Goal: Information Seeking & Learning: Compare options

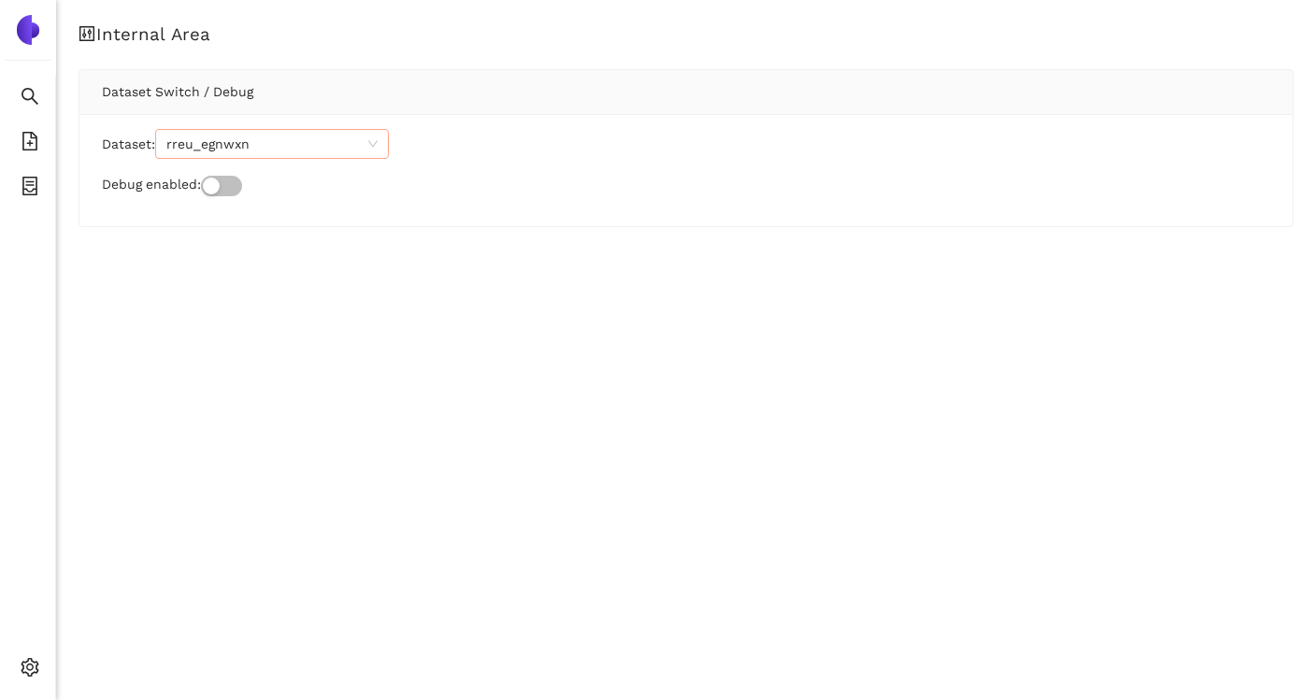
click at [274, 143] on span "rreu_egnwxn" at bounding box center [271, 144] width 211 height 28
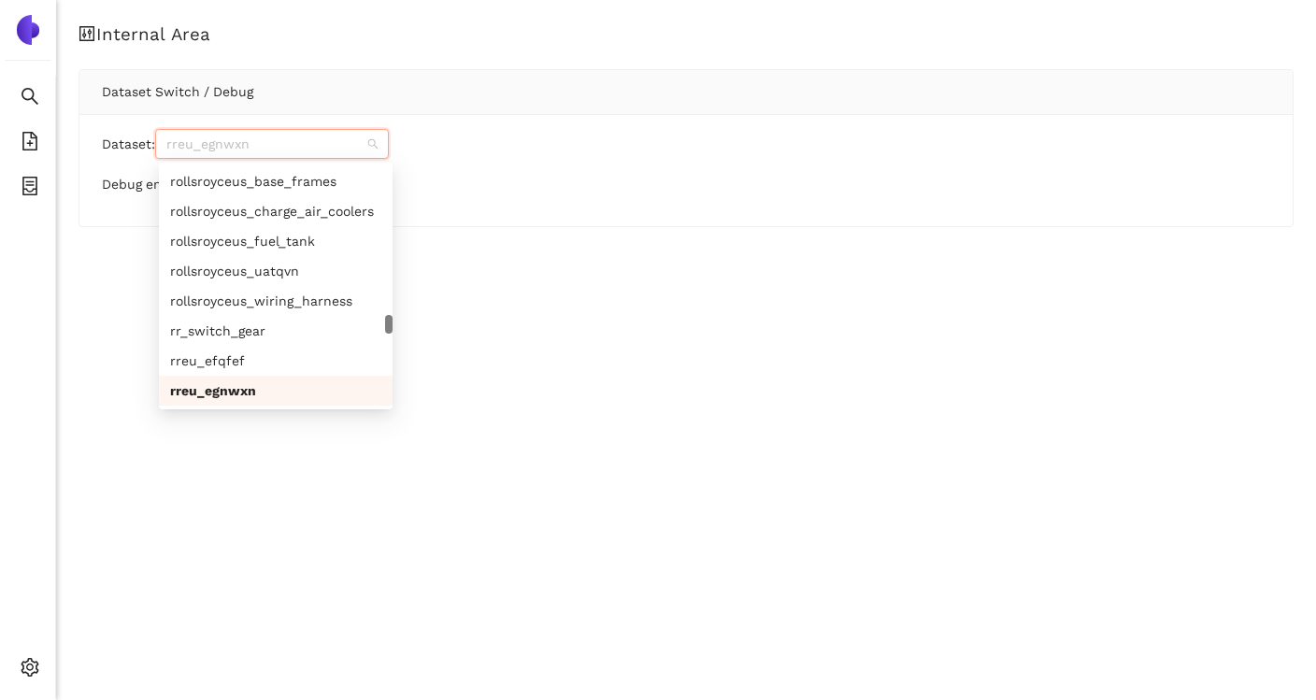
paste input "trox_jqyegc"
type input "trox_jqyegc"
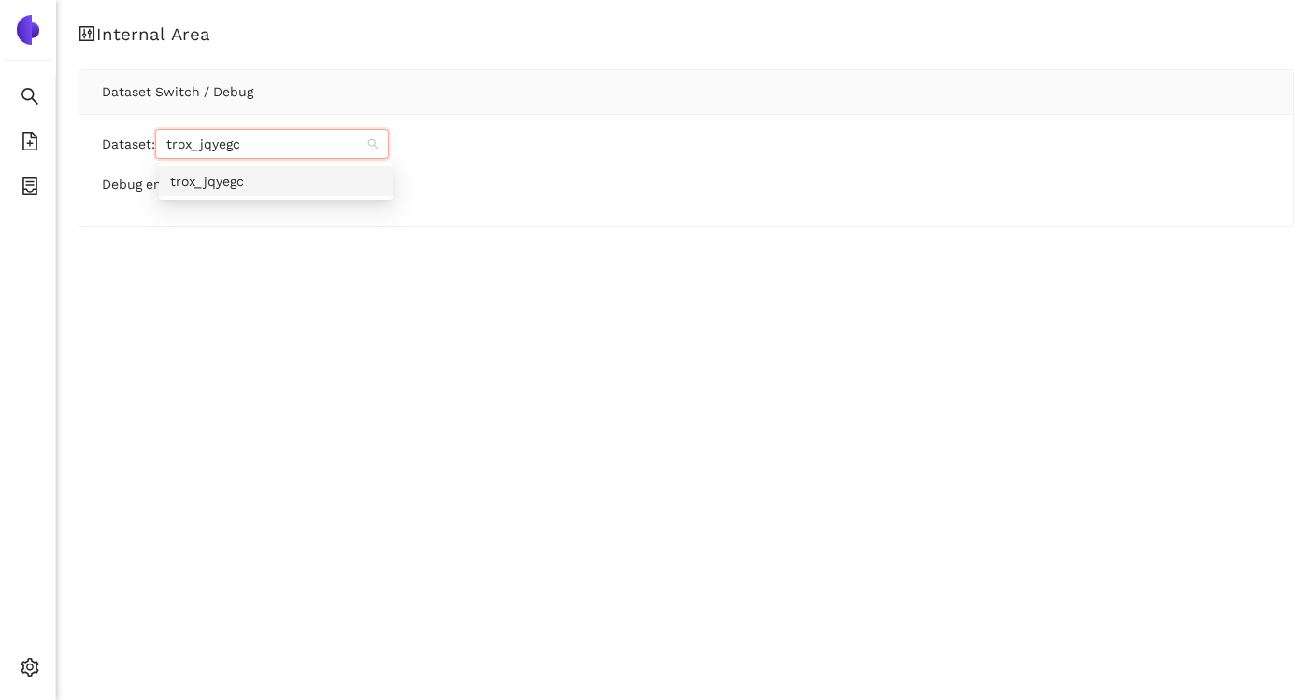
scroll to position [0, 0]
click at [273, 248] on div "Internal Area Dataset Switch / Debug Dataset: Debug enabled:" at bounding box center [686, 141] width 1260 height 283
click at [289, 155] on span "rreu_egnwxn" at bounding box center [271, 144] width 211 height 28
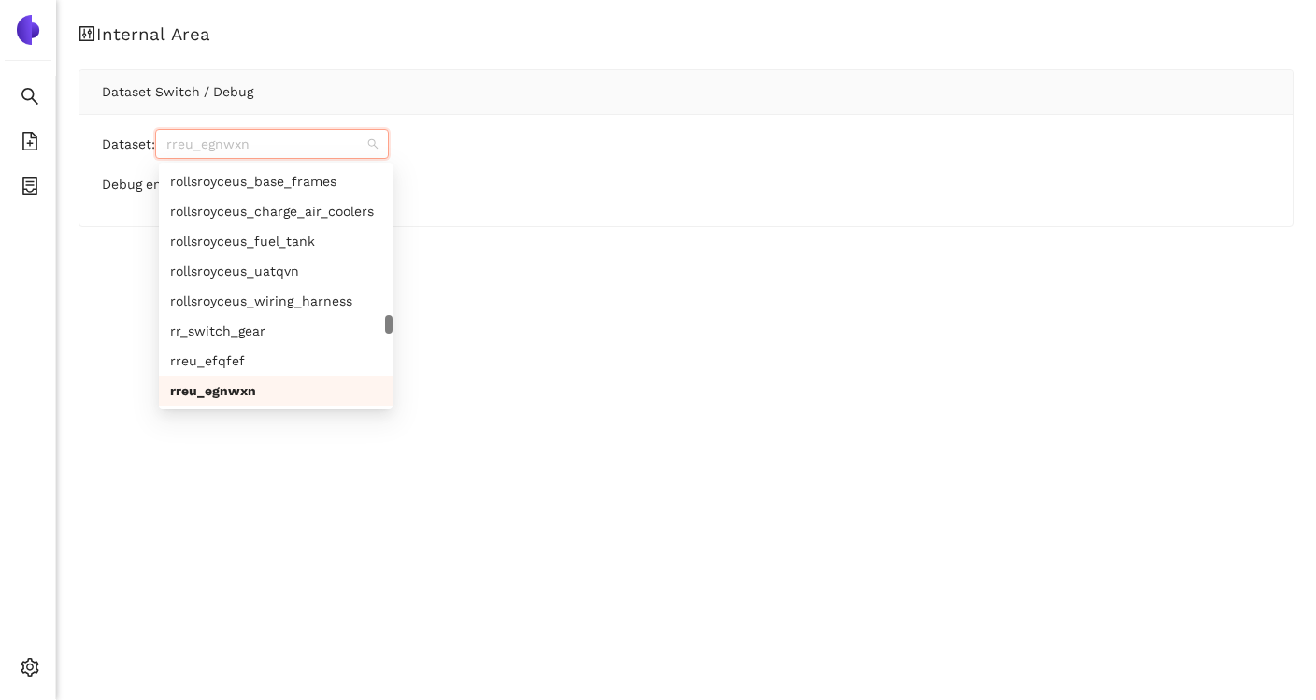
paste input "trox_jqyegc"
type input "trox_jqyegc"
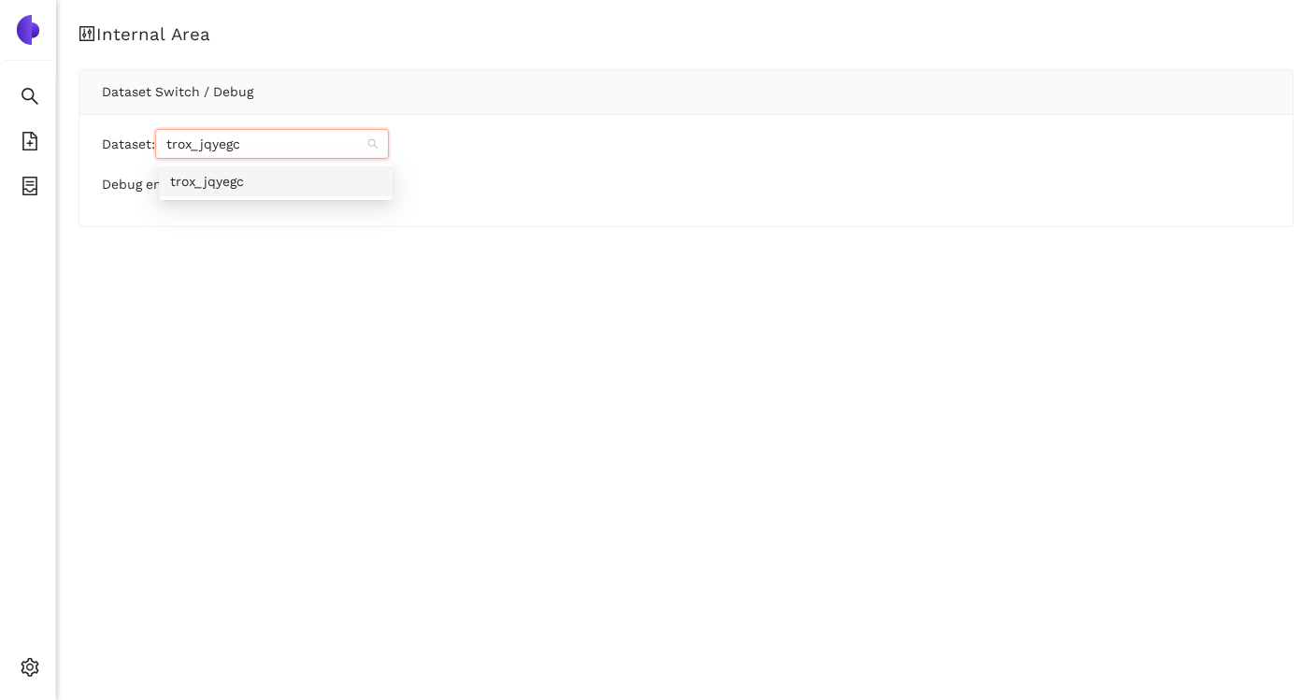
click at [274, 183] on div "trox_jqyegc" at bounding box center [275, 181] width 211 height 21
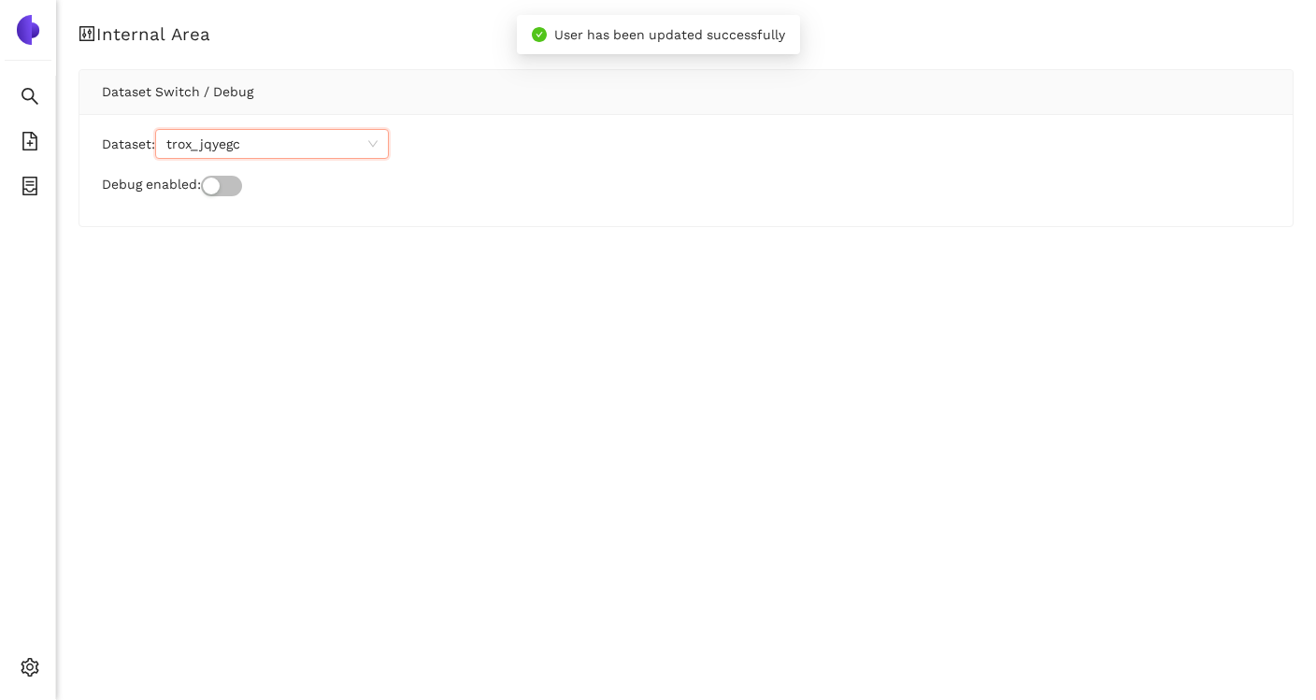
click at [262, 262] on div "Internal Area Dataset Switch / Debug Dataset: trox_jqyegc trox_jqyegc Debug ena…" at bounding box center [686, 141] width 1260 height 283
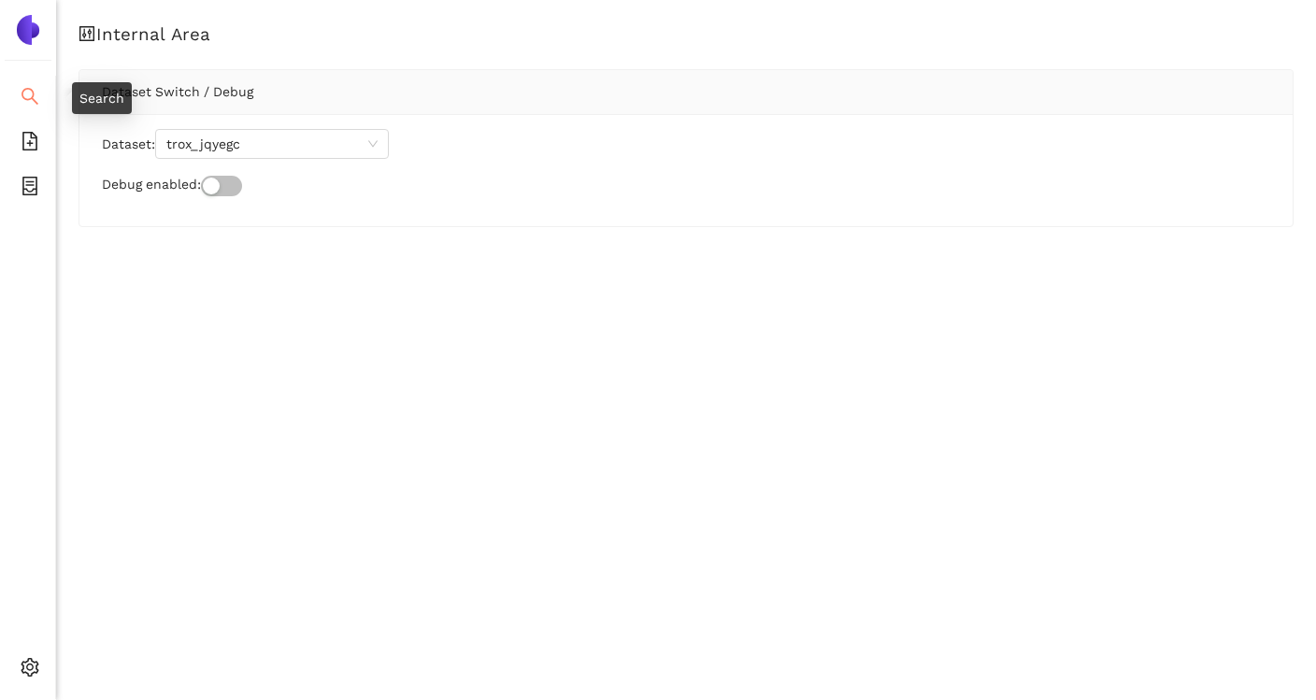
click at [45, 95] on li "Search" at bounding box center [27, 97] width 55 height 37
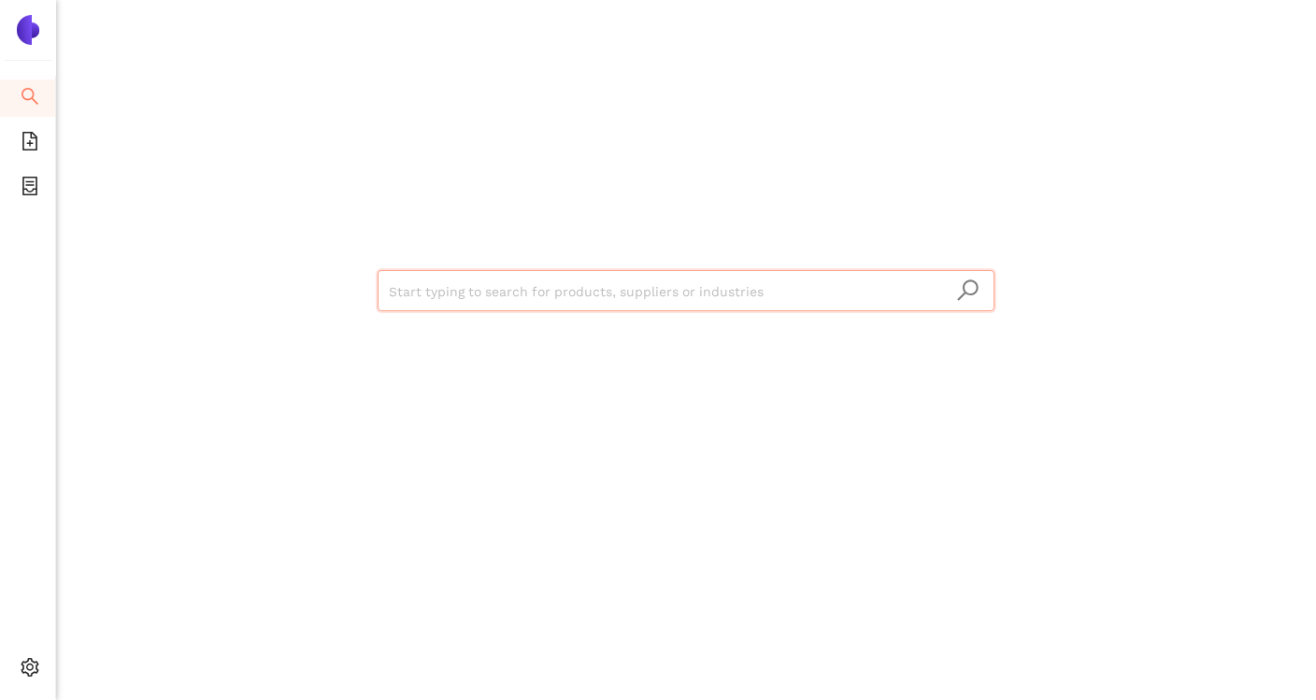
click at [520, 300] on input "search" at bounding box center [686, 291] width 594 height 41
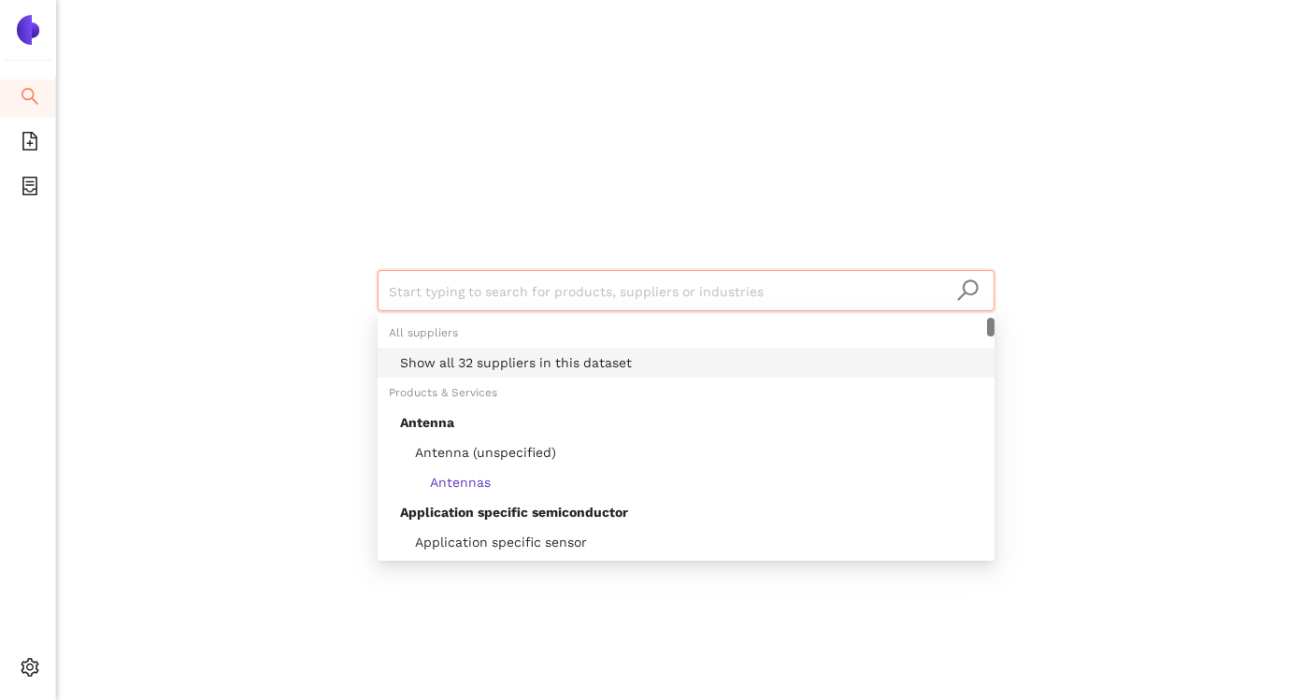
click at [522, 360] on div "Show all 32 suppliers in this dataset" at bounding box center [691, 362] width 583 height 21
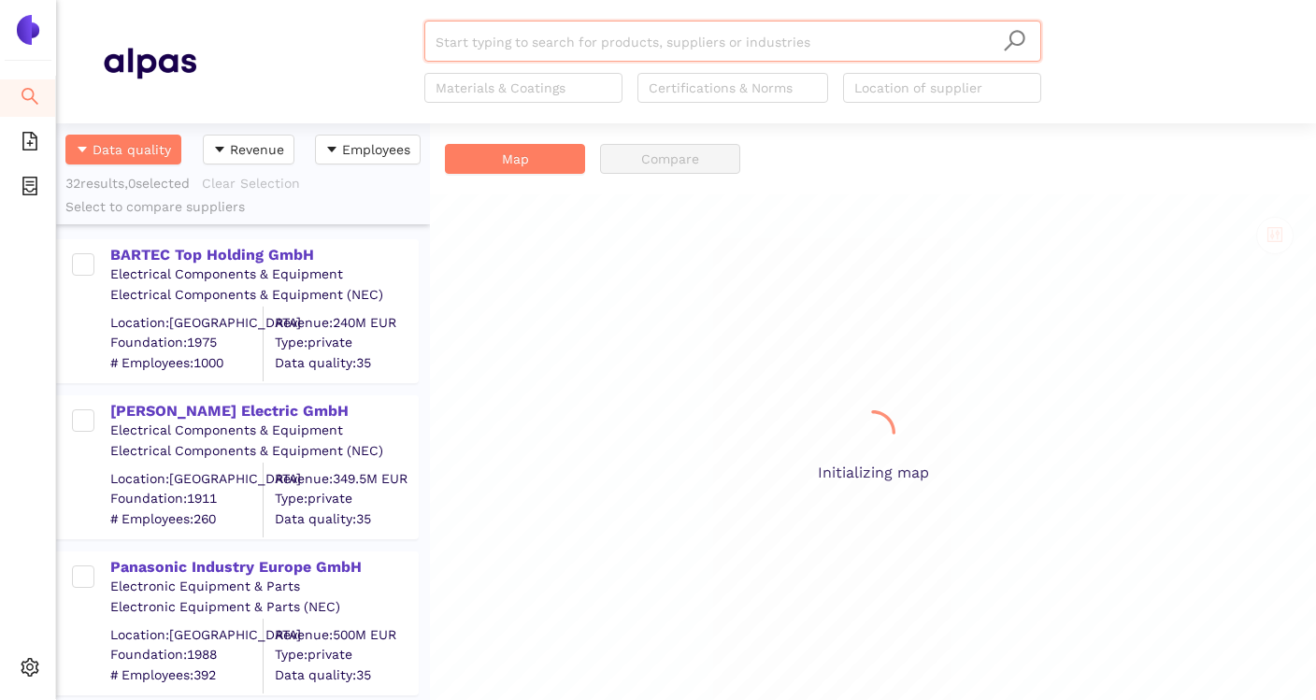
scroll to position [577, 374]
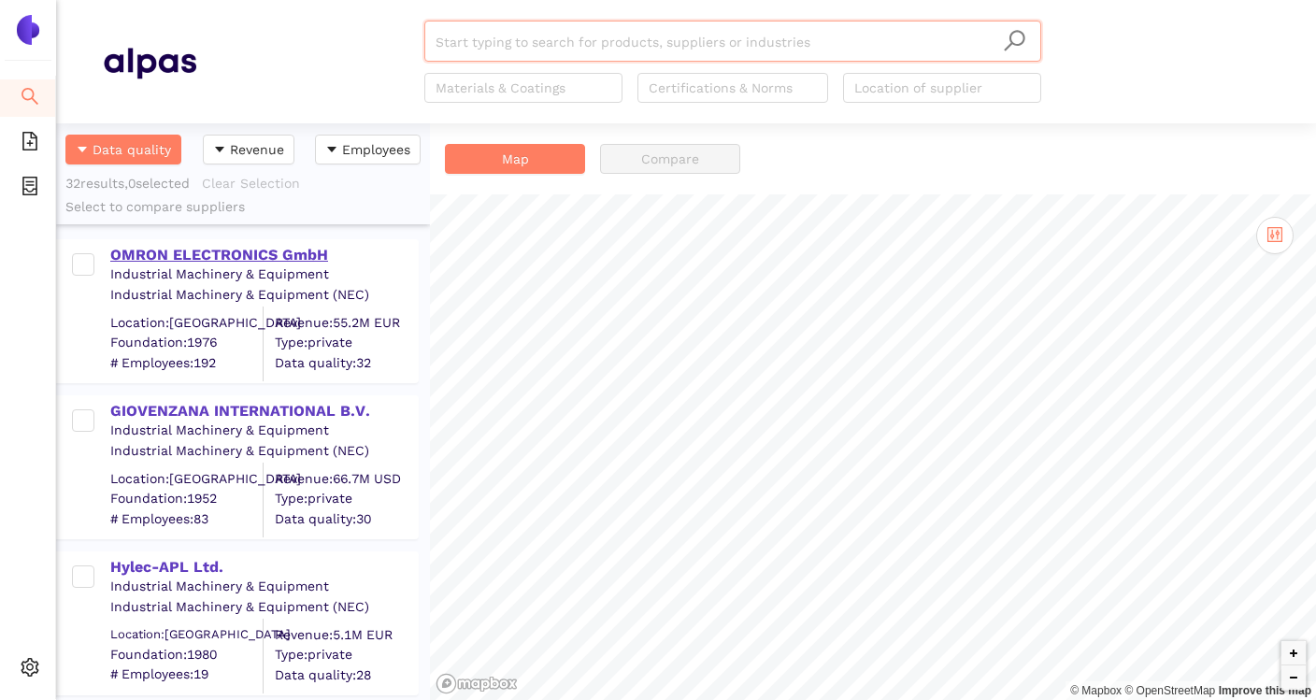
click at [275, 263] on div "OMRON ELECTRONICS GmbH" at bounding box center [263, 255] width 307 height 21
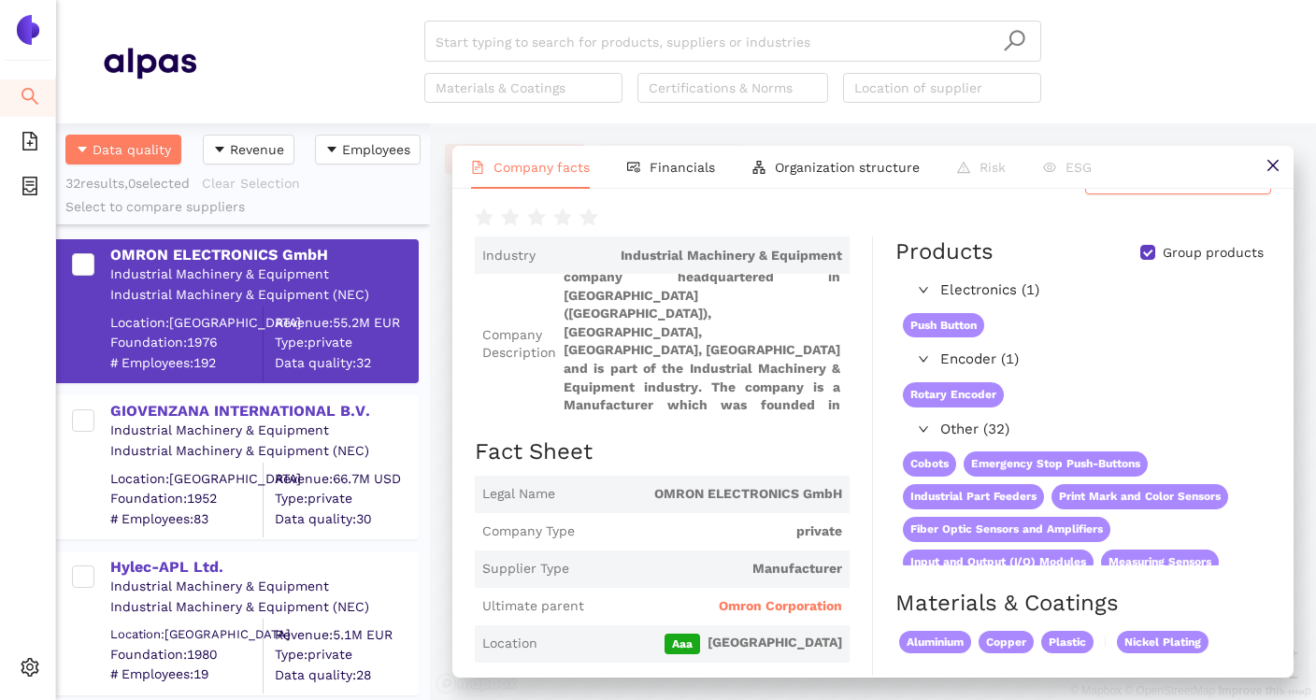
scroll to position [0, 0]
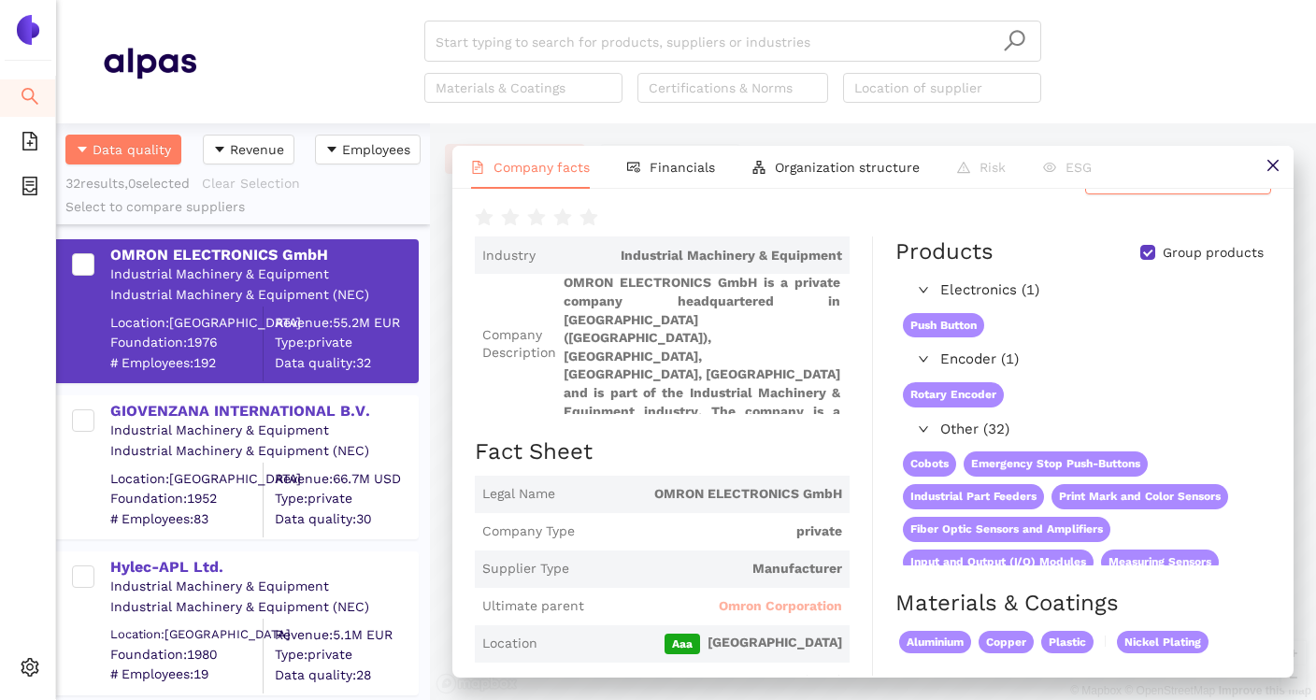
click at [808, 610] on span "Omron Corporation" at bounding box center [780, 606] width 123 height 19
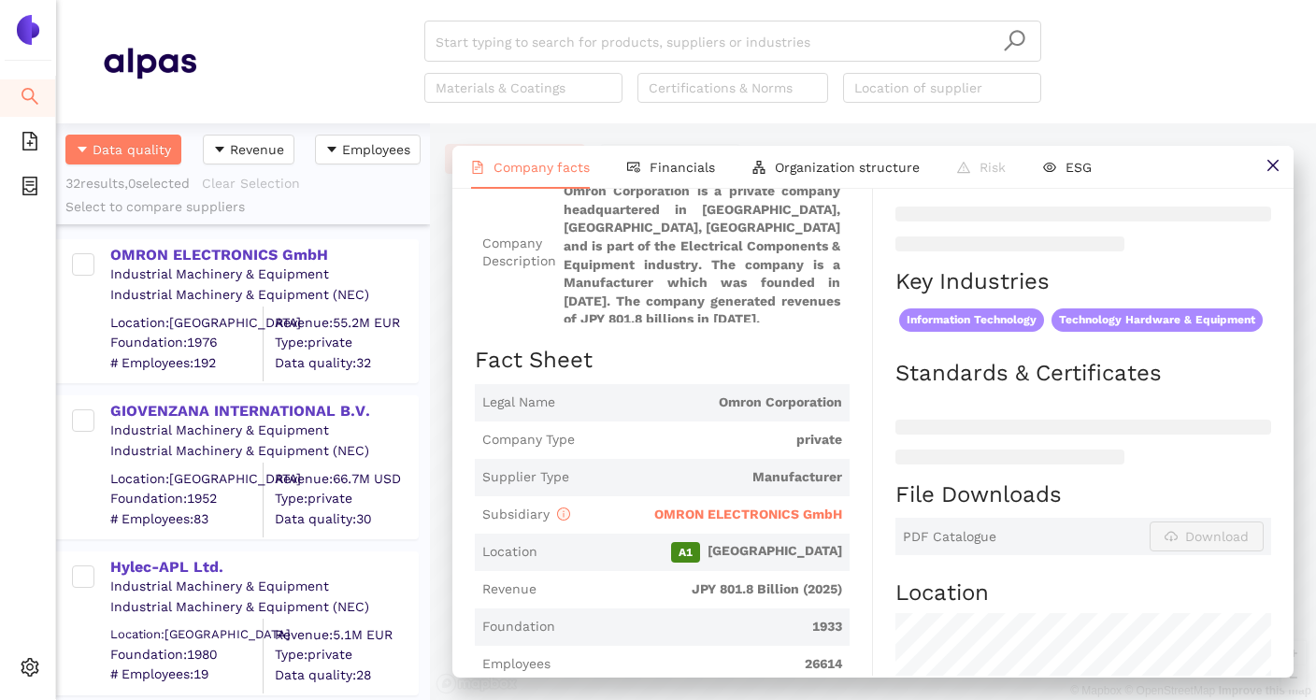
scroll to position [279, 0]
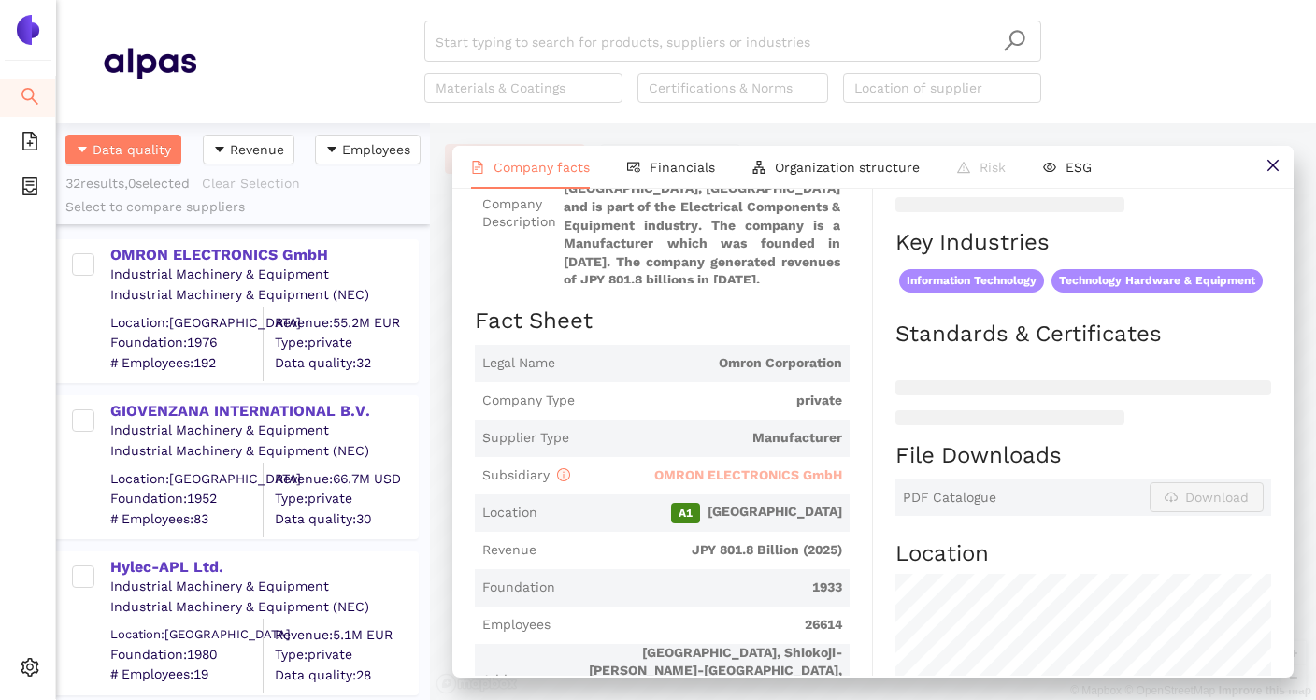
click at [809, 467] on span "OMRON ELECTRONICS GmbH" at bounding box center [748, 474] width 188 height 15
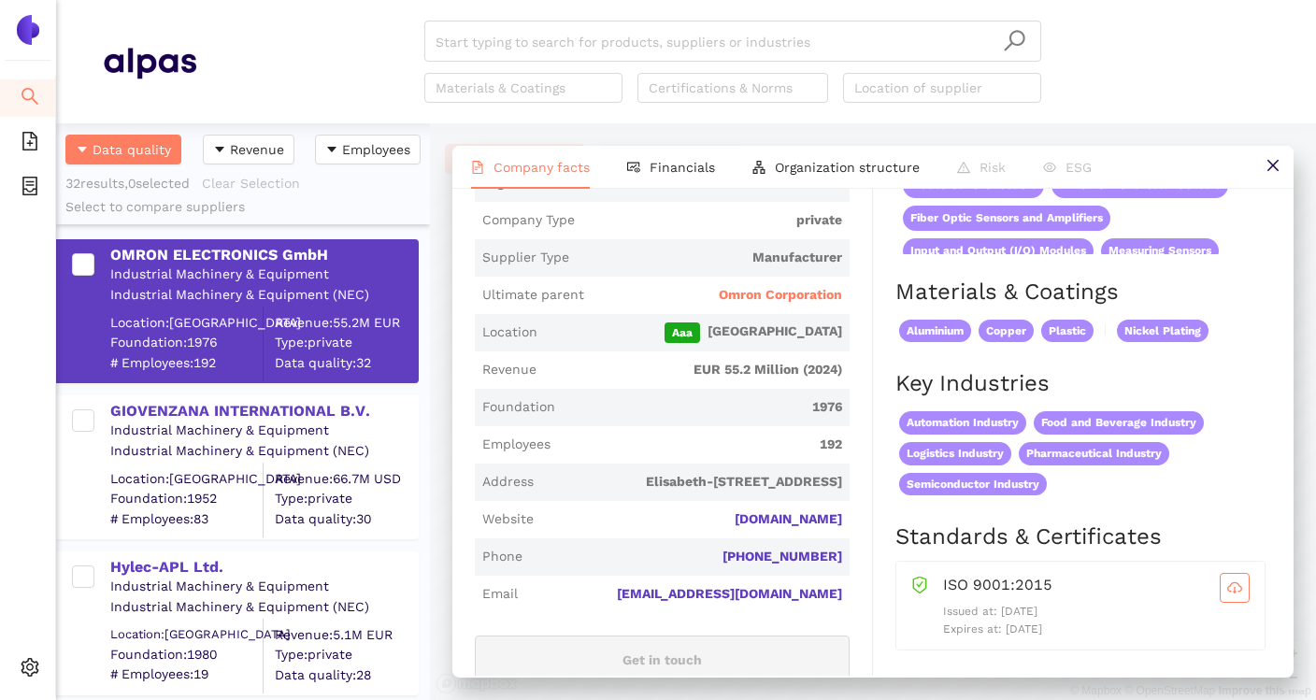
scroll to position [391, 0]
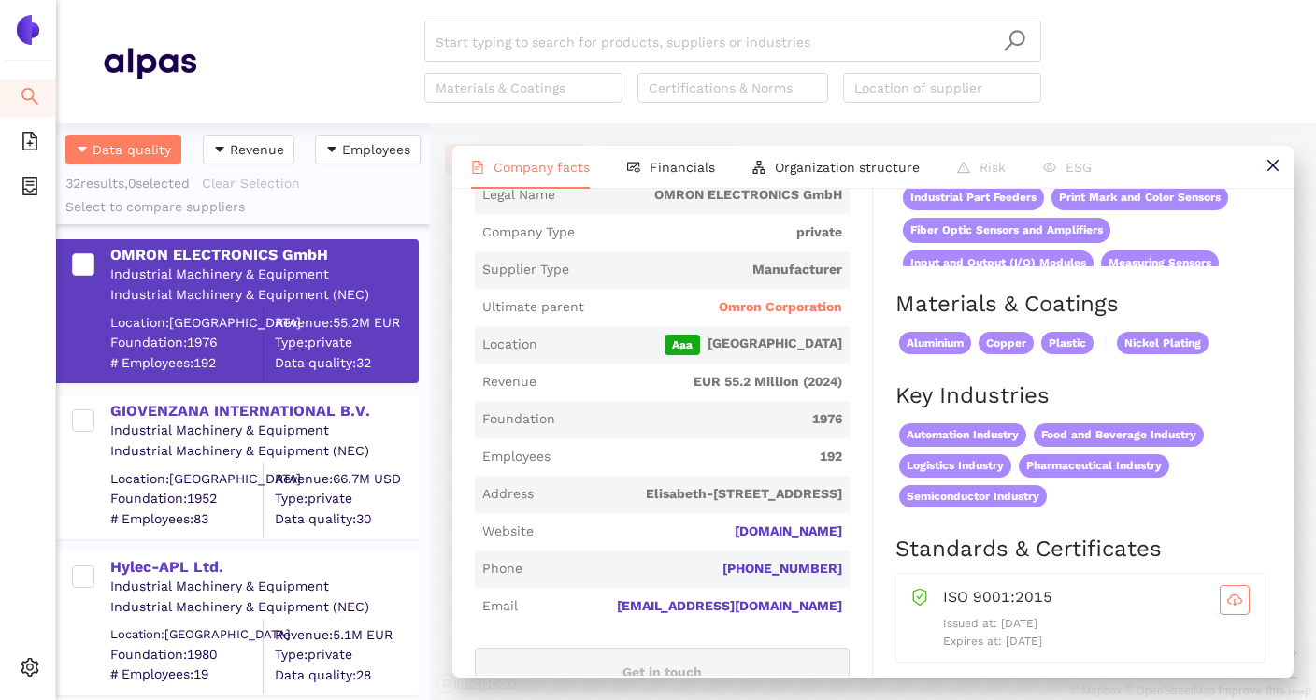
click at [829, 422] on span "1976" at bounding box center [702, 419] width 279 height 19
click at [829, 451] on span "192" at bounding box center [700, 457] width 284 height 19
click at [829, 469] on span "Employees 192" at bounding box center [662, 456] width 375 height 37
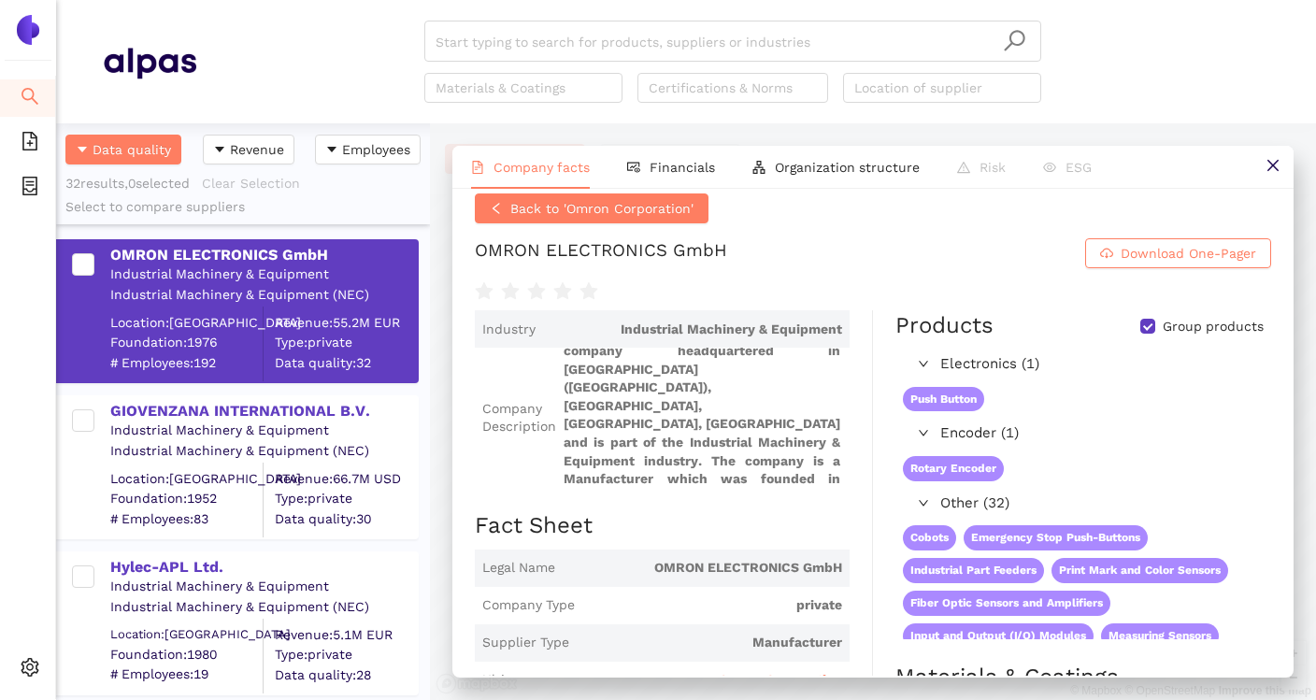
scroll to position [0, 0]
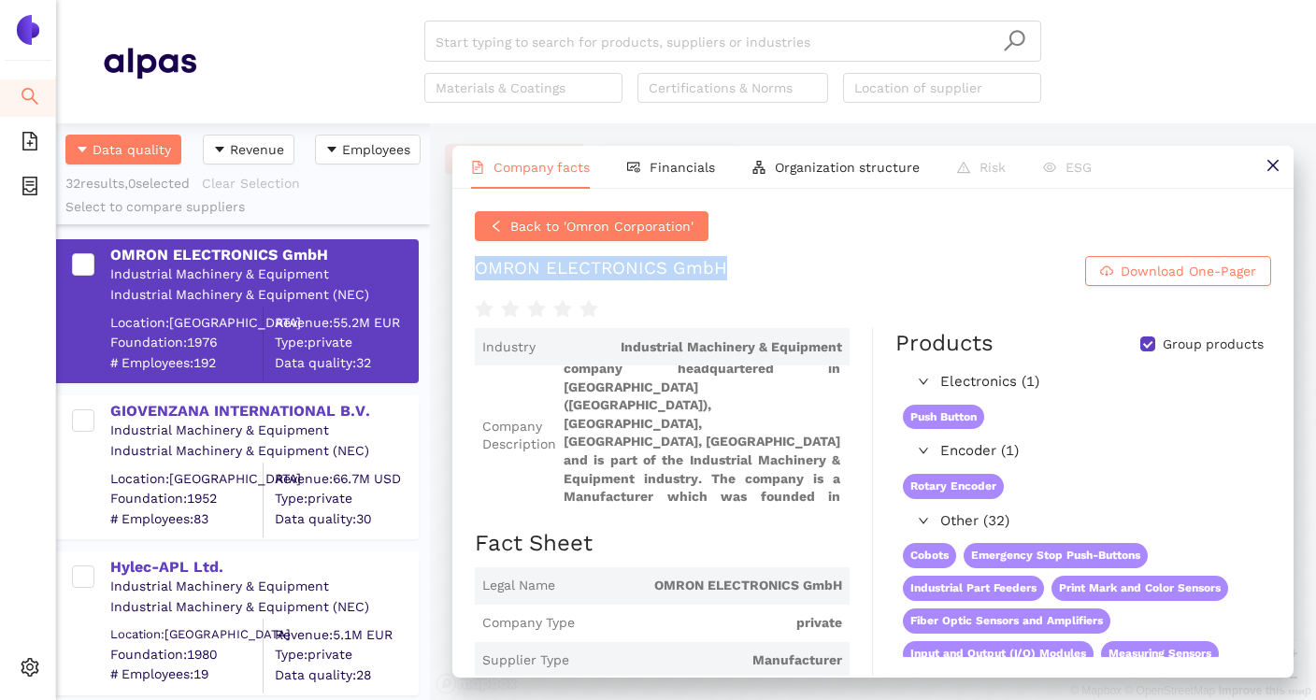
drag, startPoint x: 477, startPoint y: 270, endPoint x: 721, endPoint y: 273, distance: 243.9
click at [721, 273] on div "OMRON ELECTRONICS GmbH" at bounding box center [601, 271] width 252 height 30
copy div "OMRON ELECTRONICS GmbH"
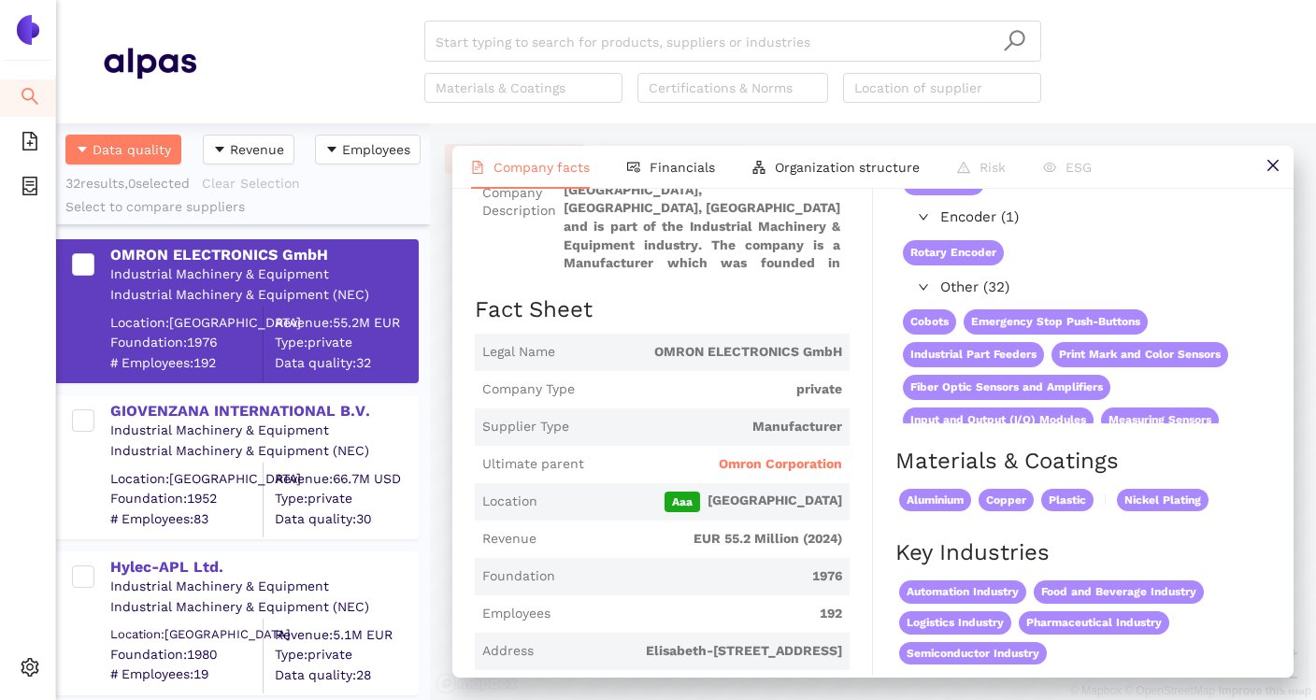
scroll to position [250, 0]
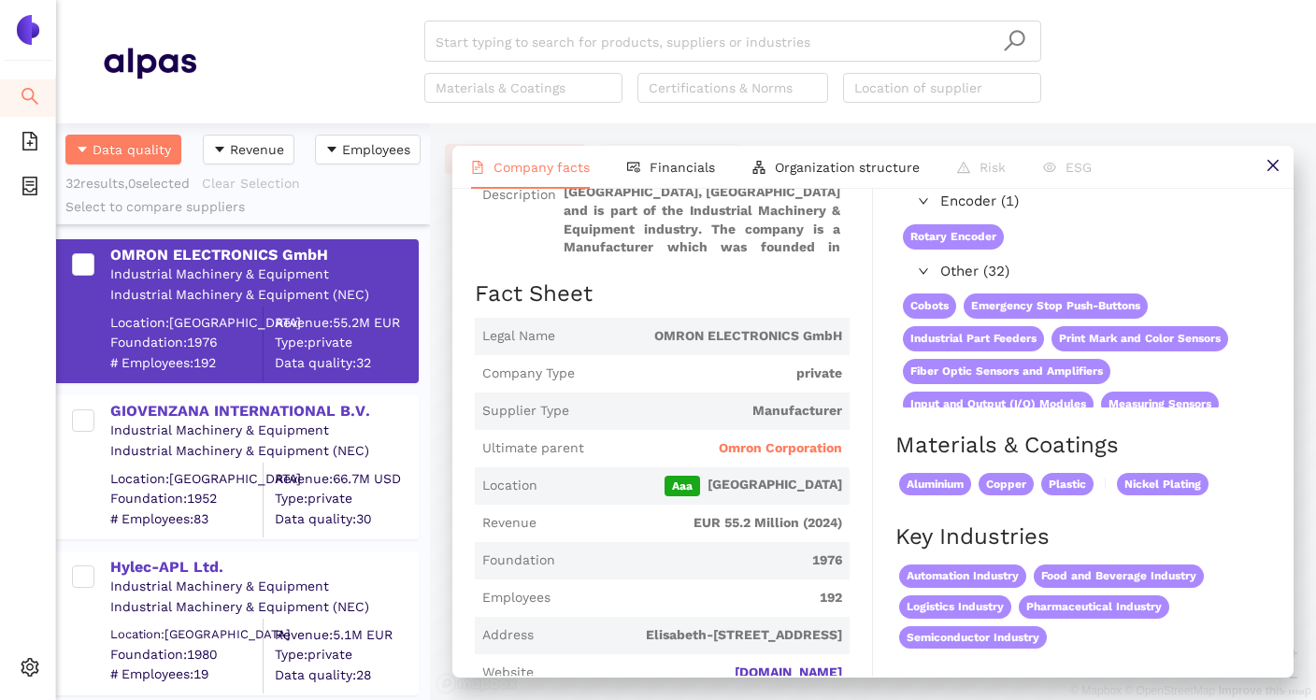
click at [673, 453] on span "Omron Corporation" at bounding box center [717, 448] width 250 height 19
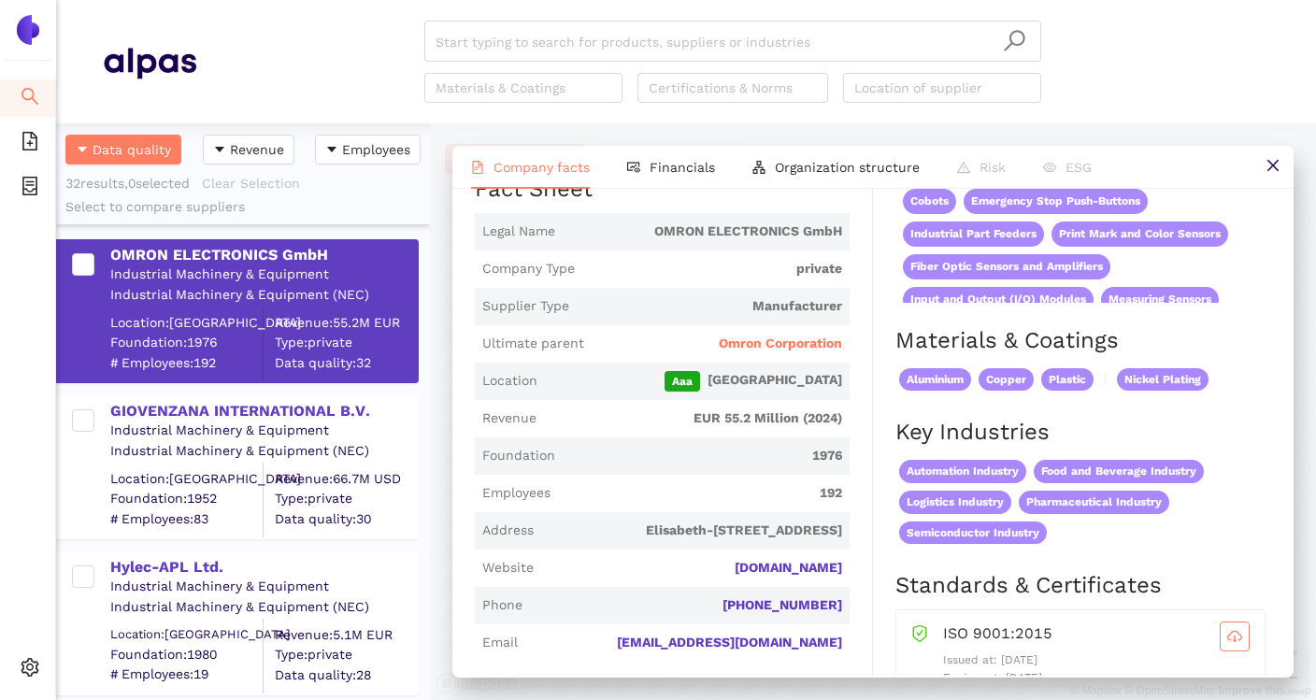
scroll to position [388, 0]
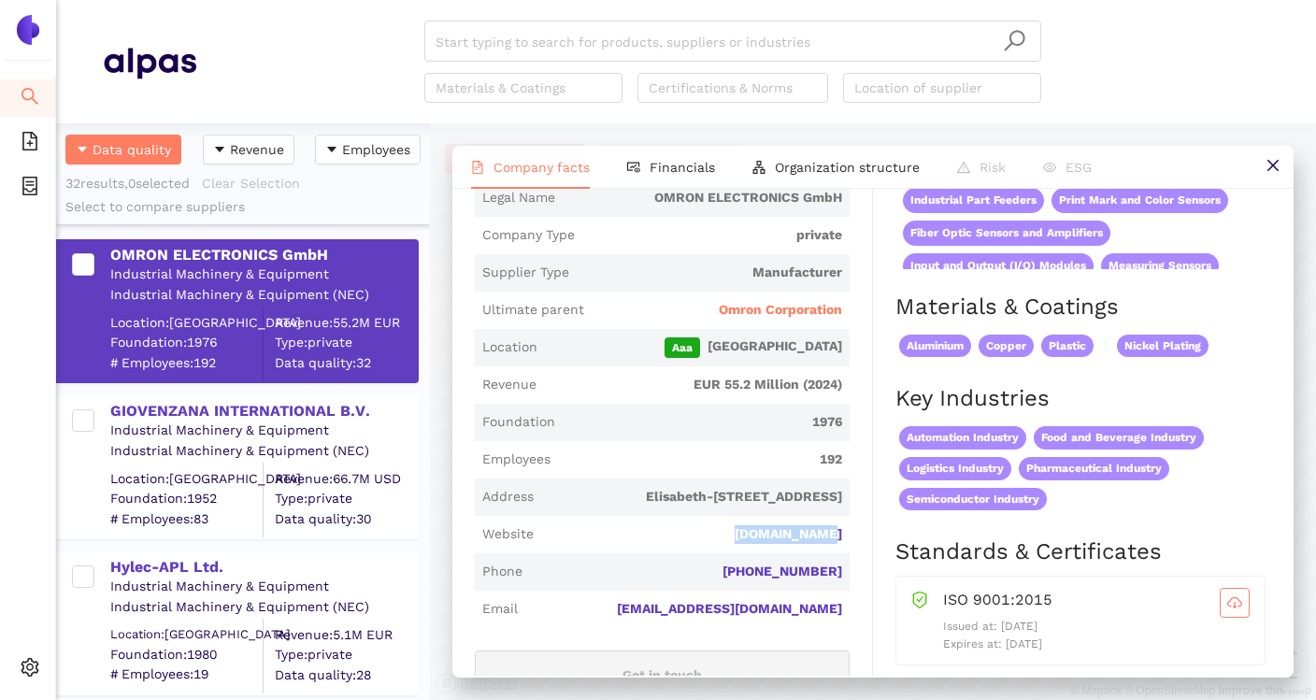
drag, startPoint x: 732, startPoint y: 536, endPoint x: 850, endPoint y: 539, distance: 117.8
click at [850, 539] on div "Industry Industrial Machinery & Equipment Company Description OMRON ELECTRONICS…" at bounding box center [674, 629] width 398 height 1378
copy link "ia.omron.com"
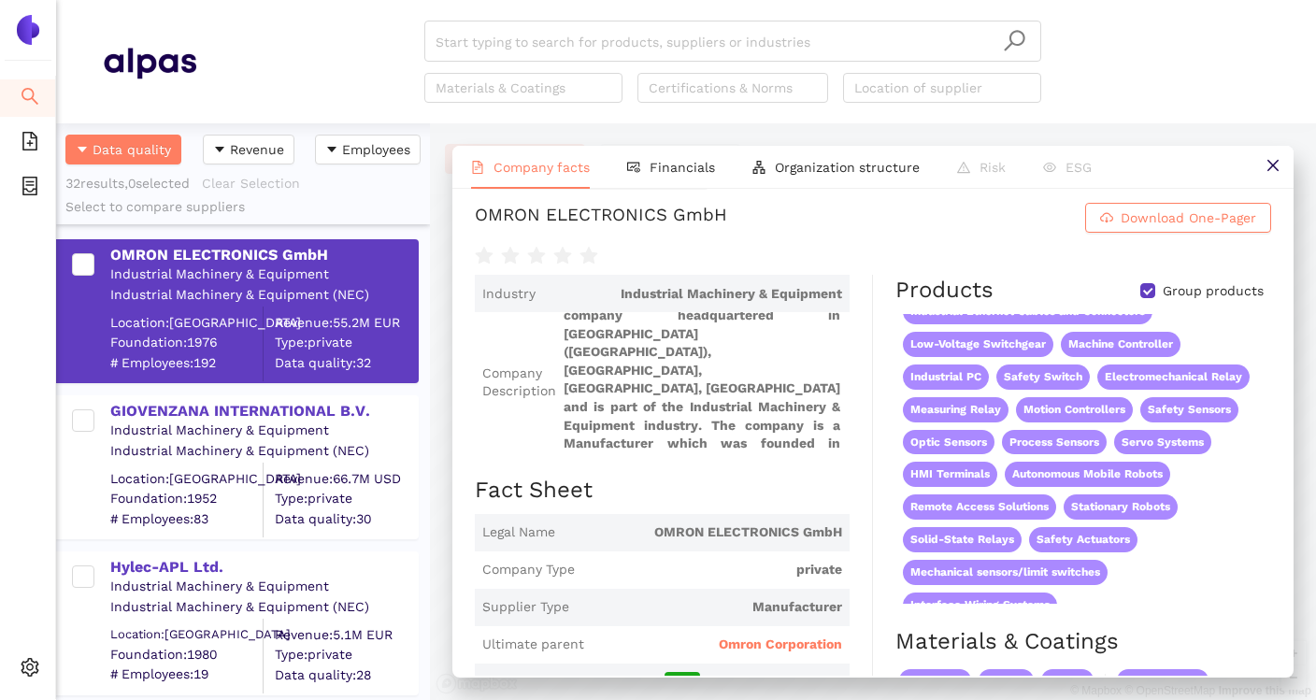
scroll to position [0, 0]
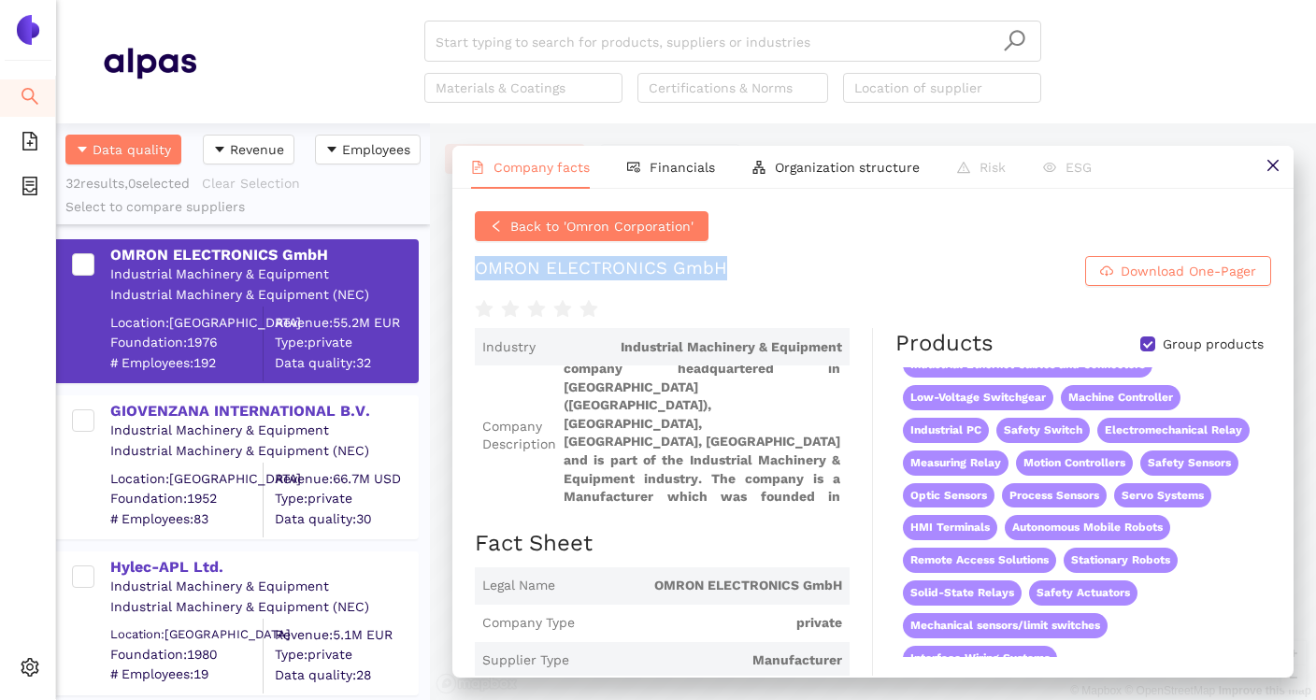
drag, startPoint x: 470, startPoint y: 267, endPoint x: 800, endPoint y: 268, distance: 329.9
click at [800, 268] on div "Back to 'Omron Corporation' OMRON ELECTRONICS GmbH Download One-Pager Industry …" at bounding box center [872, 432] width 841 height 487
copy div "OMRON ELECTRONICS GmbH"
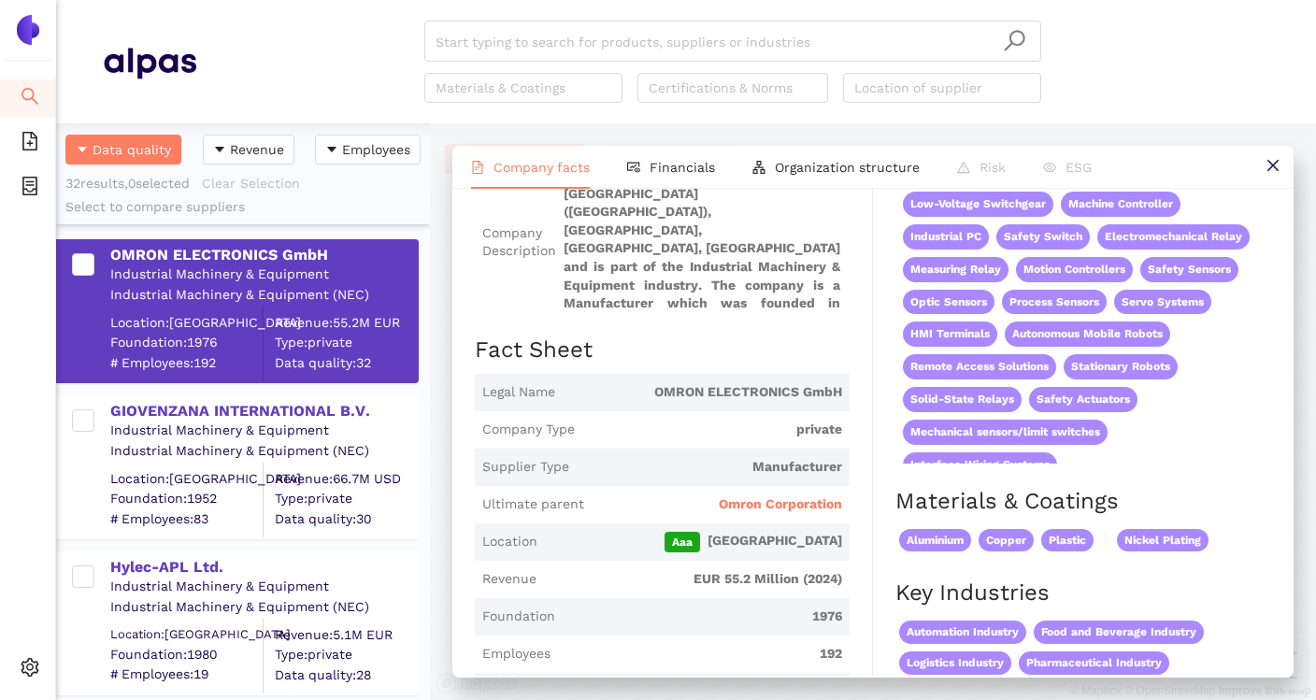
scroll to position [196, 0]
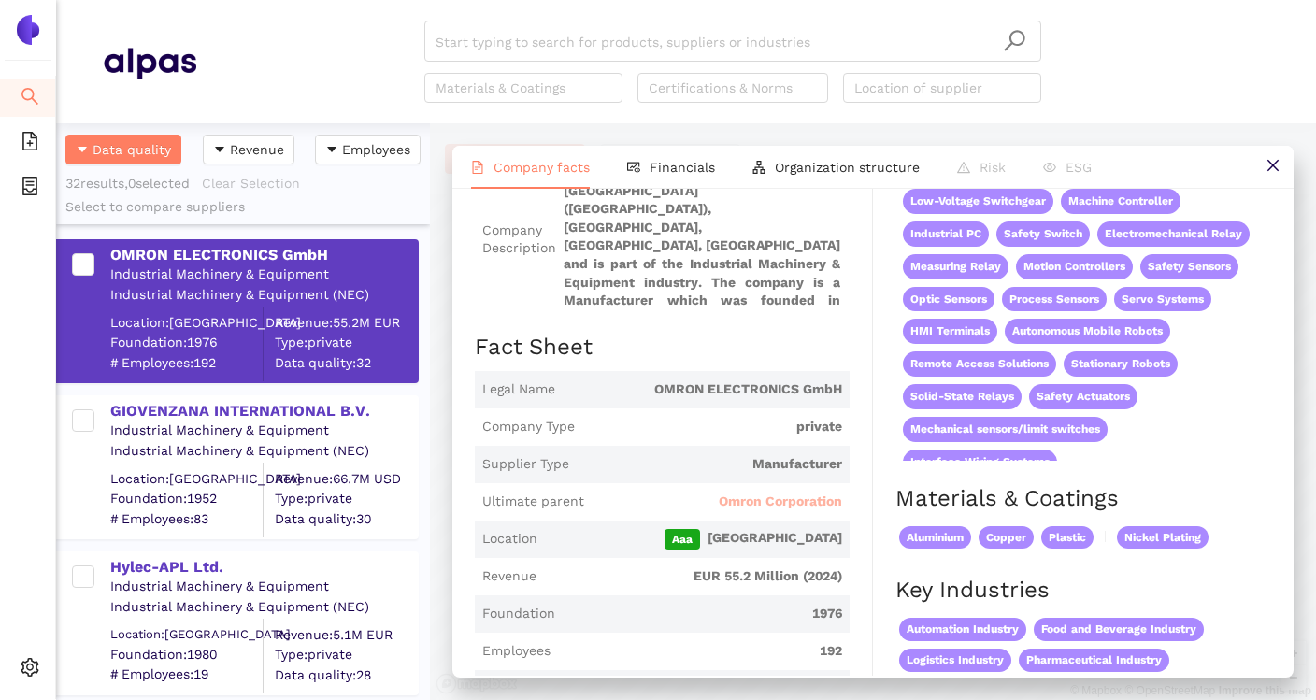
click at [809, 507] on span "Omron Corporation" at bounding box center [780, 502] width 123 height 19
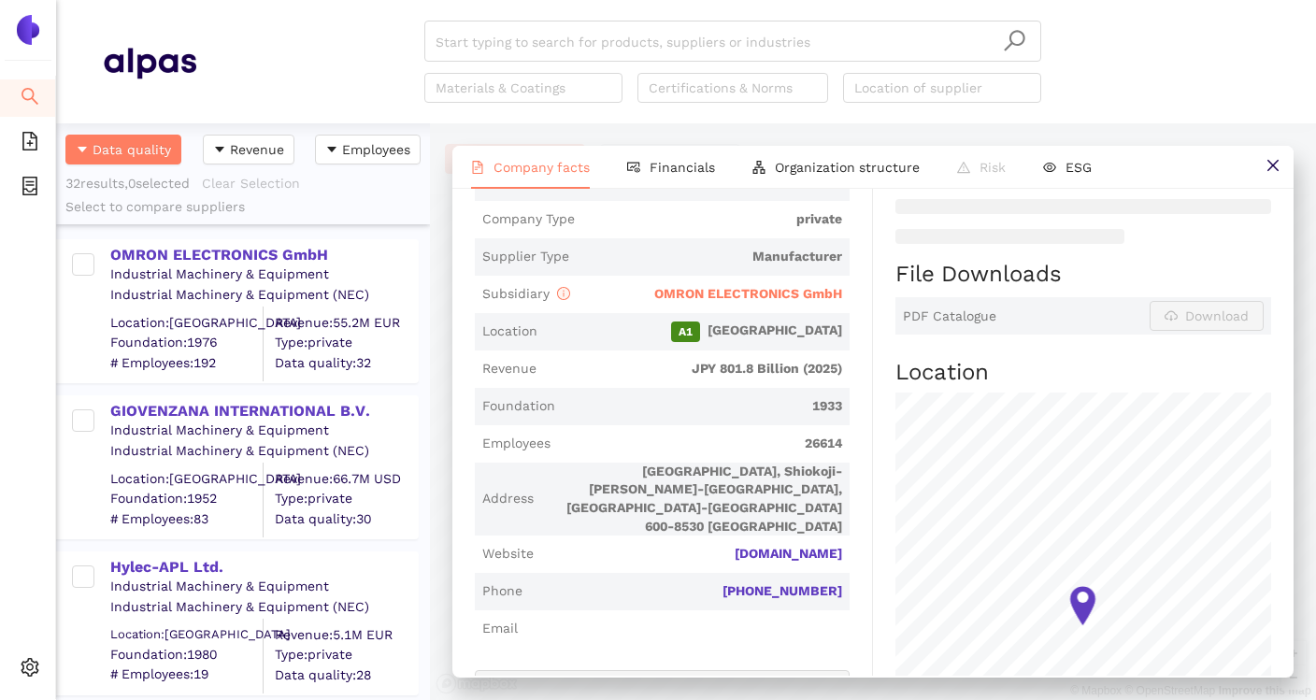
scroll to position [454, 0]
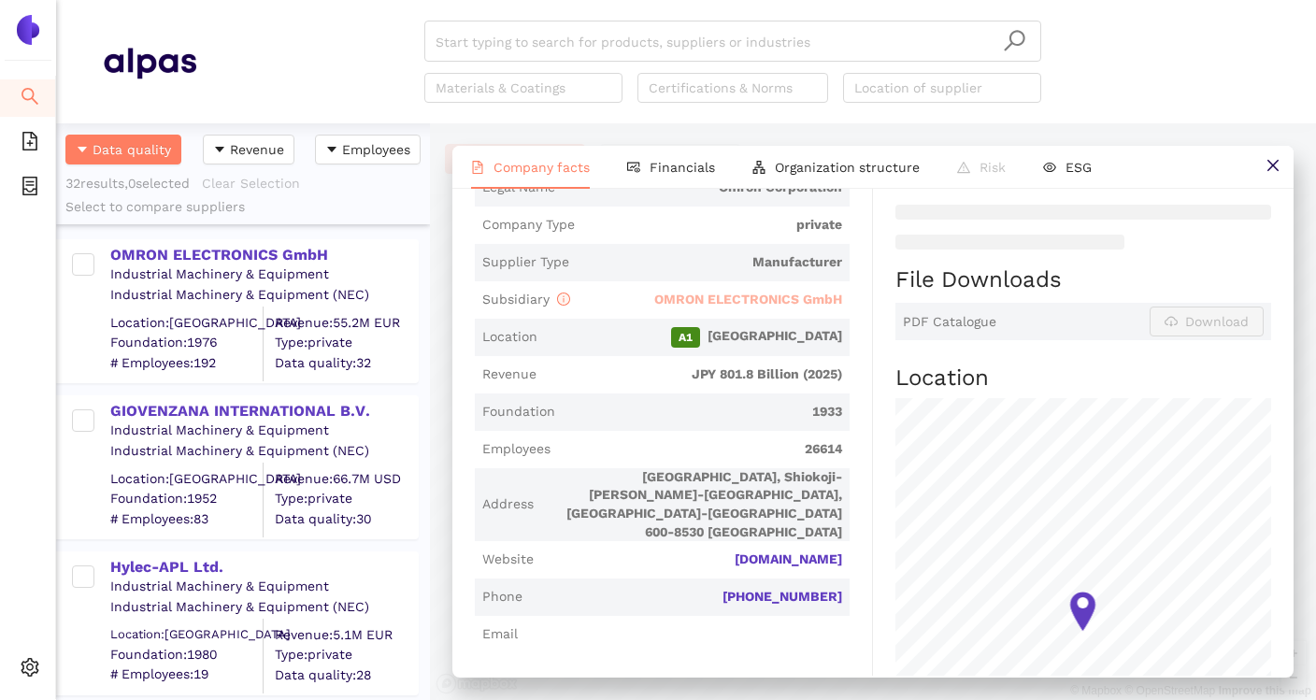
click at [813, 292] on span "OMRON ELECTRONICS GmbH" at bounding box center [748, 299] width 188 height 15
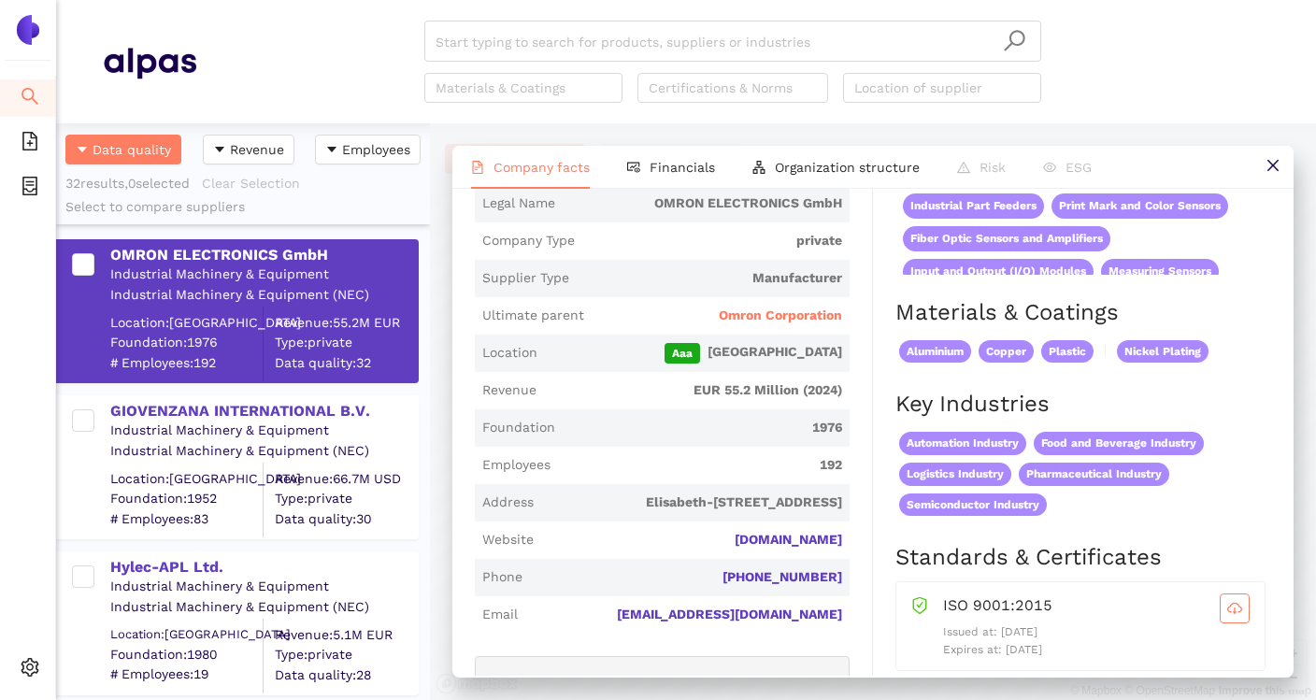
scroll to position [397, 0]
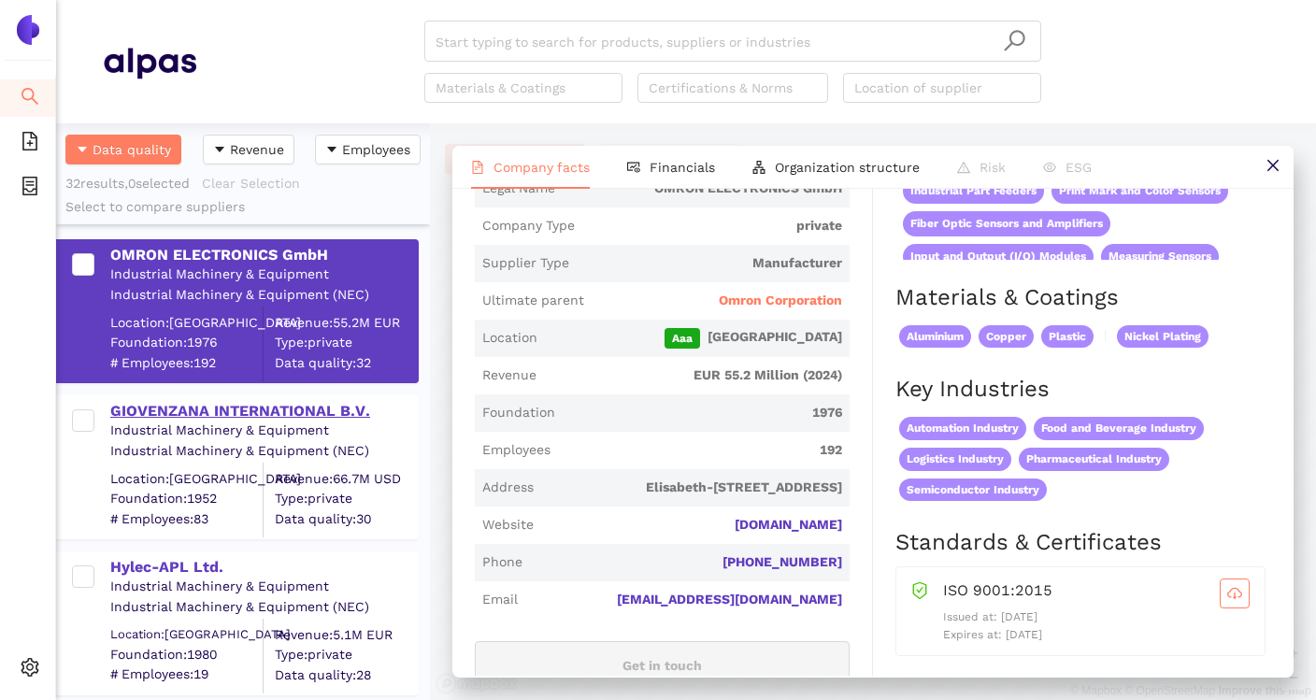
click at [204, 413] on div "GIOVENZANA INTERNATIONAL B.V." at bounding box center [263, 411] width 307 height 21
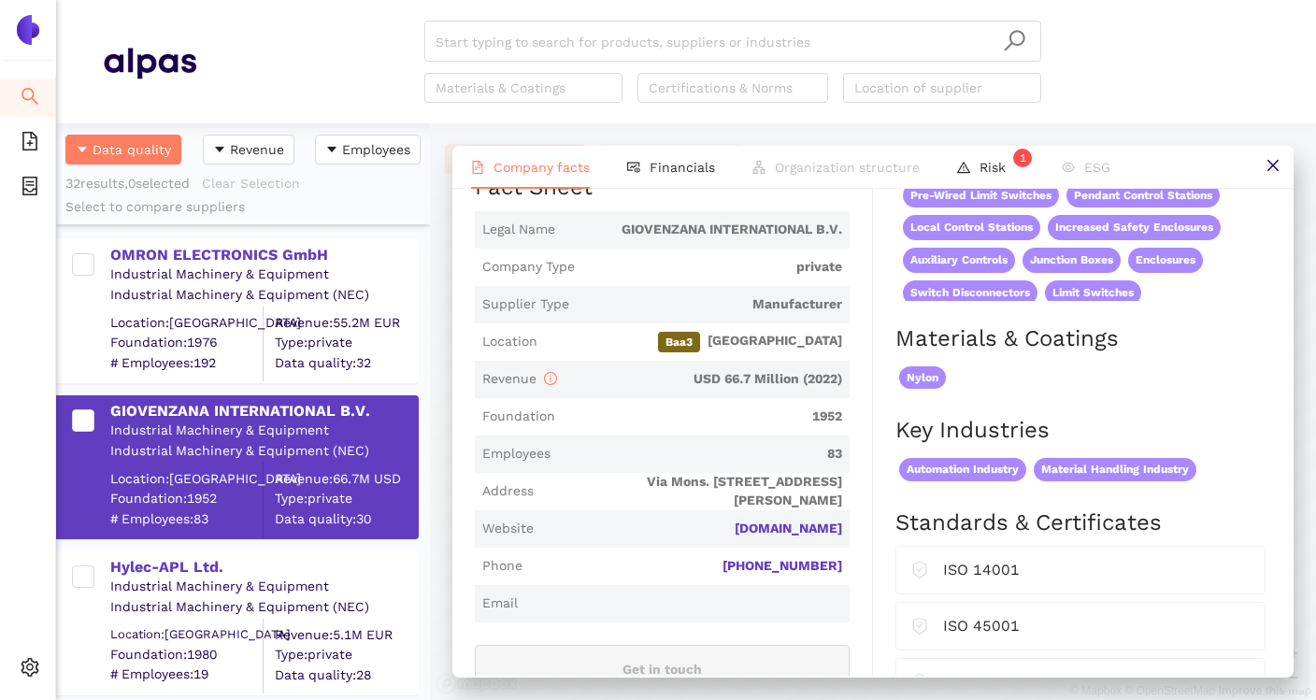
scroll to position [312, 0]
click at [0, 0] on link "[DOMAIN_NAME]" at bounding box center [0, 0] width 0 height 0
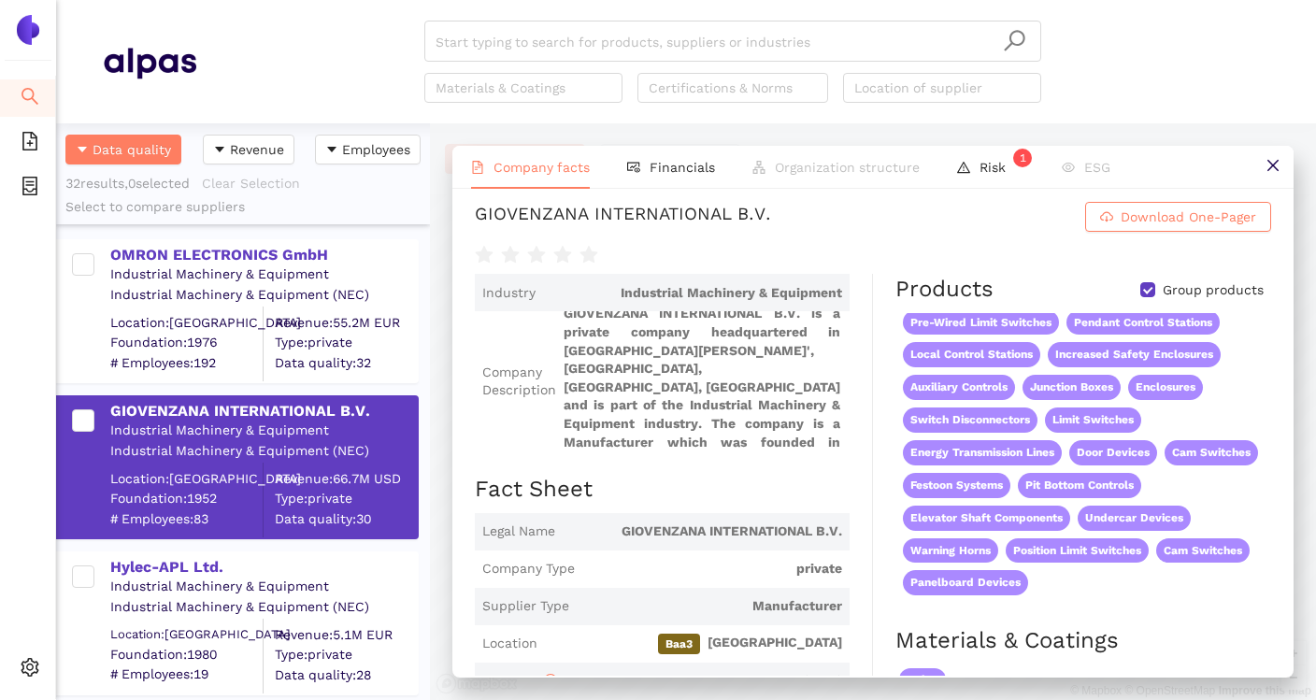
scroll to position [0, 0]
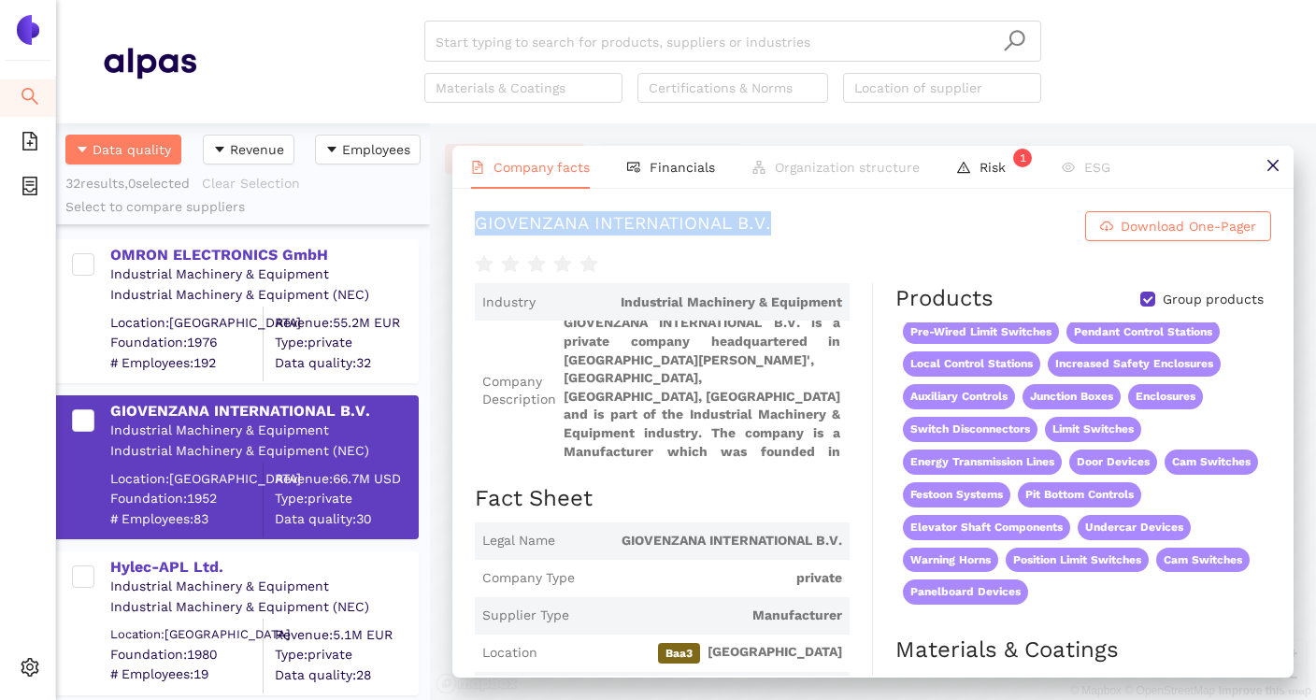
drag, startPoint x: 472, startPoint y: 227, endPoint x: 767, endPoint y: 236, distance: 295.5
click at [767, 236] on div "GIOVENZANA INTERNATIONAL B.V. Download One-Pager Industry Industrial Machinery …" at bounding box center [872, 432] width 841 height 487
copy div "GIOVENZANA INTERNATIONAL B.V."
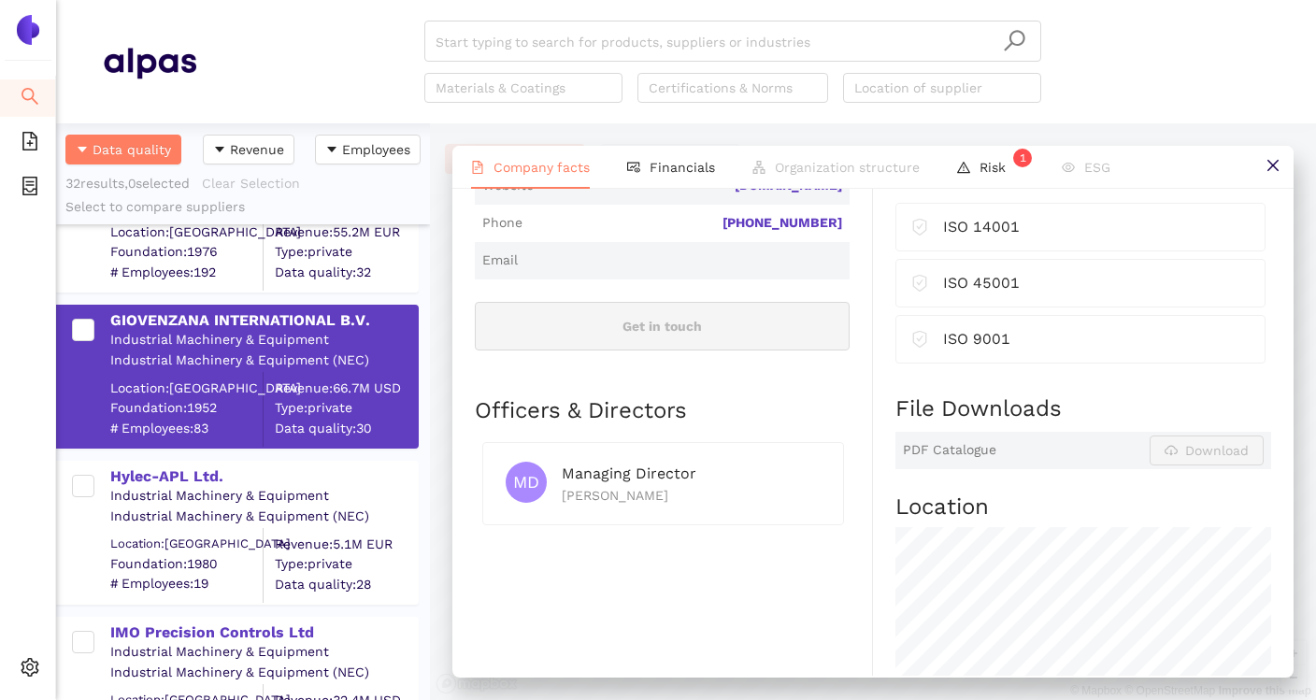
scroll to position [121, 0]
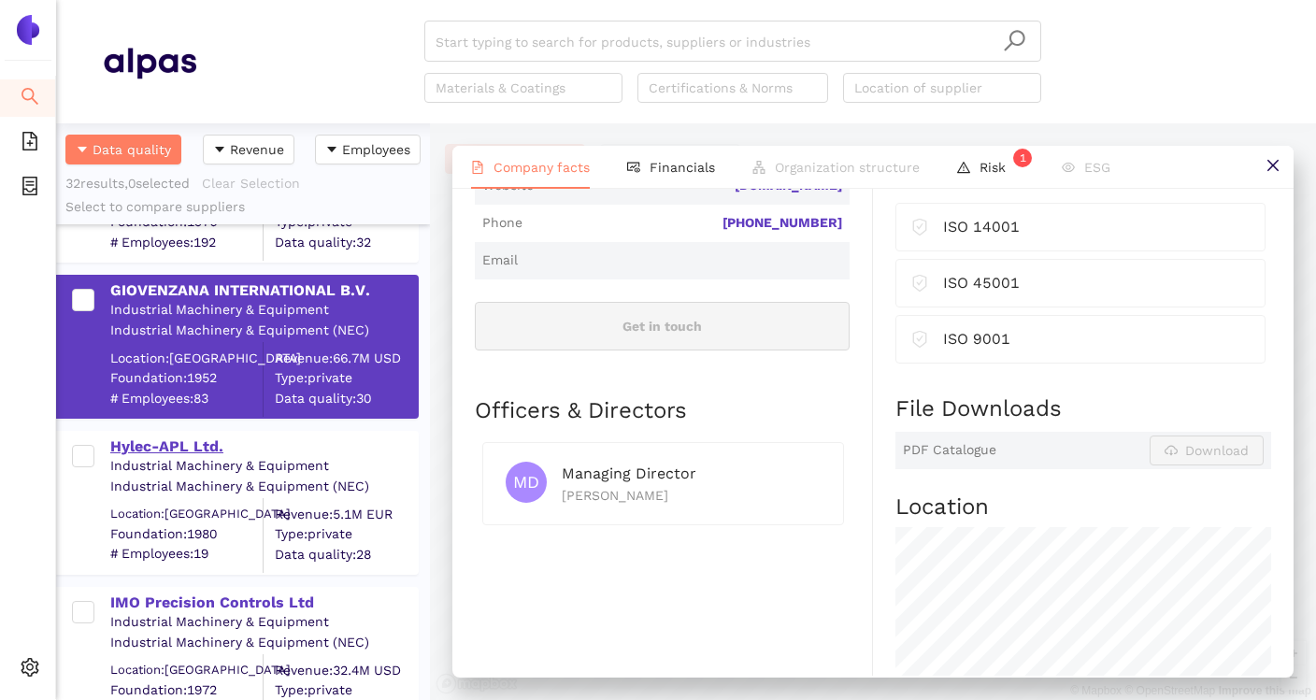
click at [200, 449] on div "Hylec-APL Ltd." at bounding box center [263, 446] width 307 height 21
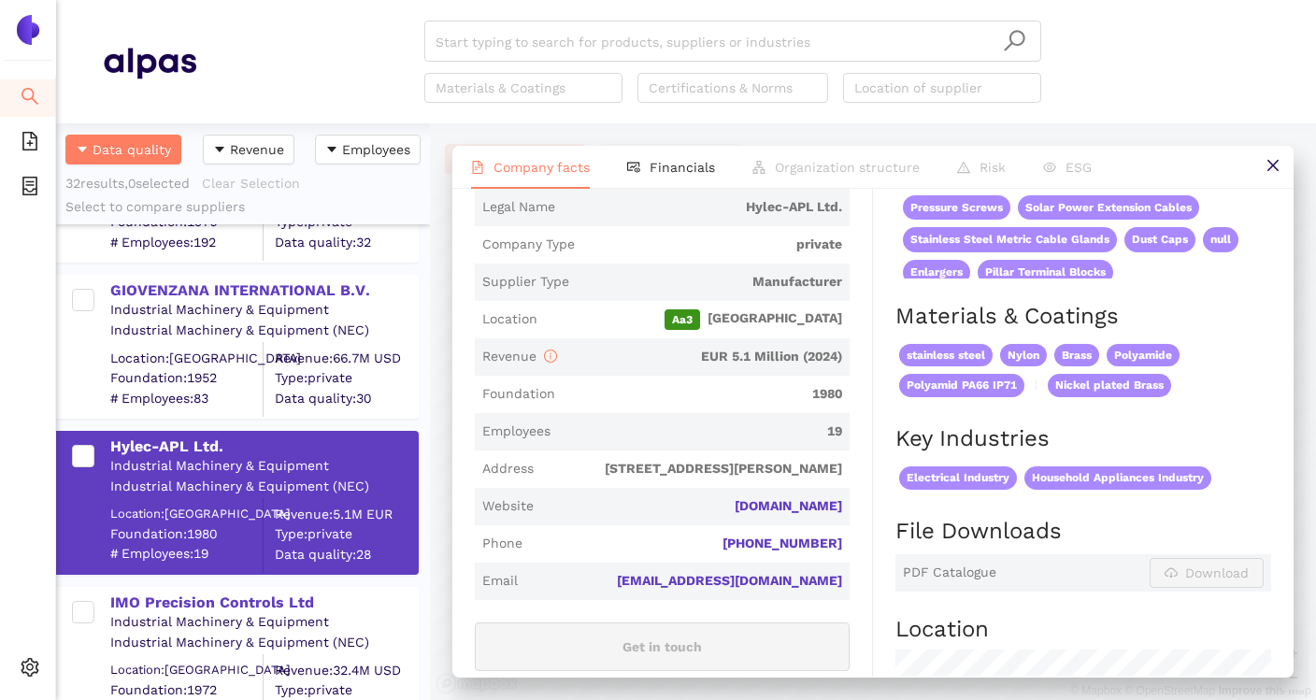
scroll to position [345, 0]
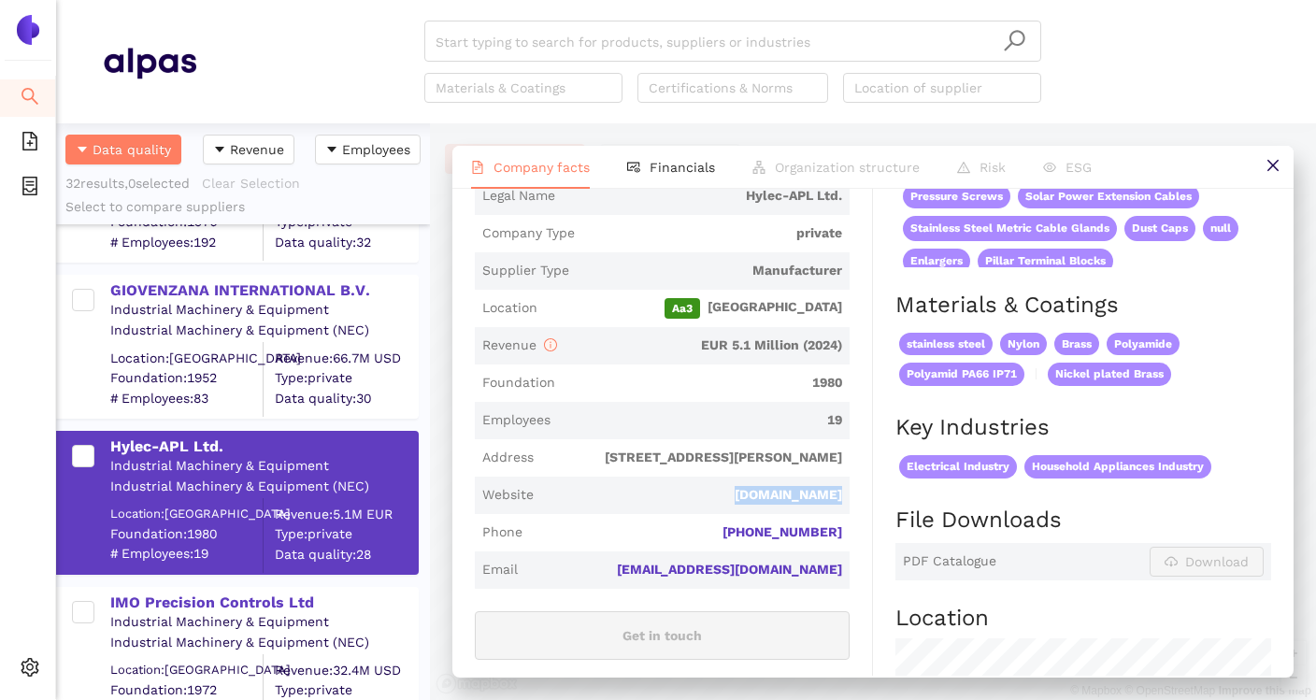
drag, startPoint x: 723, startPoint y: 499, endPoint x: 850, endPoint y: 500, distance: 127.1
click at [850, 500] on div "Industry Industrial Machinery & Equipment Company Description Hylec-APL Ltd. is…" at bounding box center [674, 532] width 398 height 1189
copy link "hylec-apl.com"
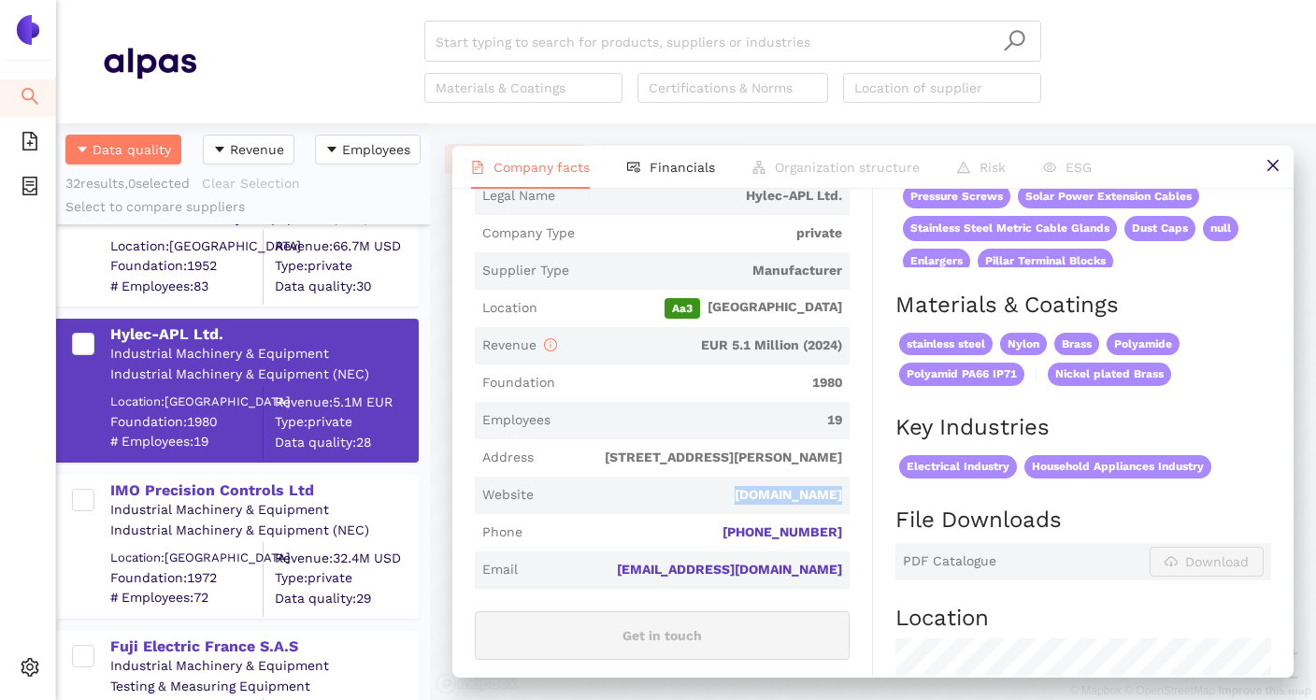
scroll to position [249, 0]
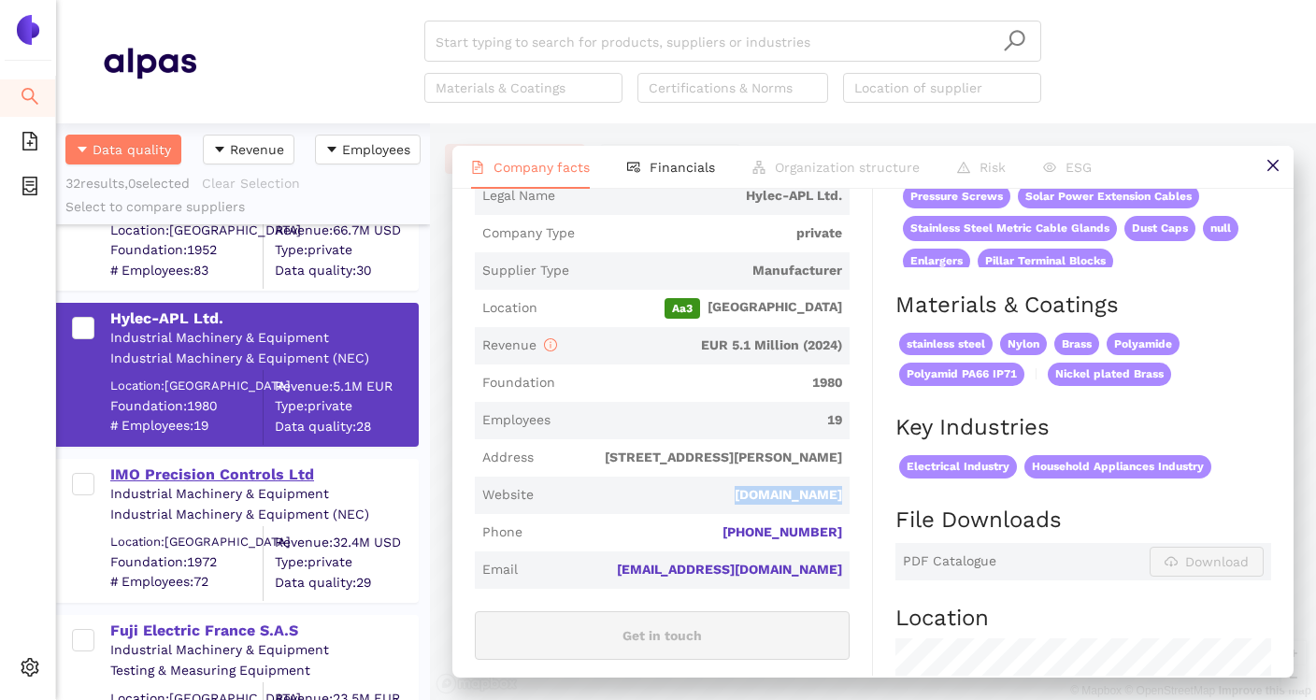
click at [270, 470] on div "IMO Precision Controls Ltd" at bounding box center [263, 474] width 307 height 21
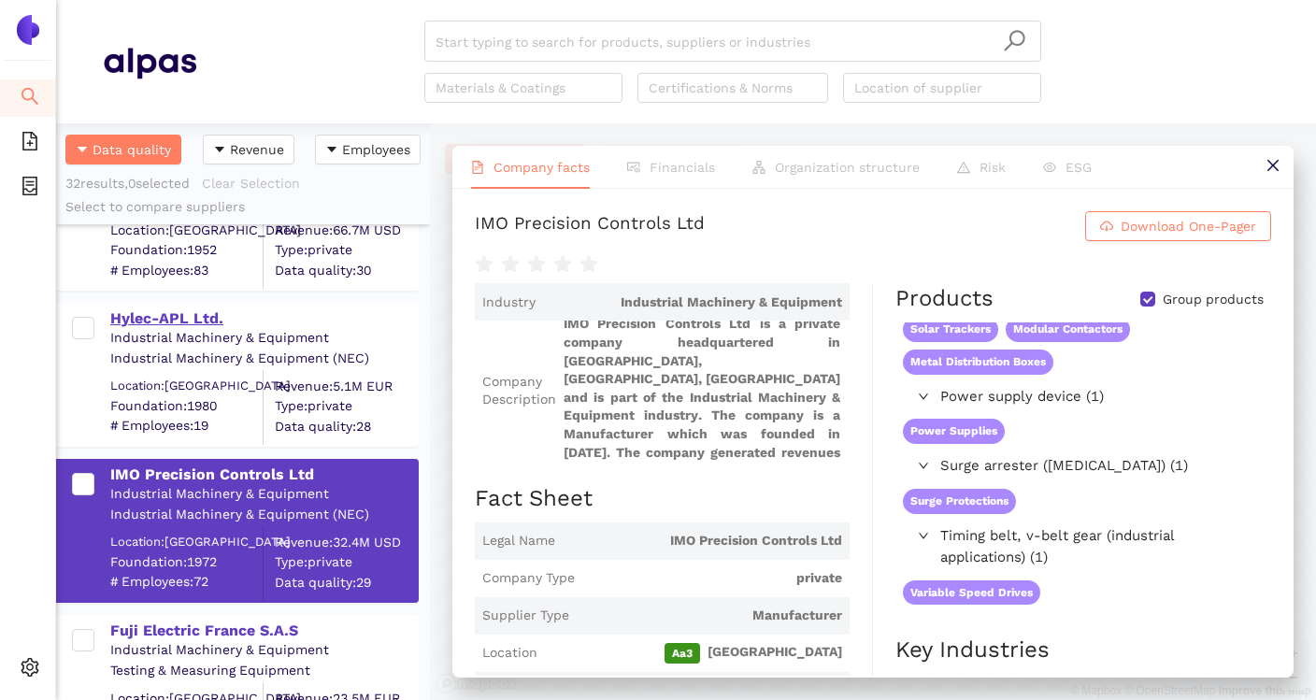
click at [197, 322] on div "Hylec-APL Ltd." at bounding box center [263, 318] width 307 height 21
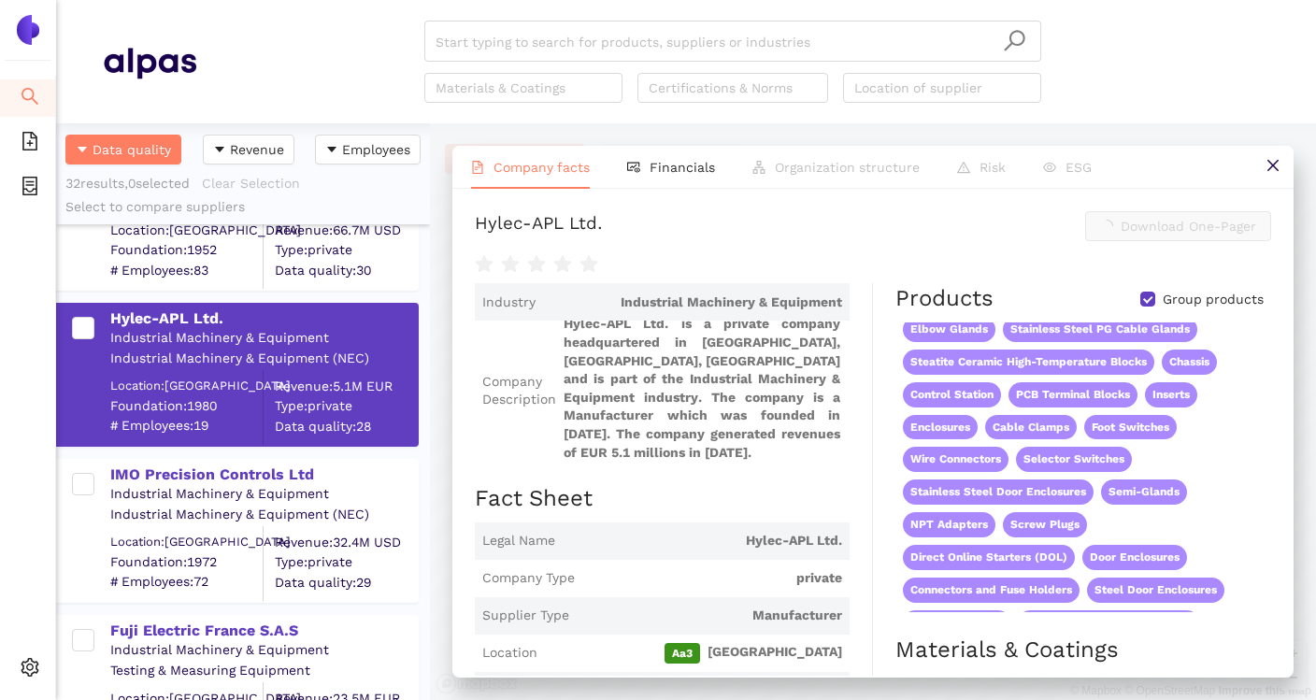
scroll to position [691, 0]
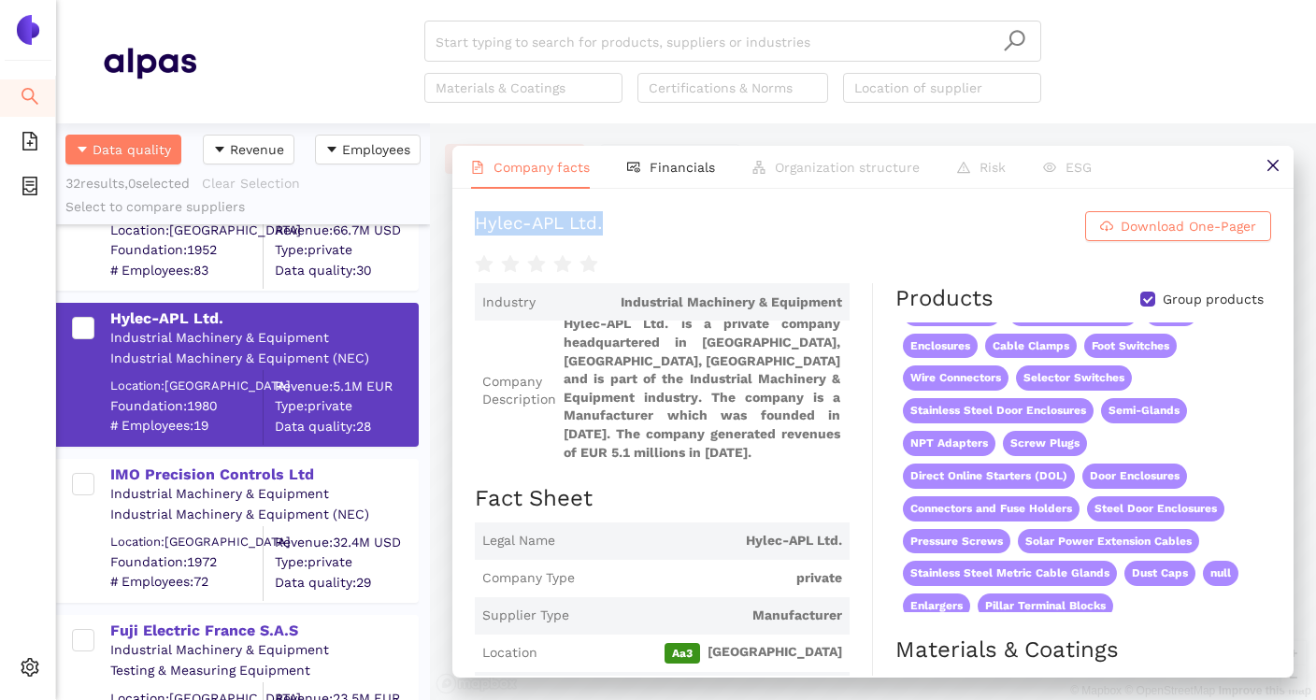
drag, startPoint x: 466, startPoint y: 235, endPoint x: 607, endPoint y: 231, distance: 140.2
click at [607, 231] on div "Hylec-APL Ltd. Download One-Pager Industry Industrial Machinery & Equipment Com…" at bounding box center [872, 432] width 841 height 487
copy div "Hylec-APL Ltd."
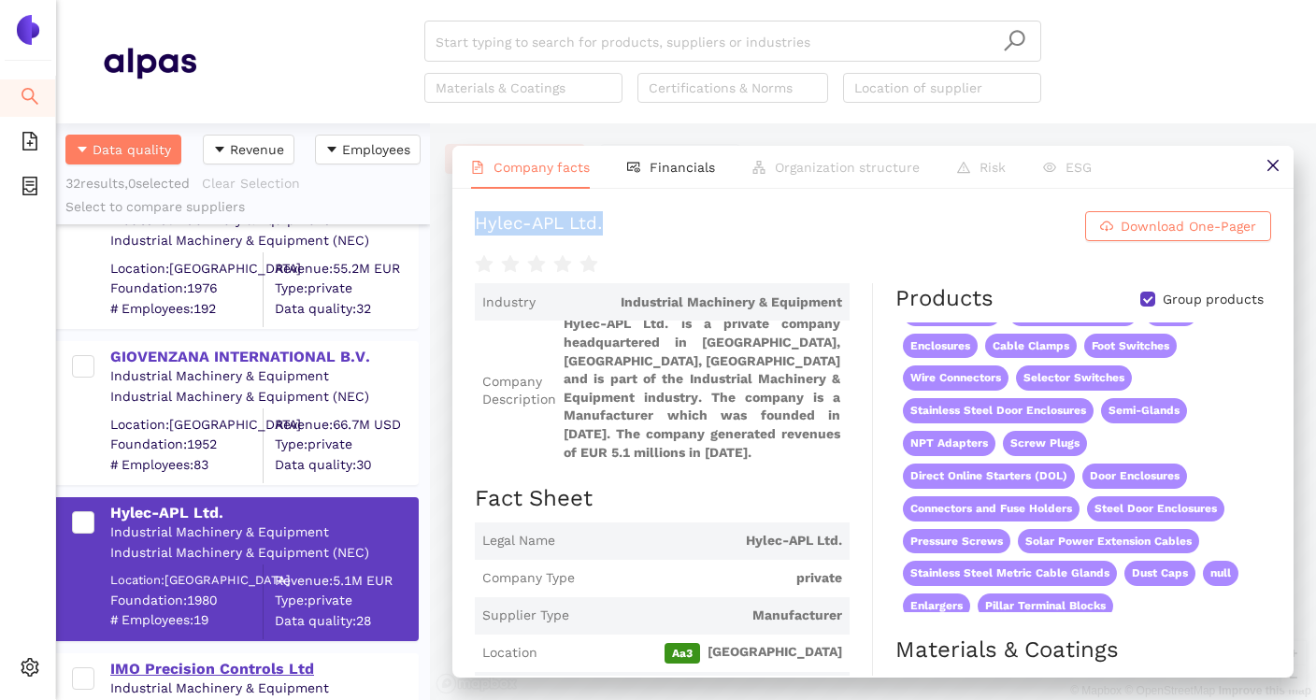
scroll to position [52, 0]
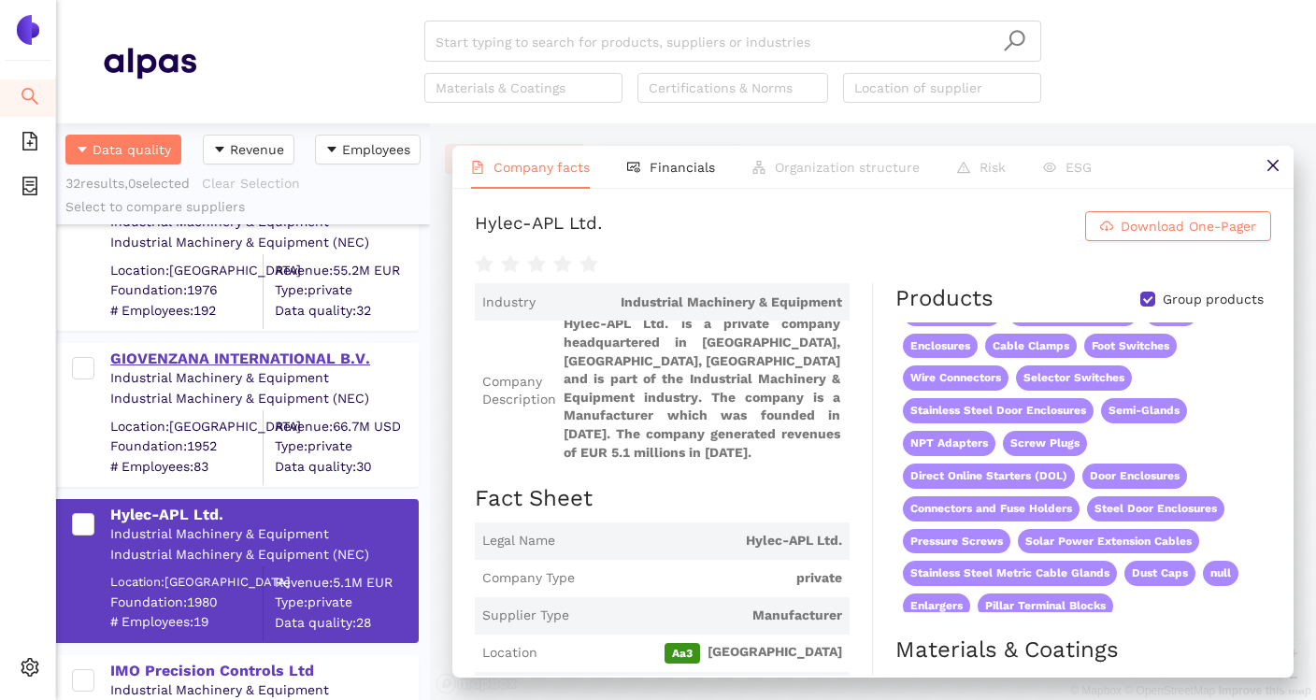
click at [321, 367] on div "GIOVENZANA INTERNATIONAL B.V." at bounding box center [263, 359] width 307 height 21
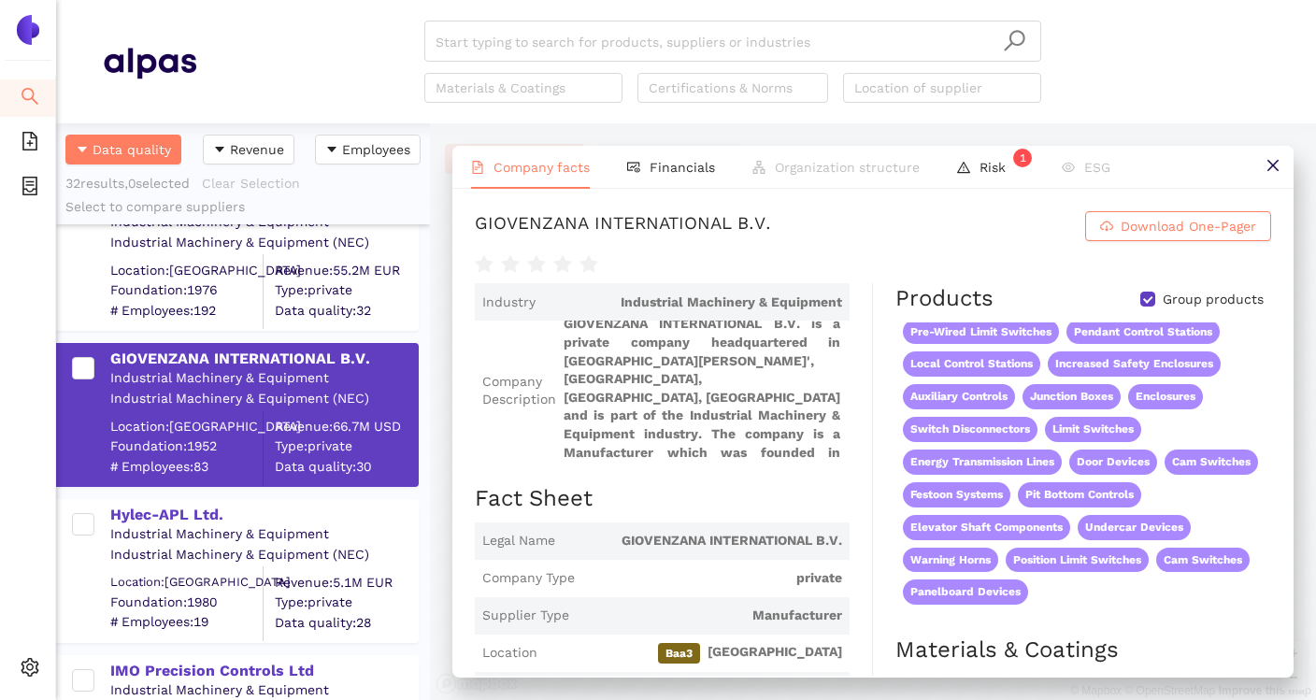
scroll to position [175, 0]
drag, startPoint x: 471, startPoint y: 225, endPoint x: 791, endPoint y: 236, distance: 319.8
click at [791, 236] on div "GIOVENZANA INTERNATIONAL B.V. Download One-Pager Industry Industrial Machinery …" at bounding box center [872, 432] width 841 height 487
copy div "GIOVENZANA INTERNATIONAL B.V."
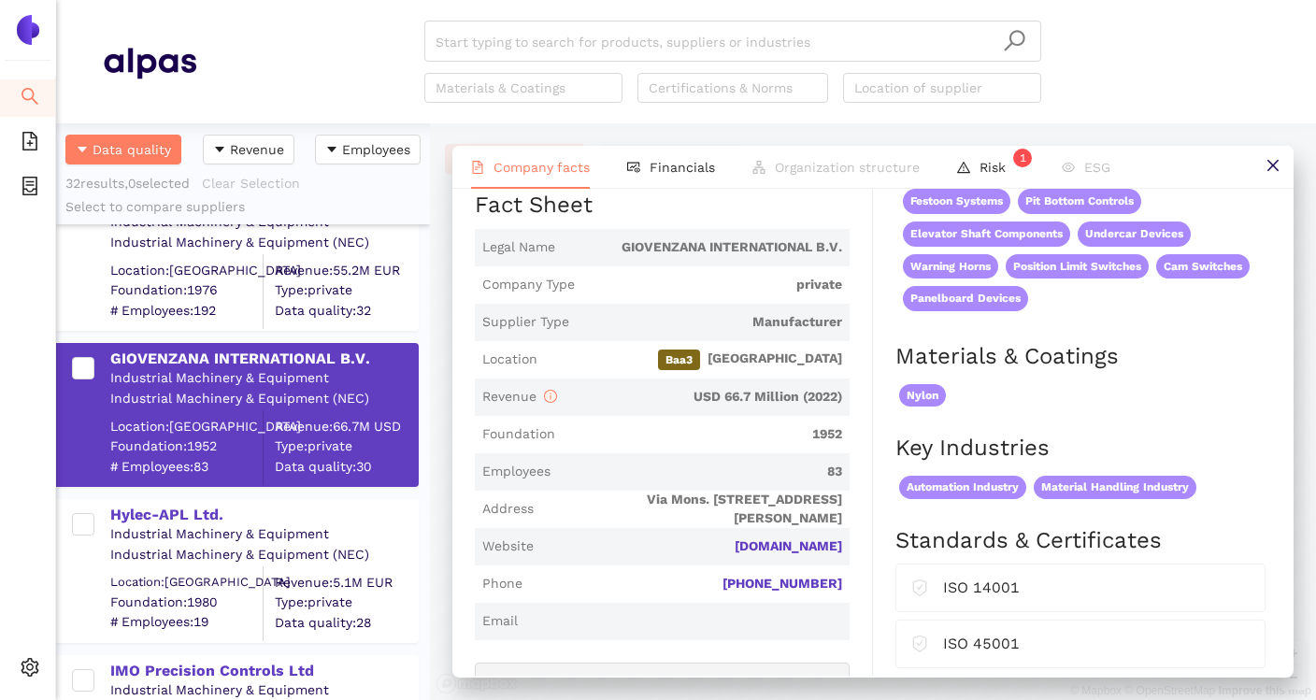
scroll to position [0, 0]
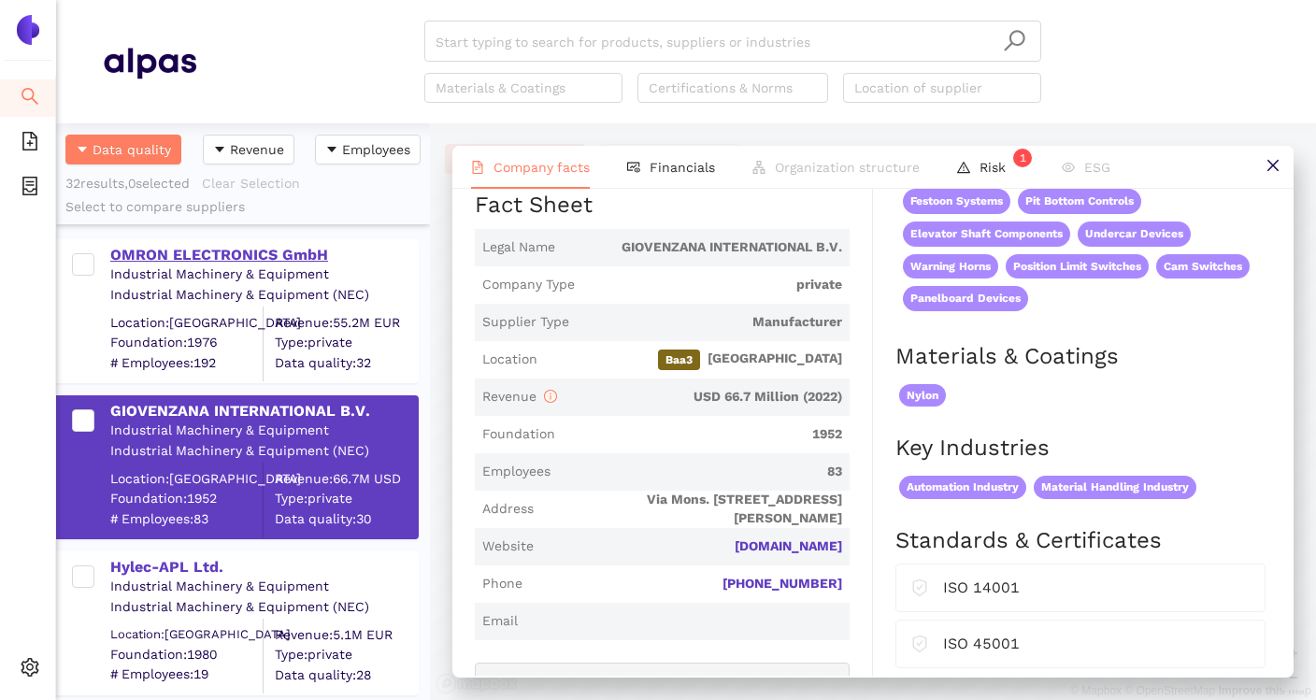
click at [306, 264] on div "OMRON ELECTRONICS GmbH" at bounding box center [263, 255] width 307 height 21
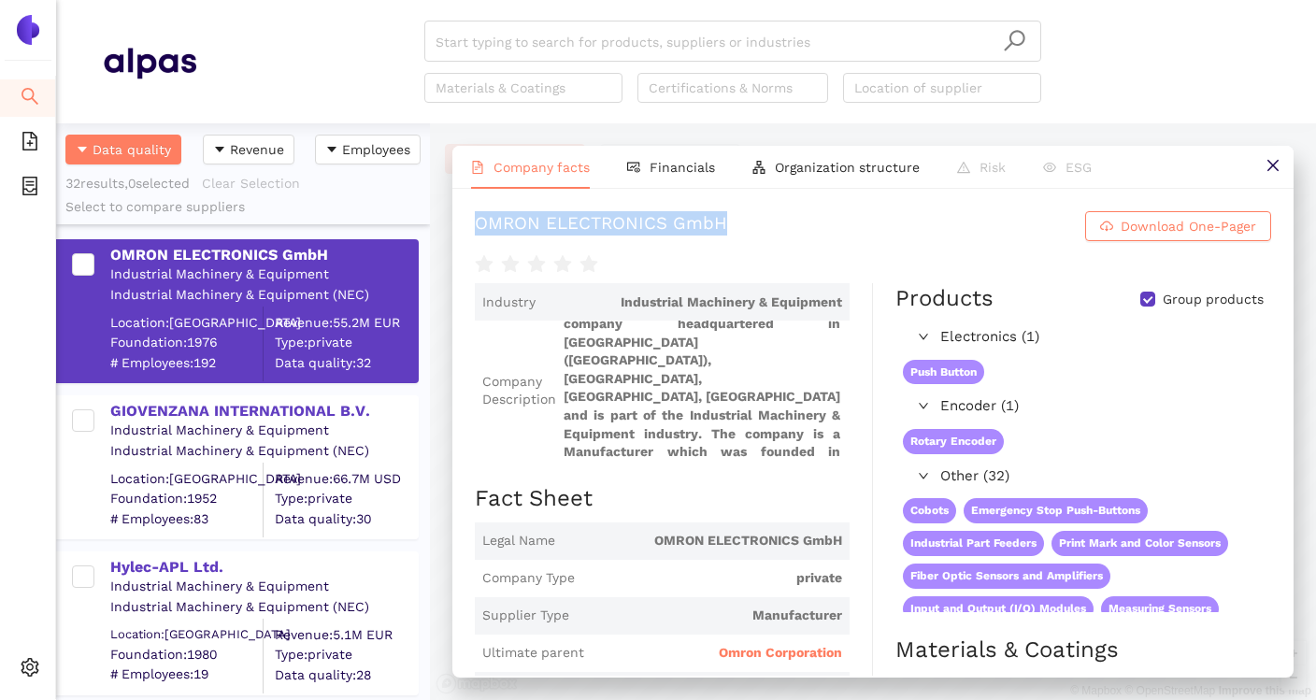
drag, startPoint x: 468, startPoint y: 229, endPoint x: 741, endPoint y: 229, distance: 272.9
click at [741, 229] on div "OMRON ELECTRONICS GmbH Download One-Pager Industry Industrial Machinery & Equip…" at bounding box center [872, 432] width 841 height 487
copy div "OMRON ELECTRONICS GmbH"
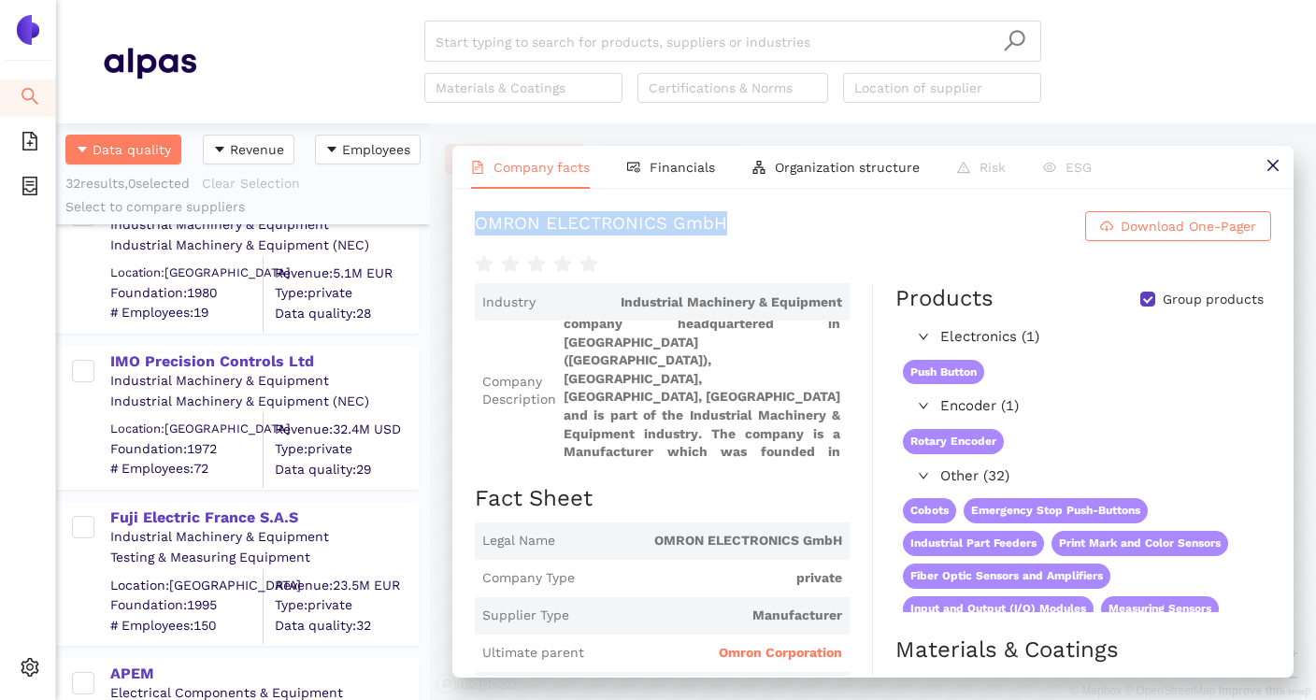
scroll to position [367, 0]
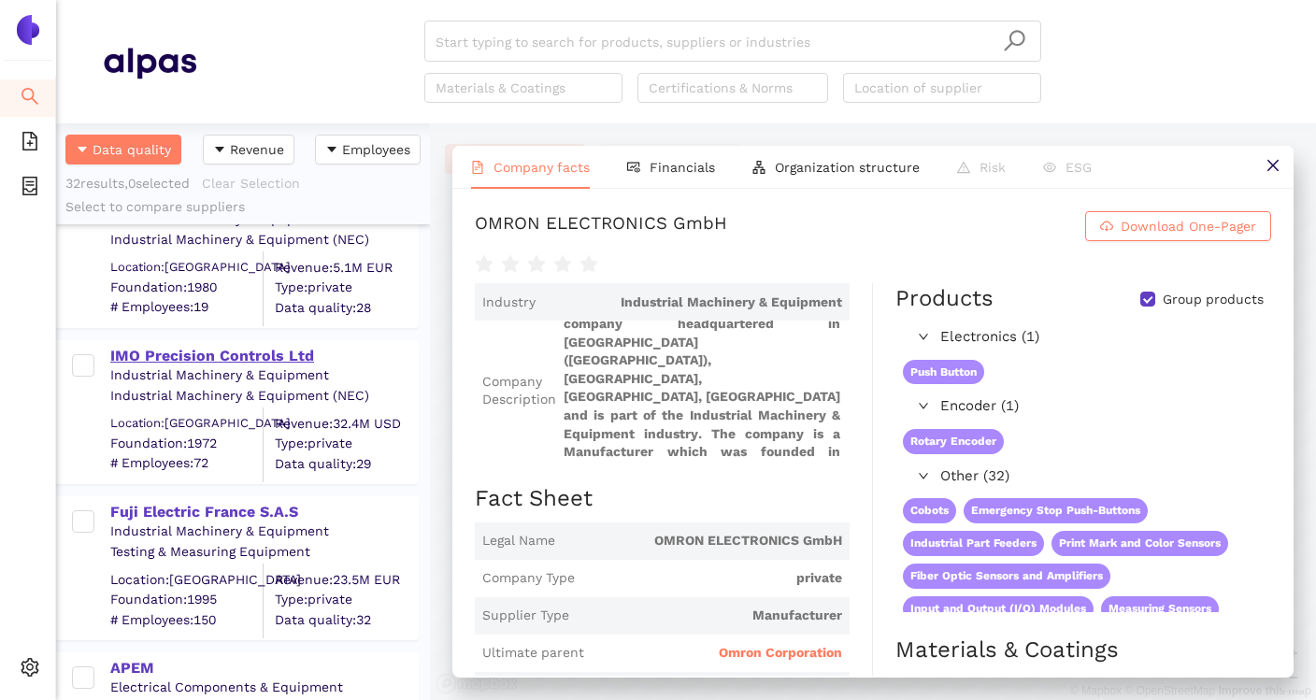
click at [291, 357] on div "IMO Precision Controls Ltd" at bounding box center [263, 356] width 307 height 21
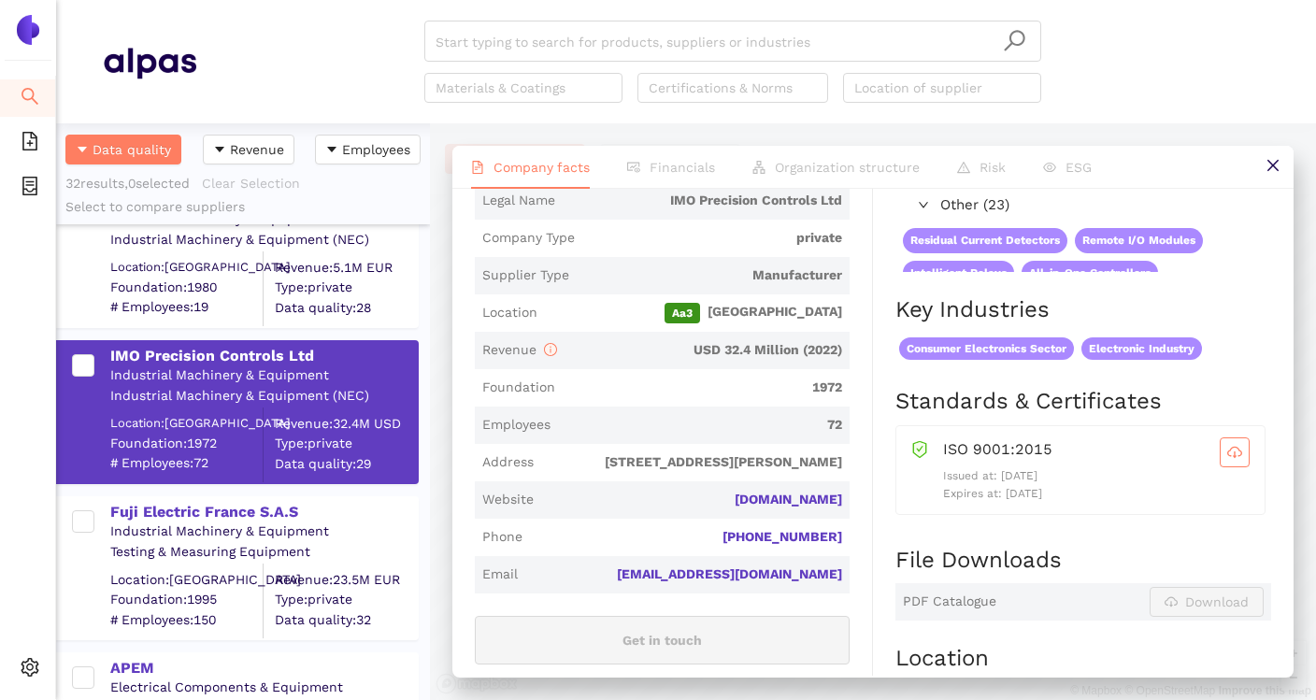
scroll to position [365, 0]
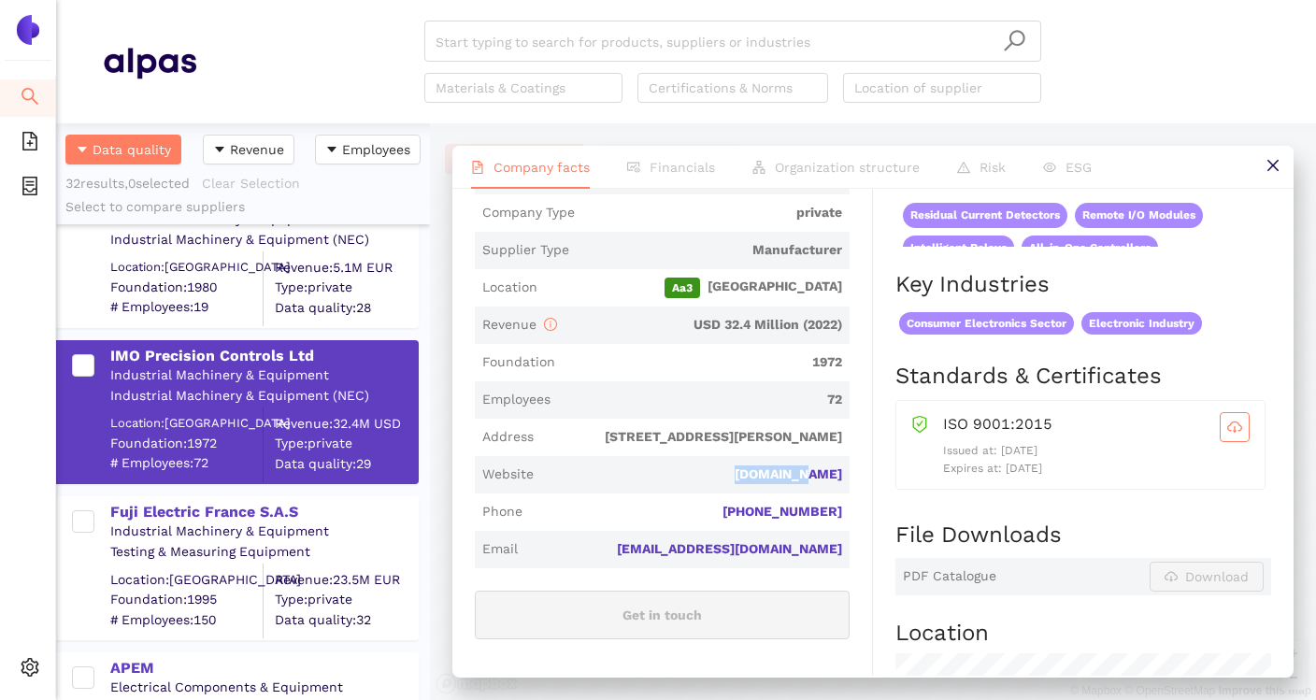
drag, startPoint x: 748, startPoint y: 475, endPoint x: 849, endPoint y: 476, distance: 100.9
click at [850, 476] on span "Website imopc.com" at bounding box center [662, 474] width 375 height 37
copy link "imopc.com"
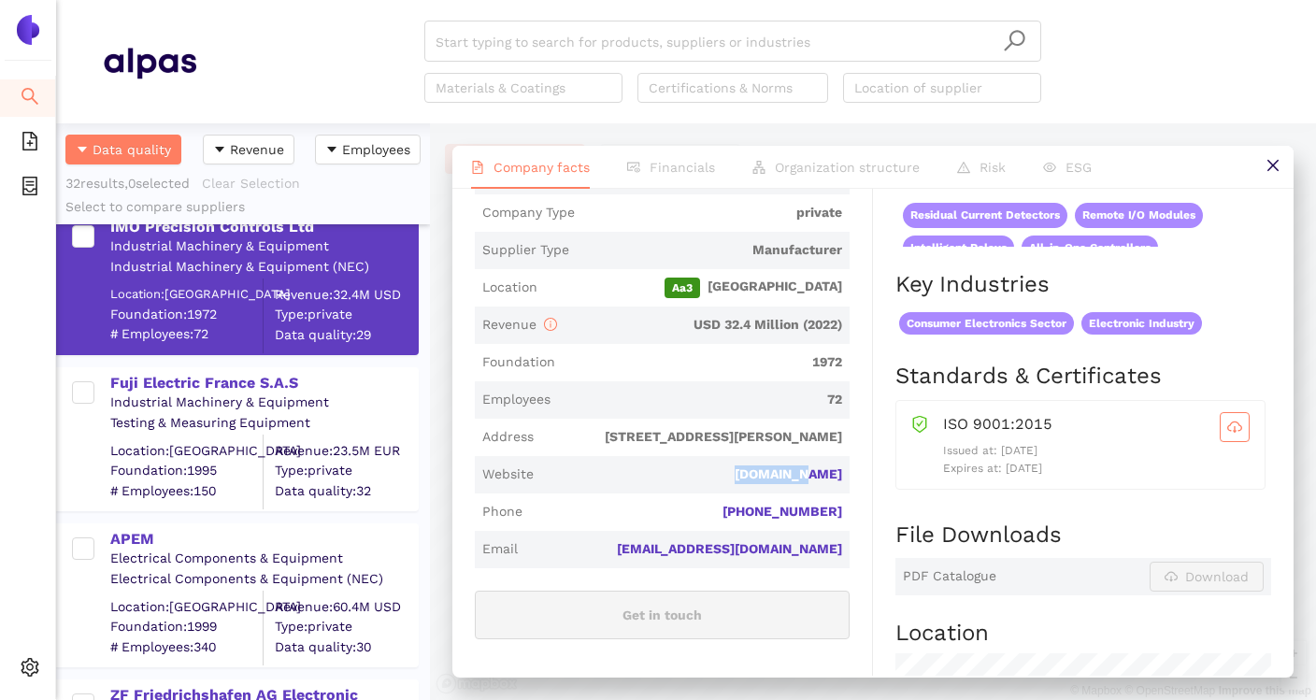
scroll to position [513, 0]
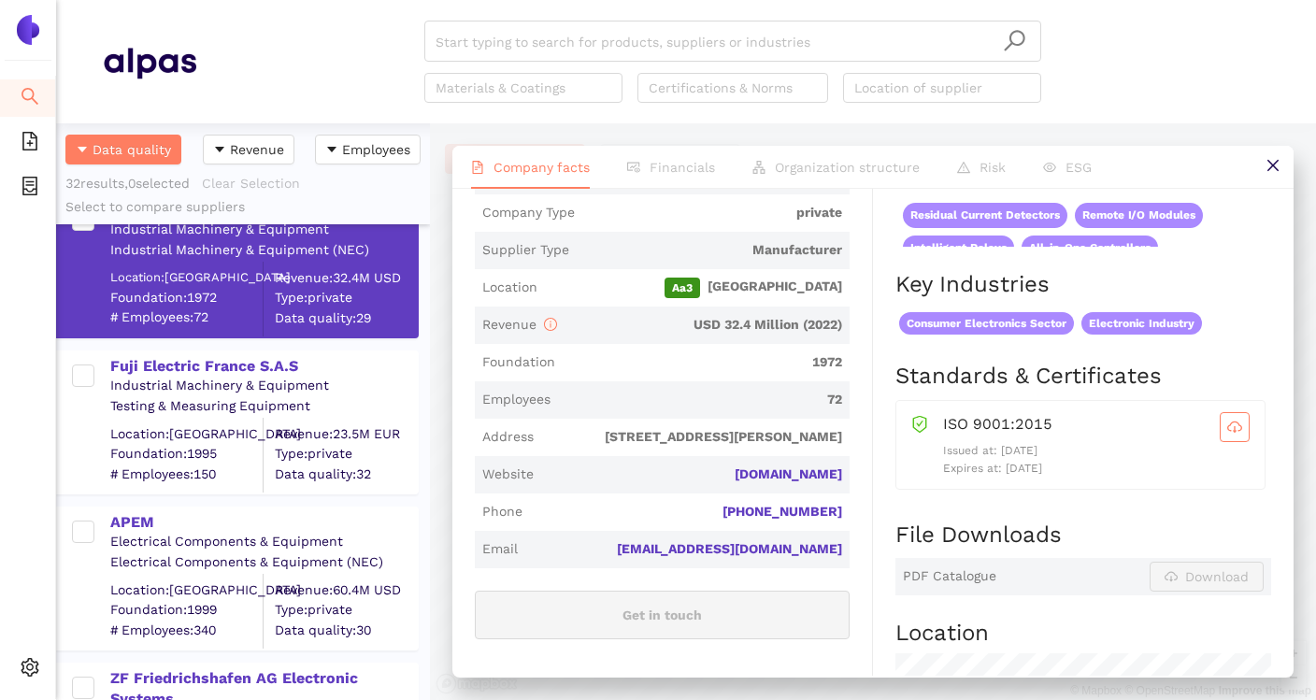
click at [271, 379] on div "Industrial Machinery & Equipment" at bounding box center [263, 386] width 307 height 19
click at [271, 370] on div "Fuji Electric France S.A.S" at bounding box center [263, 366] width 307 height 21
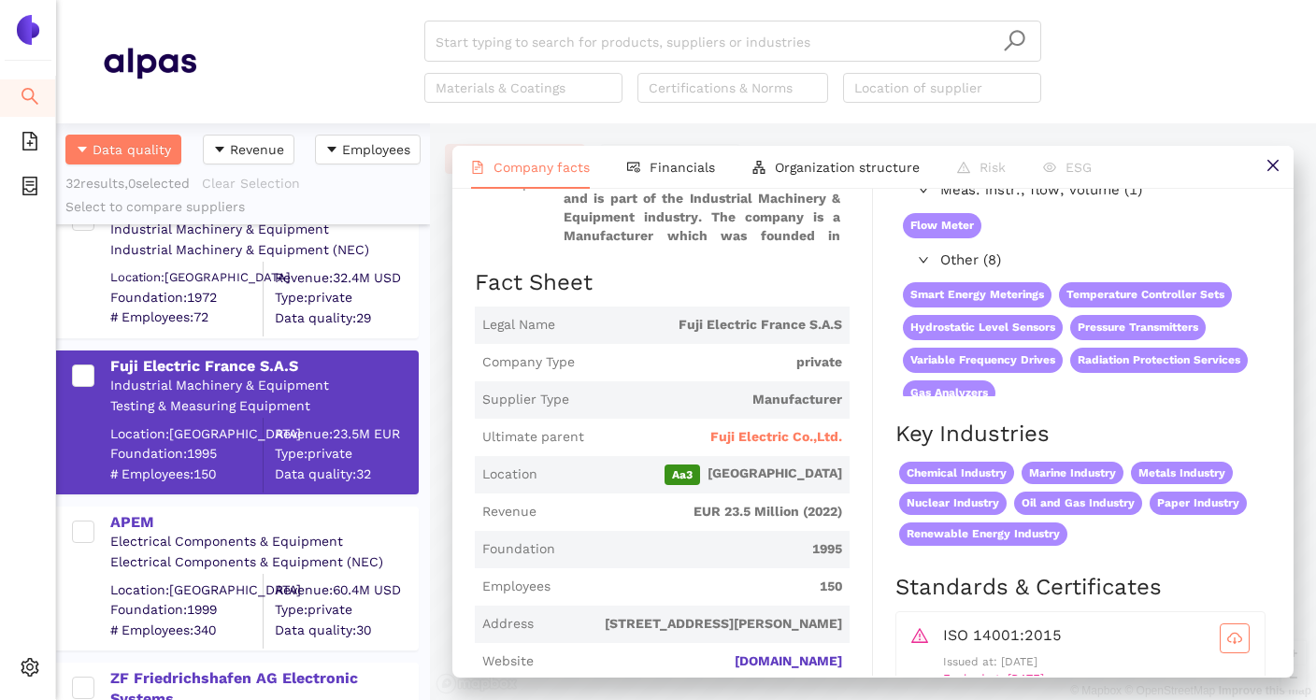
scroll to position [267, 0]
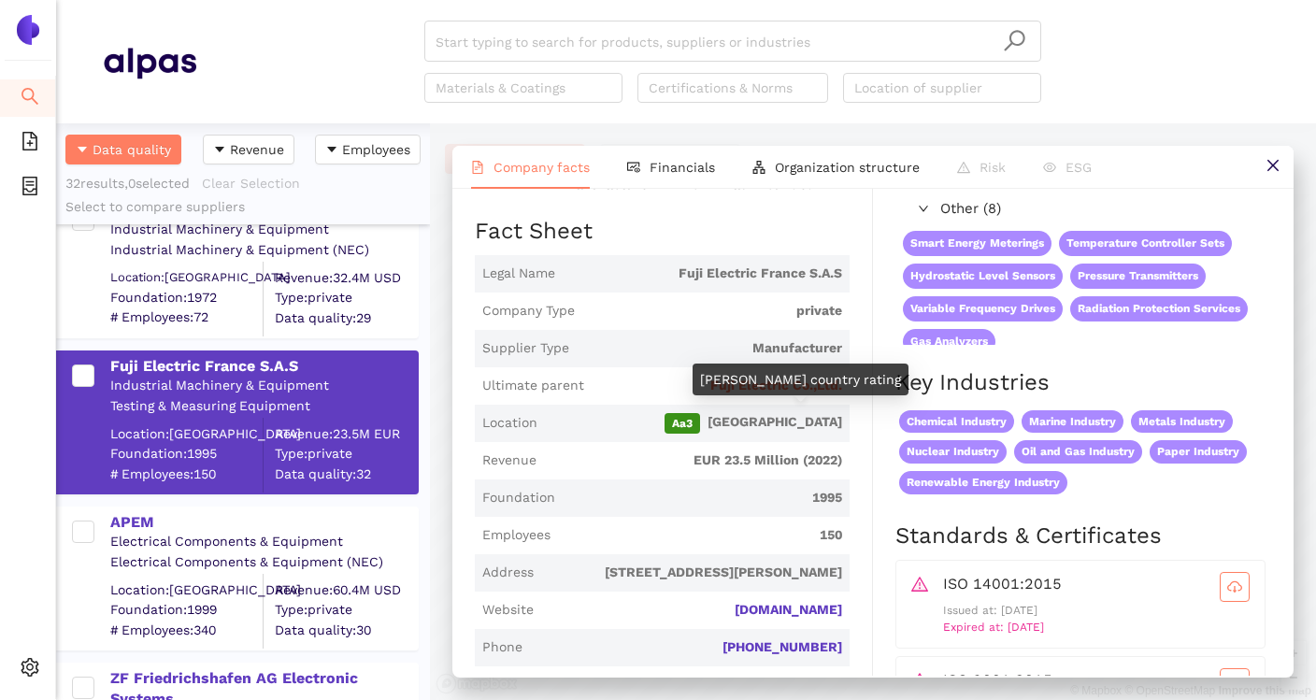
click at [796, 392] on div "Moody’s country rating" at bounding box center [801, 380] width 216 height 32
click at [736, 385] on span "Fuji Electric Co.,Ltd." at bounding box center [776, 386] width 132 height 19
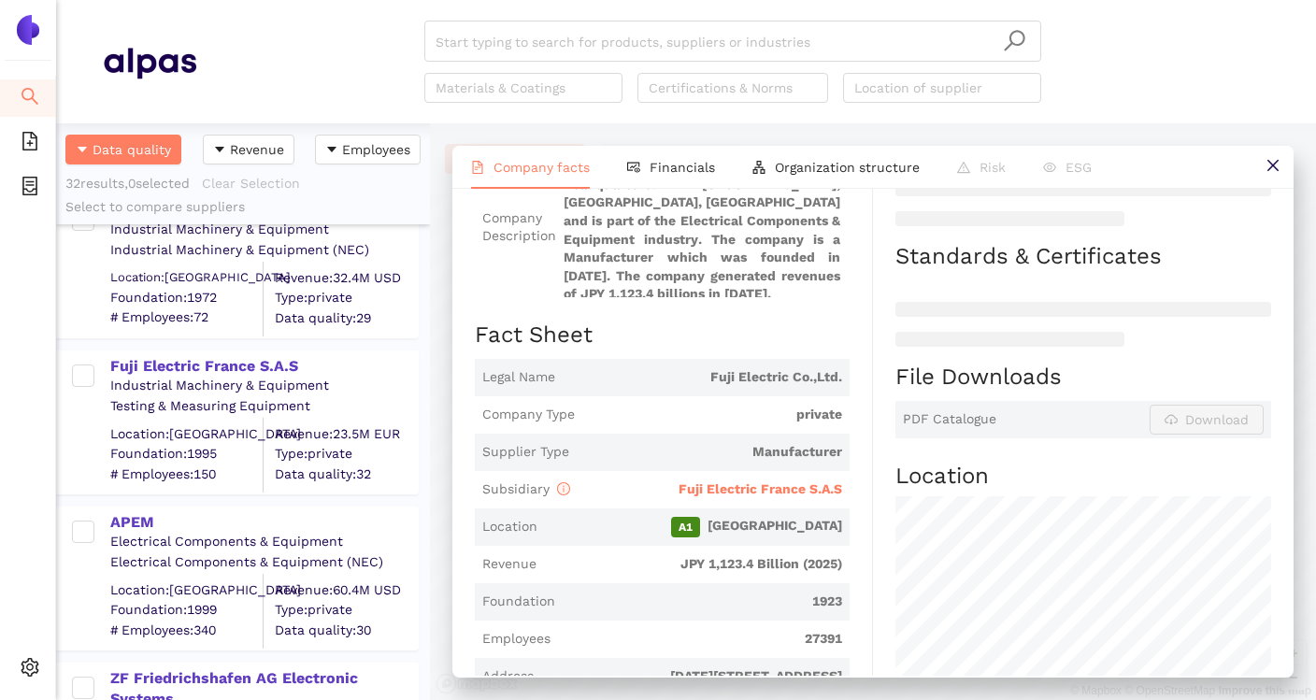
scroll to position [275, 0]
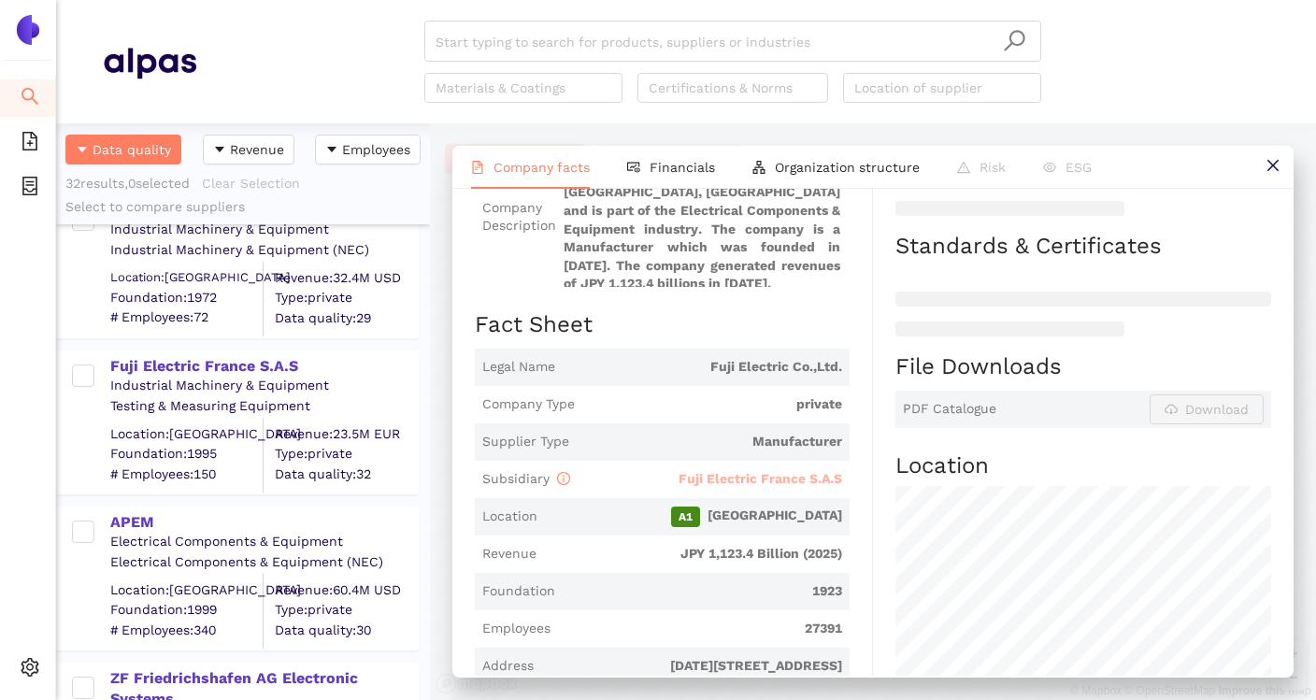
click at [749, 471] on span "Fuji Electric France S.A.S" at bounding box center [761, 478] width 164 height 15
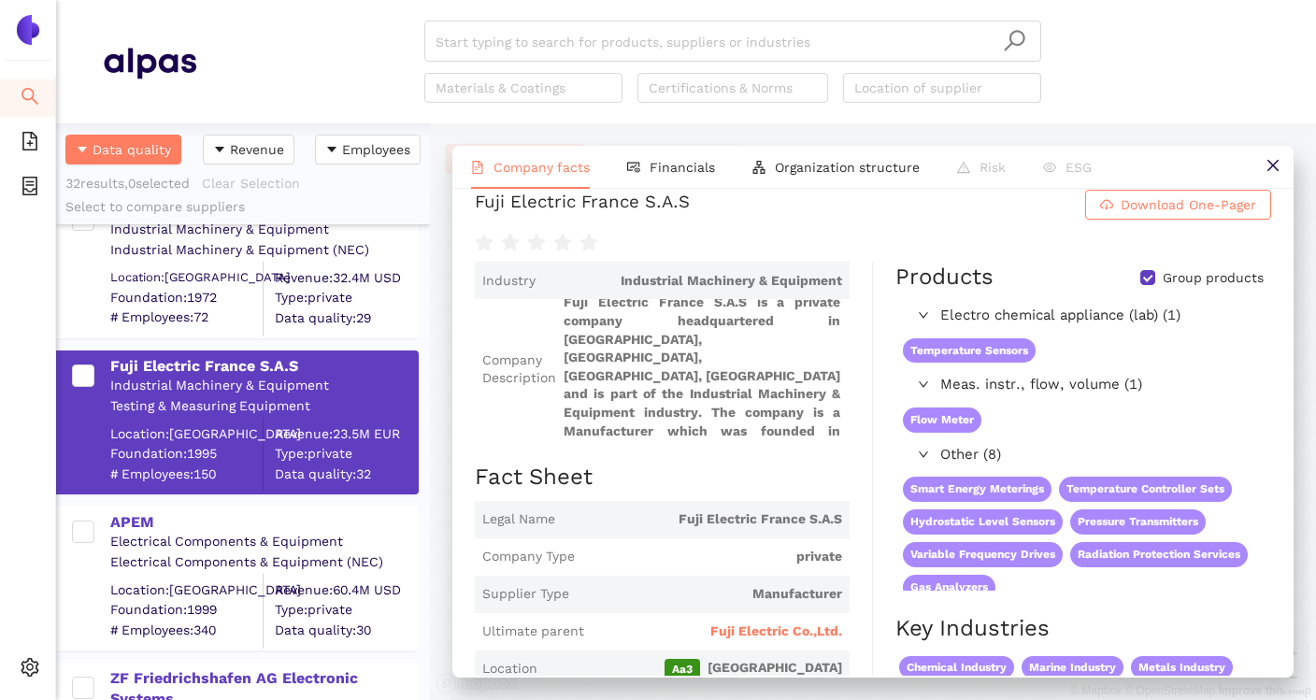
scroll to position [0, 0]
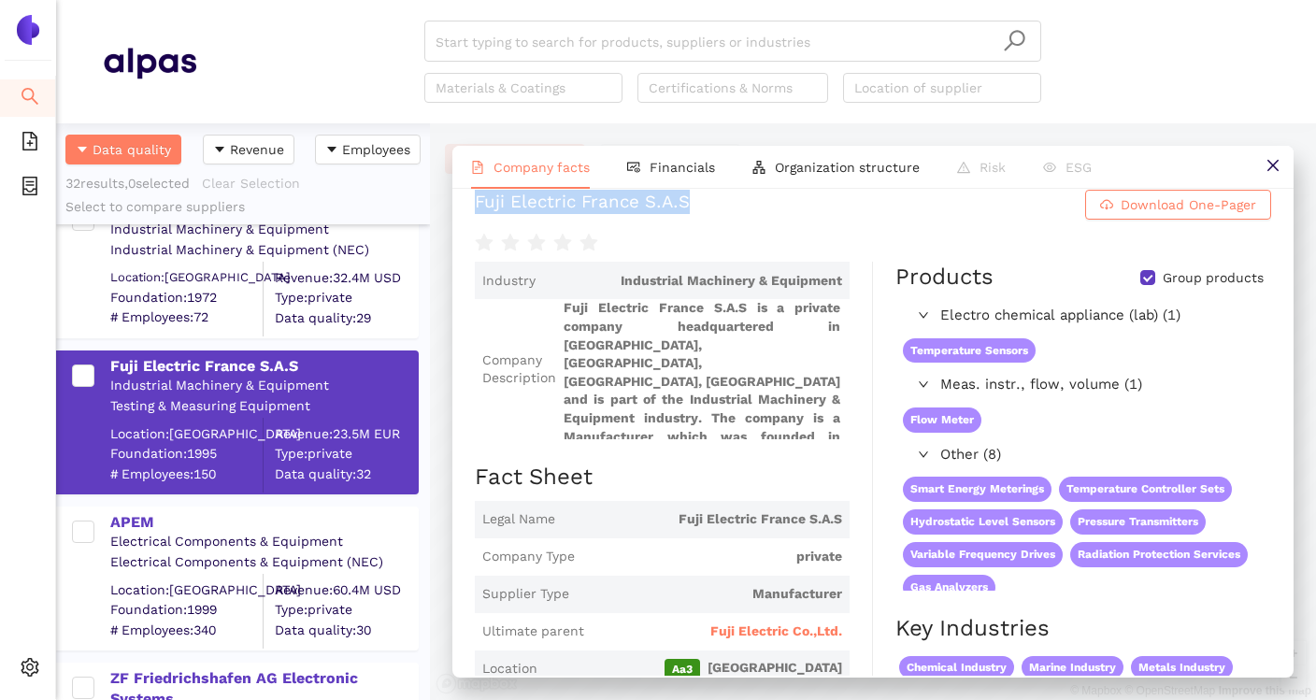
drag, startPoint x: 476, startPoint y: 206, endPoint x: 706, endPoint y: 208, distance: 229.9
click at [706, 208] on h1 "Fuji Electric France S.A.S Download One-Pager" at bounding box center [873, 205] width 796 height 30
copy div "Fuji Electric France S.A.S"
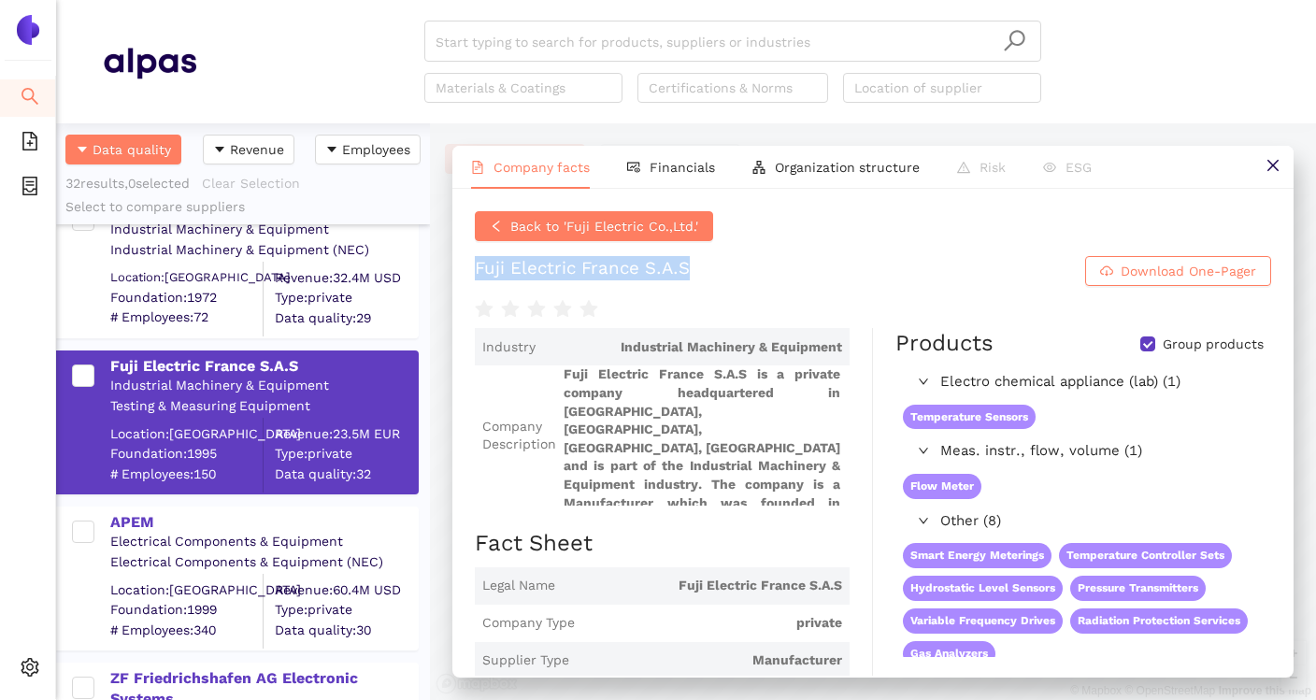
click at [731, 260] on h1 "Fuji Electric France S.A.S Download One-Pager" at bounding box center [873, 271] width 796 height 30
drag, startPoint x: 722, startPoint y: 269, endPoint x: 475, endPoint y: 270, distance: 247.7
click at [475, 270] on h1 "Fuji Electric France S.A.S Download One-Pager" at bounding box center [873, 271] width 796 height 30
click at [706, 447] on span "Fuji Electric France S.A.S is a private company headquartered in Clermont-Ferra…" at bounding box center [703, 435] width 279 height 140
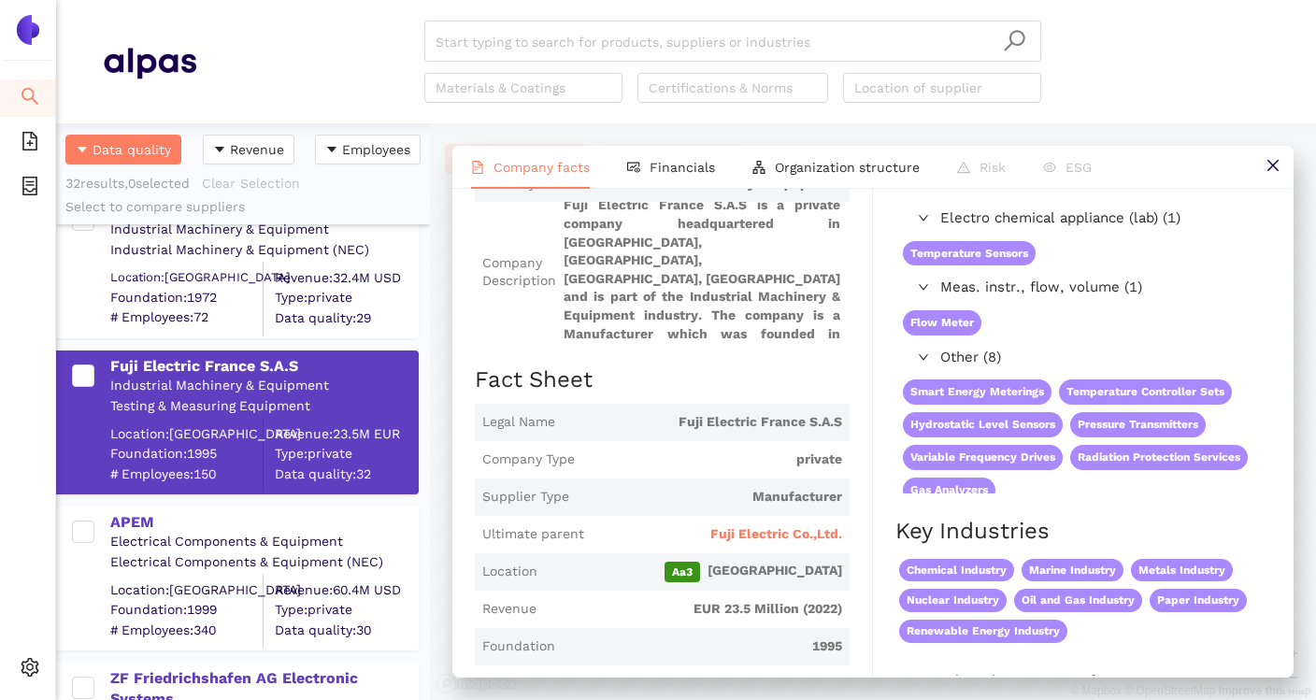
scroll to position [179, 0]
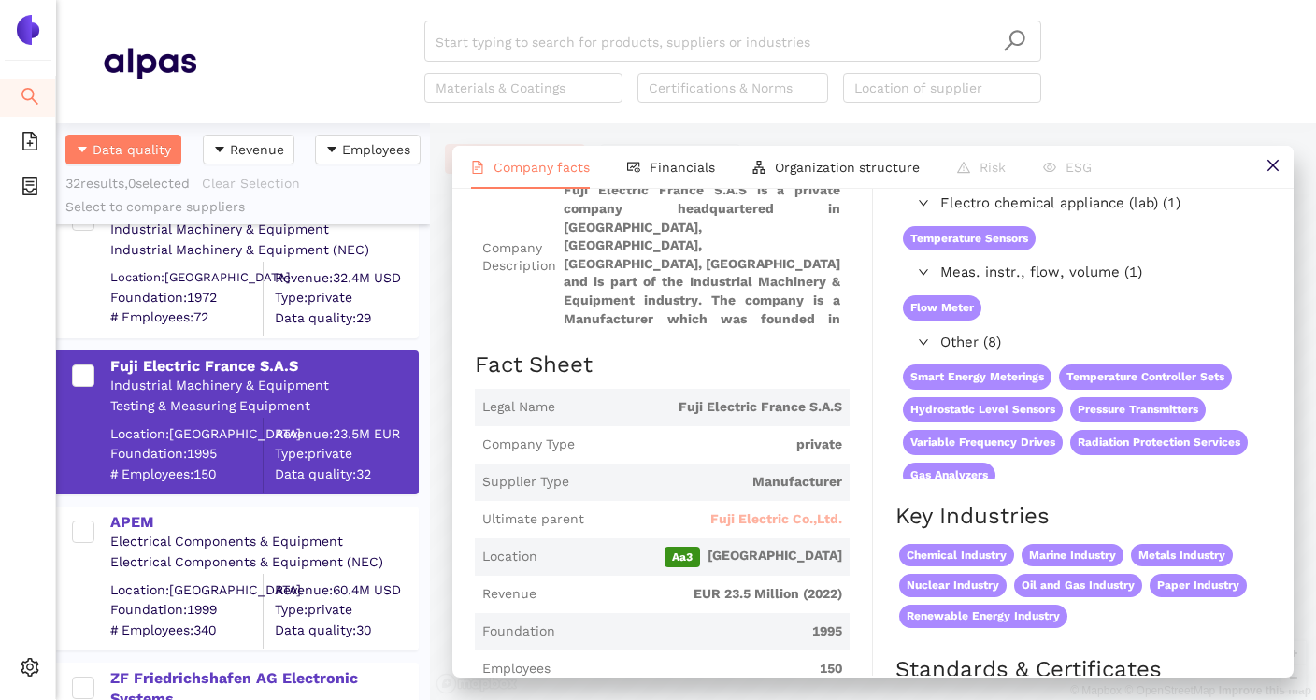
click at [762, 516] on span "Fuji Electric Co.,Ltd." at bounding box center [776, 519] width 132 height 19
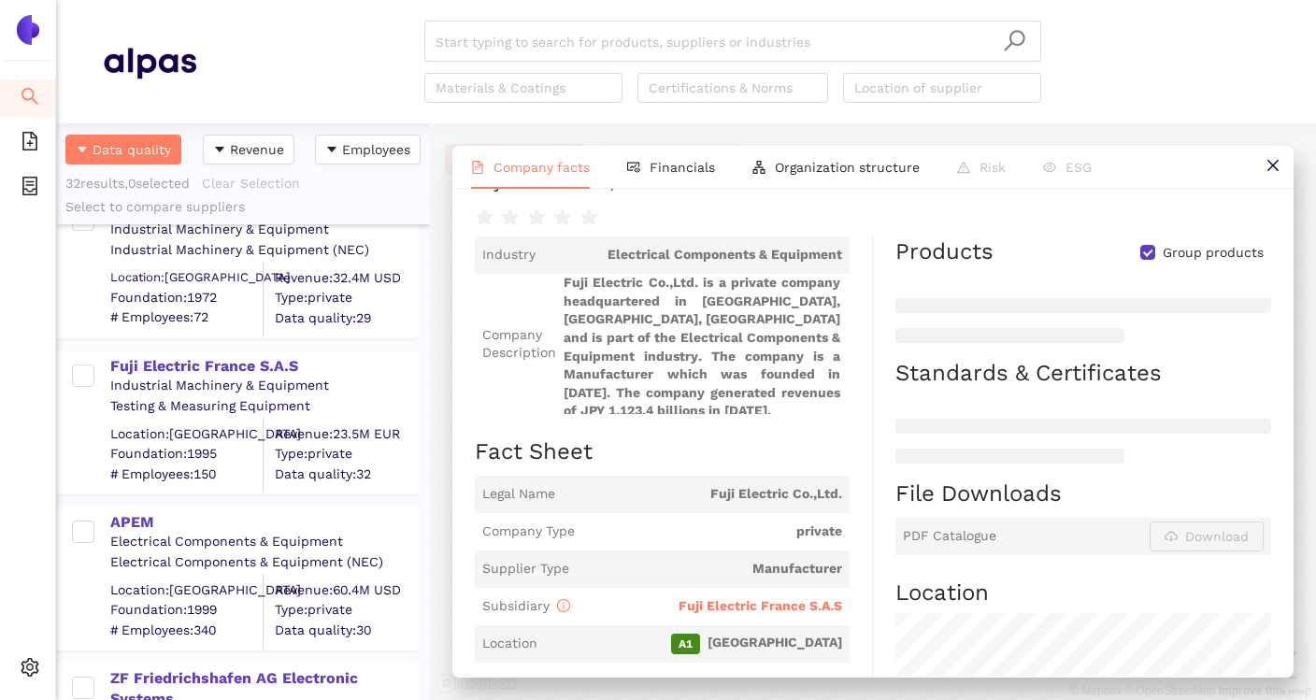
scroll to position [151, 0]
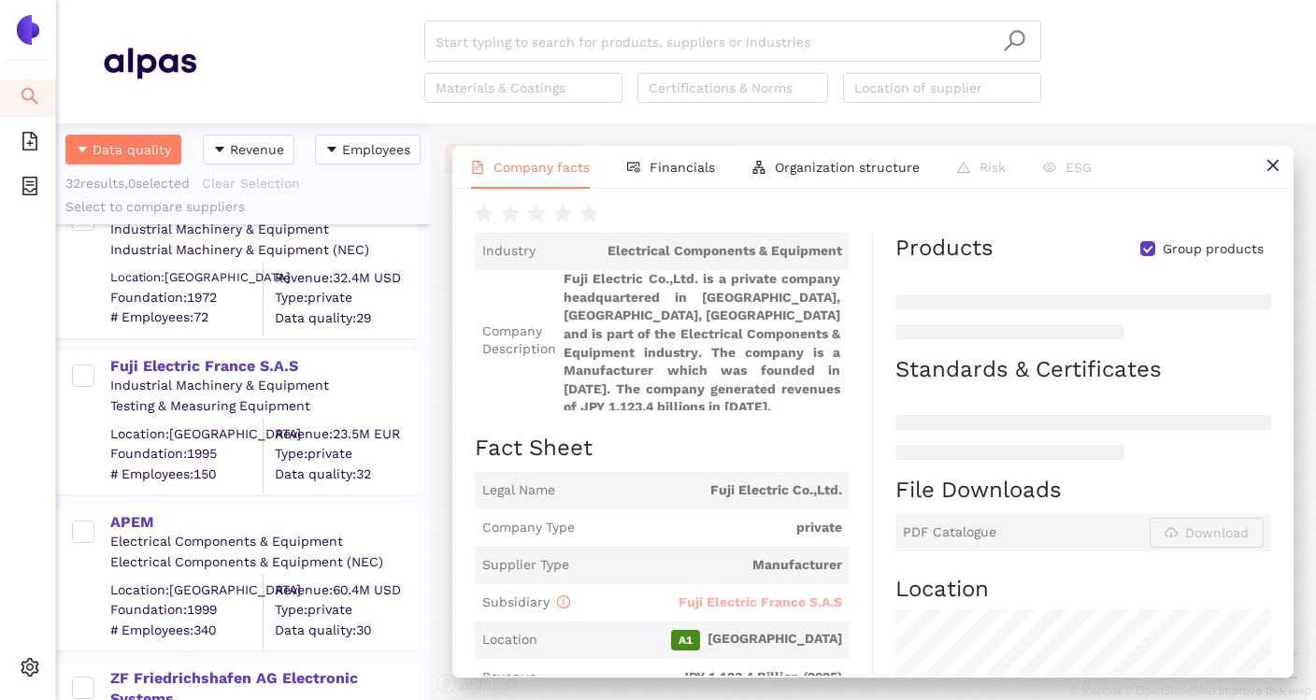
click at [754, 594] on span "Fuji Electric France S.A.S" at bounding box center [761, 601] width 164 height 15
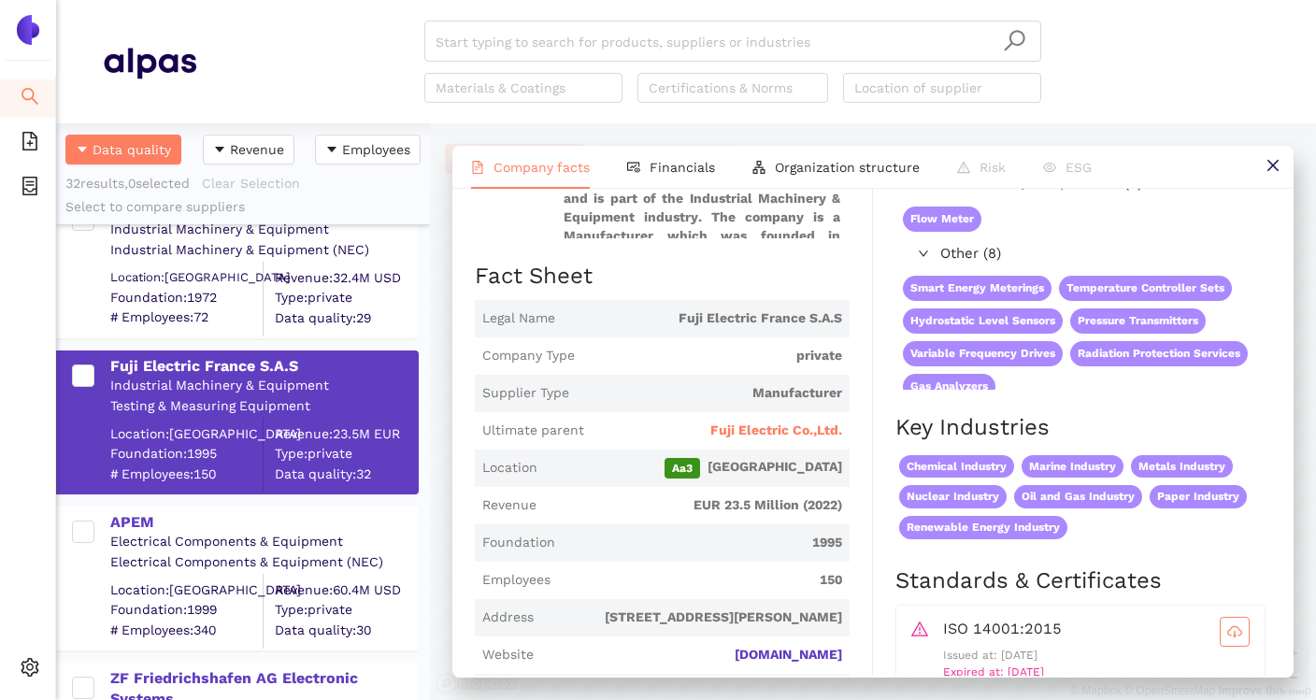
scroll to position [275, 0]
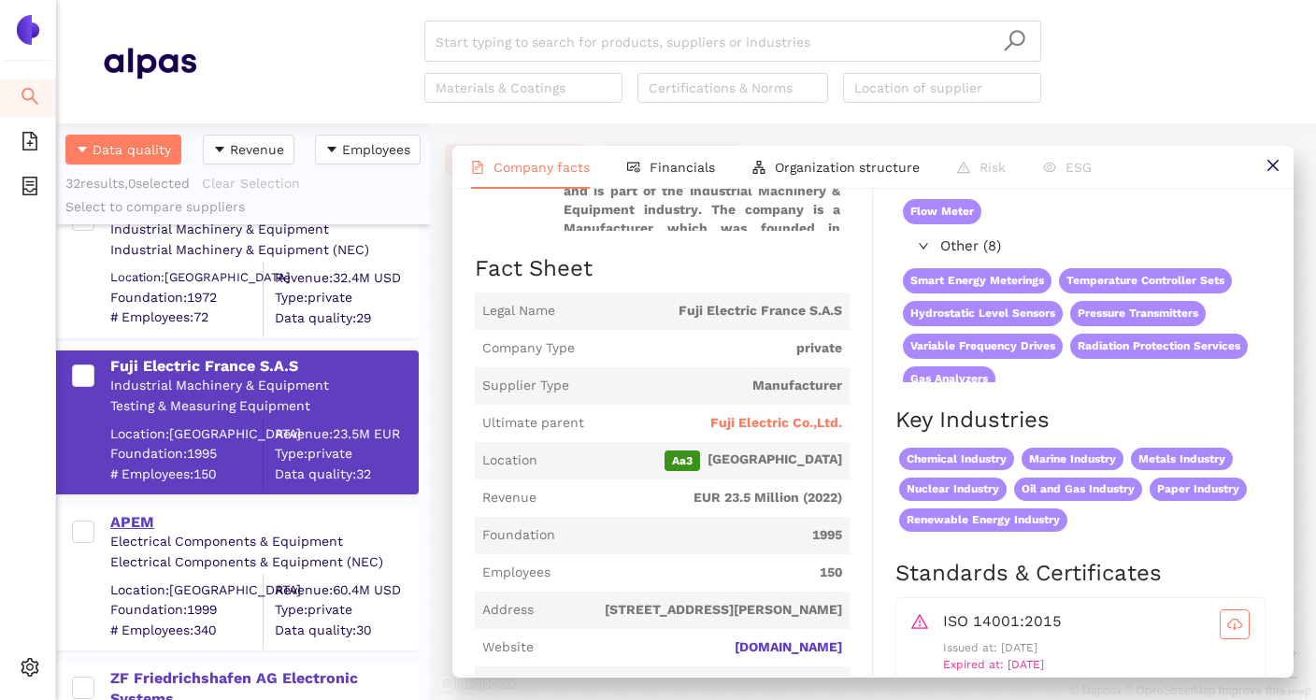
click at [154, 520] on div "APEM" at bounding box center [263, 522] width 307 height 21
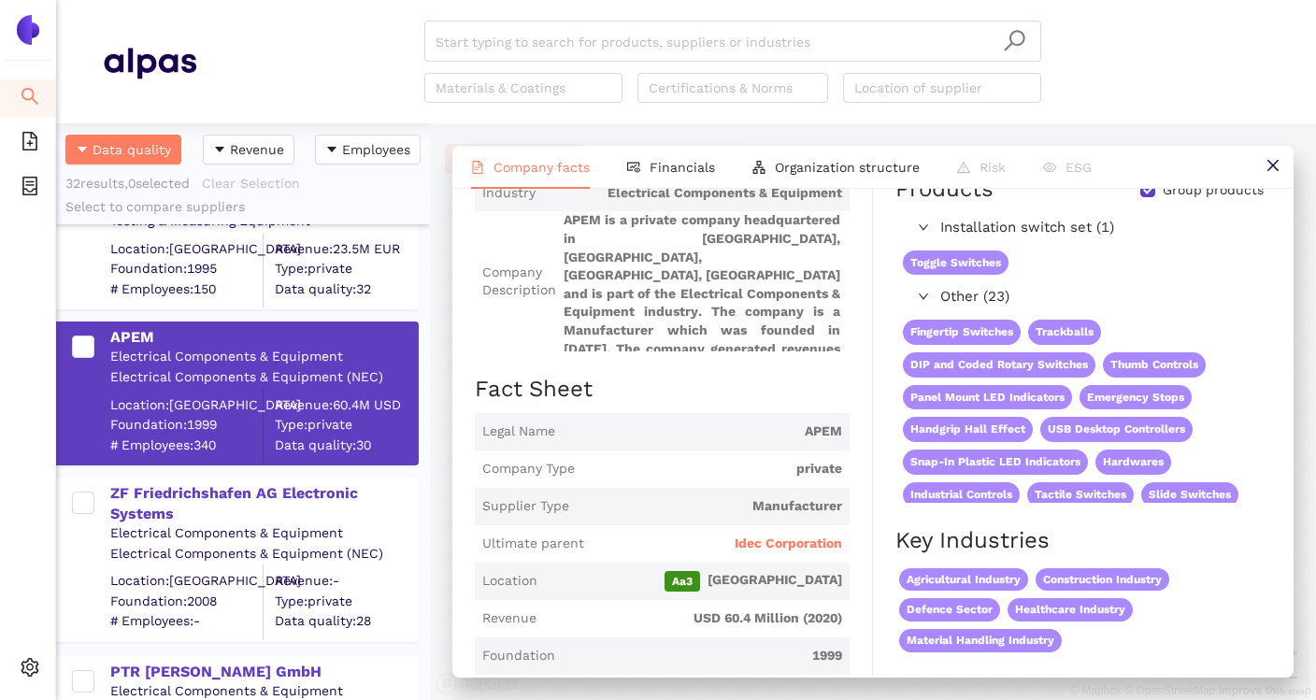
scroll to position [123, 0]
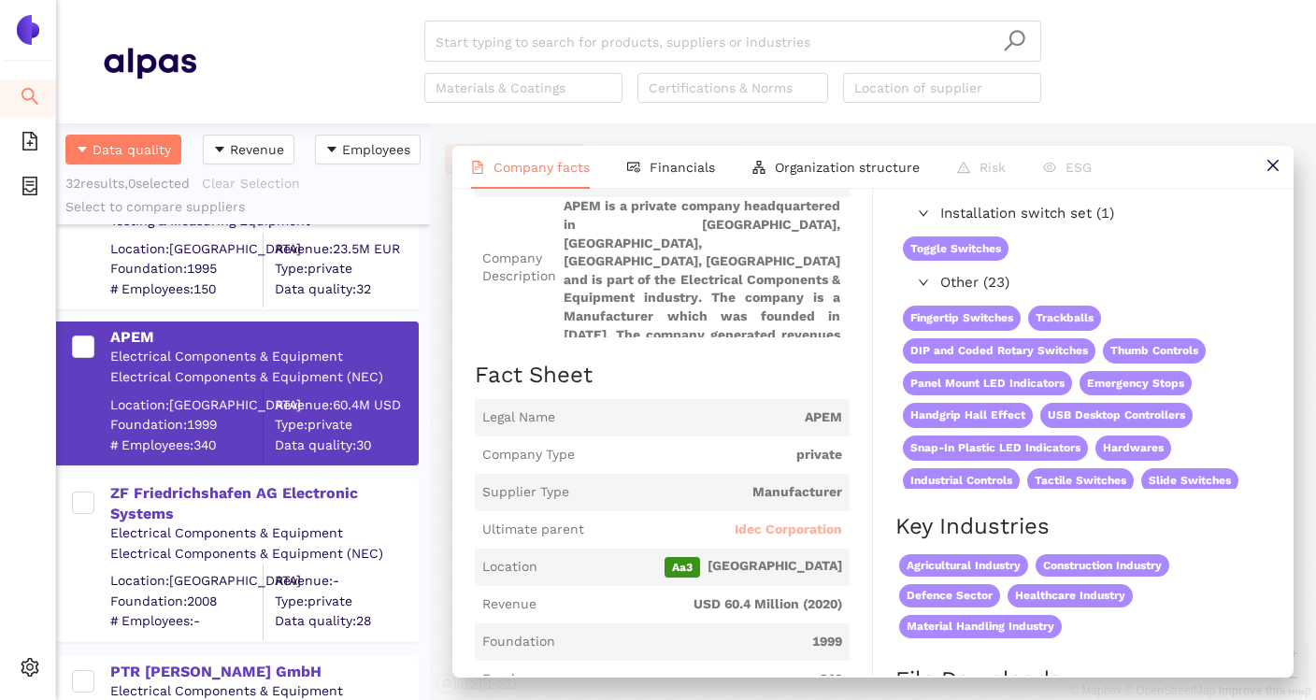
click at [783, 521] on span "Idec Corporation" at bounding box center [788, 530] width 107 height 19
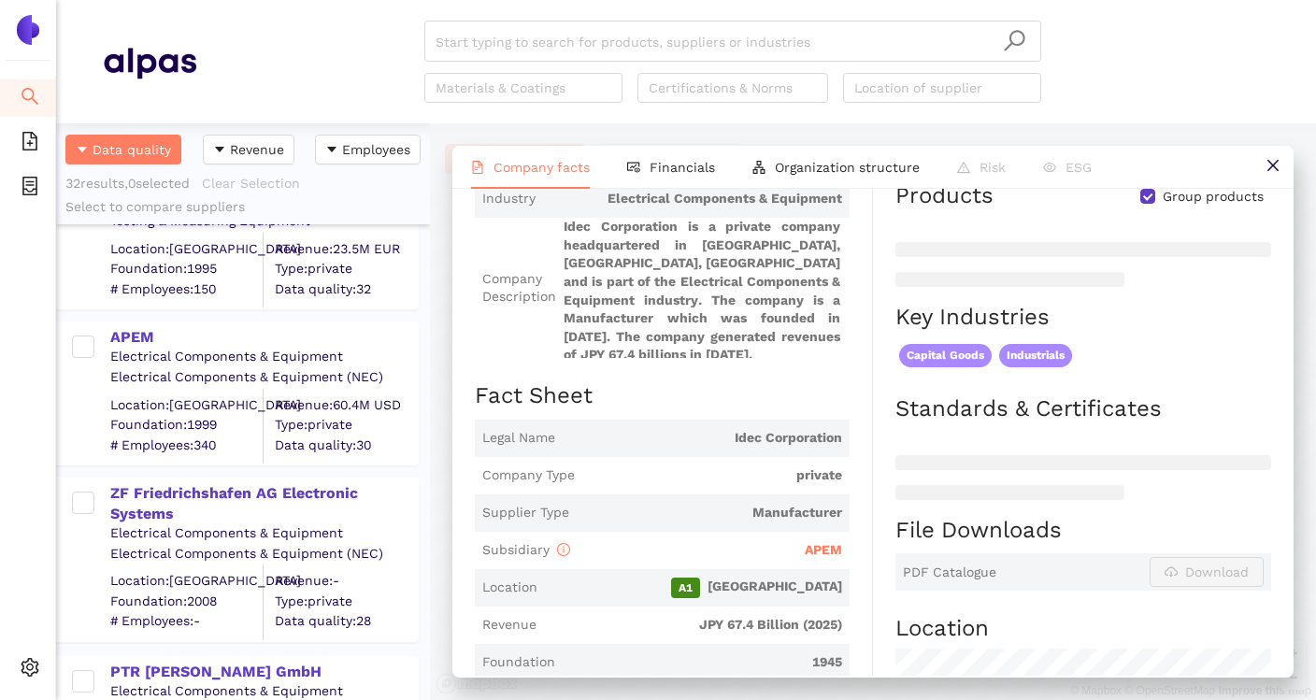
scroll to position [207, 0]
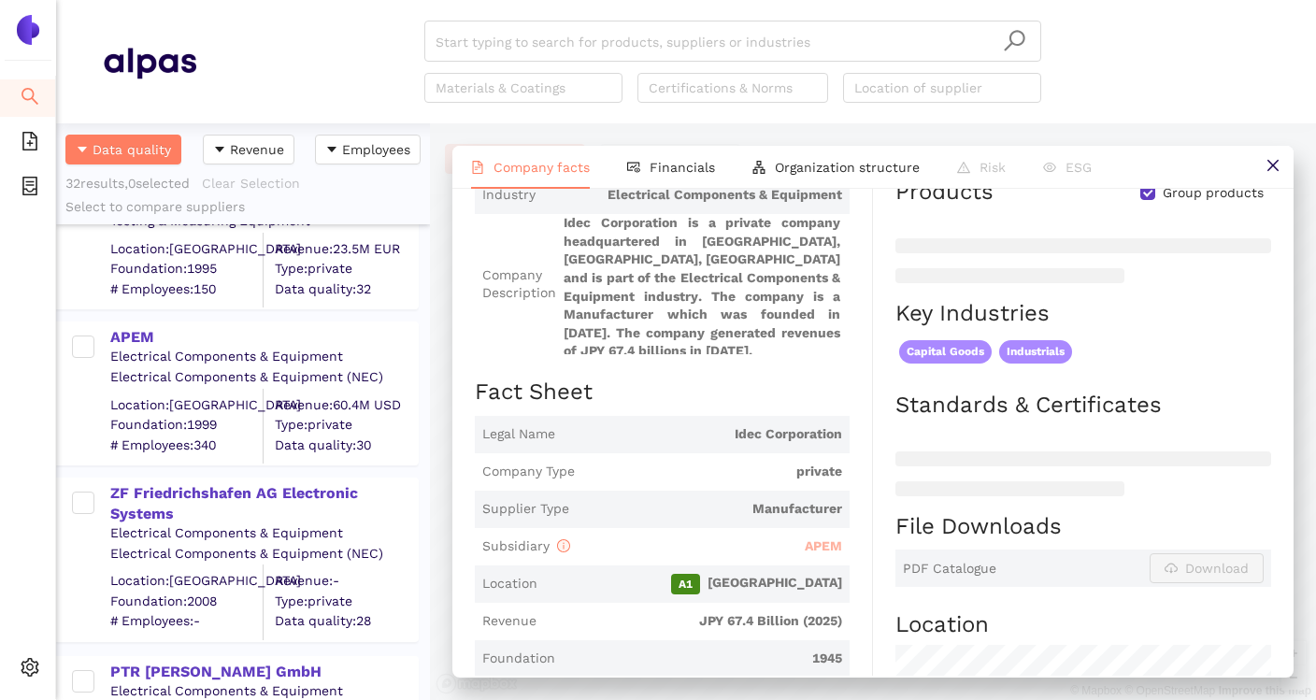
click at [818, 538] on span "APEM" at bounding box center [823, 545] width 37 height 15
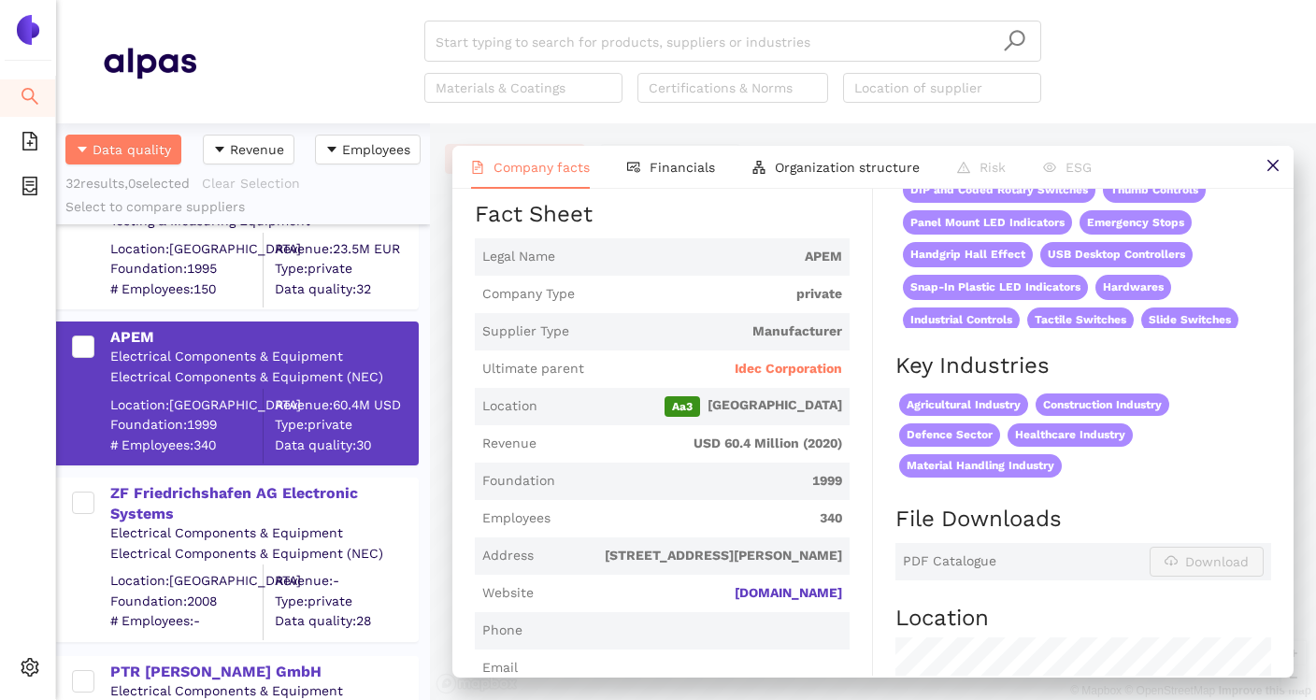
scroll to position [339, 0]
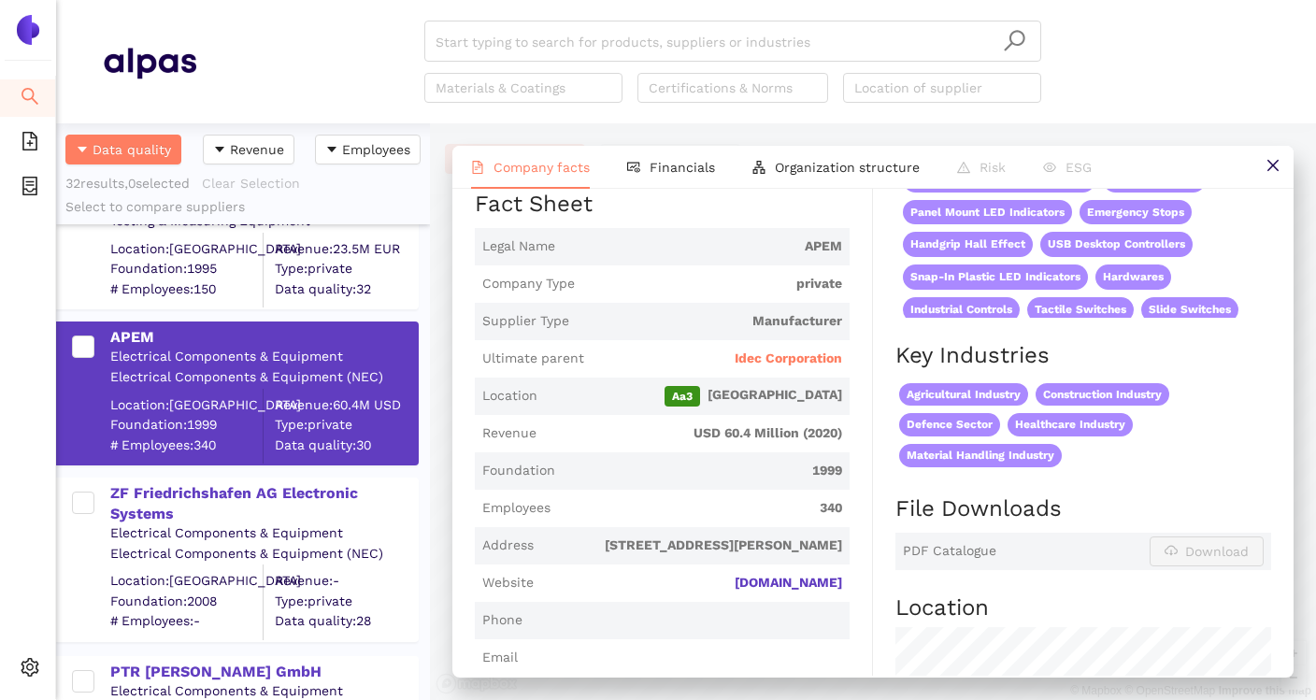
click at [768, 574] on span "[DOMAIN_NAME]" at bounding box center [691, 583] width 301 height 19
click at [0, 0] on link "[DOMAIN_NAME]" at bounding box center [0, 0] width 0 height 0
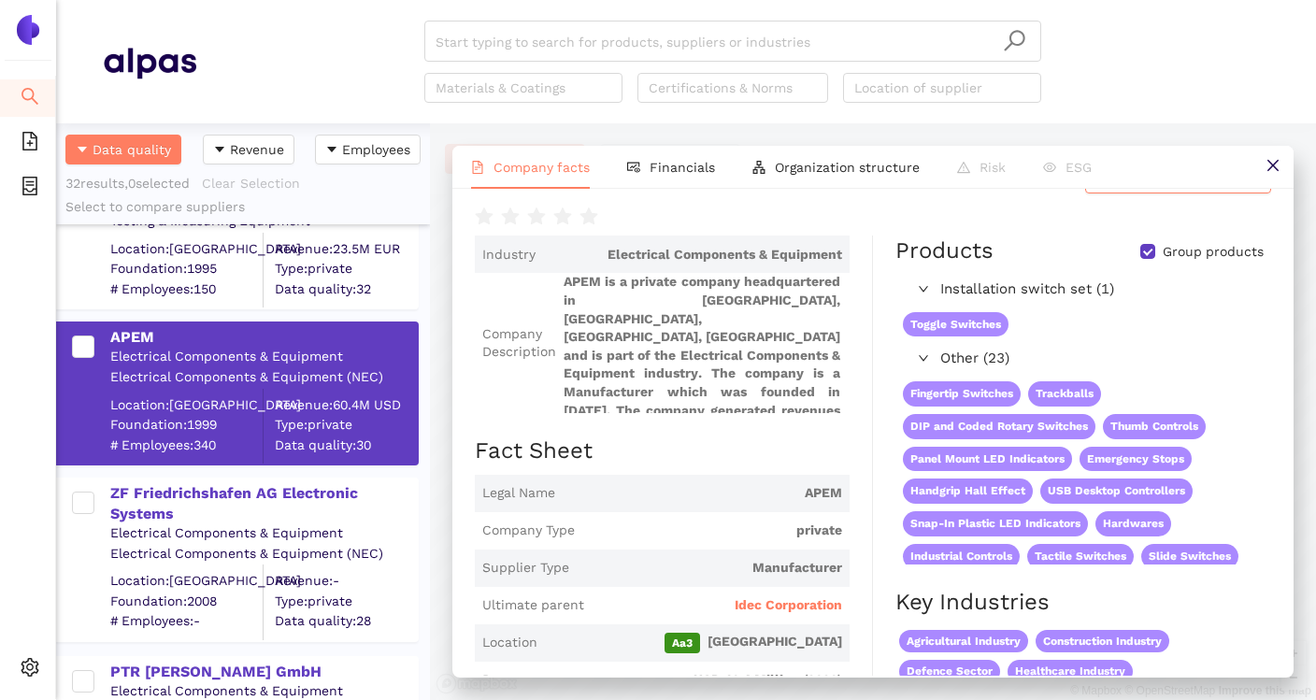
scroll to position [0, 0]
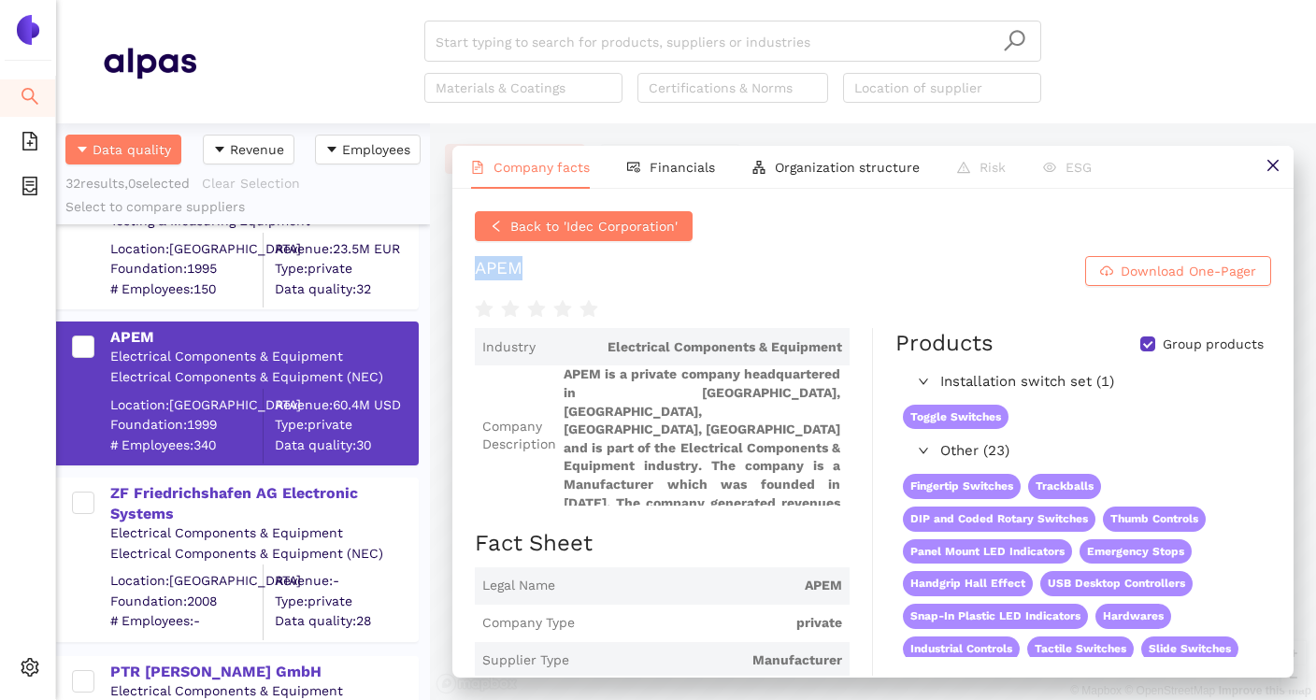
drag, startPoint x: 471, startPoint y: 270, endPoint x: 536, endPoint y: 270, distance: 65.4
click at [536, 270] on div "Back to 'Idec Corporation' APEM Download One-Pager Industry Electrical Componen…" at bounding box center [872, 432] width 841 height 487
click at [263, 491] on div "ZF Friedrichshafen AG Electronic Systems" at bounding box center [263, 504] width 307 height 42
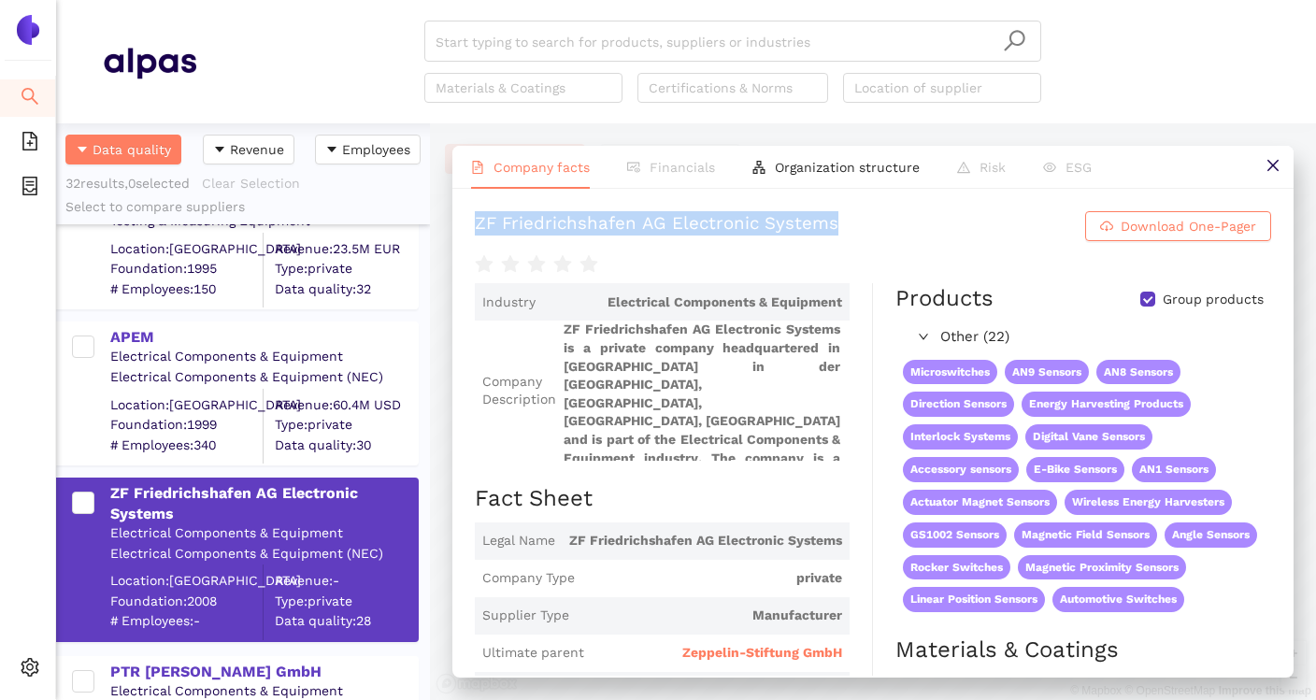
drag, startPoint x: 474, startPoint y: 224, endPoint x: 840, endPoint y: 224, distance: 366.4
click at [840, 224] on div "ZF Friedrichshafen AG Electronic Systems Download One-Pager Industry Electrical…" at bounding box center [872, 432] width 841 height 487
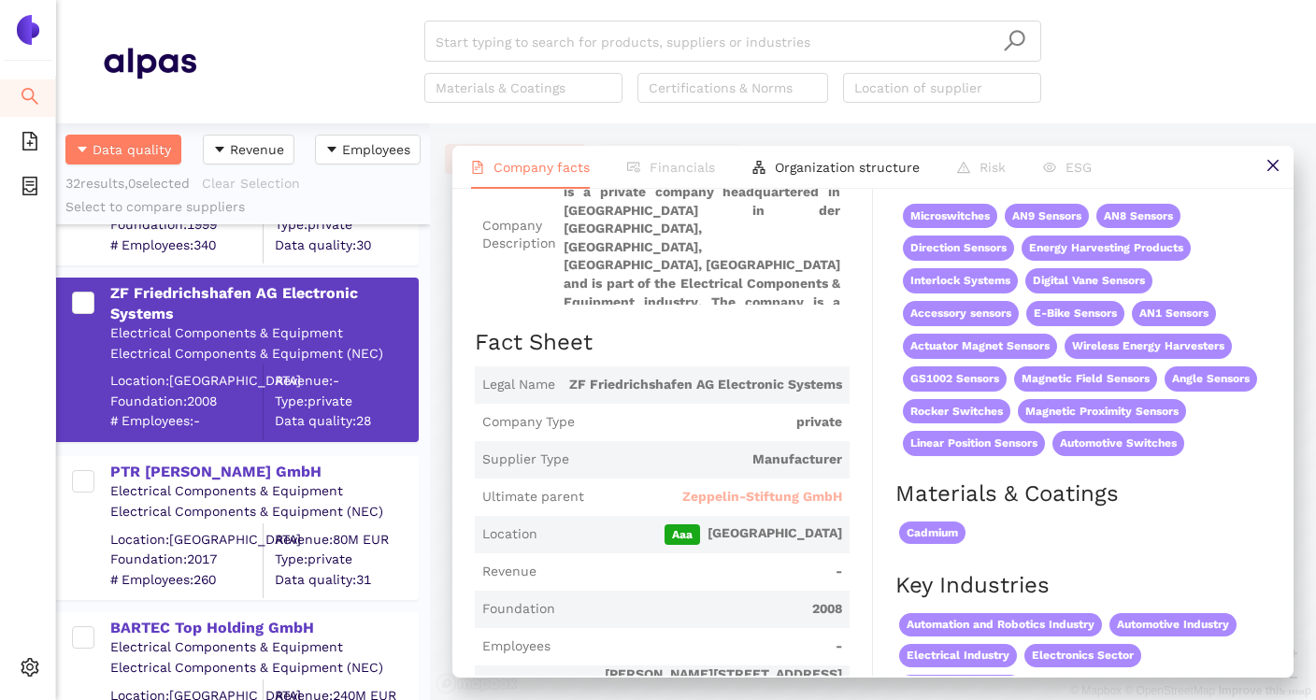
scroll to position [167, 0]
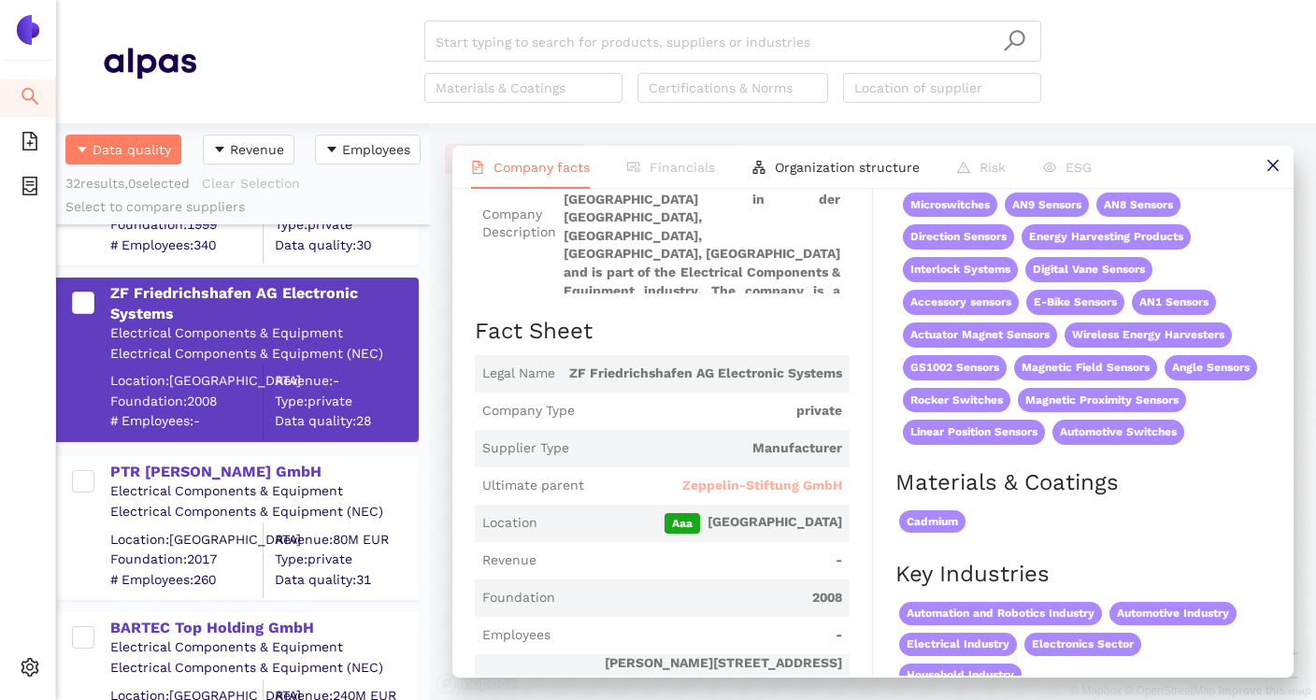
click at [741, 478] on span "Zeppelin-Stiftung GmbH" at bounding box center [762, 486] width 160 height 19
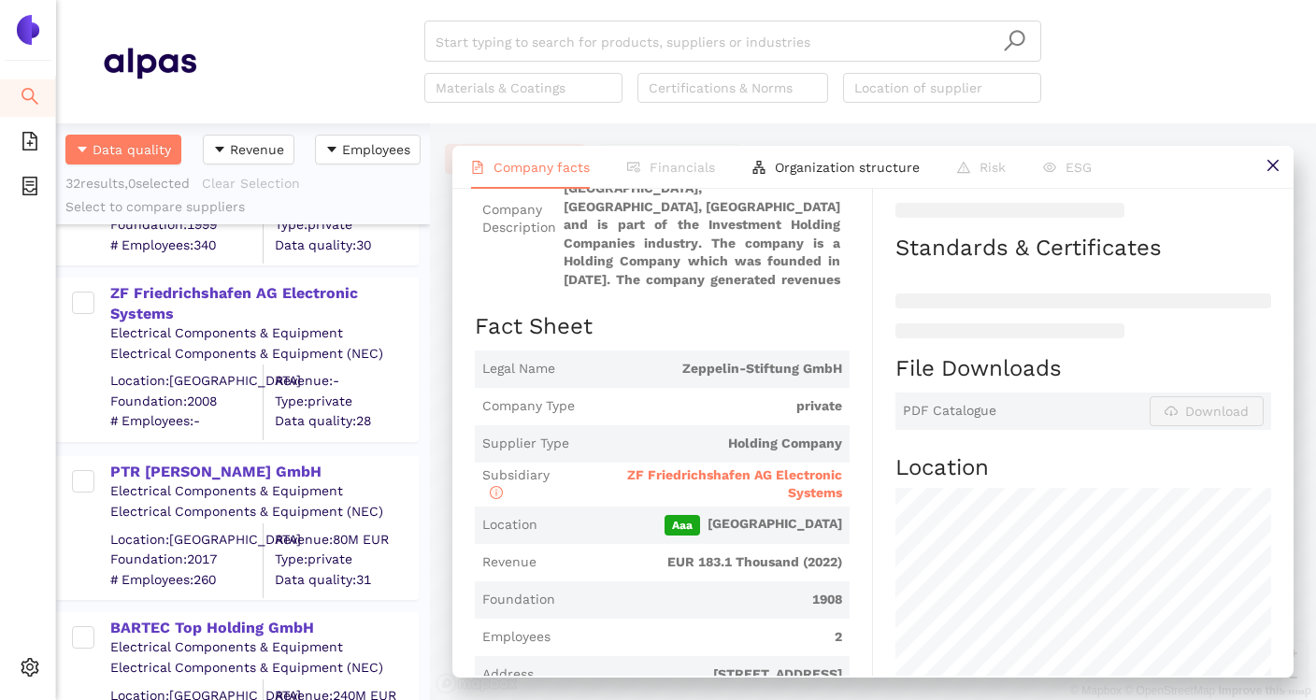
scroll to position [282, 0]
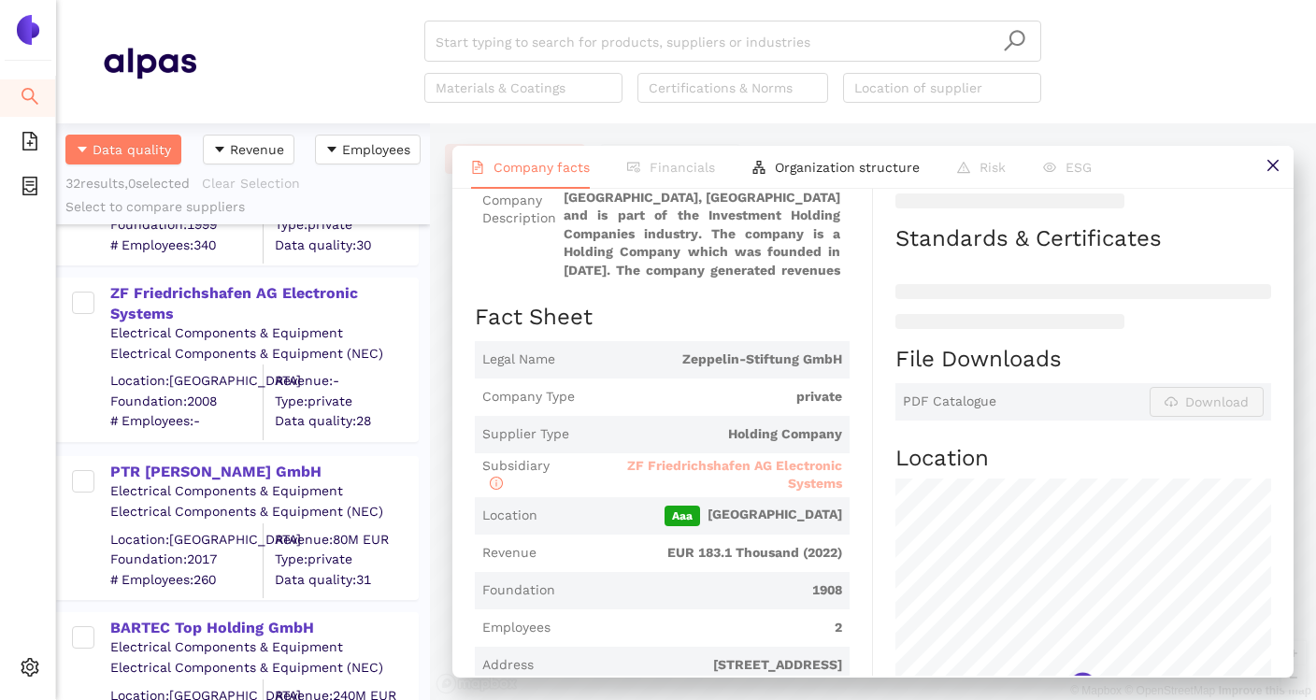
click at [765, 466] on span "ZF Friedrichshafen AG Electronic Systems" at bounding box center [734, 475] width 215 height 34
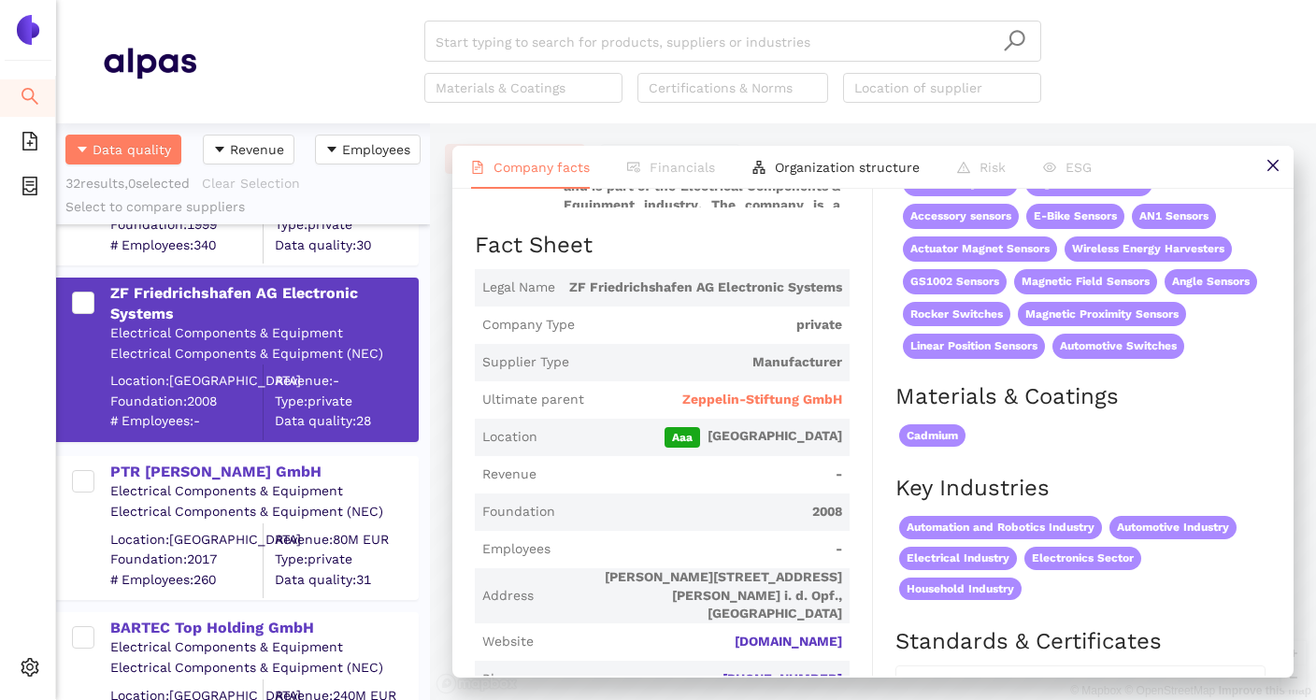
scroll to position [302, 0]
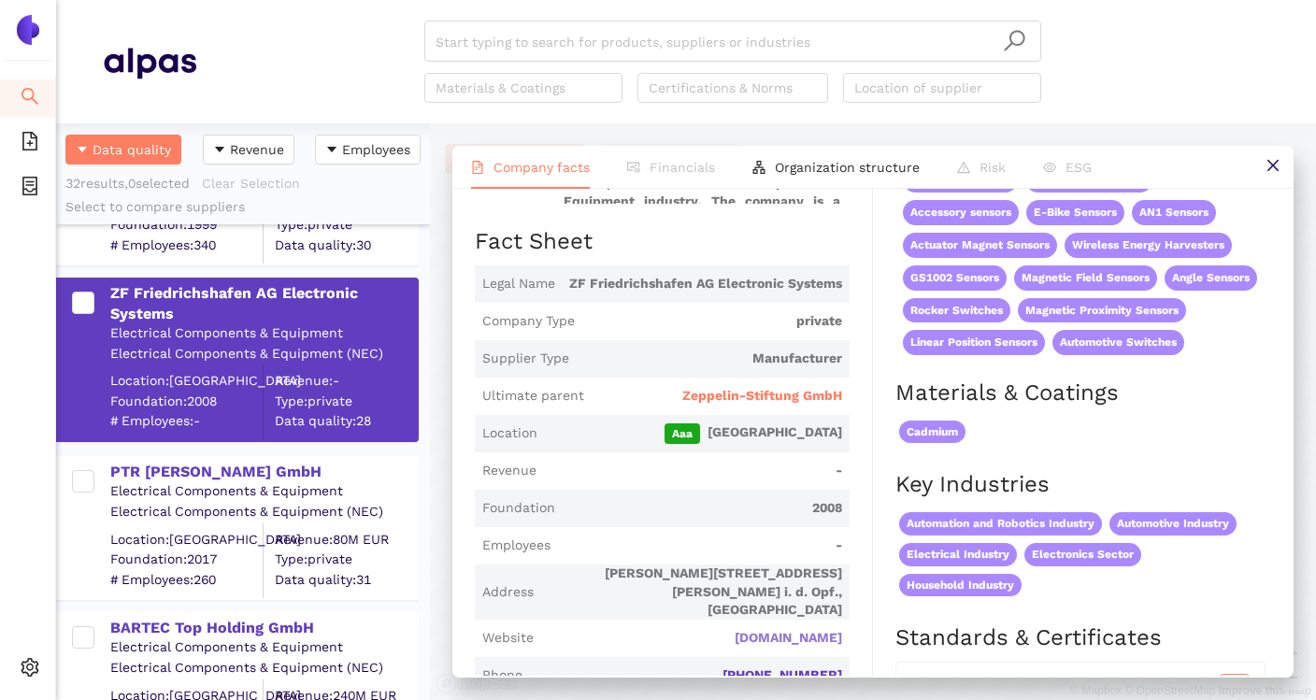
click at [0, 0] on link "[DOMAIN_NAME]" at bounding box center [0, 0] width 0 height 0
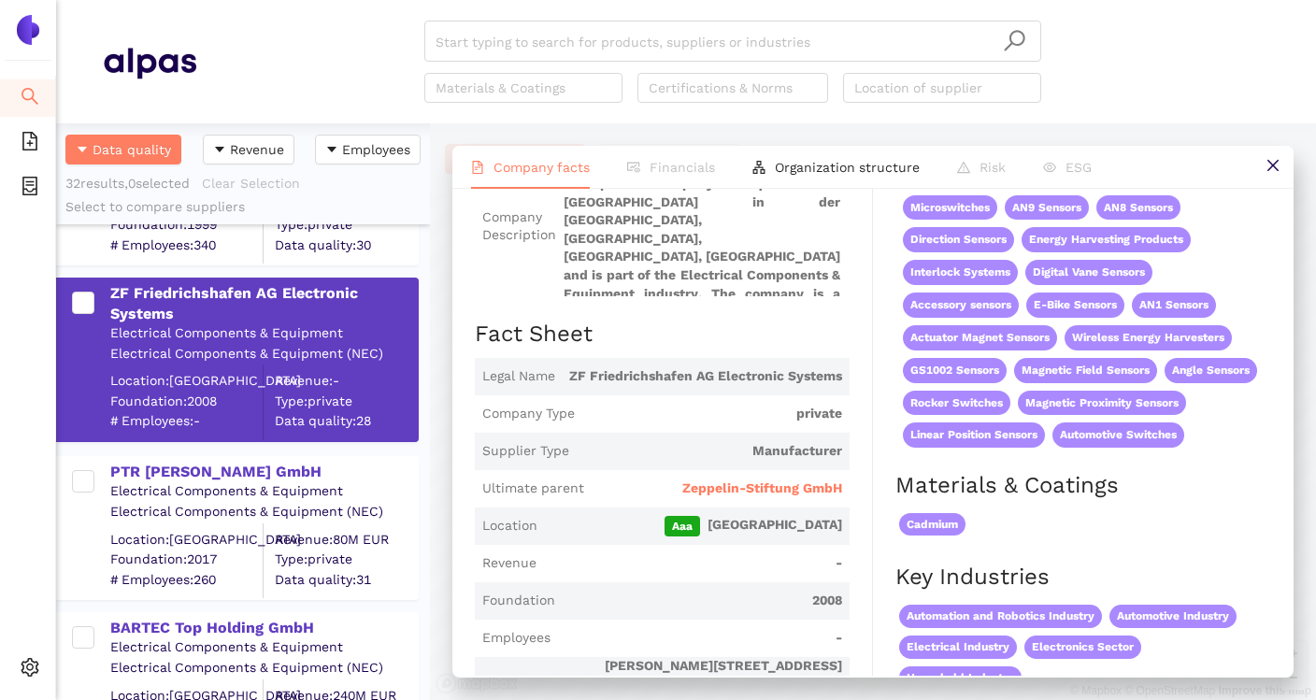
scroll to position [183, 0]
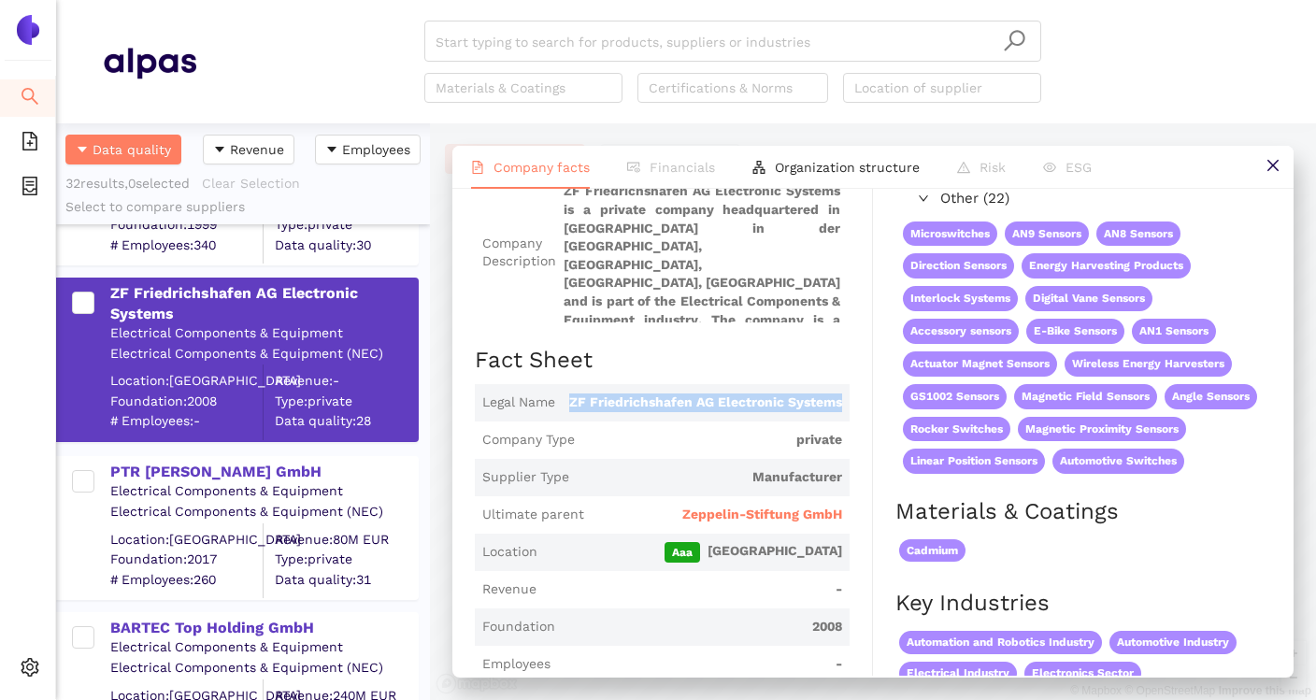
drag, startPoint x: 569, startPoint y: 393, endPoint x: 872, endPoint y: 394, distance: 302.8
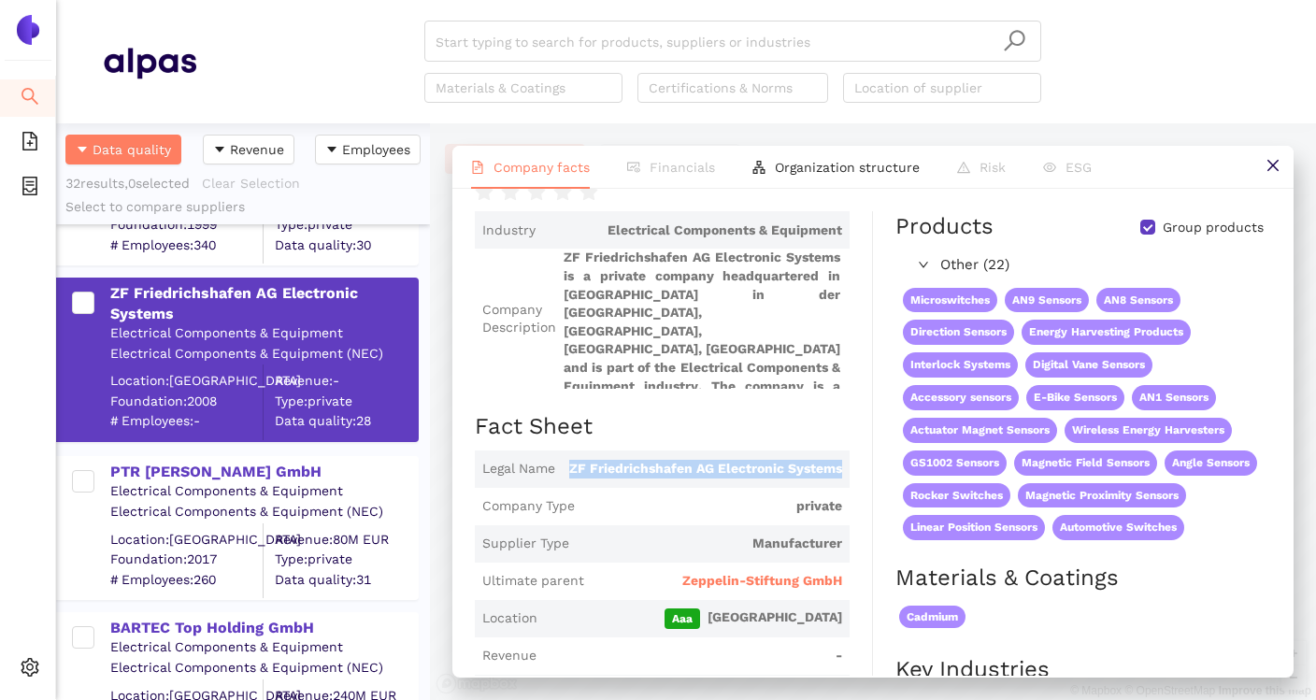
scroll to position [147, 0]
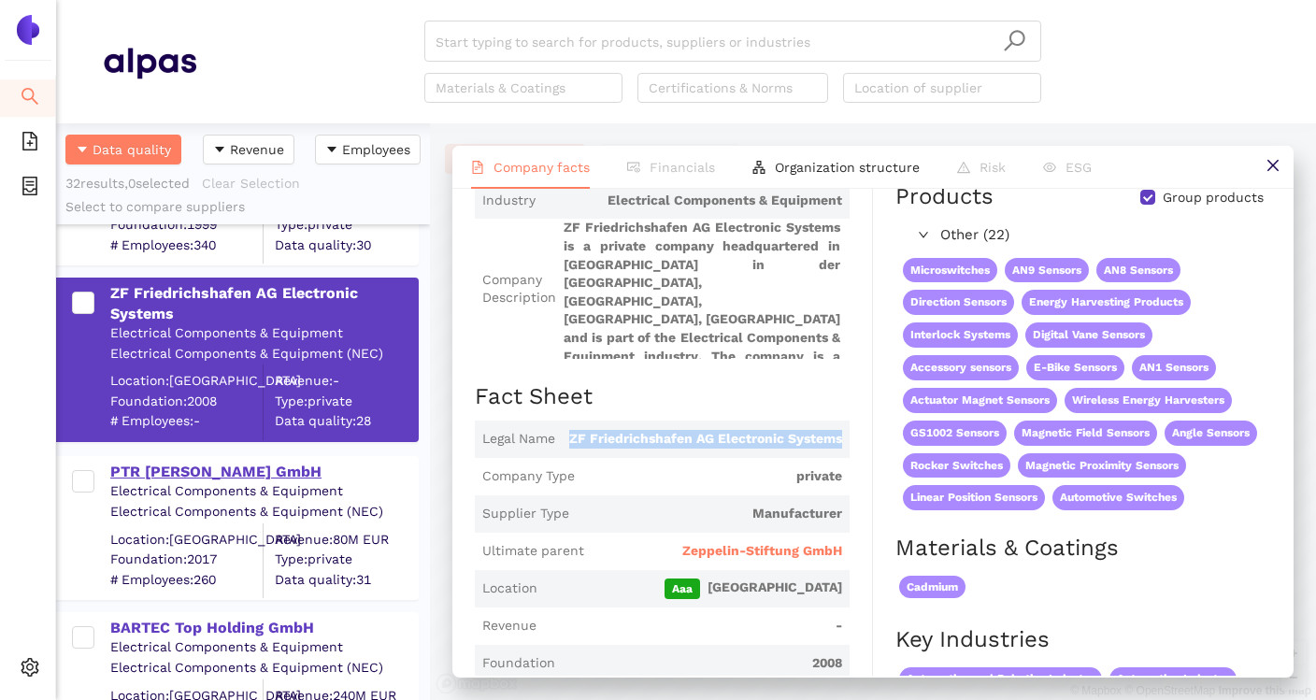
click at [253, 481] on div "PTR [PERSON_NAME] GmbH" at bounding box center [263, 472] width 307 height 21
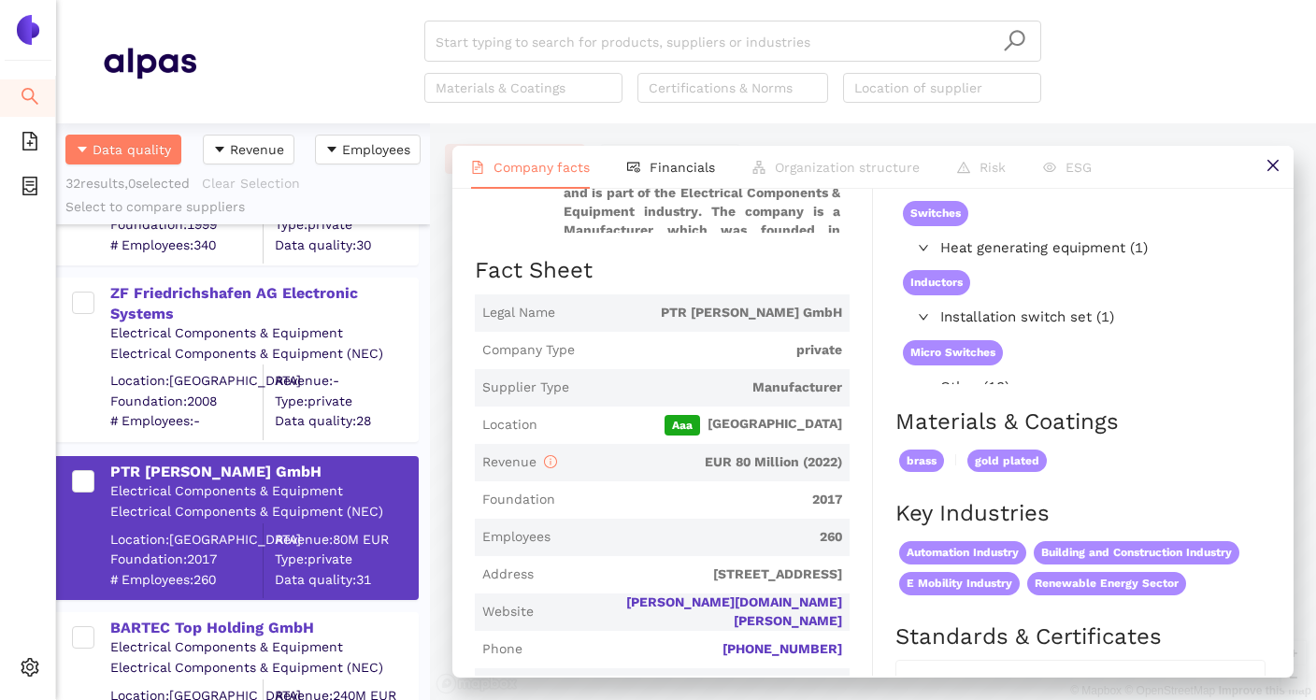
scroll to position [233, 0]
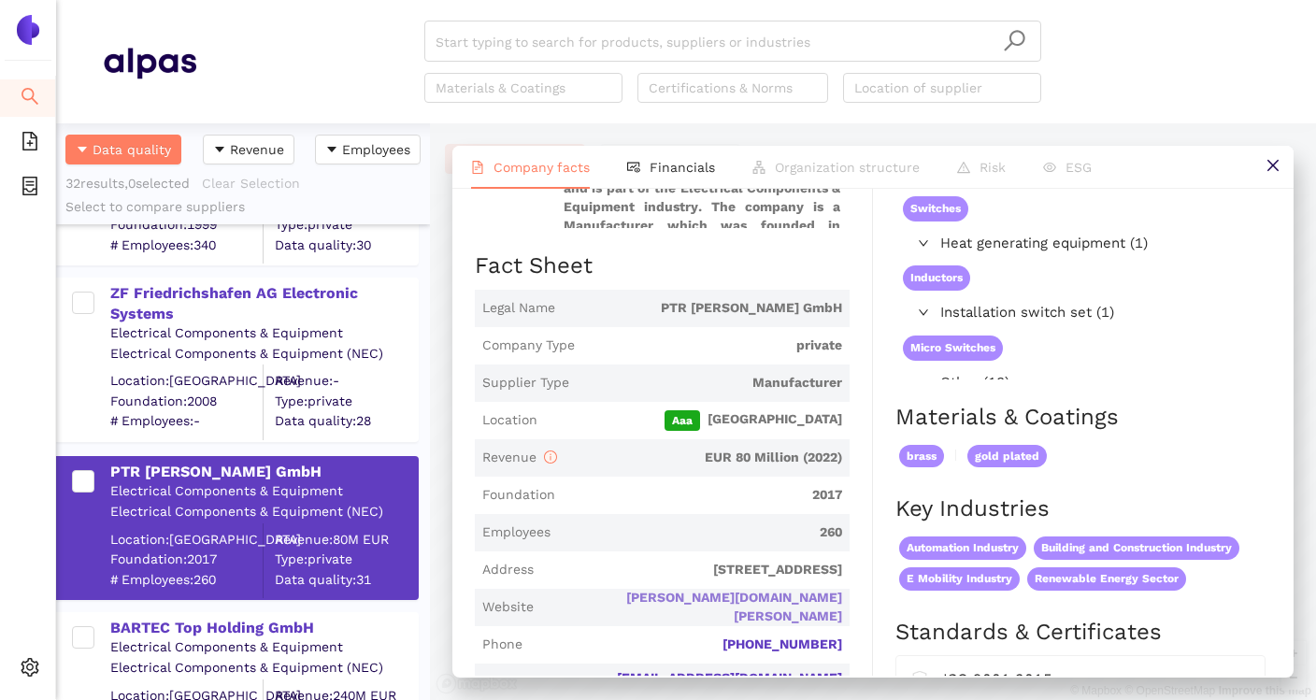
click at [0, 0] on link "[PERSON_NAME][DOMAIN_NAME][PERSON_NAME]" at bounding box center [0, 0] width 0 height 0
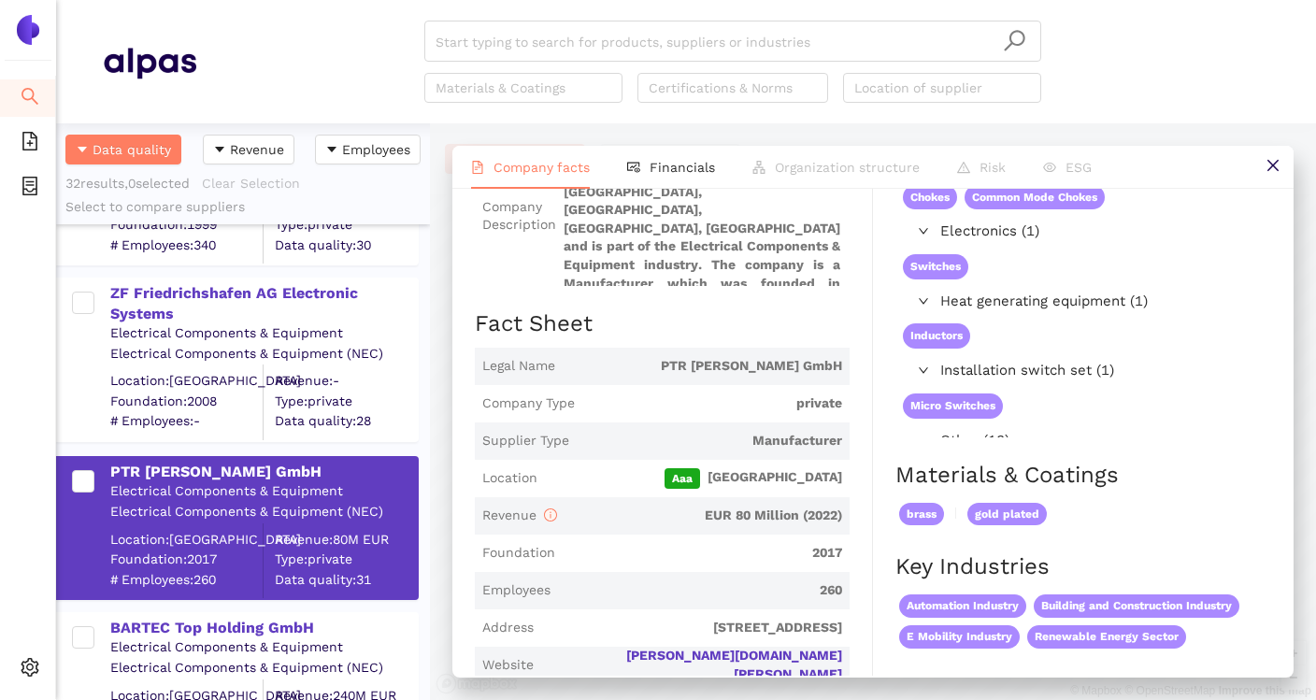
scroll to position [0, 0]
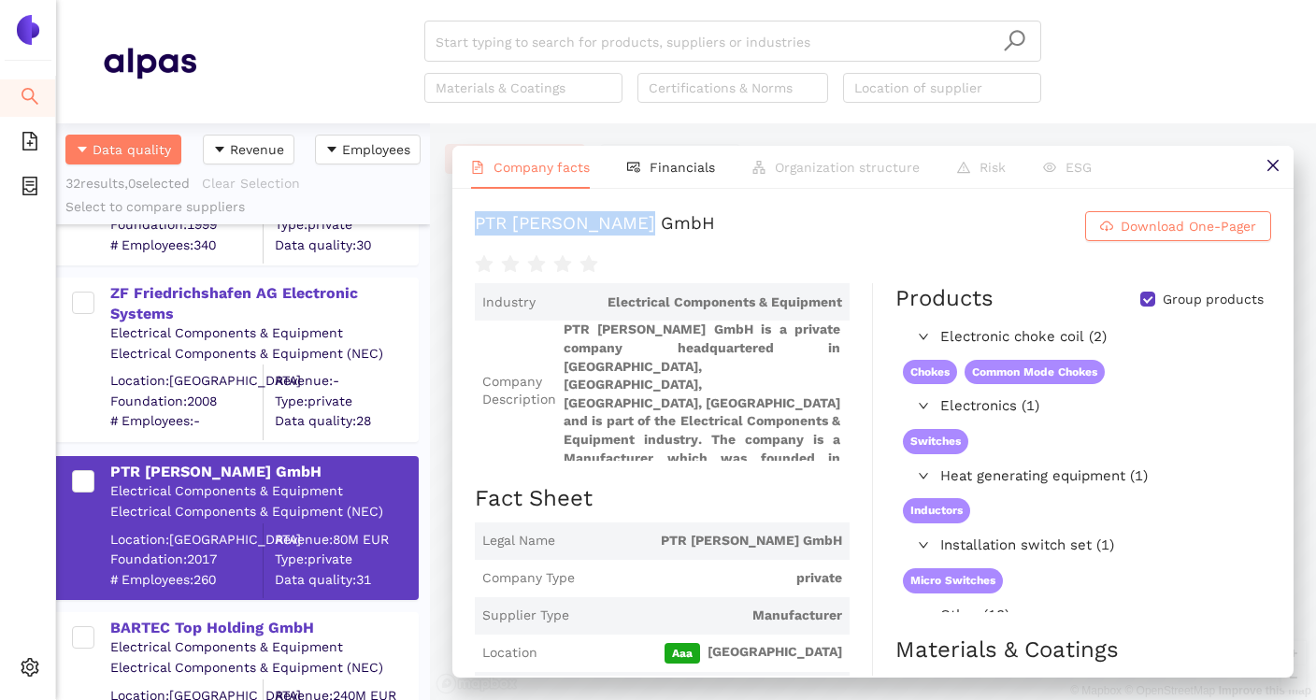
drag, startPoint x: 676, startPoint y: 222, endPoint x: 470, endPoint y: 226, distance: 205.6
click at [470, 226] on div "PTR HARTMANN GmbH Download One-Pager Industry Electrical Components & Equipment…" at bounding box center [872, 432] width 841 height 487
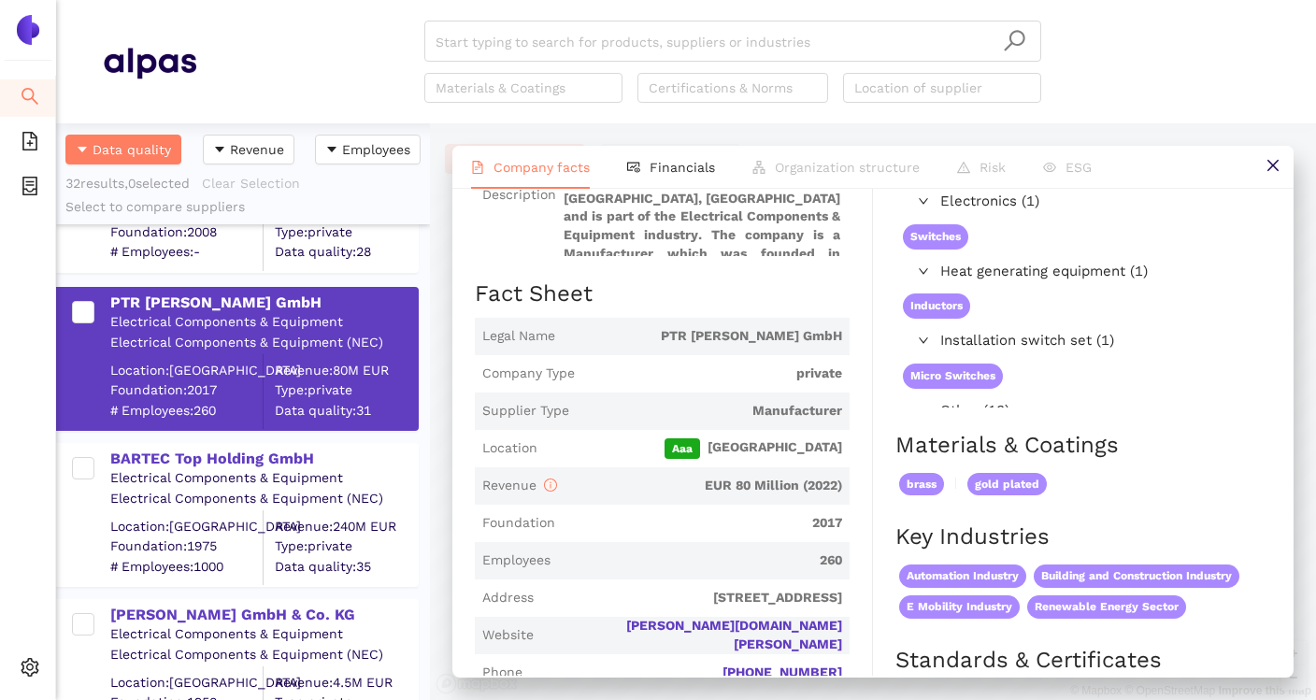
scroll to position [1086, 0]
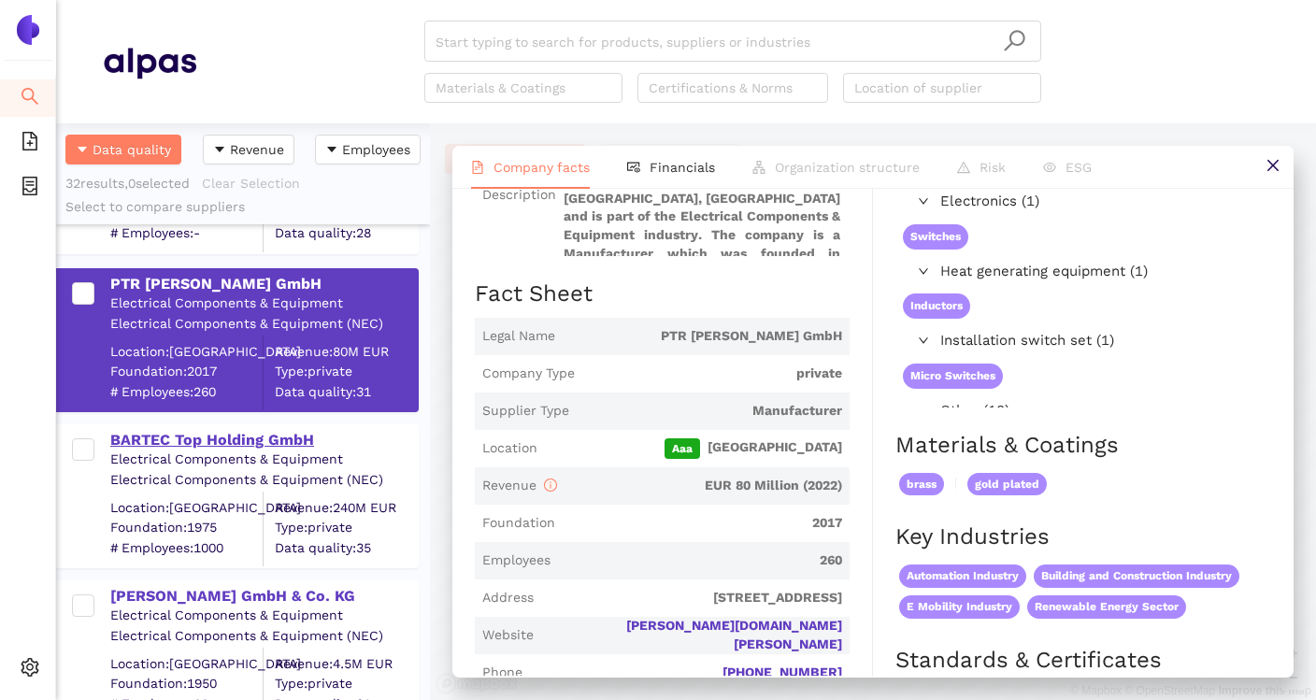
click at [264, 443] on div "BARTEC Top Holding GmbH" at bounding box center [263, 440] width 307 height 21
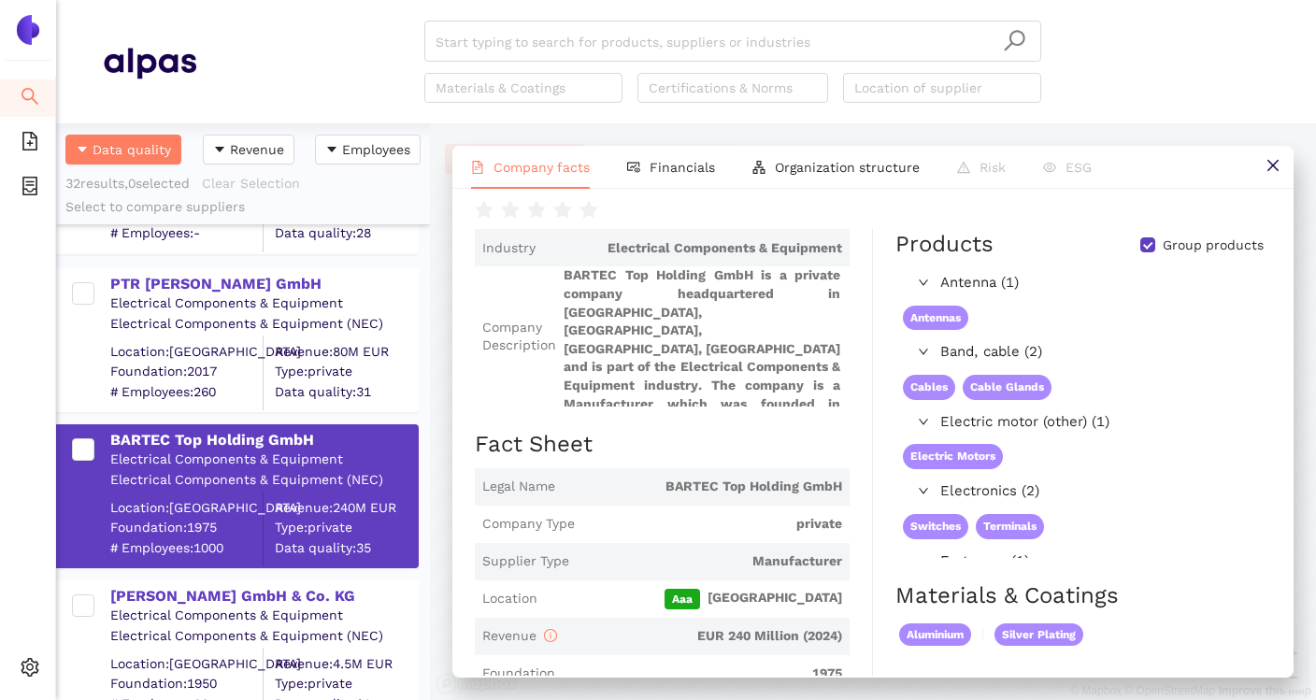
scroll to position [0, 0]
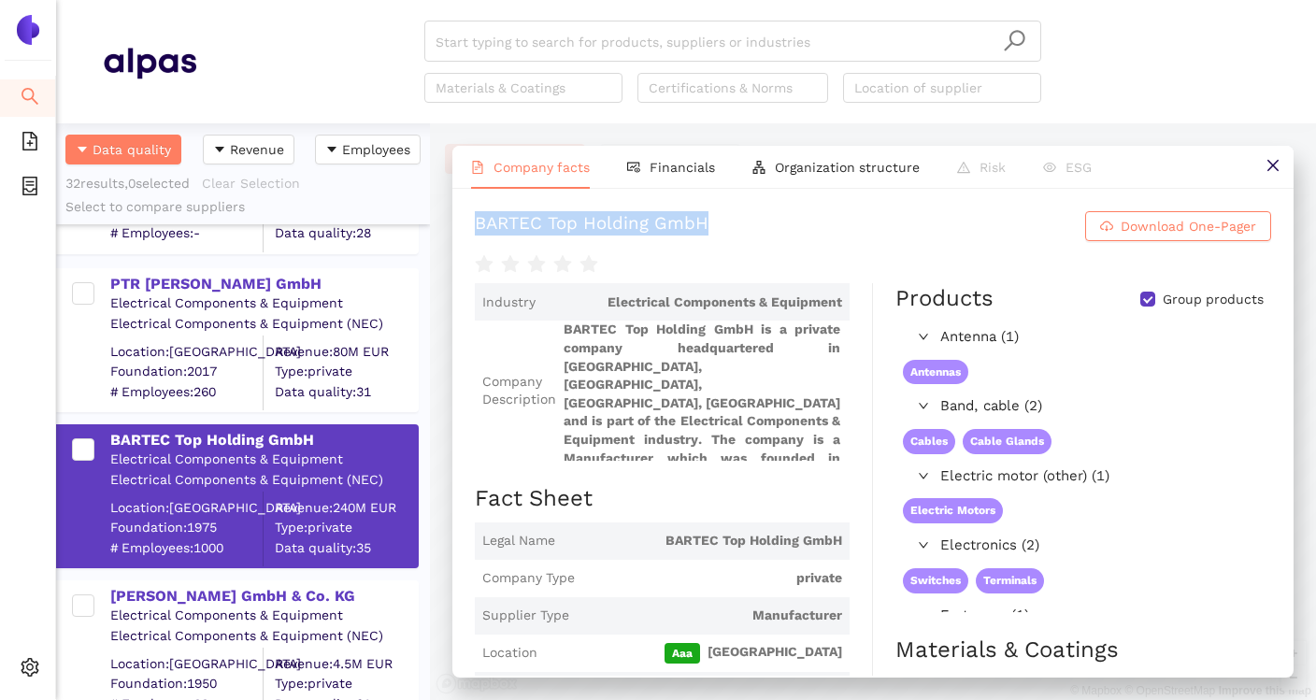
drag, startPoint x: 475, startPoint y: 225, endPoint x: 767, endPoint y: 226, distance: 292.5
click at [767, 226] on h1 "BARTEC Top Holding GmbH Download One-Pager" at bounding box center [873, 226] width 796 height 30
click at [691, 408] on span "BARTEC Top Holding GmbH is a private company headquartered in [GEOGRAPHIC_DATA]…" at bounding box center [703, 391] width 279 height 140
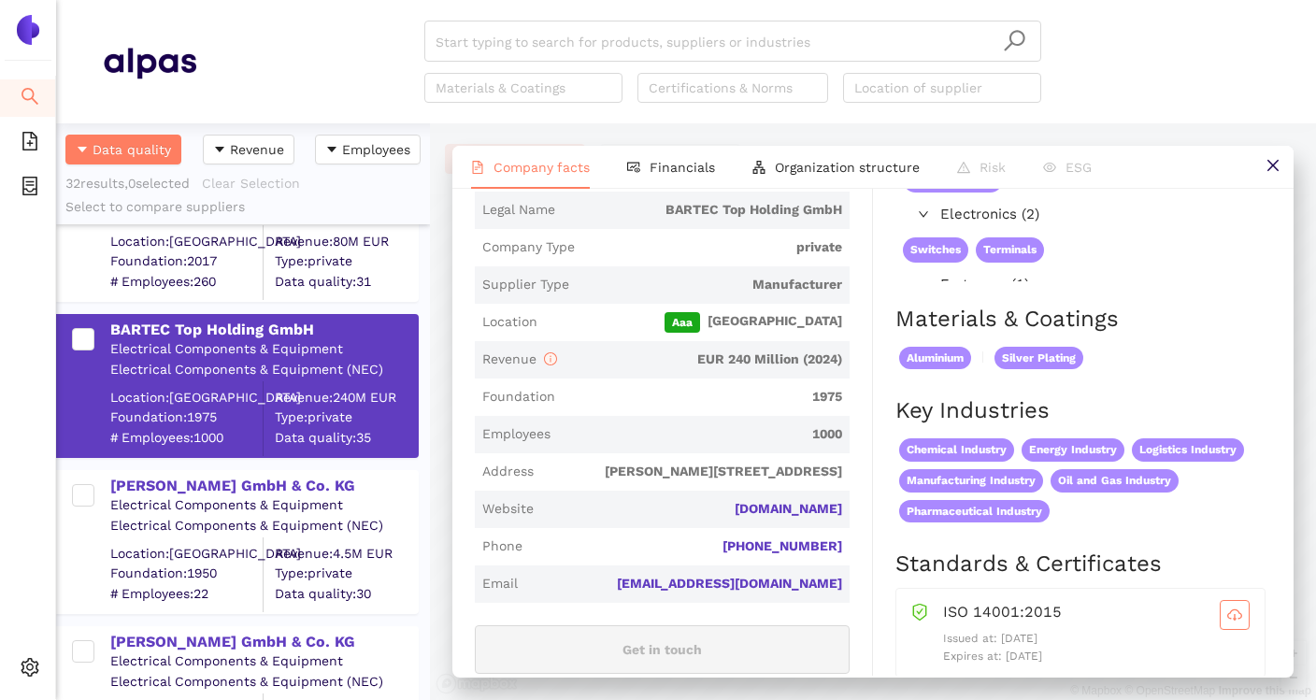
scroll to position [1197, 0]
click at [252, 485] on div "[PERSON_NAME] GmbH & Co. KG" at bounding box center [263, 485] width 307 height 21
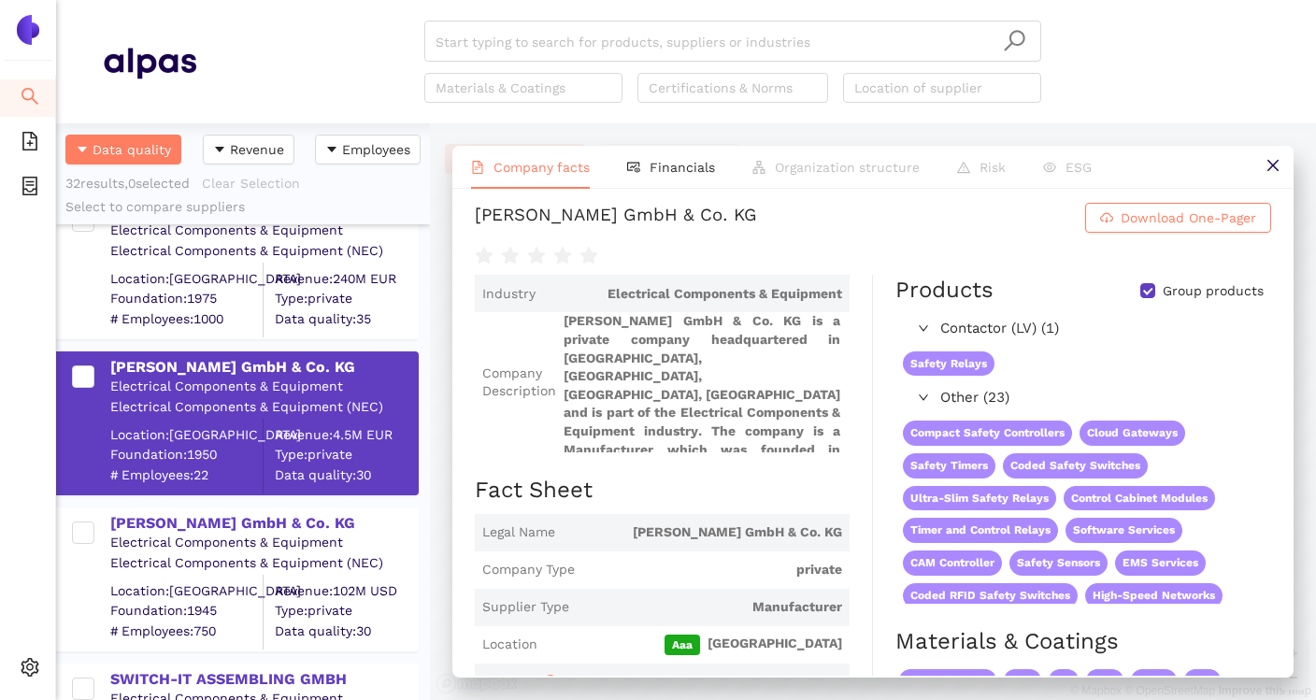
scroll to position [0, 0]
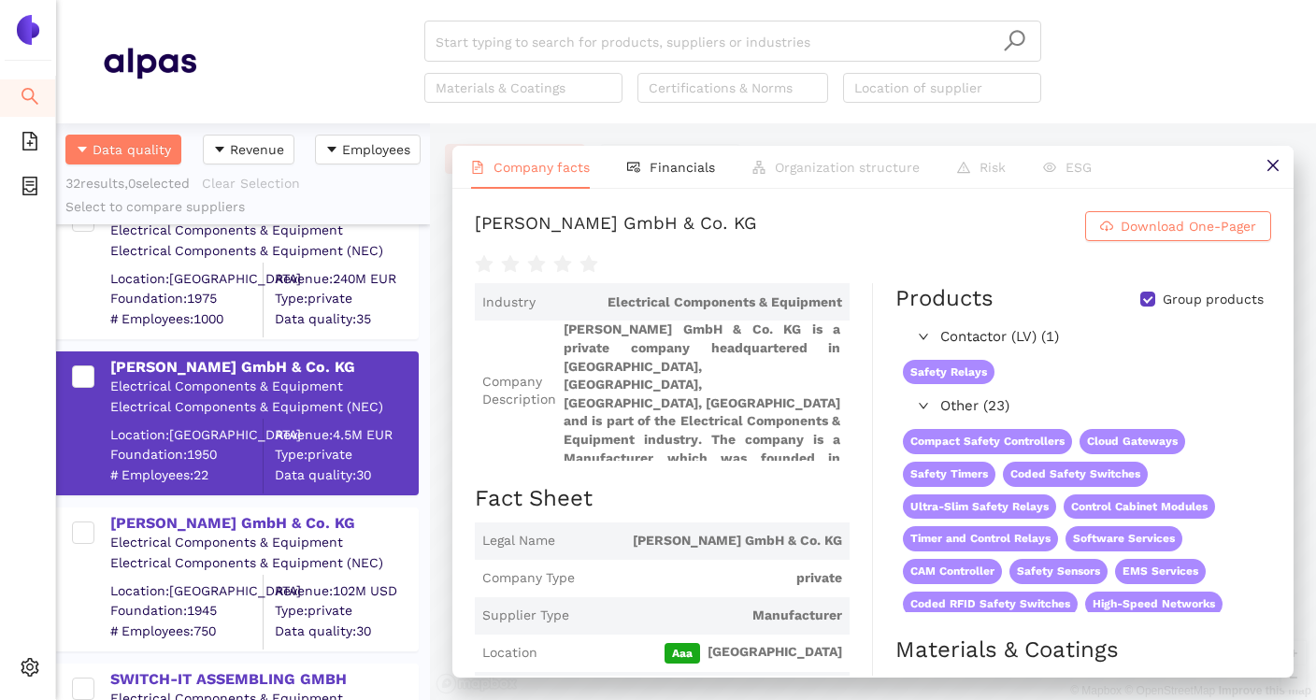
drag, startPoint x: 473, startPoint y: 225, endPoint x: 798, endPoint y: 225, distance: 325.2
click at [798, 225] on div "Hermann ZANDER GmbH & Co. KG Download One-Pager Industry Electrical Components …" at bounding box center [872, 432] width 841 height 487
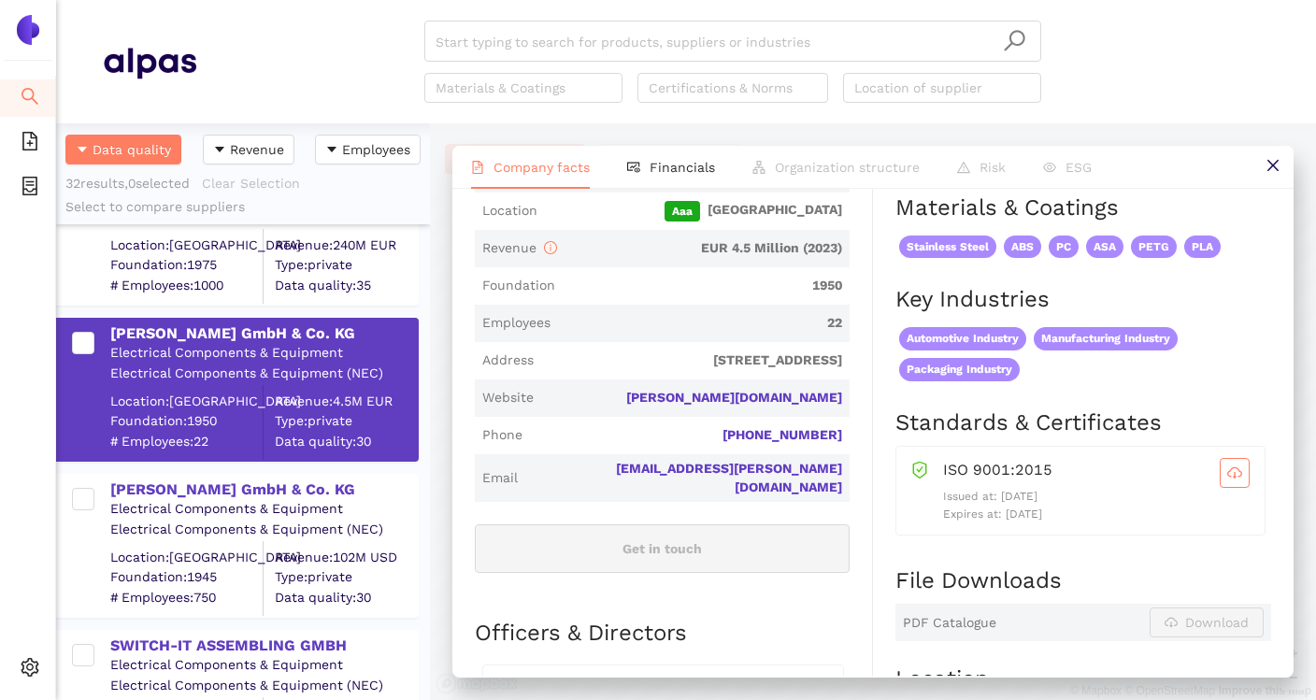
scroll to position [439, 0]
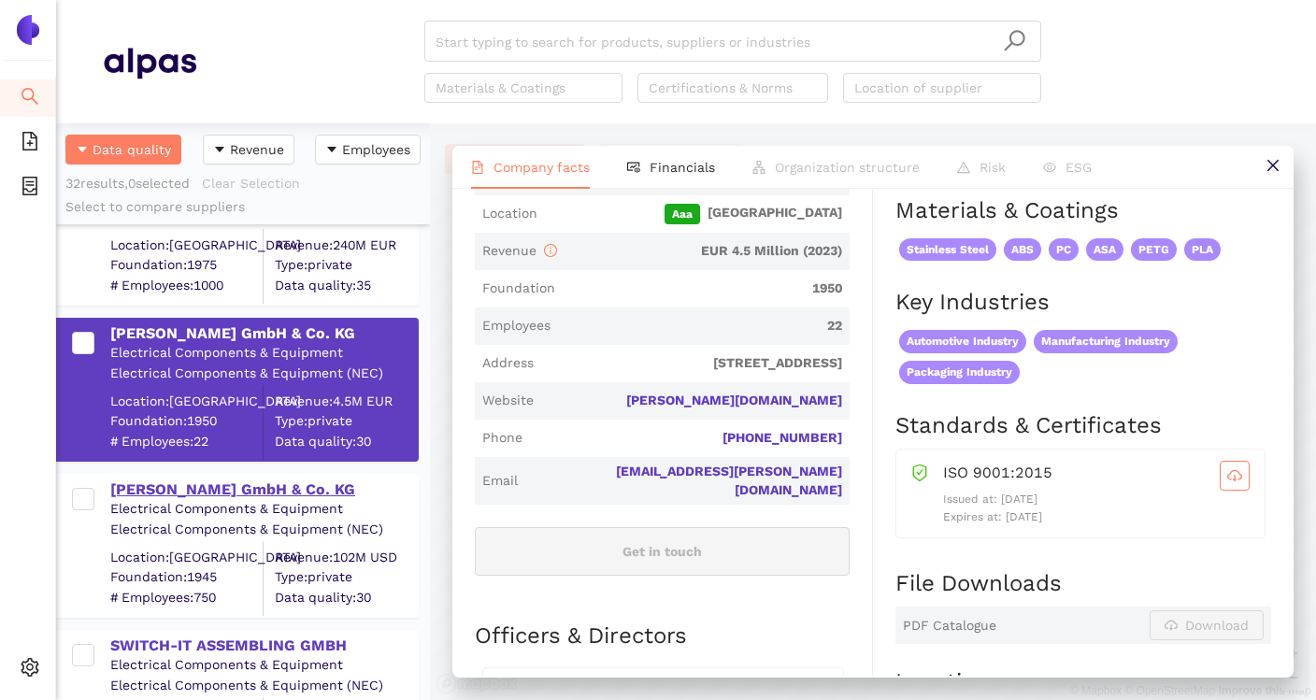
click at [308, 493] on div "[PERSON_NAME] GmbH & Co. KG" at bounding box center [263, 489] width 307 height 21
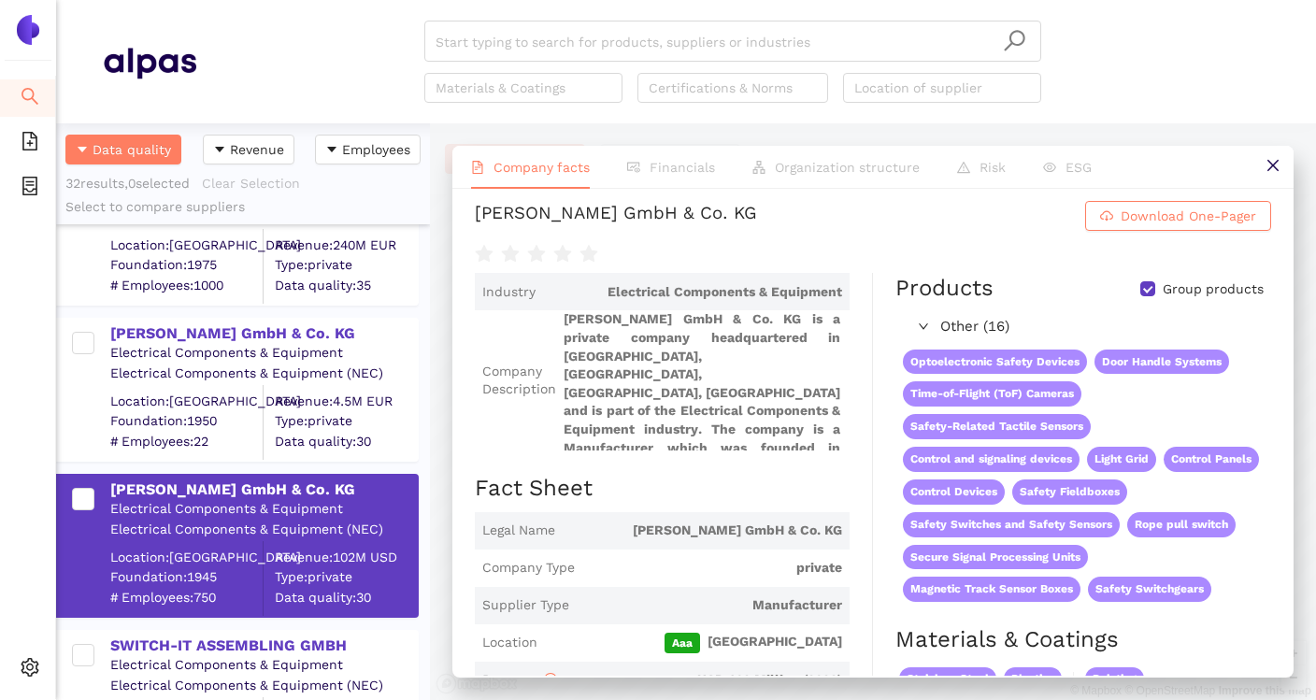
scroll to position [0, 0]
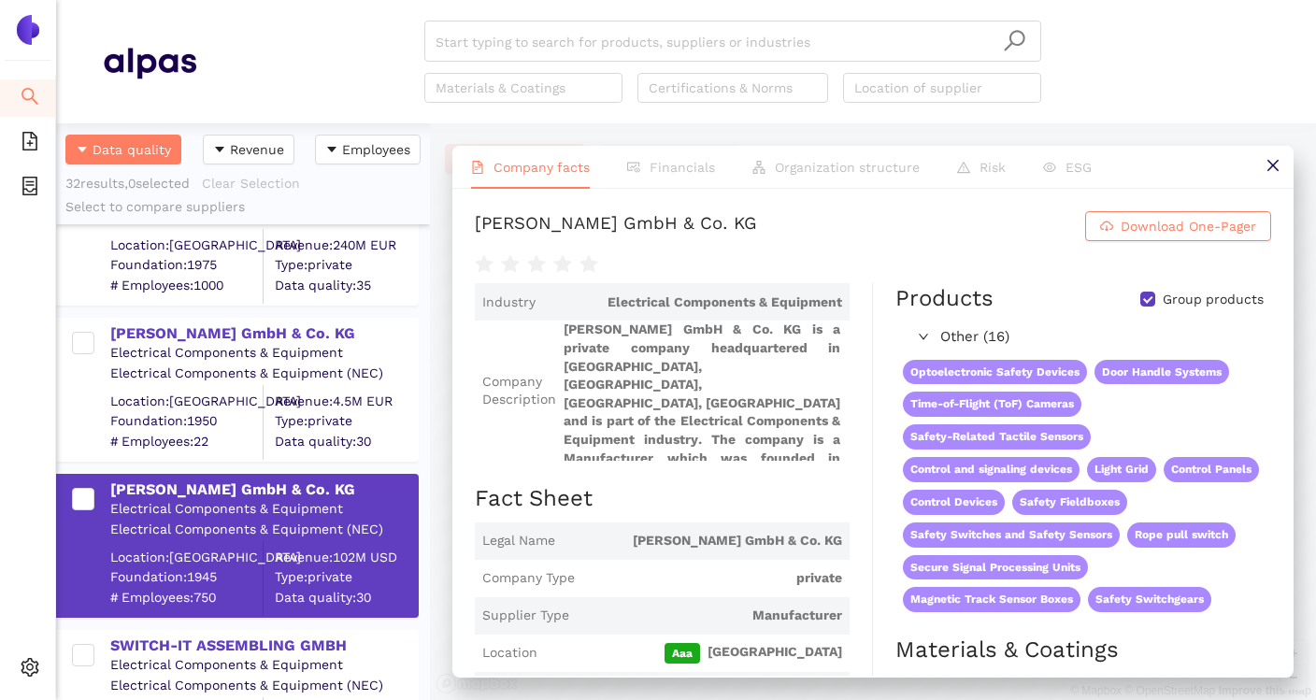
drag, startPoint x: 477, startPoint y: 225, endPoint x: 779, endPoint y: 225, distance: 301.9
click at [779, 225] on h1 "K.A. Schmersal GmbH & Co. KG Download One-Pager" at bounding box center [873, 226] width 796 height 30
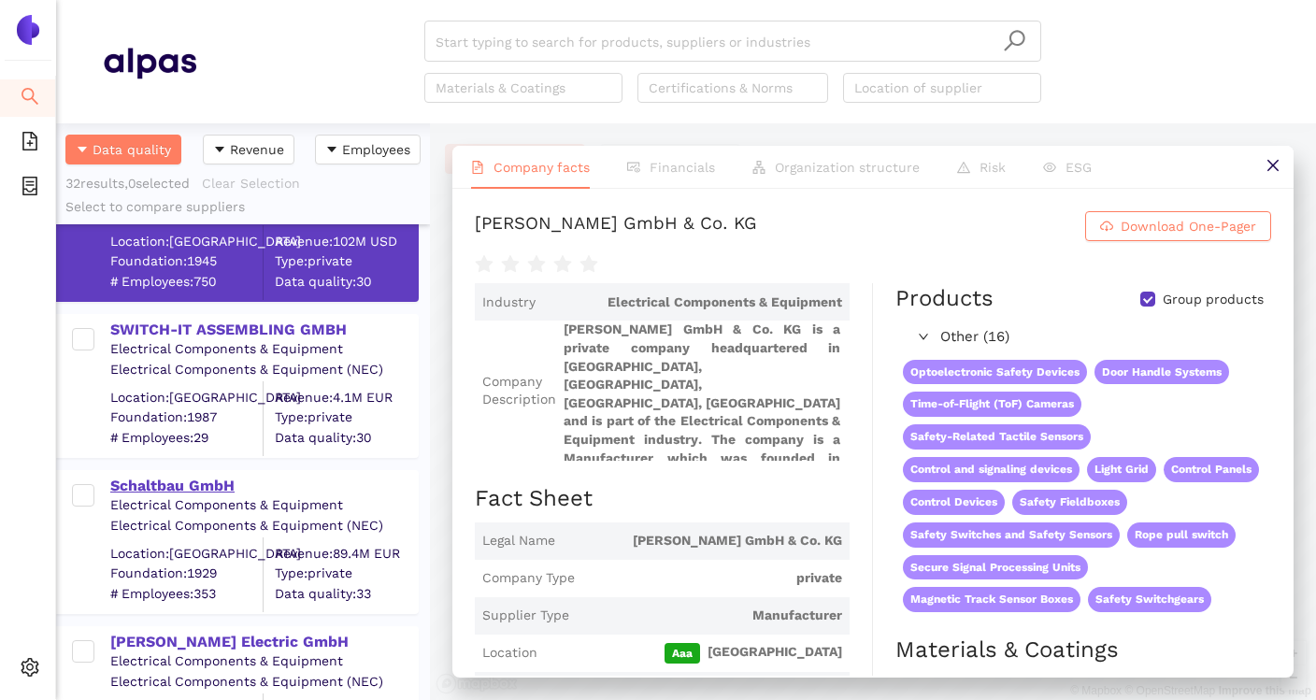
click at [218, 488] on div "Schaltbau GmbH" at bounding box center [263, 486] width 307 height 21
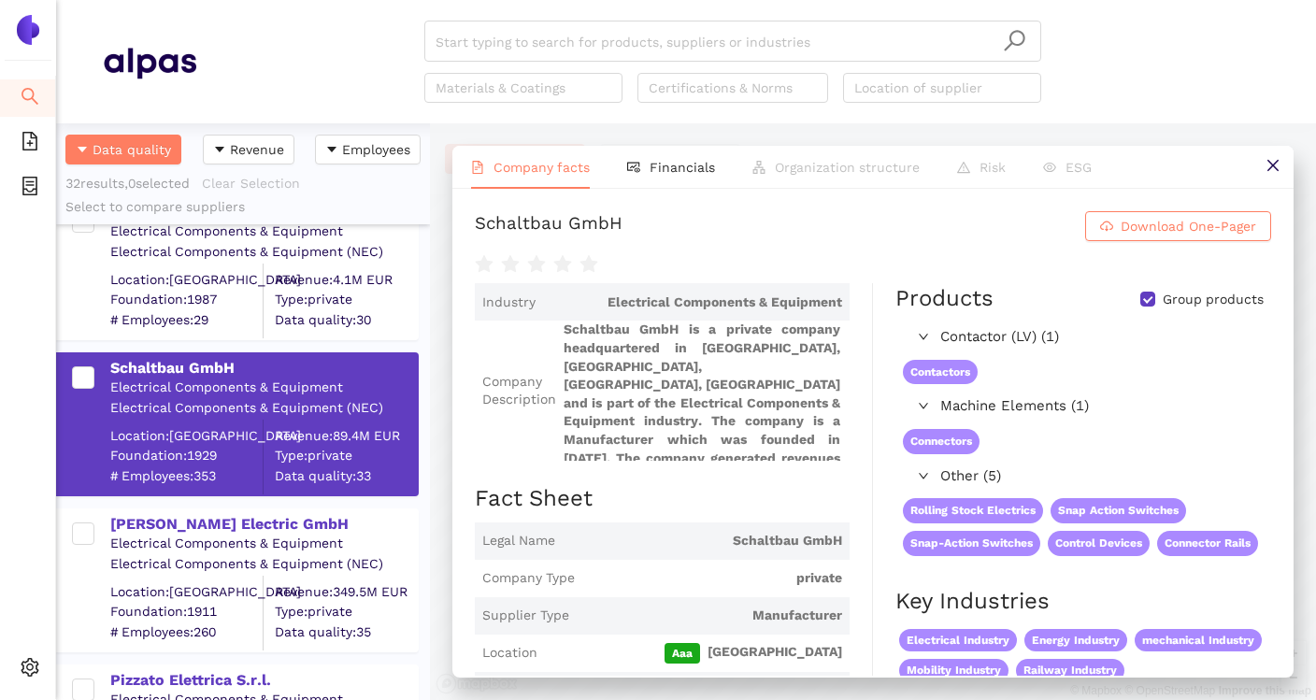
scroll to position [1819, 0]
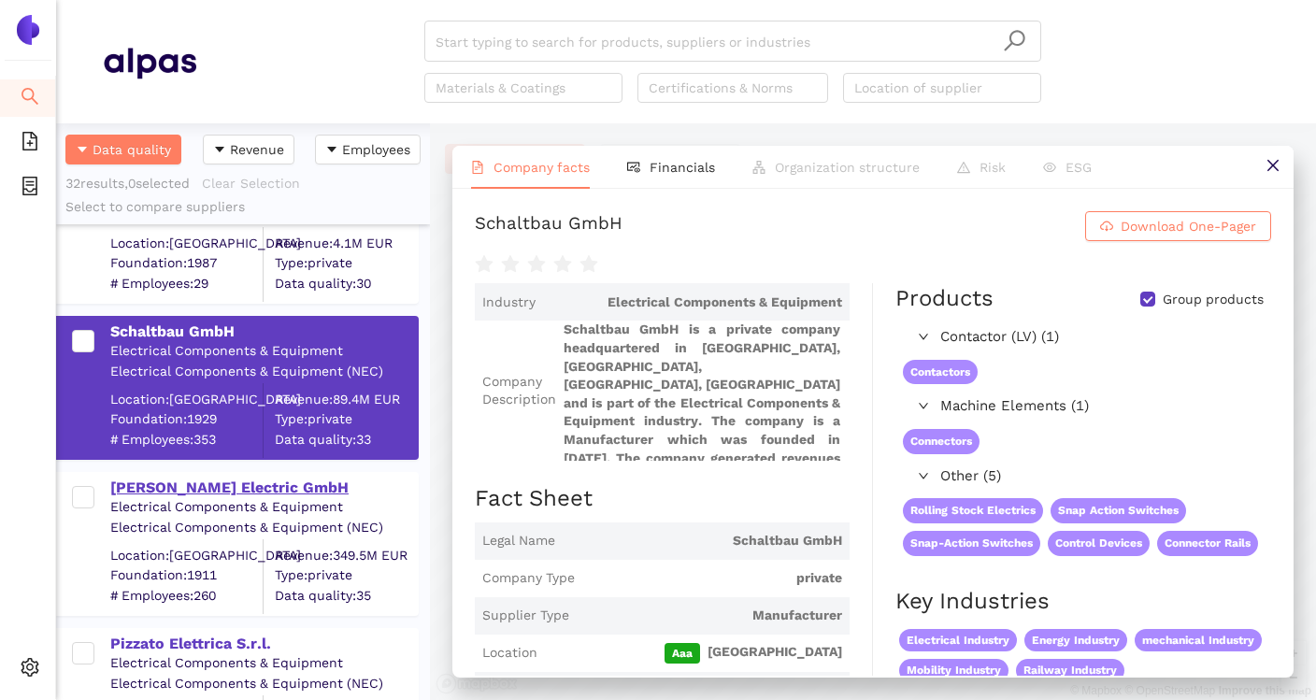
click at [247, 489] on div "[PERSON_NAME] Electric GmbH" at bounding box center [263, 488] width 307 height 21
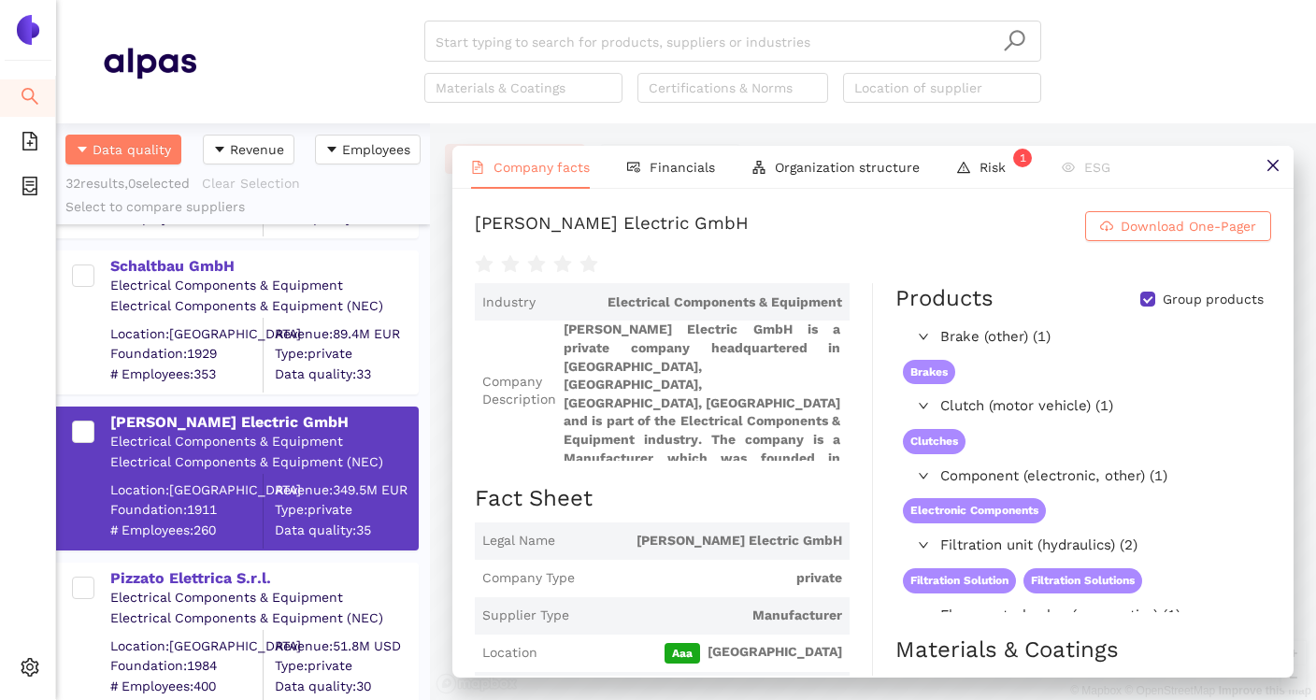
scroll to position [1888, 0]
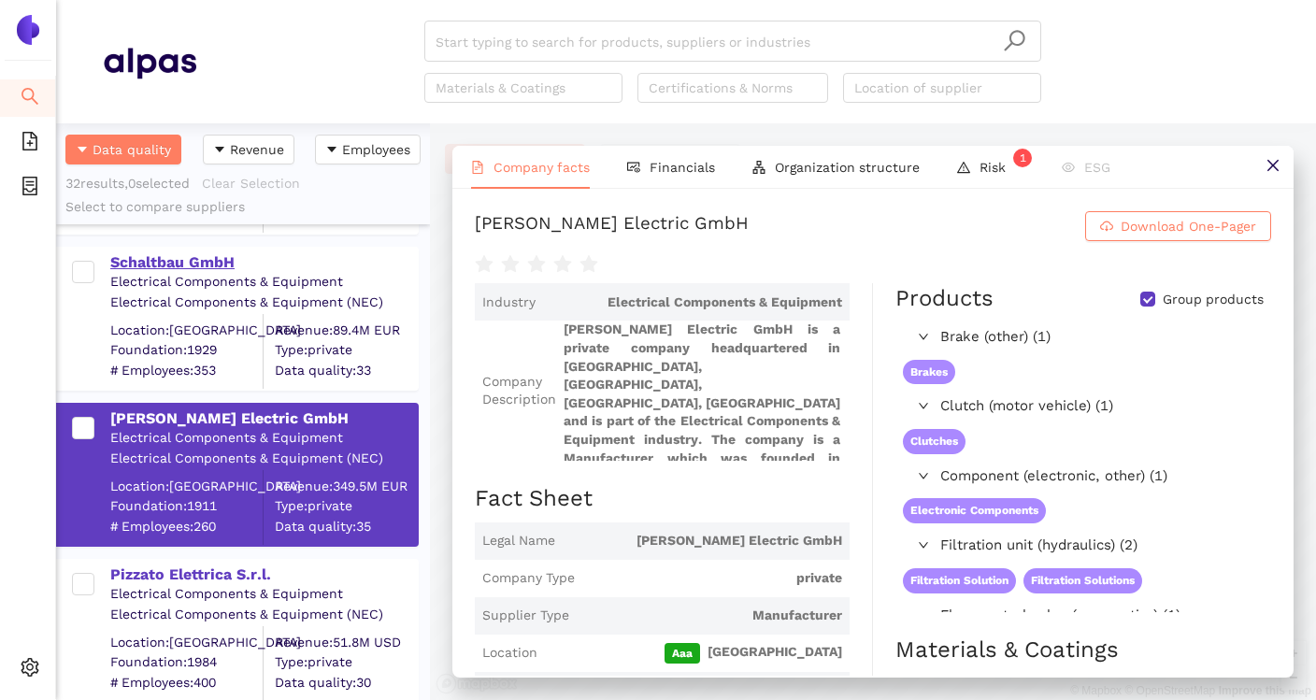
click at [226, 268] on div "Schaltbau GmbH" at bounding box center [263, 262] width 307 height 21
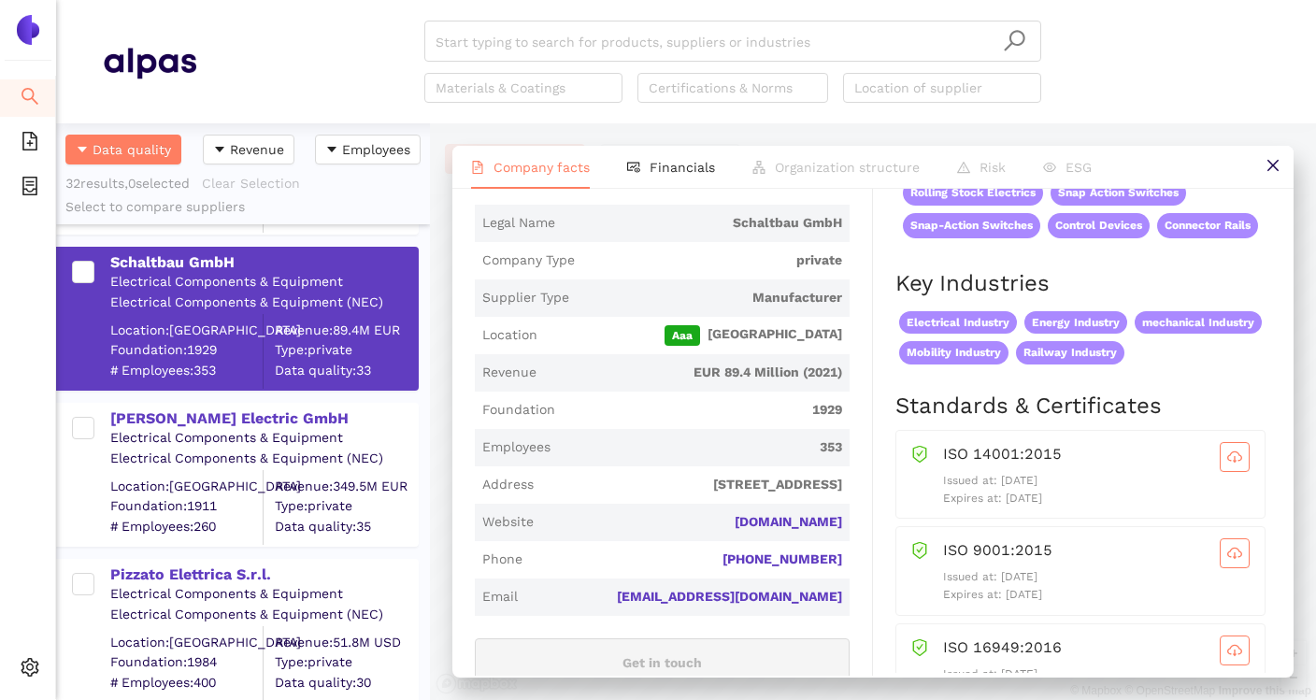
scroll to position [321, 0]
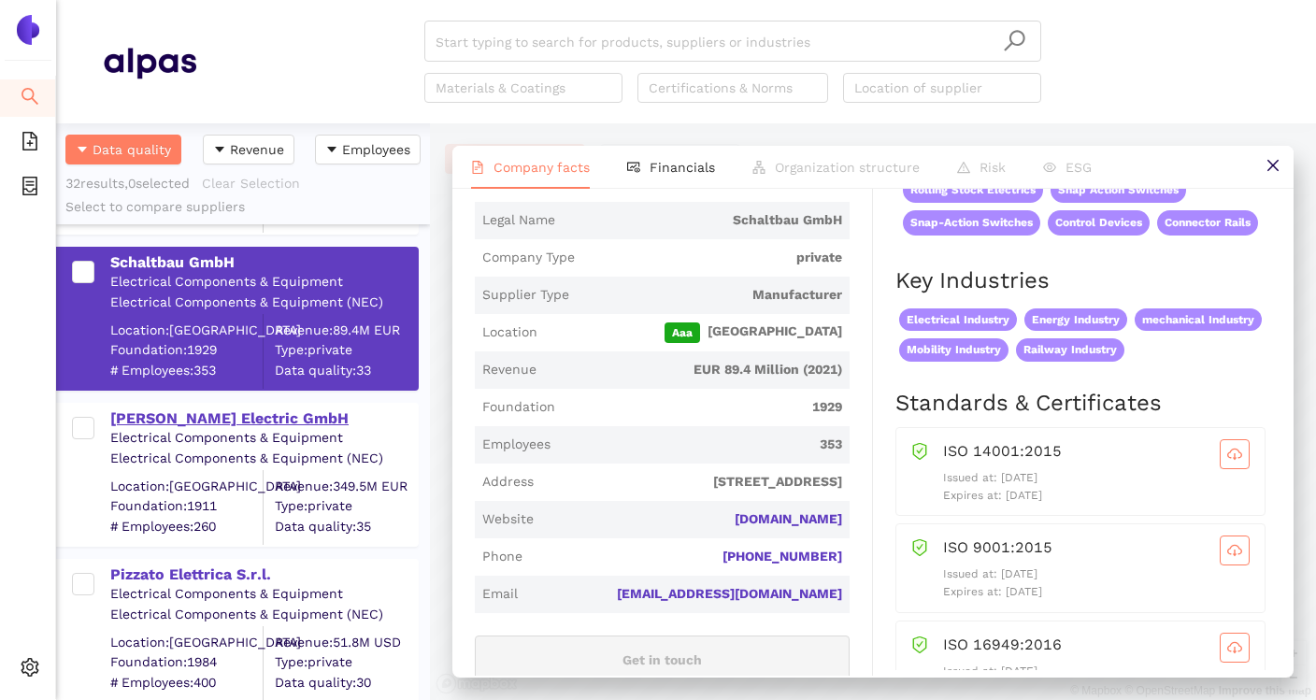
click at [234, 419] on div "[PERSON_NAME] Electric GmbH" at bounding box center [263, 418] width 307 height 21
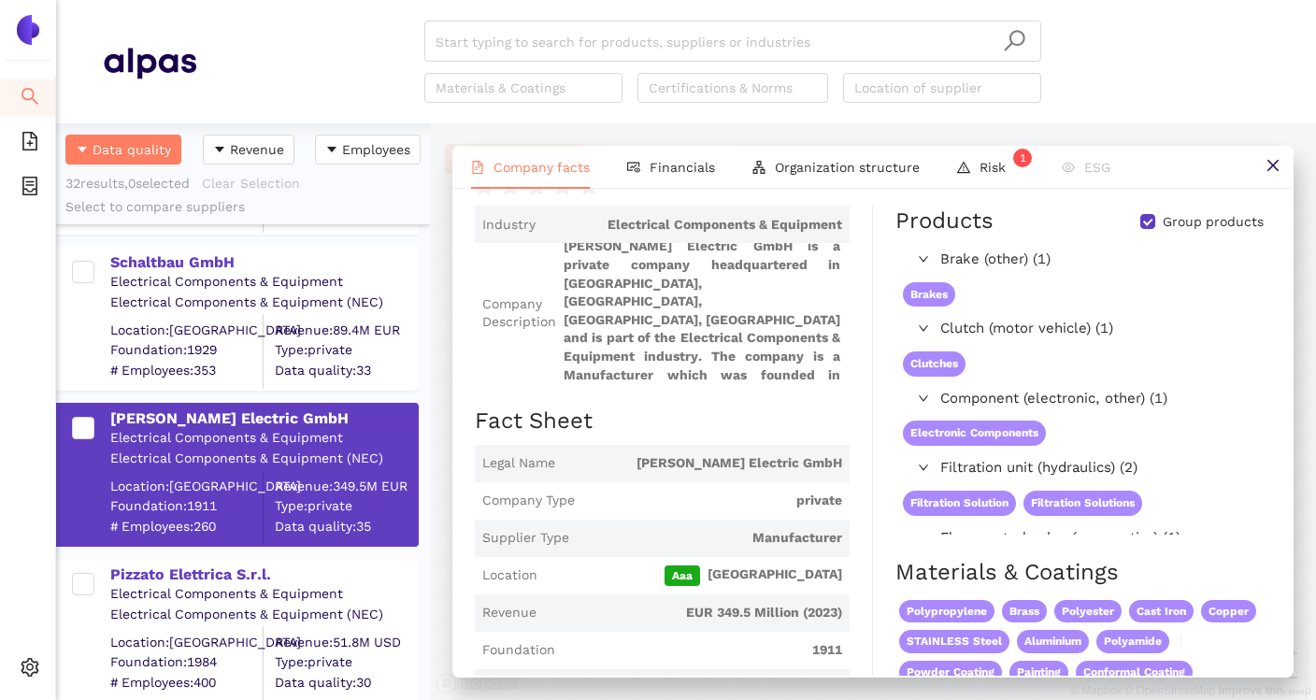
scroll to position [0, 0]
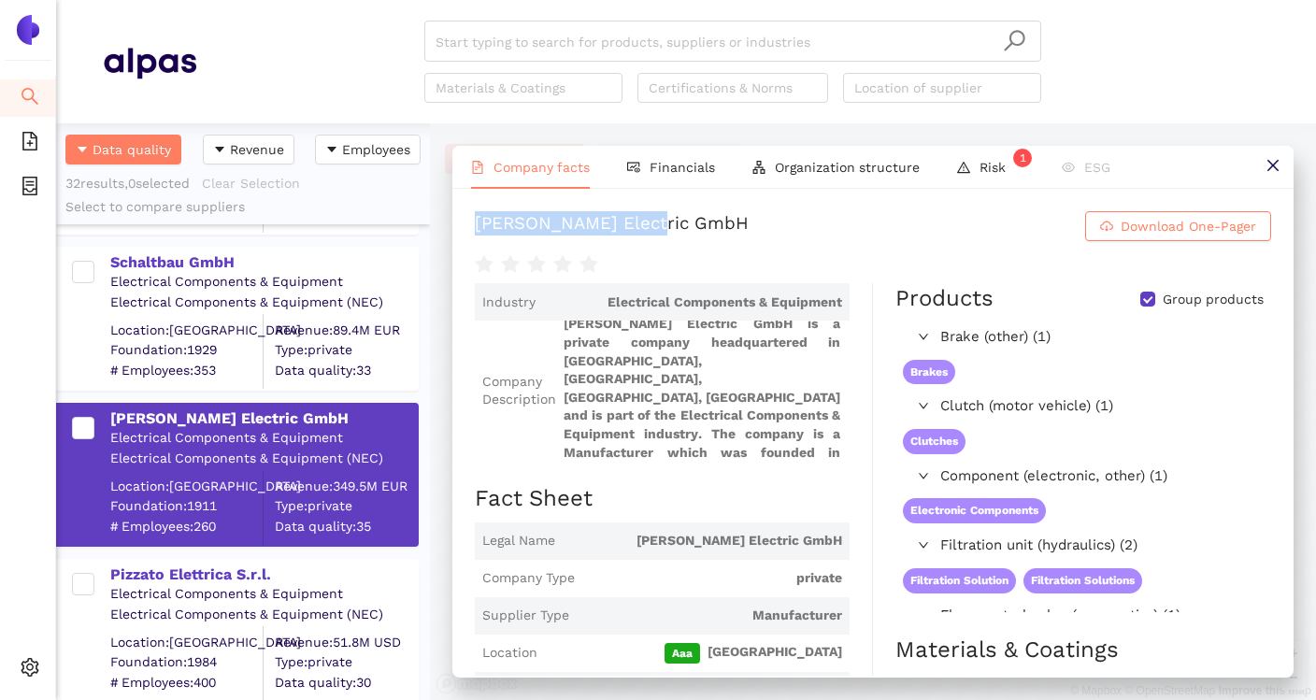
drag, startPoint x: 680, startPoint y: 222, endPoint x: 472, endPoint y: 232, distance: 208.6
click at [471, 232] on div "Eaton Electric GmbH Download One-Pager Industry Electrical Components & Equipme…" at bounding box center [872, 432] width 841 height 487
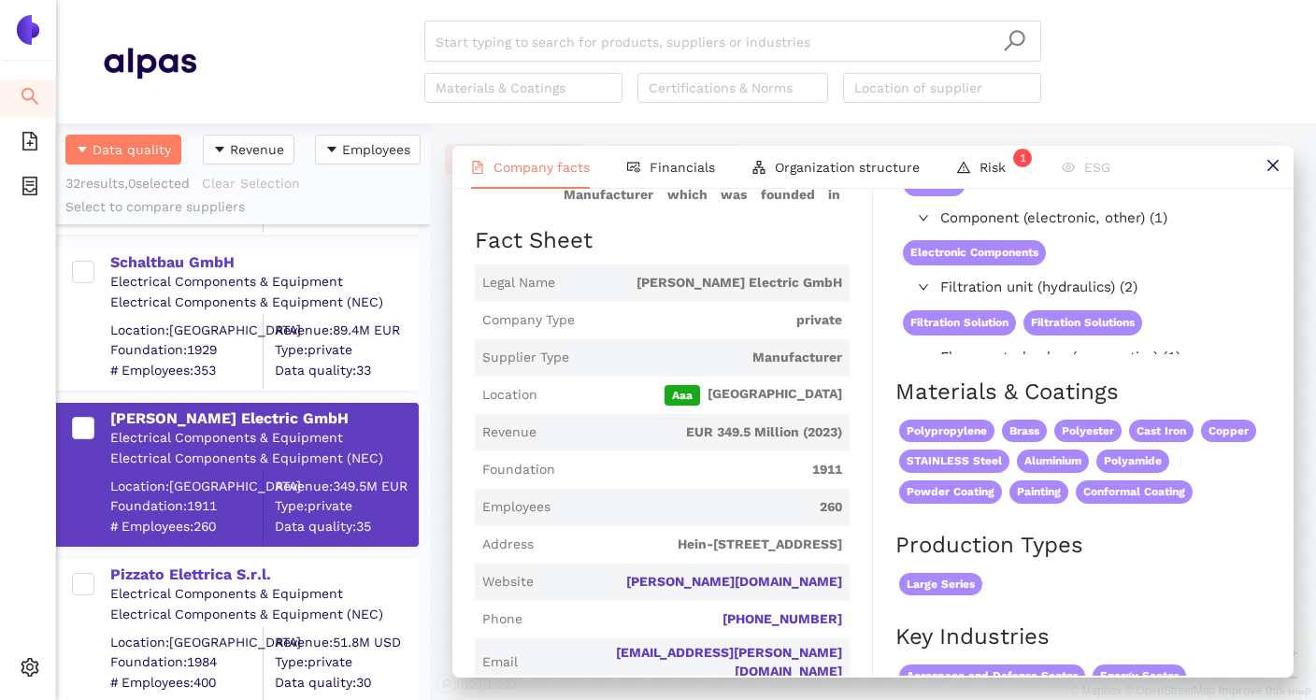
scroll to position [270, 0]
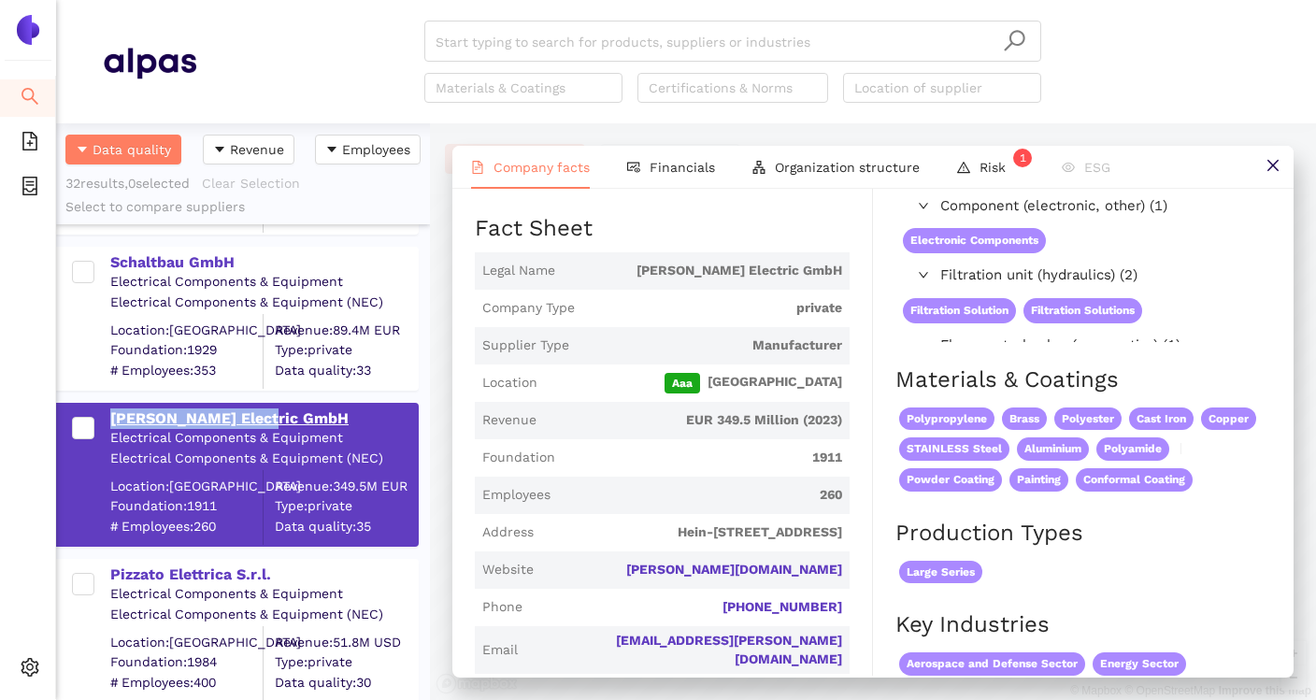
drag, startPoint x: 104, startPoint y: 415, endPoint x: 270, endPoint y: 421, distance: 166.5
click at [271, 421] on div "Eaton Electric GmbH Electrical Components & Equipment Electrical Components & E…" at bounding box center [247, 475] width 340 height 140
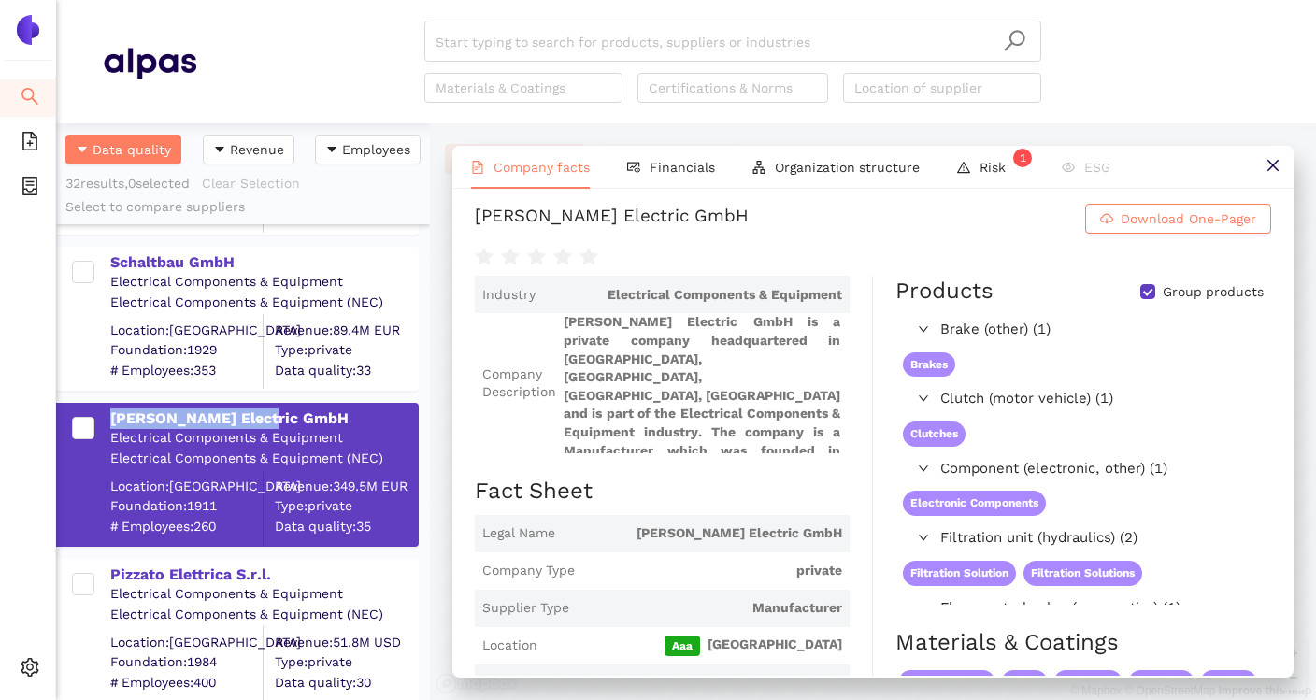
scroll to position [0, 0]
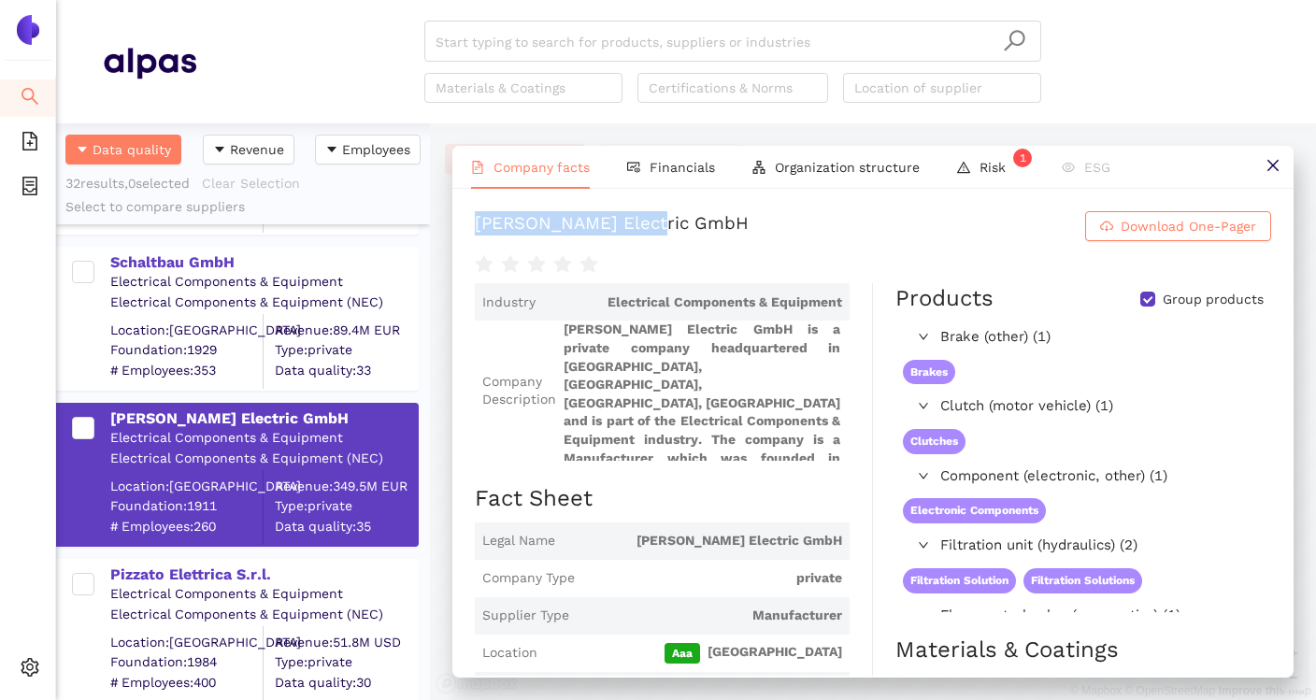
drag, startPoint x: 470, startPoint y: 228, endPoint x: 662, endPoint y: 228, distance: 191.6
click at [662, 228] on div "Eaton Electric GmbH Download One-Pager Industry Electrical Components & Equipme…" at bounding box center [872, 432] width 841 height 487
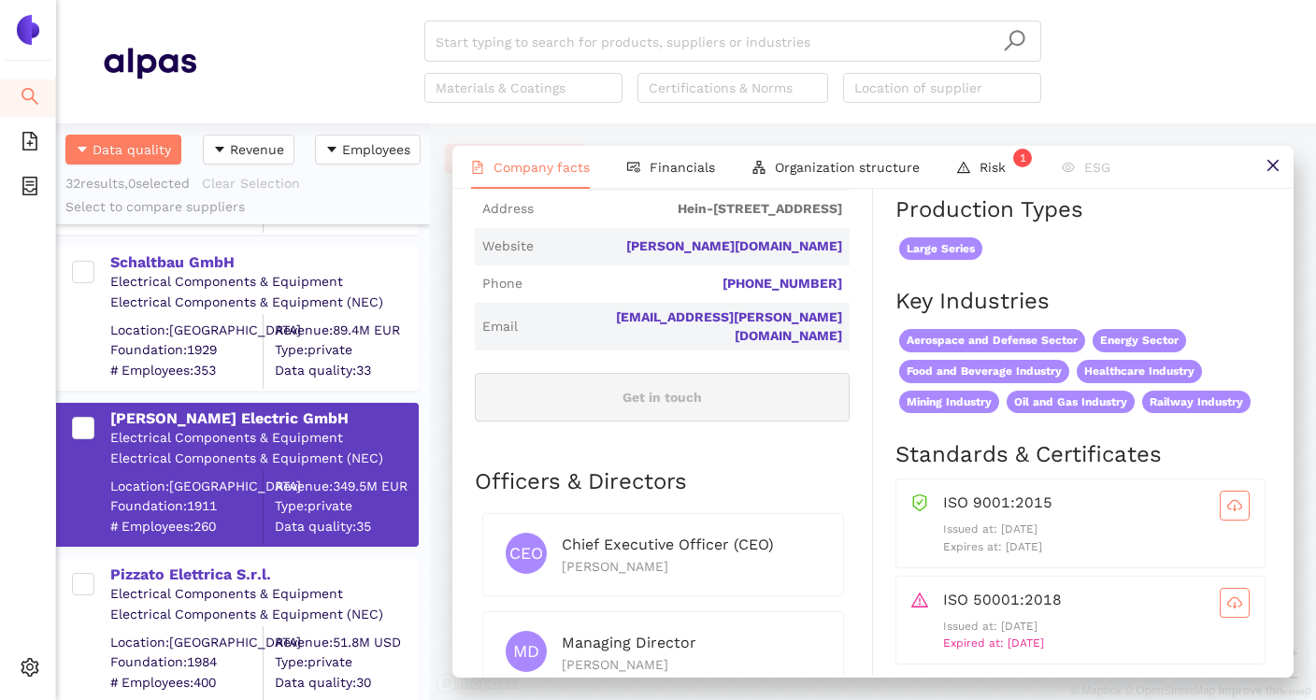
scroll to position [528, 0]
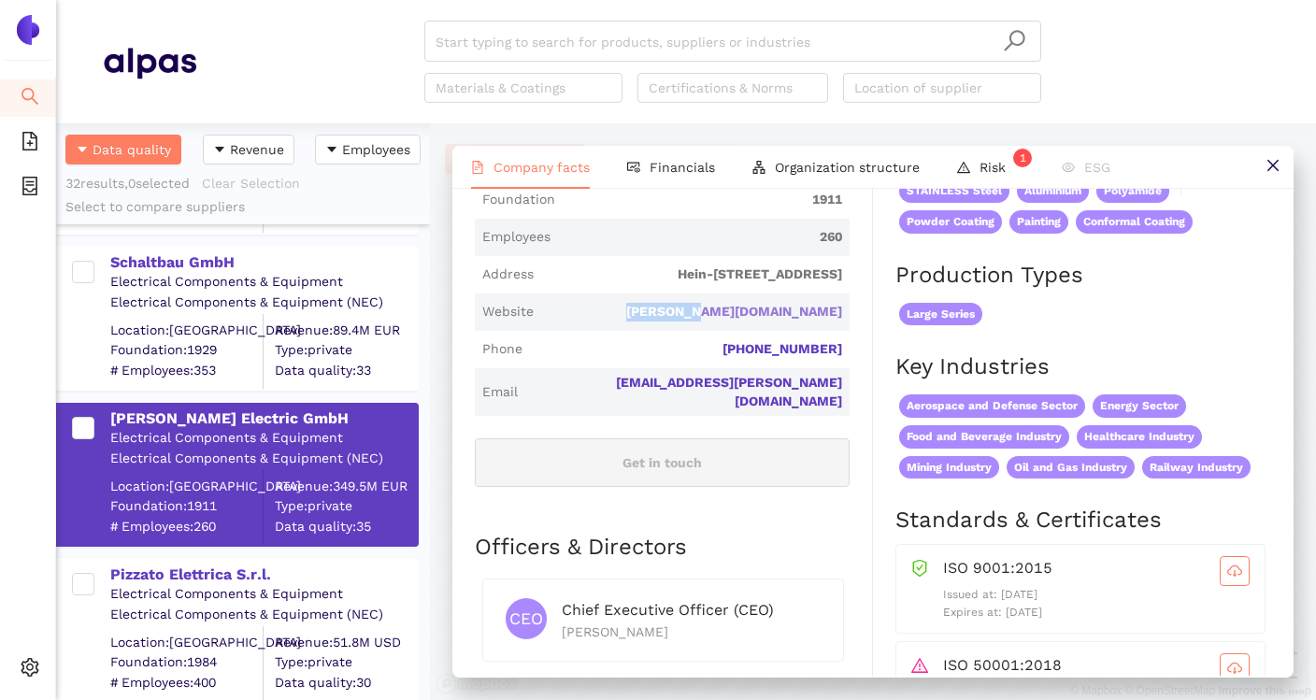
drag, startPoint x: 764, startPoint y: 311, endPoint x: 840, endPoint y: 311, distance: 76.6
click at [840, 311] on span "[PERSON_NAME][DOMAIN_NAME]" at bounding box center [691, 312] width 301 height 19
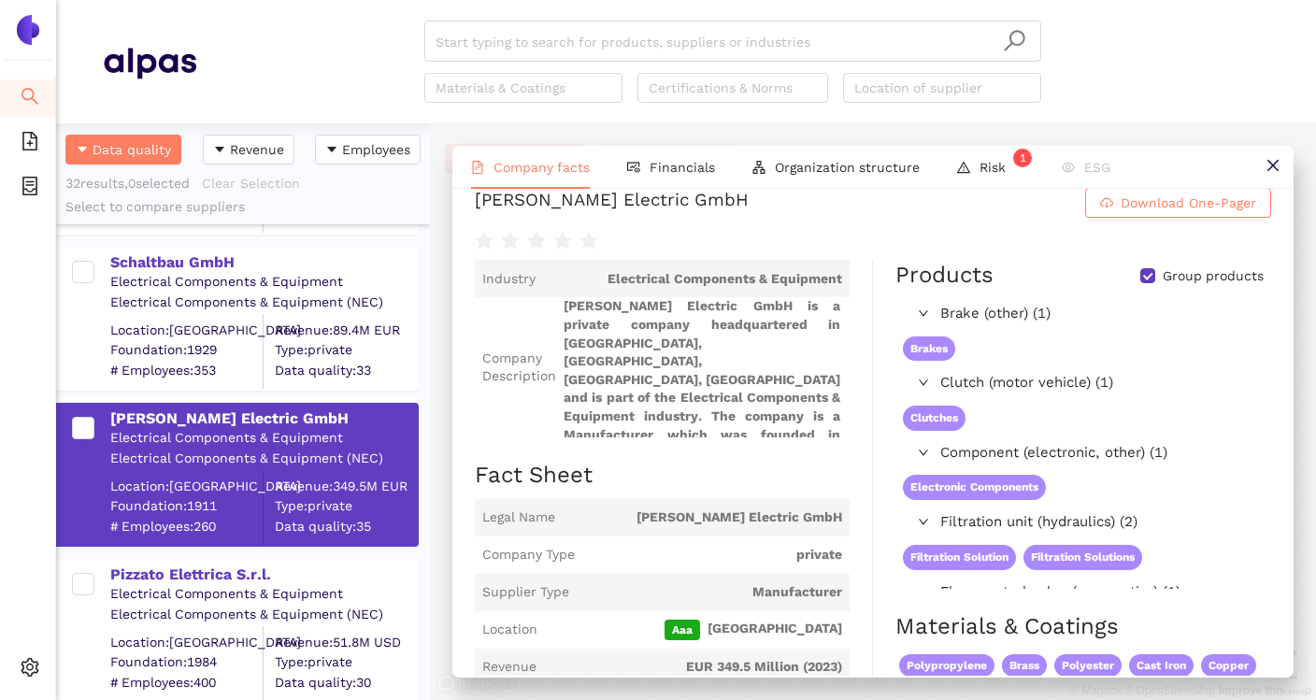
scroll to position [35, 0]
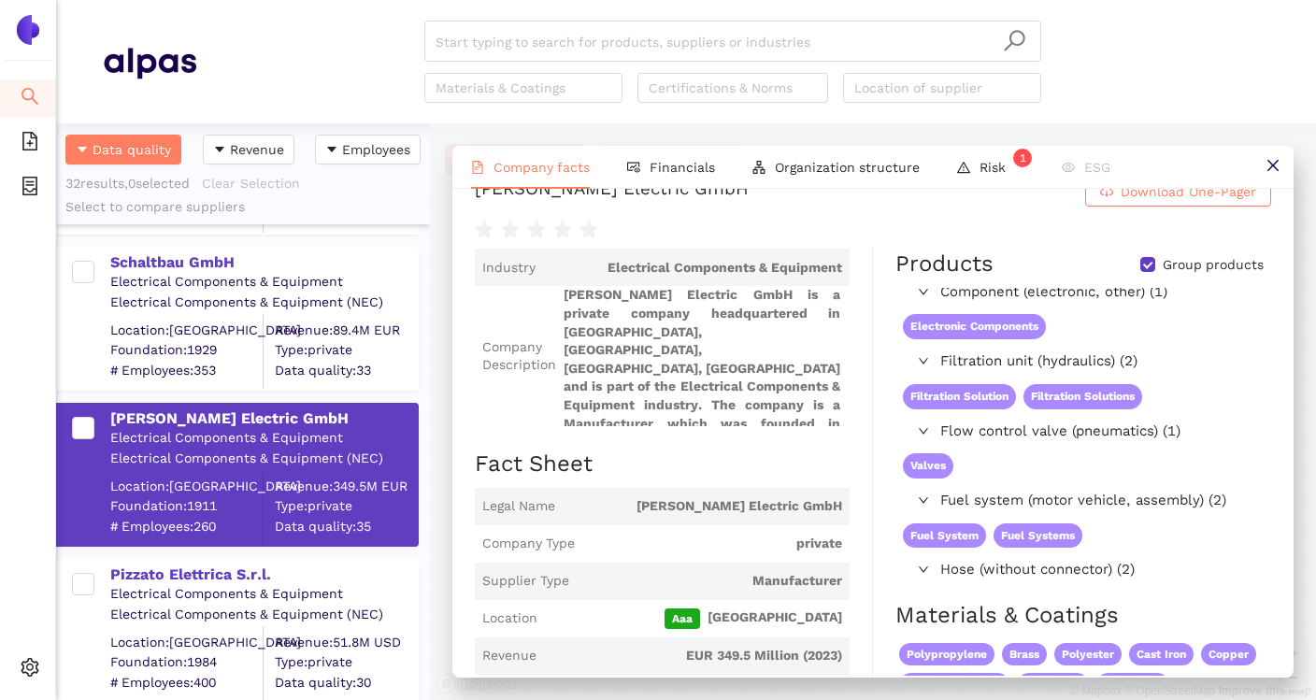
click at [999, 437] on span "Flow control valve (pneumatics) (1)" at bounding box center [1101, 432] width 322 height 22
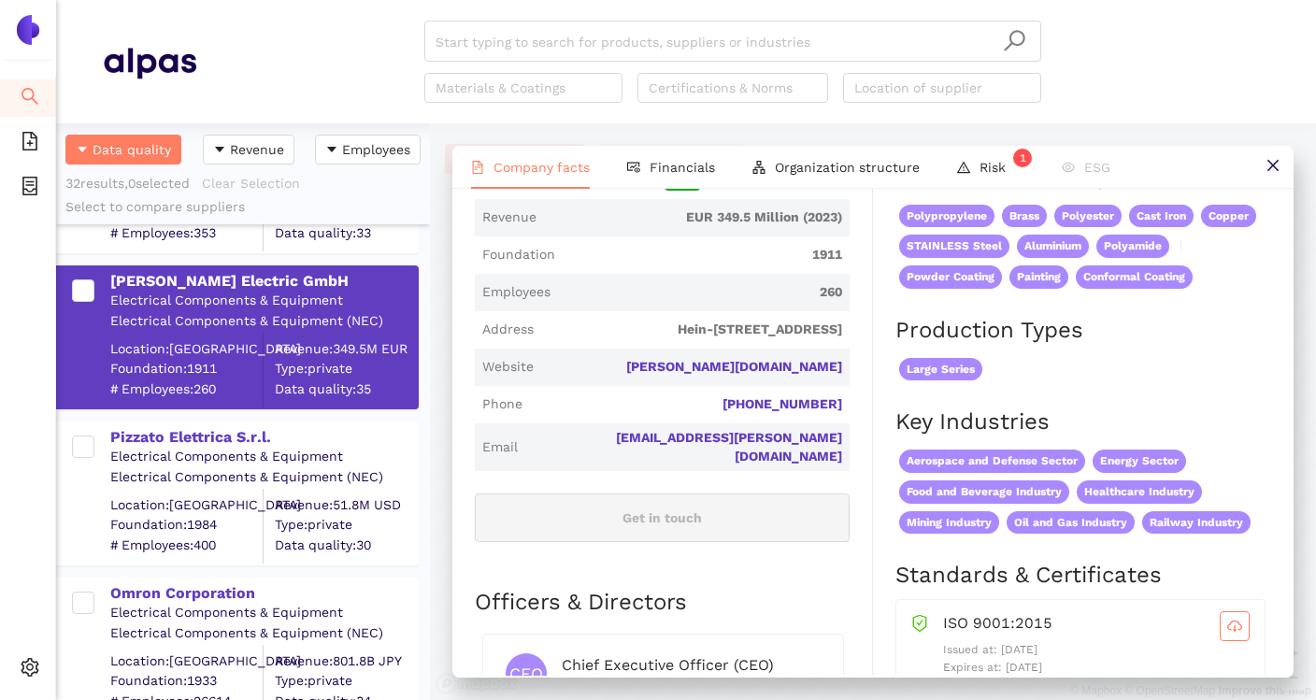
scroll to position [2031, 0]
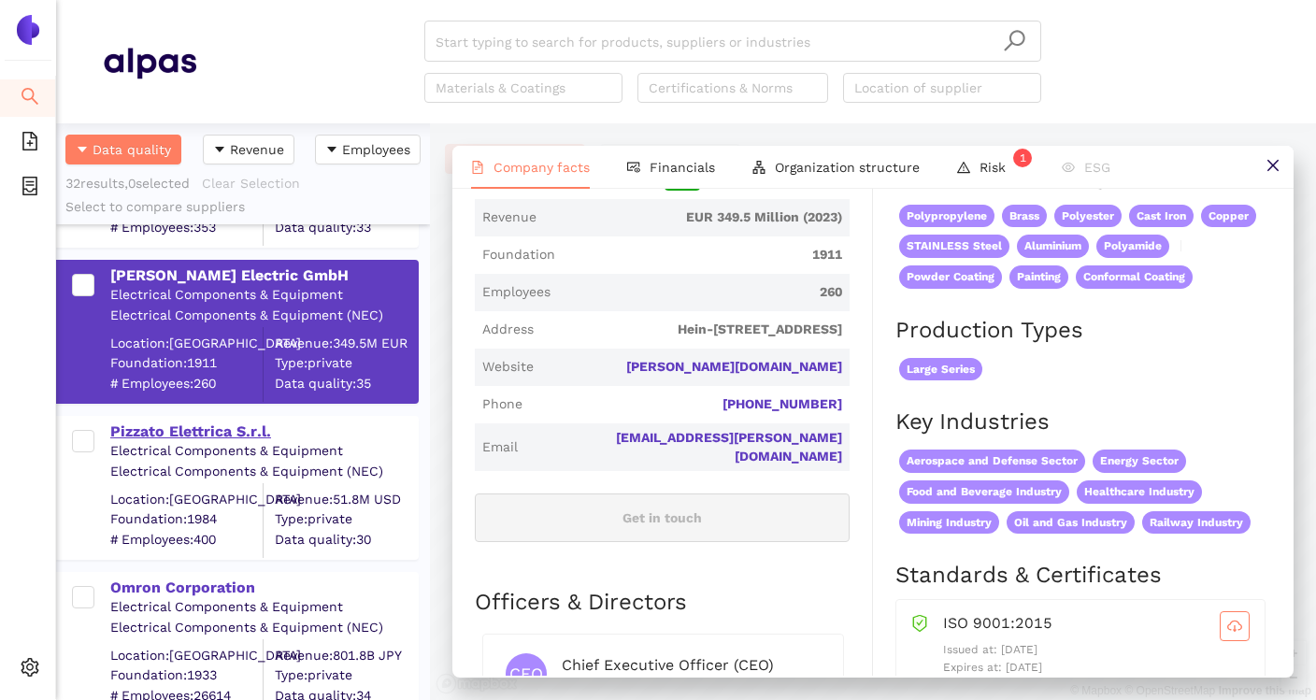
click at [230, 433] on div "Pizzato Elettrica S.r.l." at bounding box center [263, 432] width 307 height 21
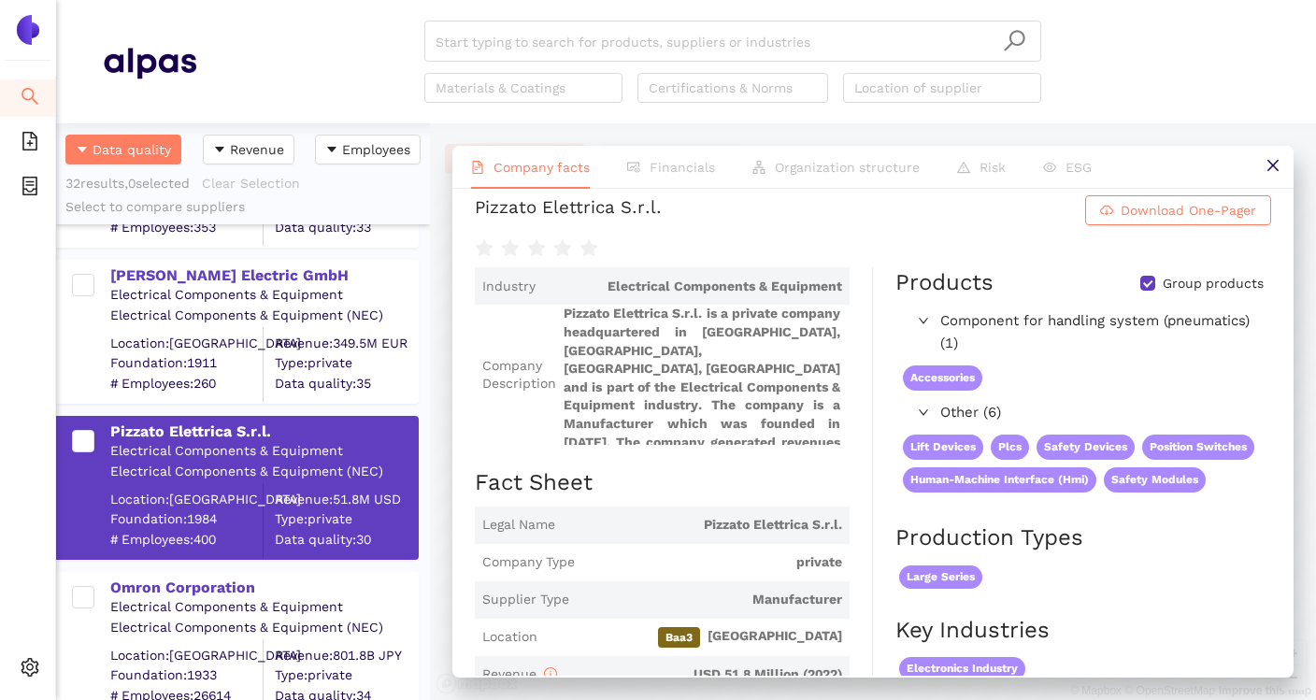
scroll to position [0, 0]
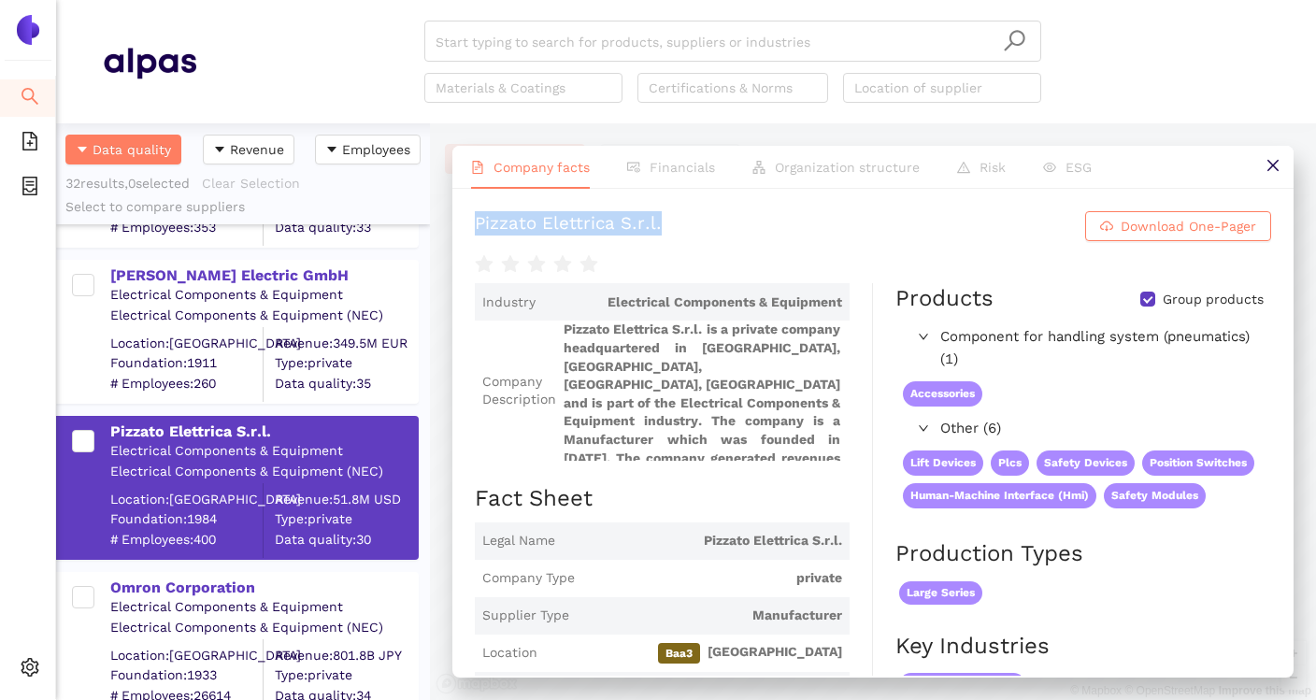
drag, startPoint x: 468, startPoint y: 225, endPoint x: 697, endPoint y: 225, distance: 229.0
click at [697, 225] on div "Pizzato Elettrica S.r.l. Download One-Pager Industry Electrical Components & Eq…" at bounding box center [872, 432] width 841 height 487
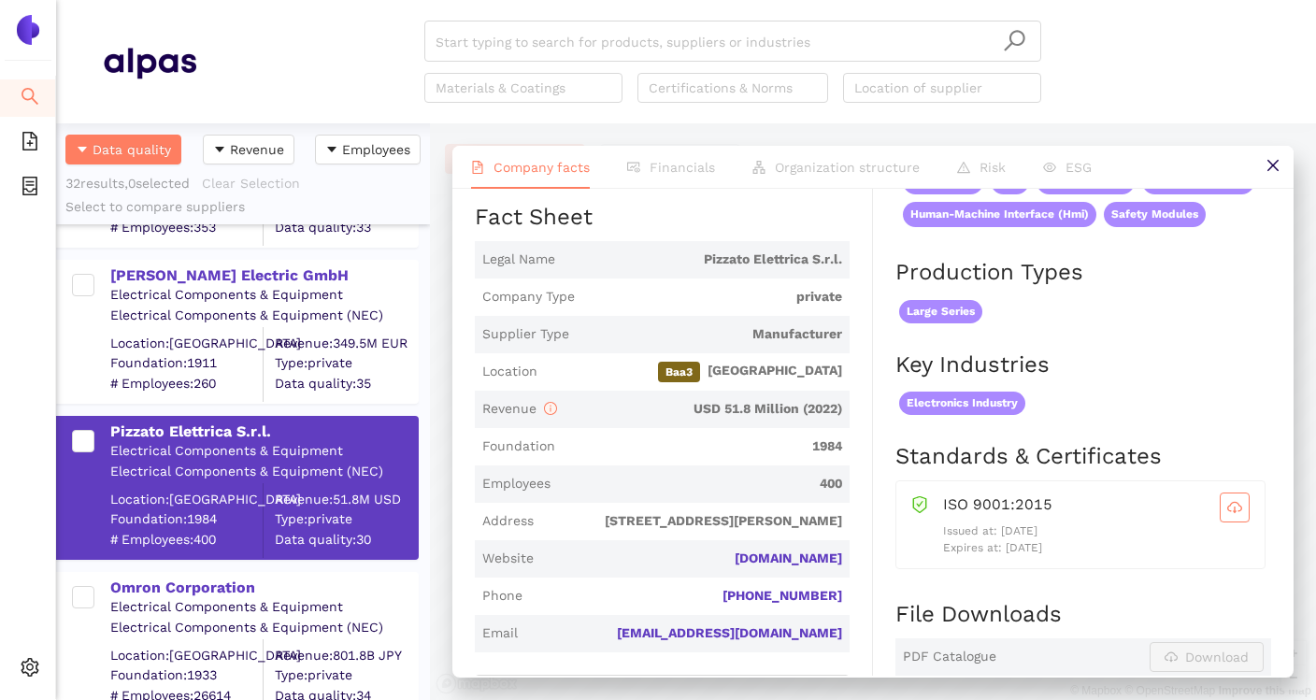
scroll to position [286, 0]
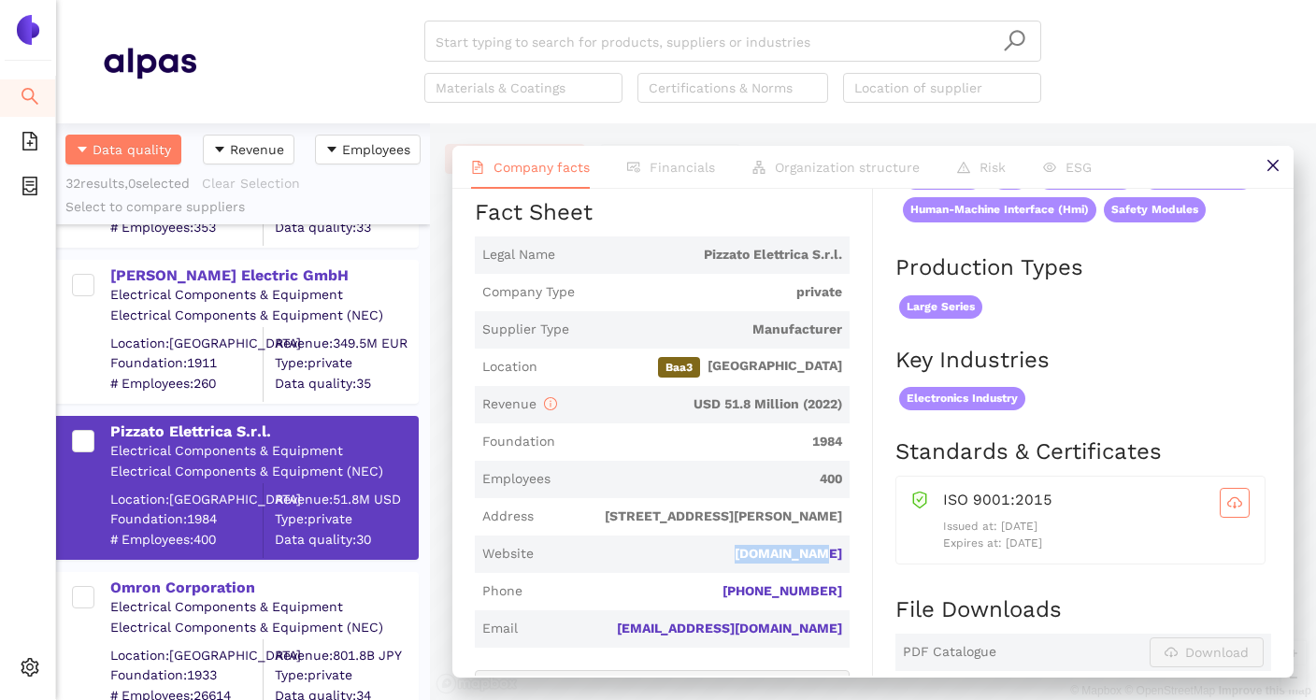
drag, startPoint x: 749, startPoint y: 561, endPoint x: 847, endPoint y: 561, distance: 98.1
click at [847, 561] on span "Website pizzato.com" at bounding box center [662, 554] width 375 height 37
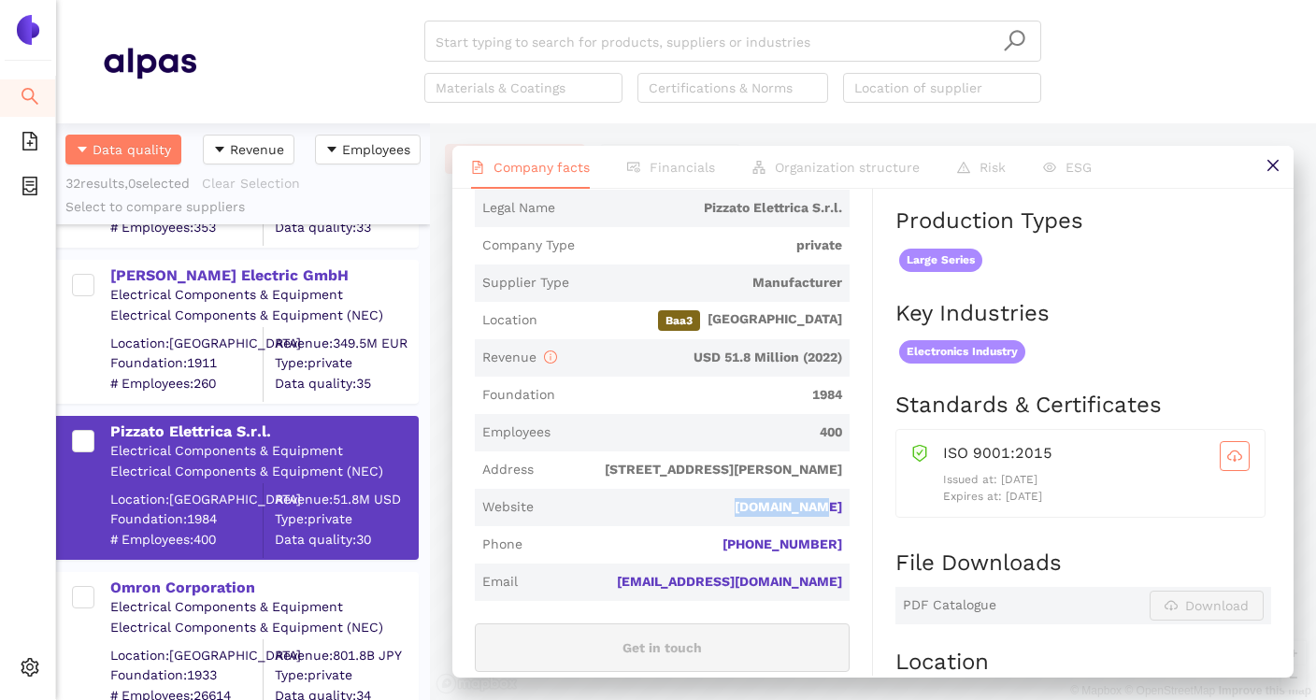
scroll to position [349, 0]
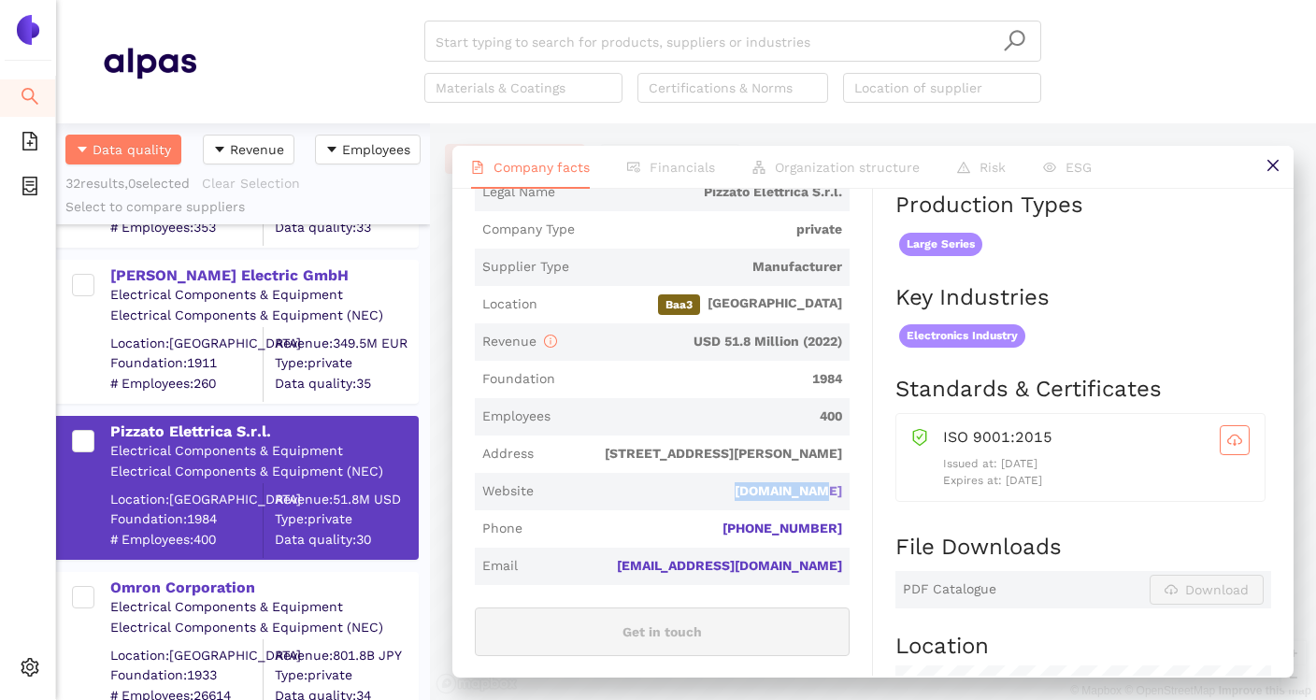
click at [0, 0] on link "[DOMAIN_NAME]" at bounding box center [0, 0] width 0 height 0
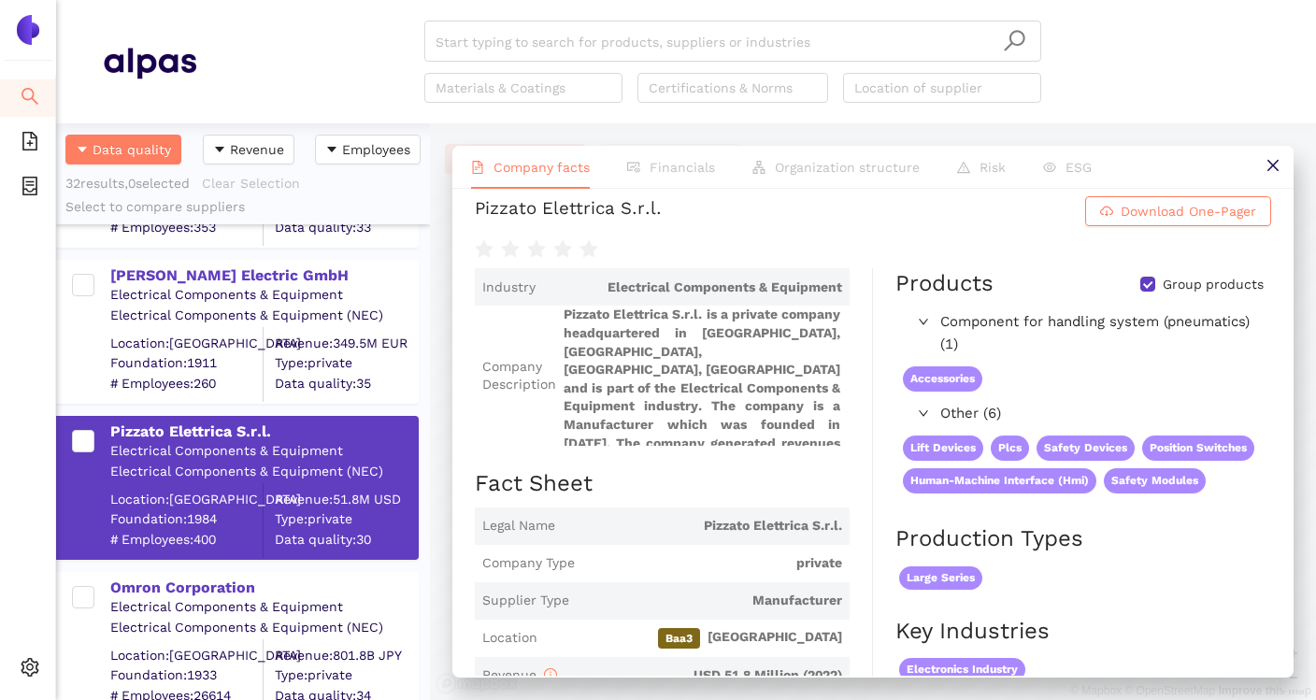
scroll to position [0, 0]
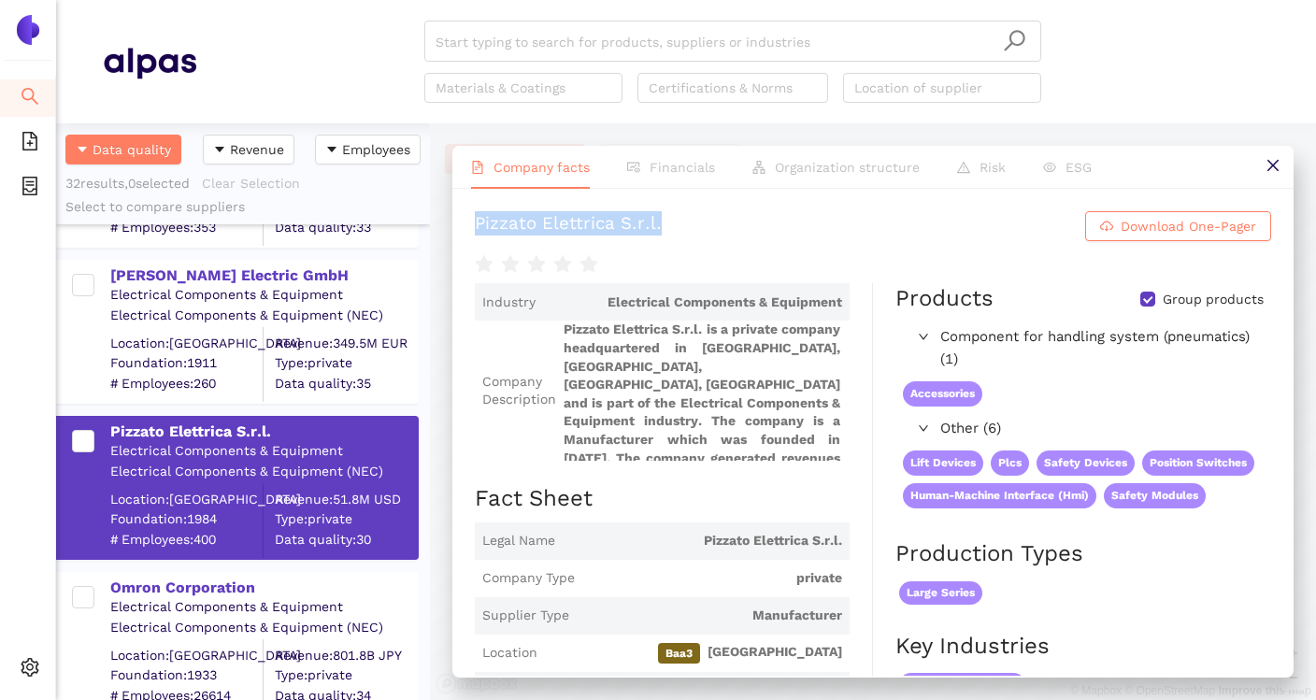
drag, startPoint x: 476, startPoint y: 222, endPoint x: 667, endPoint y: 224, distance: 191.6
click at [667, 224] on h1 "Pizzato Elettrica S.r.l. Download One-Pager" at bounding box center [873, 226] width 796 height 30
click at [234, 592] on div "Omron Corporation" at bounding box center [263, 588] width 307 height 21
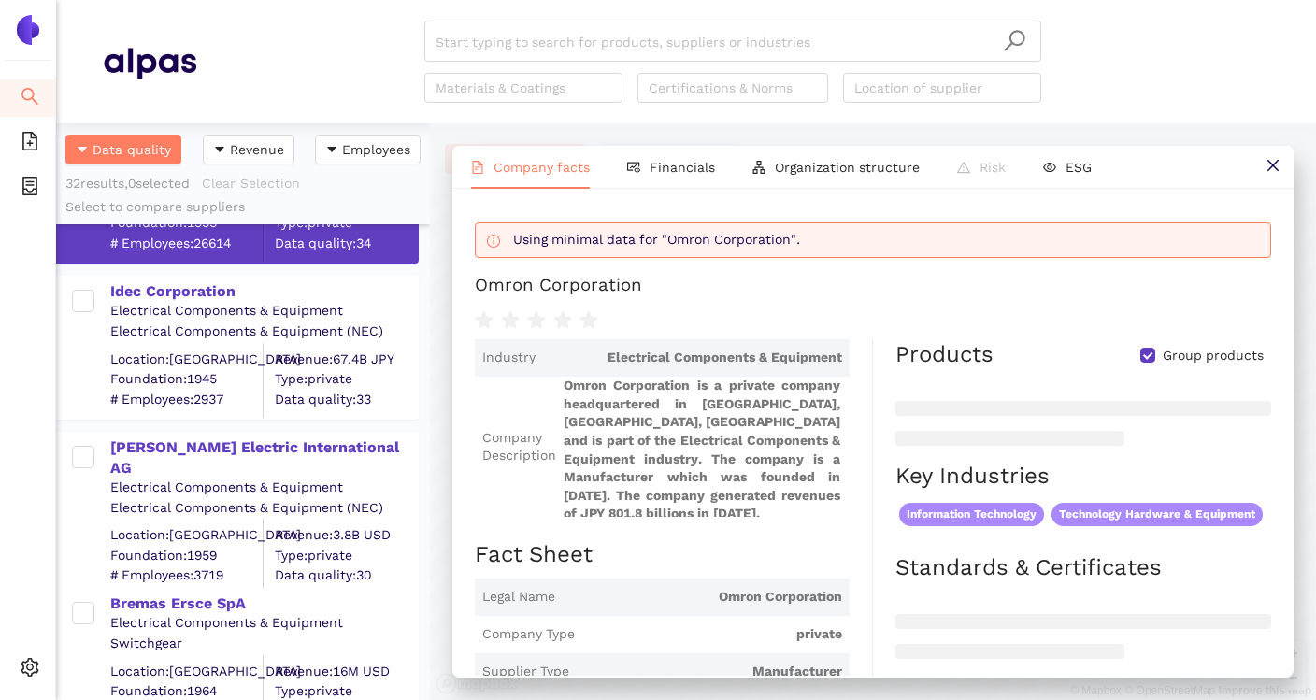
scroll to position [2494, 0]
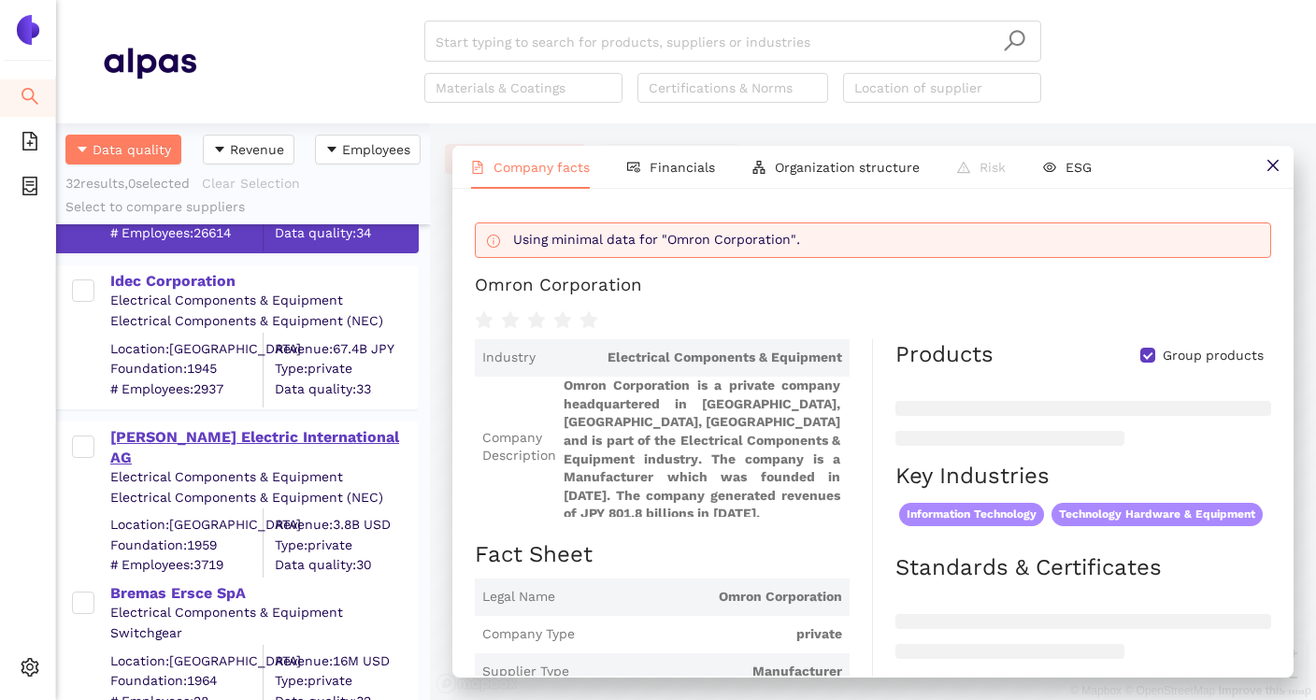
click at [337, 446] on div "[PERSON_NAME] Electric International AG" at bounding box center [263, 448] width 307 height 42
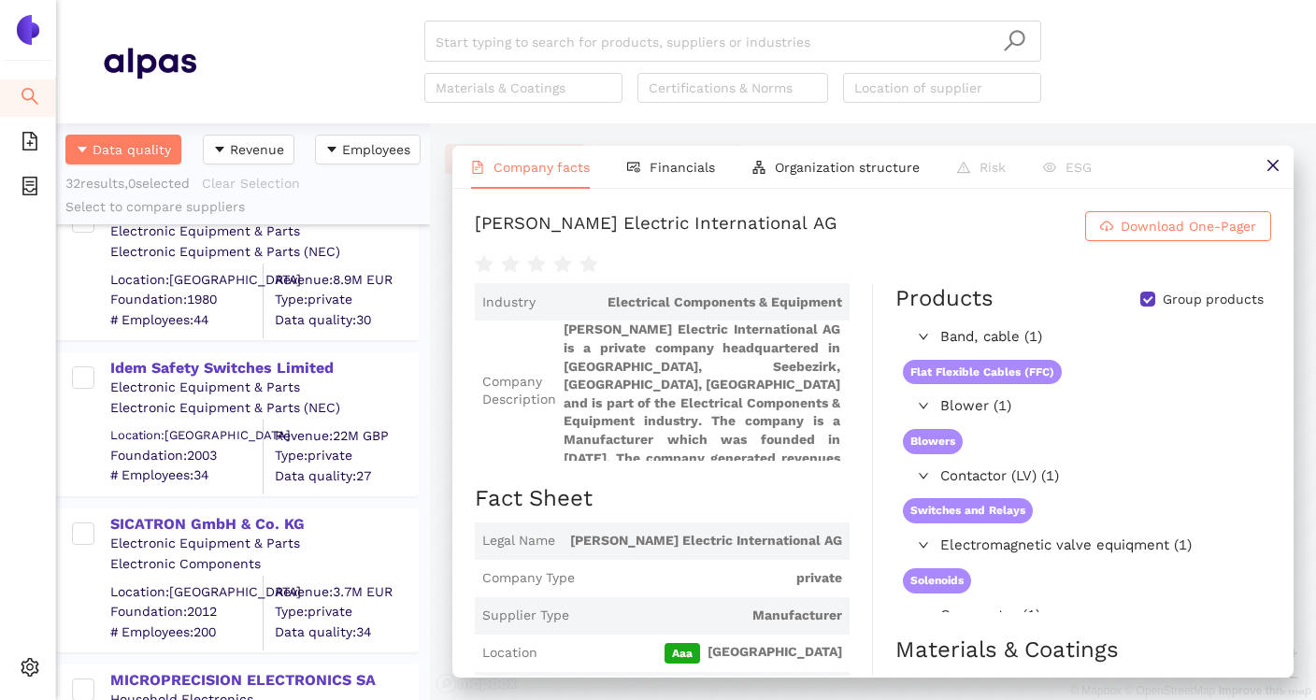
scroll to position [4543, 0]
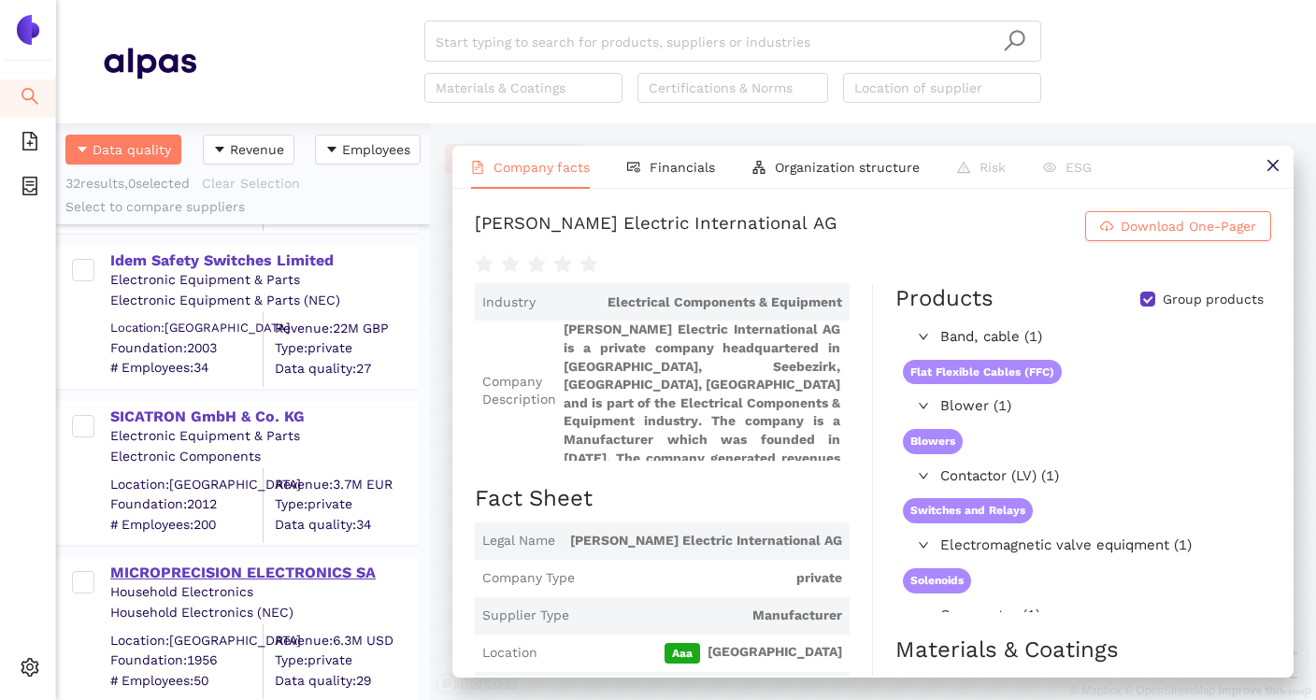
click at [291, 579] on div "MICROPRECISION ELECTRONICS SA" at bounding box center [263, 573] width 307 height 21
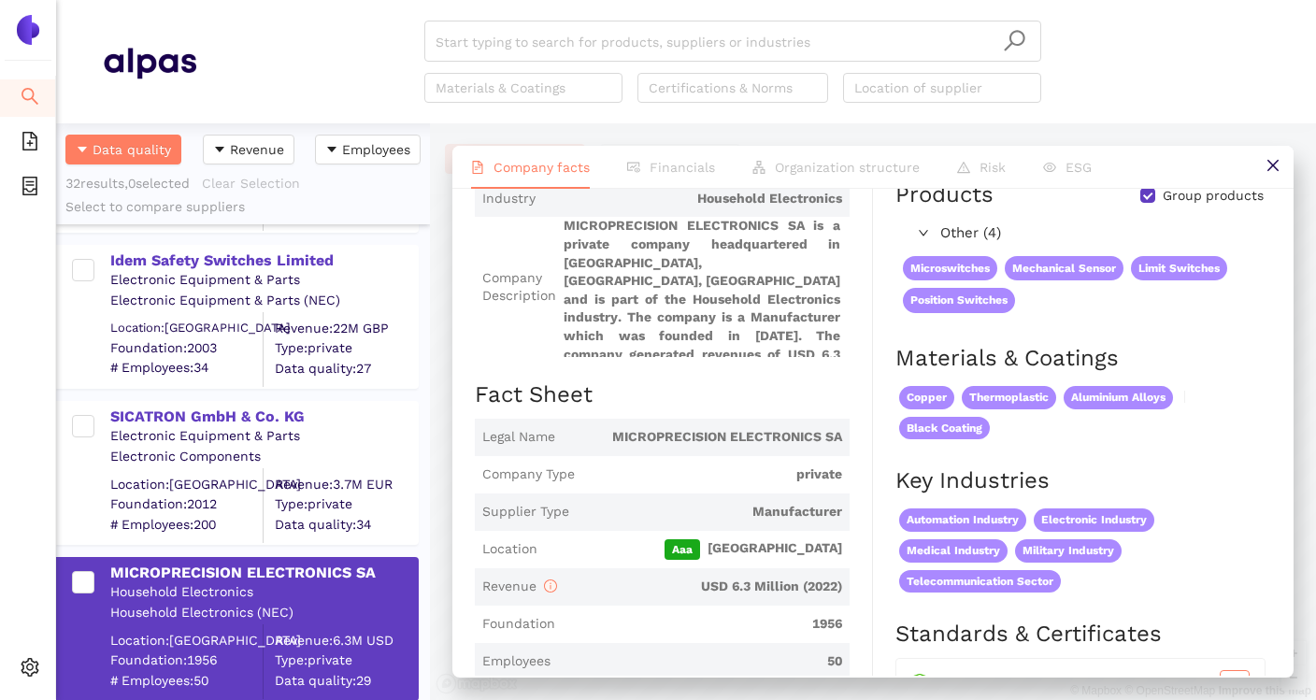
scroll to position [0, 0]
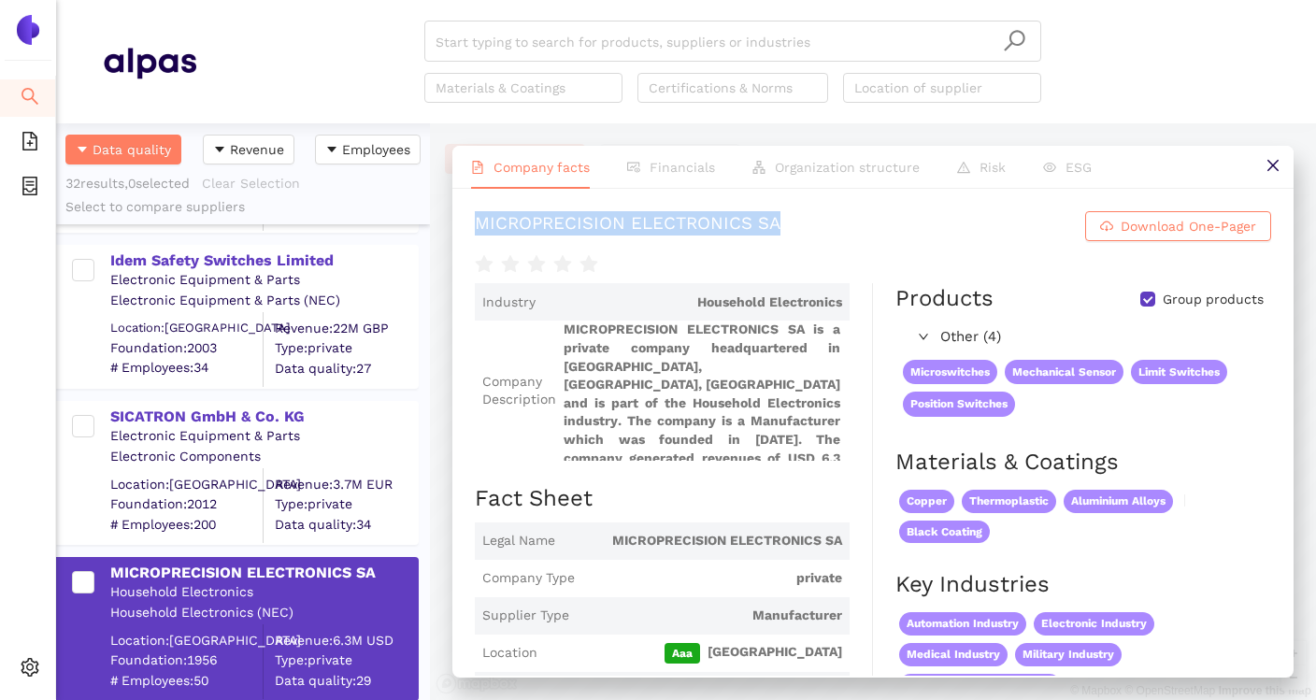
drag, startPoint x: 465, startPoint y: 221, endPoint x: 788, endPoint y: 223, distance: 322.4
click at [788, 223] on div "MICROPRECISION ELECTRONICS SA Download One-Pager Industry Household Electronics…" at bounding box center [872, 432] width 841 height 487
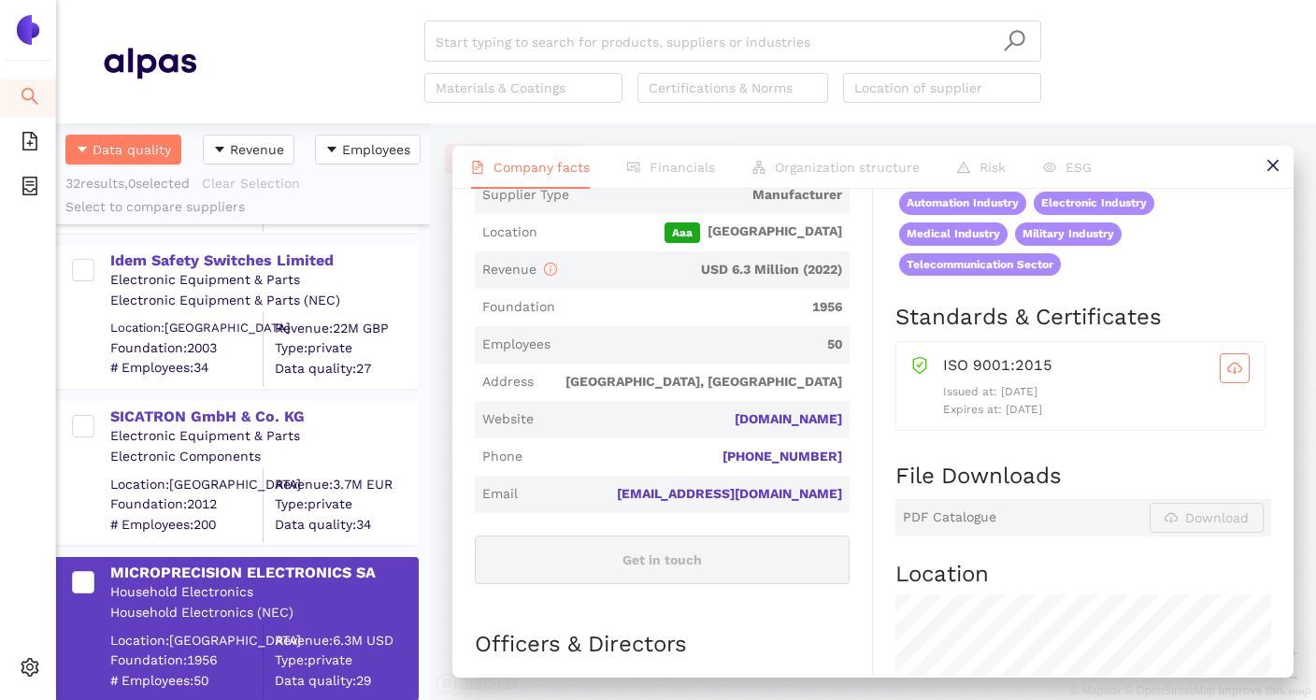
scroll to position [420, 0]
click at [0, 0] on link "microprecision.ch" at bounding box center [0, 0] width 0 height 0
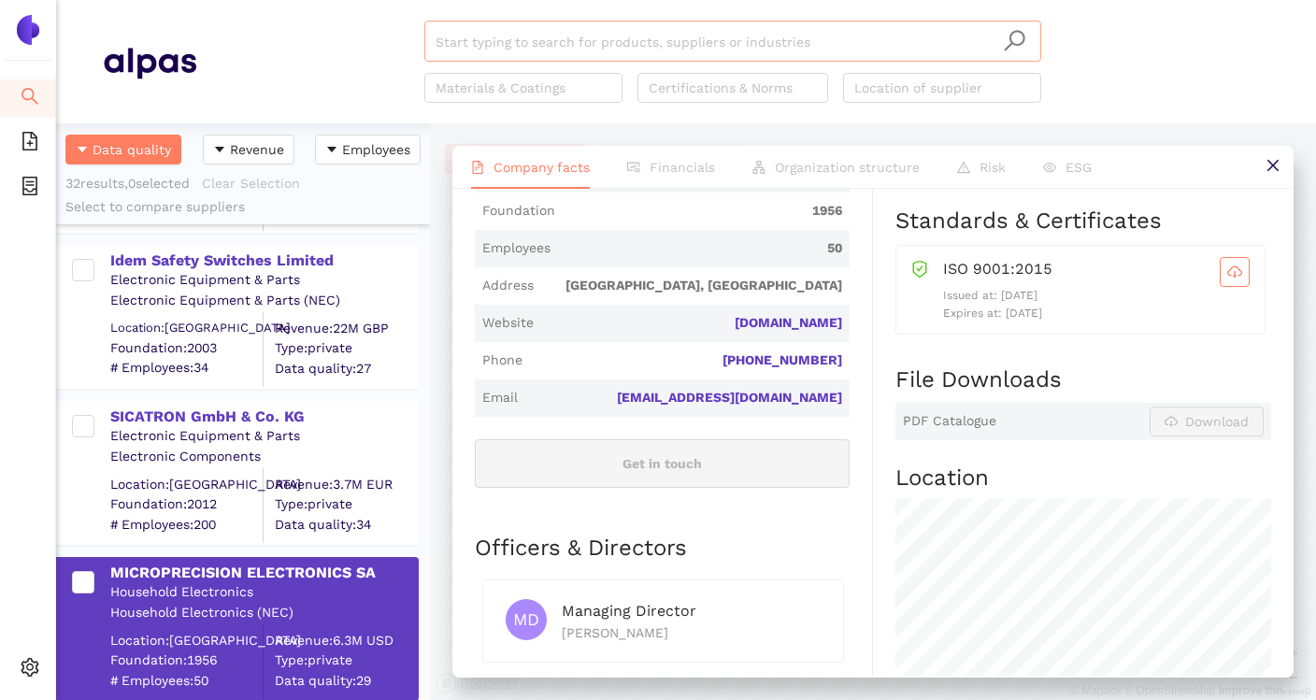
scroll to position [518, 0]
click at [0, 0] on link "microprecision.ch" at bounding box center [0, 0] width 0 height 0
click at [294, 418] on div "SICATRON GmbH & Co. KG" at bounding box center [263, 417] width 307 height 21
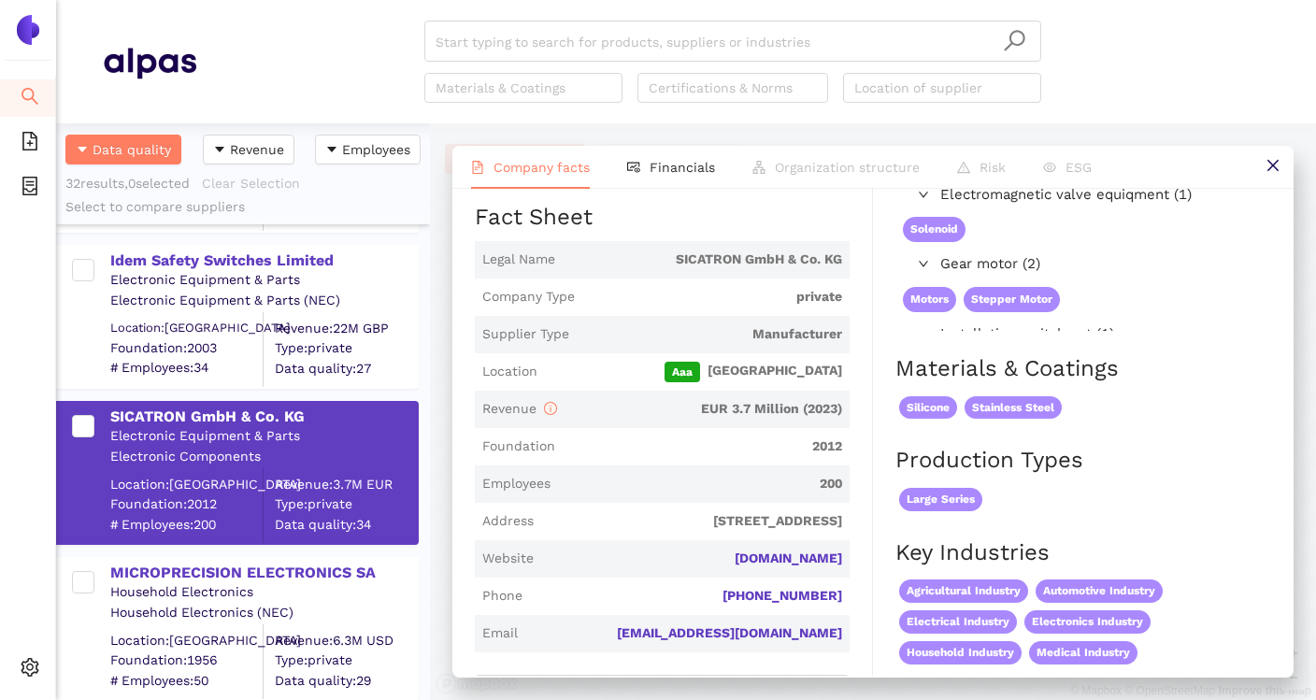
scroll to position [296, 0]
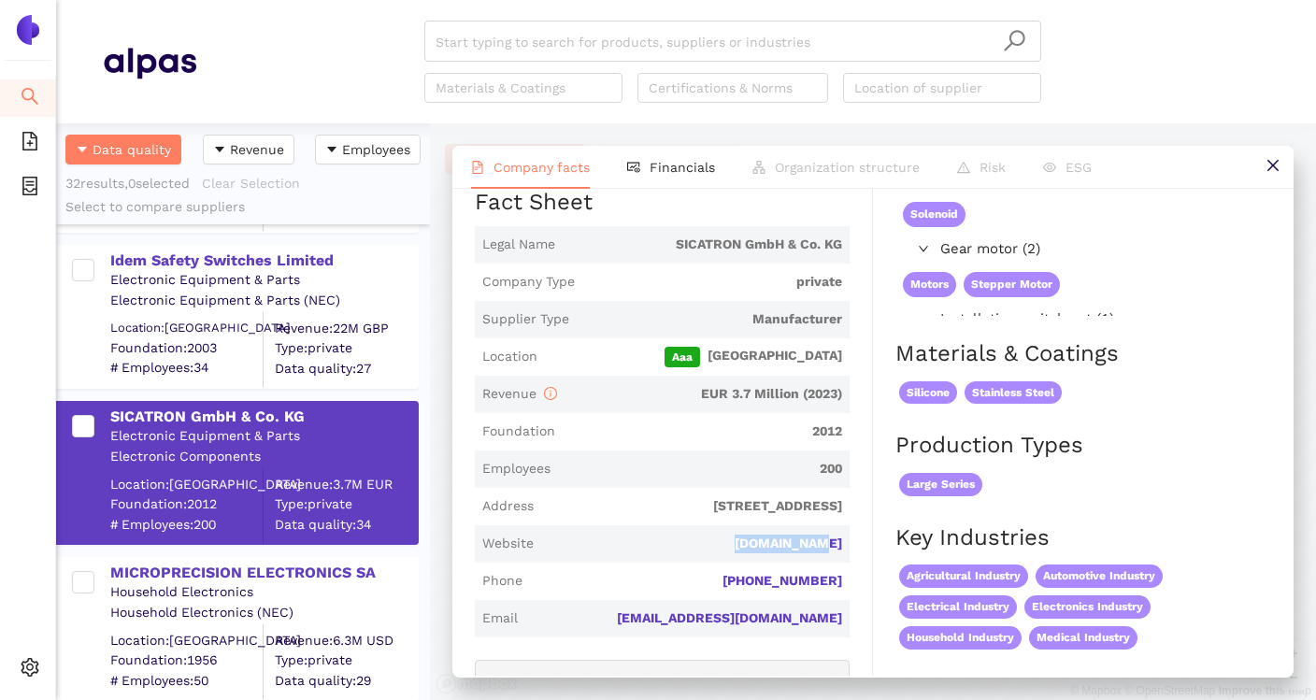
drag, startPoint x: 746, startPoint y: 546, endPoint x: 861, endPoint y: 539, distance: 115.1
click at [0, 0] on link "sicatron.de" at bounding box center [0, 0] width 0 height 0
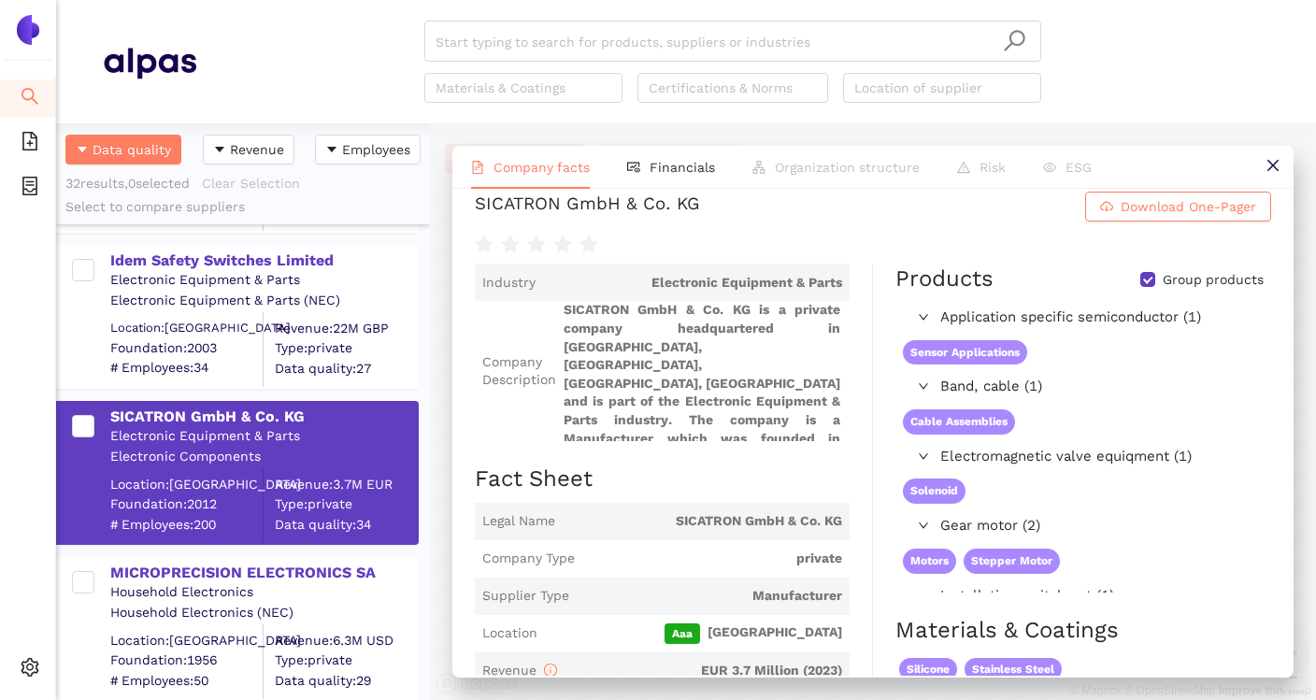
scroll to position [0, 0]
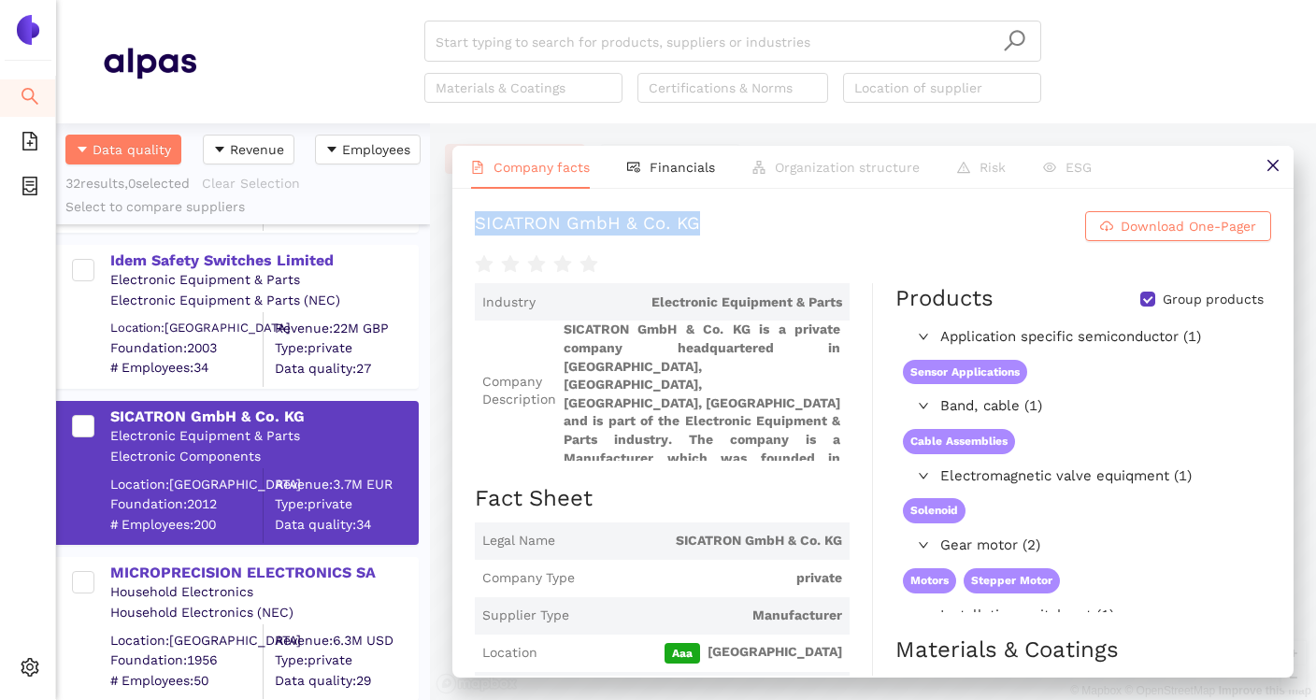
drag, startPoint x: 472, startPoint y: 224, endPoint x: 699, endPoint y: 225, distance: 227.1
click at [699, 225] on div "SICATRON GmbH & Co. KG Download One-Pager Industry Electronic Equipment & Parts…" at bounding box center [872, 432] width 841 height 487
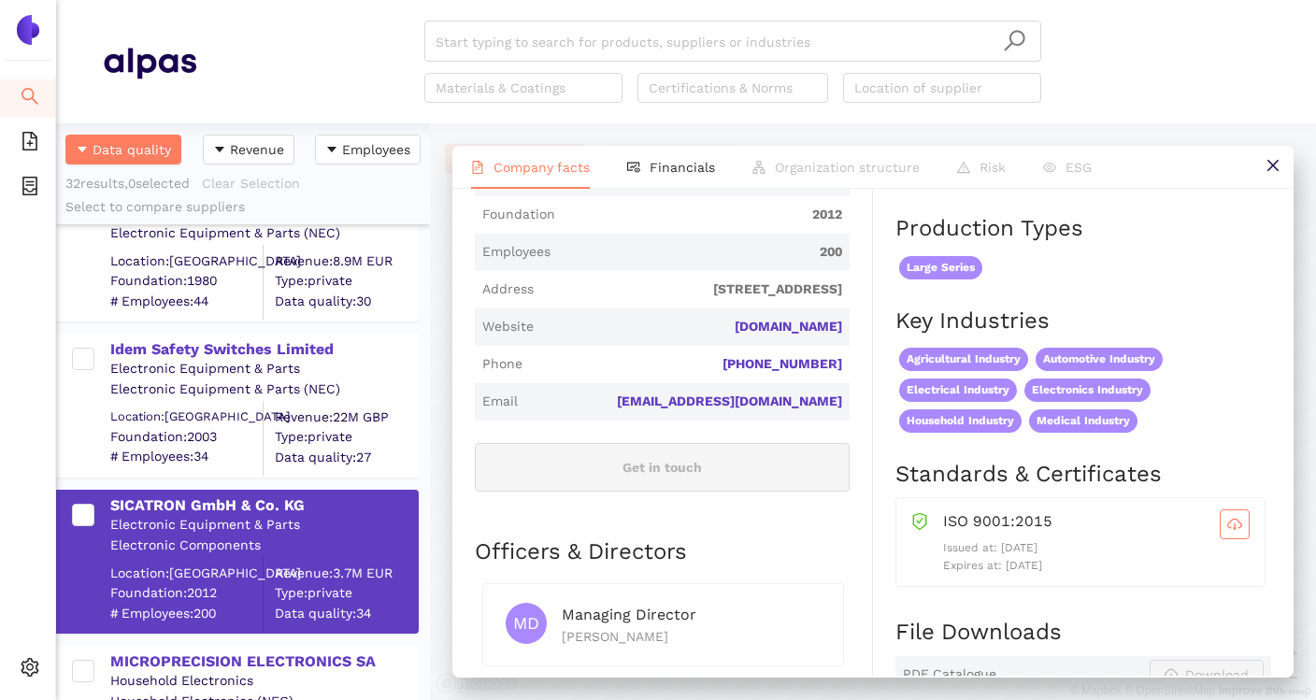
scroll to position [4439, 0]
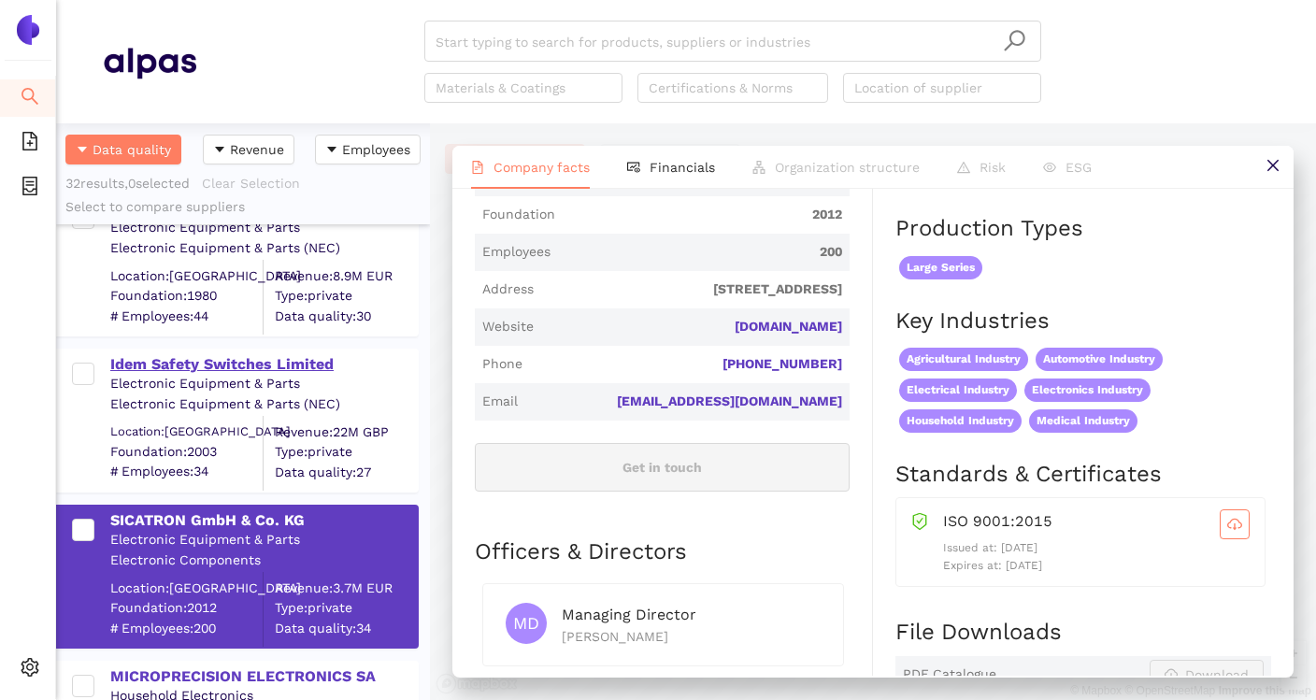
click at [300, 365] on div "Idem Safety Switches Limited" at bounding box center [263, 364] width 307 height 21
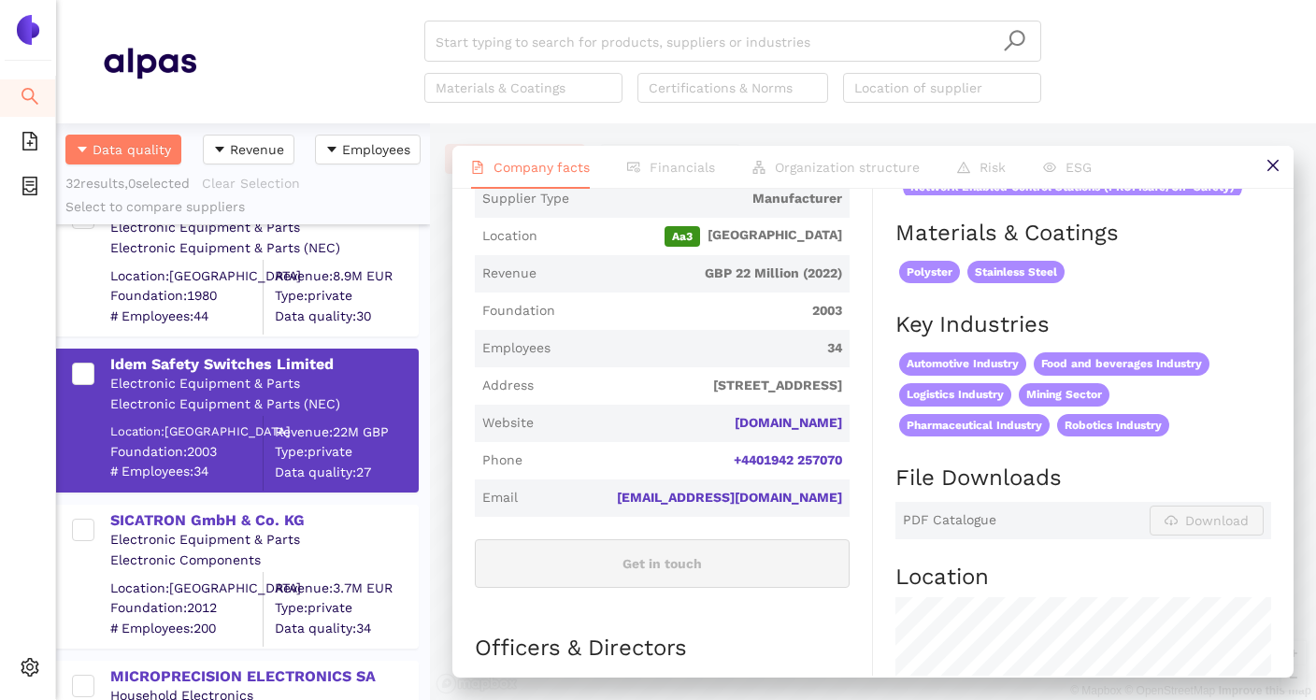
scroll to position [416, 0]
click at [0, 0] on link "idemsafety.com" at bounding box center [0, 0] width 0 height 0
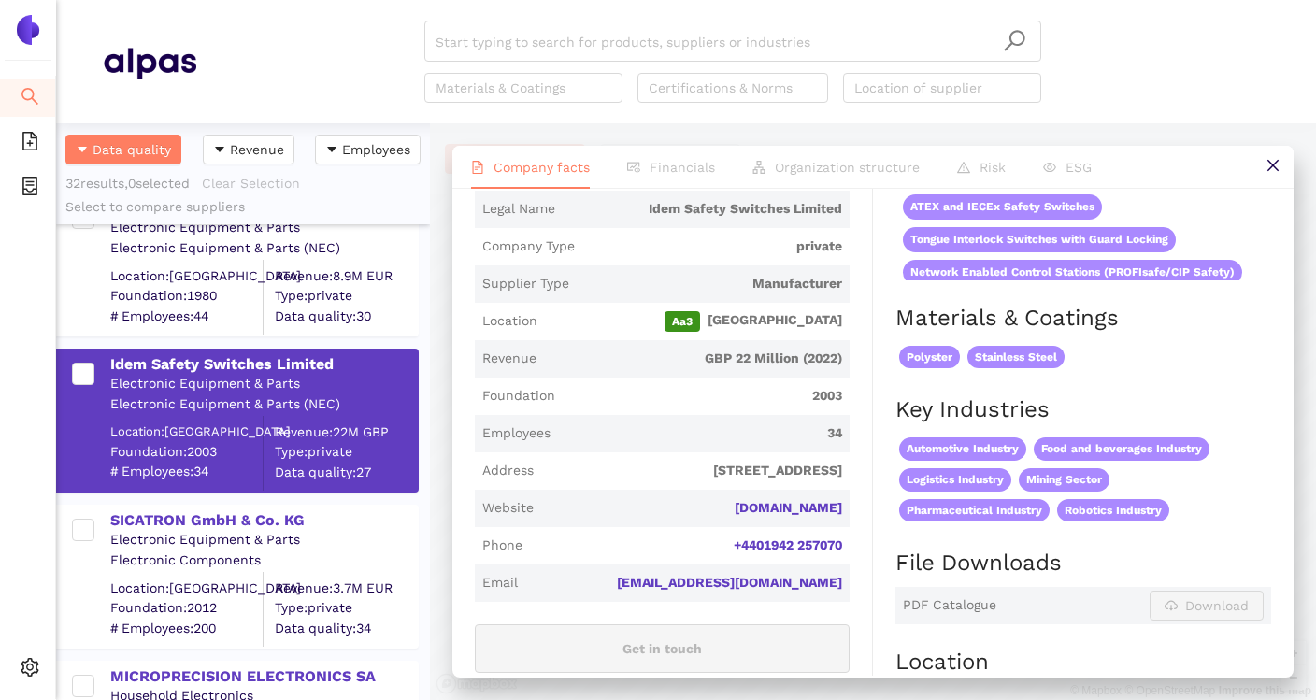
scroll to position [306, 0]
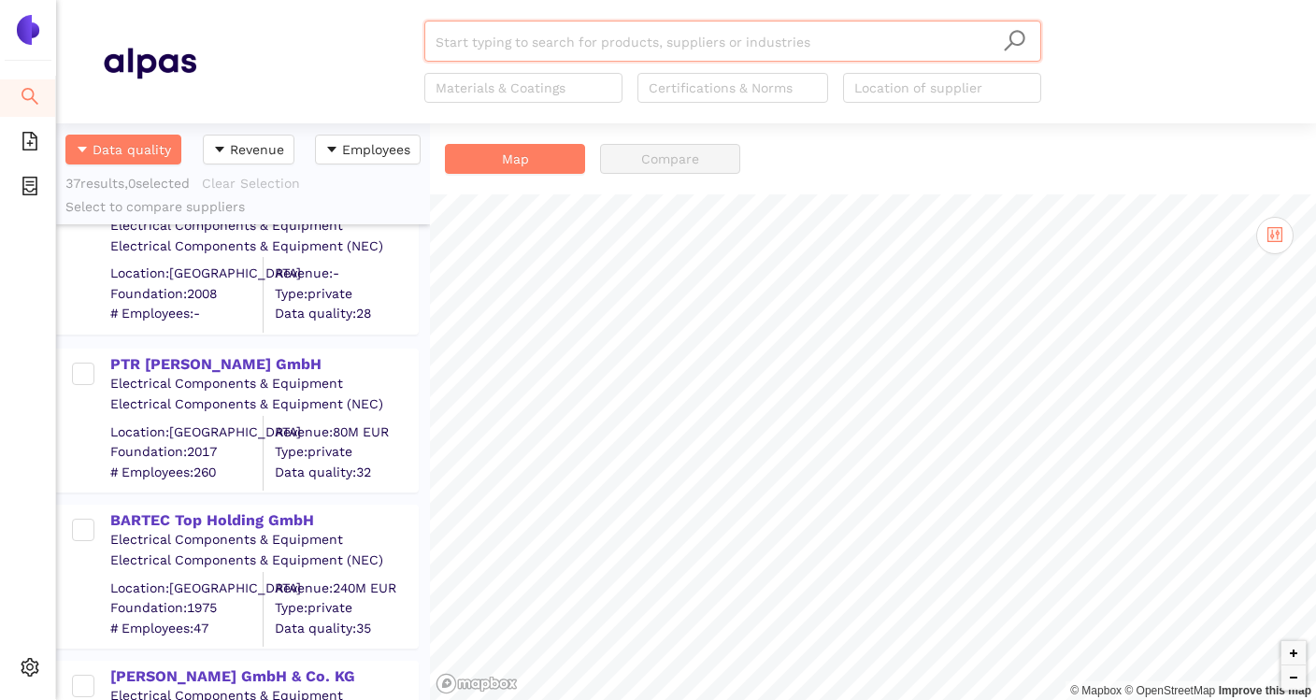
scroll to position [531, 0]
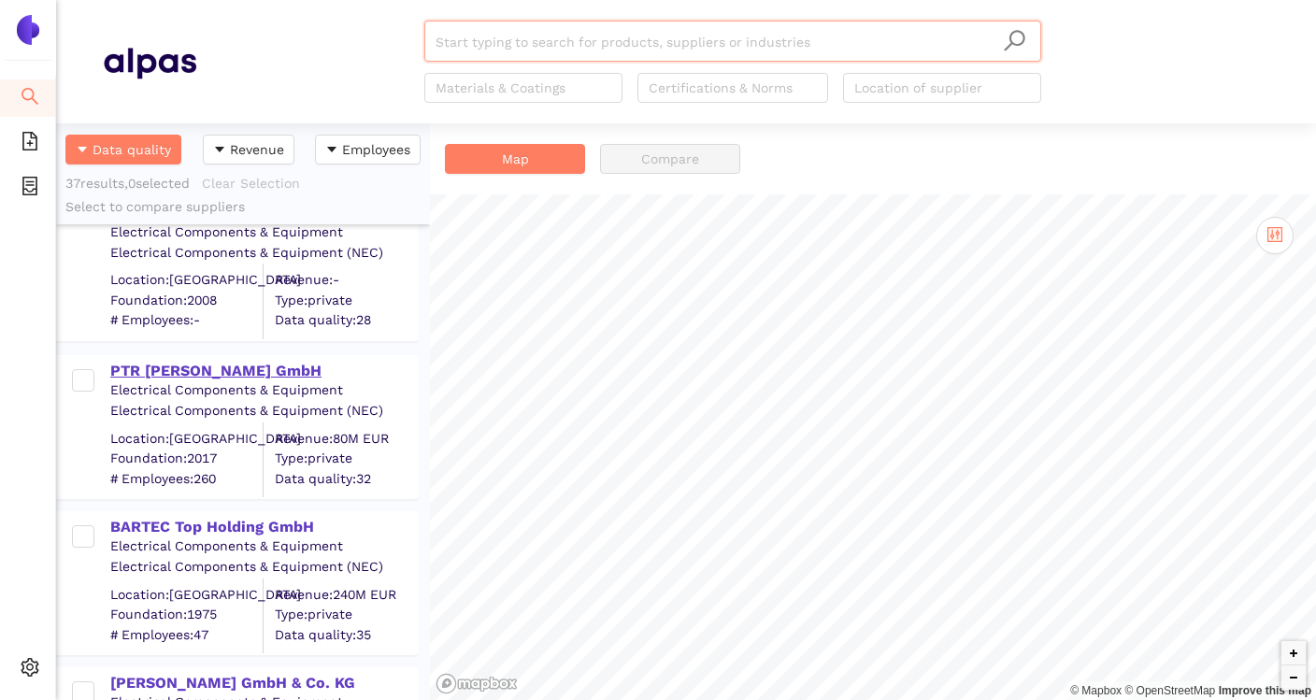
click at [241, 372] on div "PTR [PERSON_NAME] GmbH" at bounding box center [263, 371] width 307 height 21
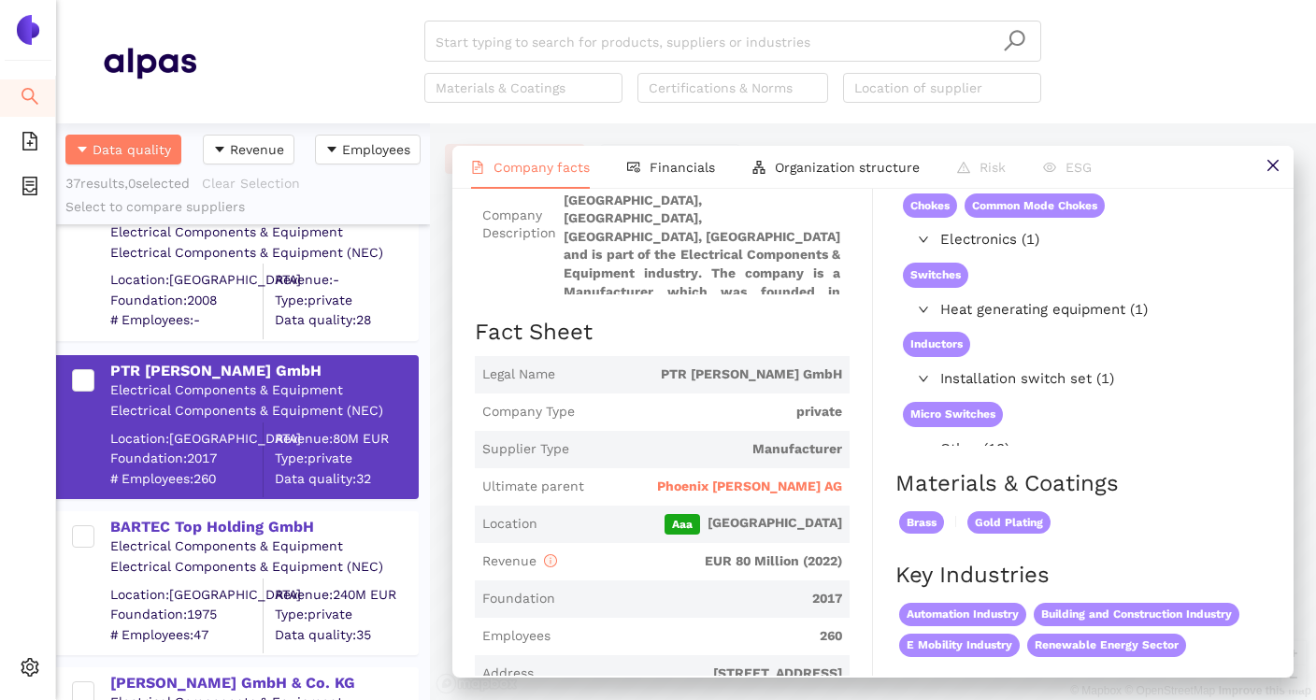
scroll to position [167, 0]
click at [746, 488] on span "Phoenix Mecano AG" at bounding box center [749, 486] width 185 height 19
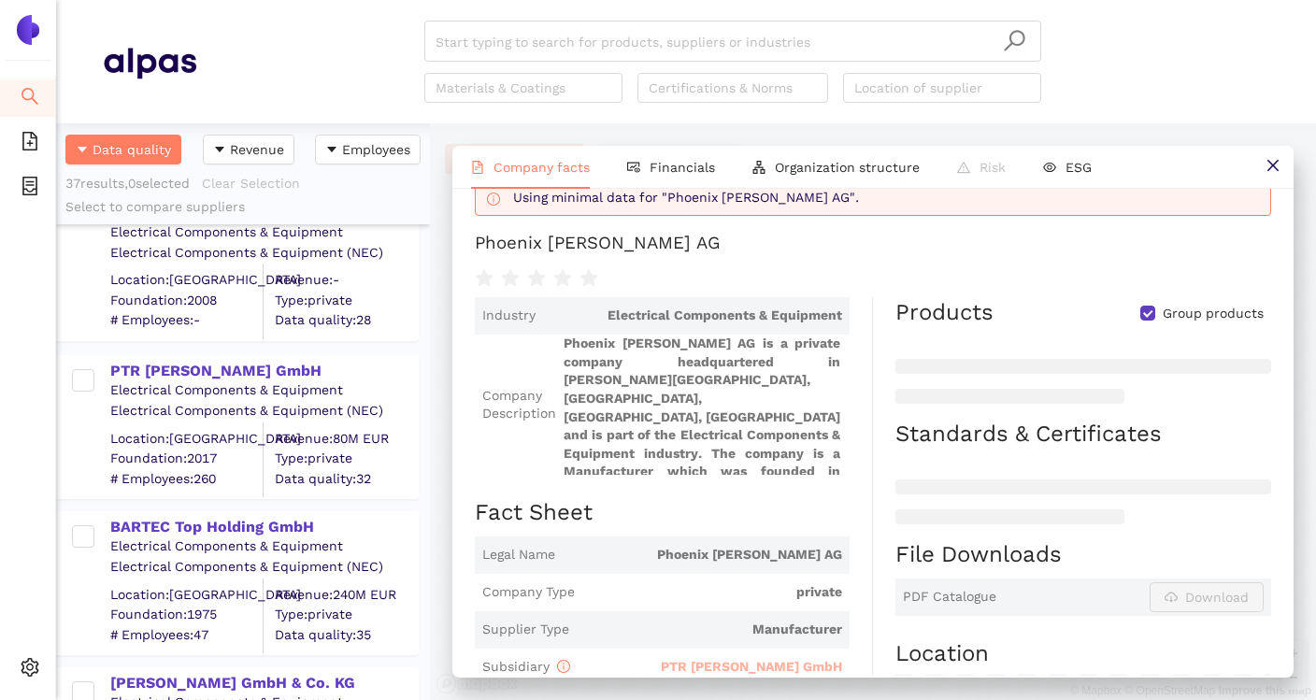
scroll to position [67, 0]
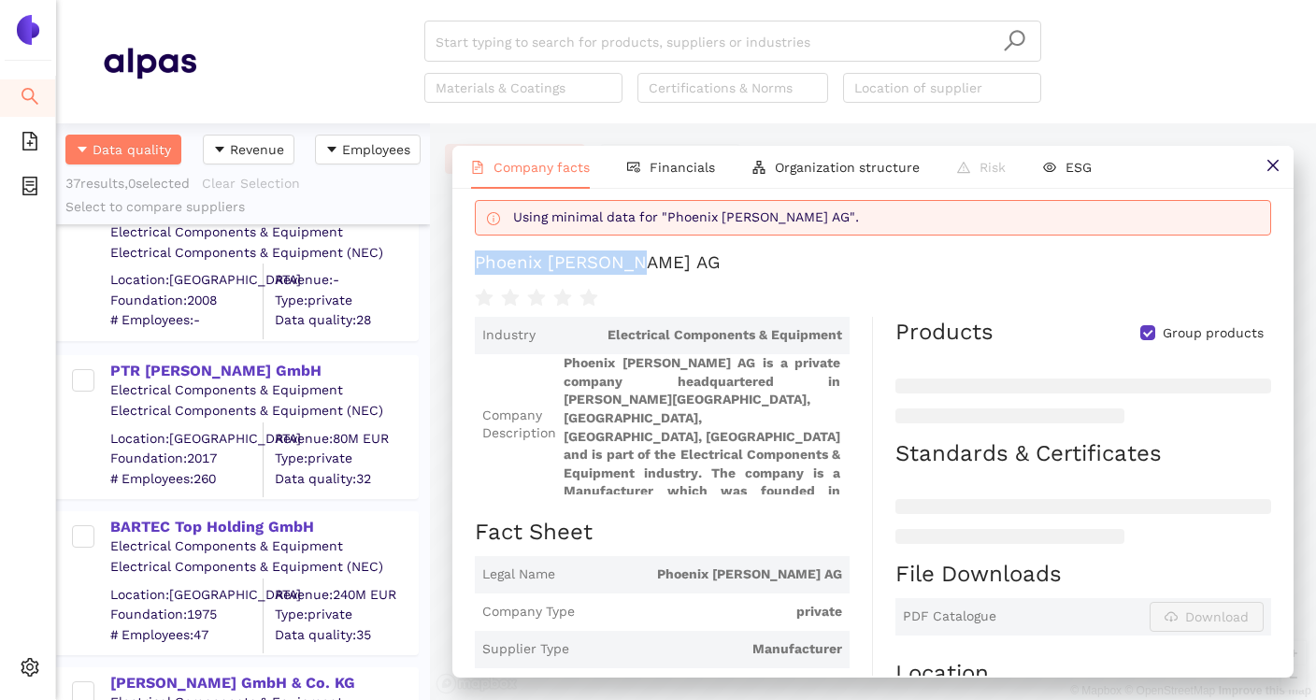
drag, startPoint x: 475, startPoint y: 264, endPoint x: 660, endPoint y: 264, distance: 185.1
click at [660, 264] on h1 "Phoenix Mecano AG" at bounding box center [873, 262] width 796 height 24
copy div "Phoenix Mecano AG"
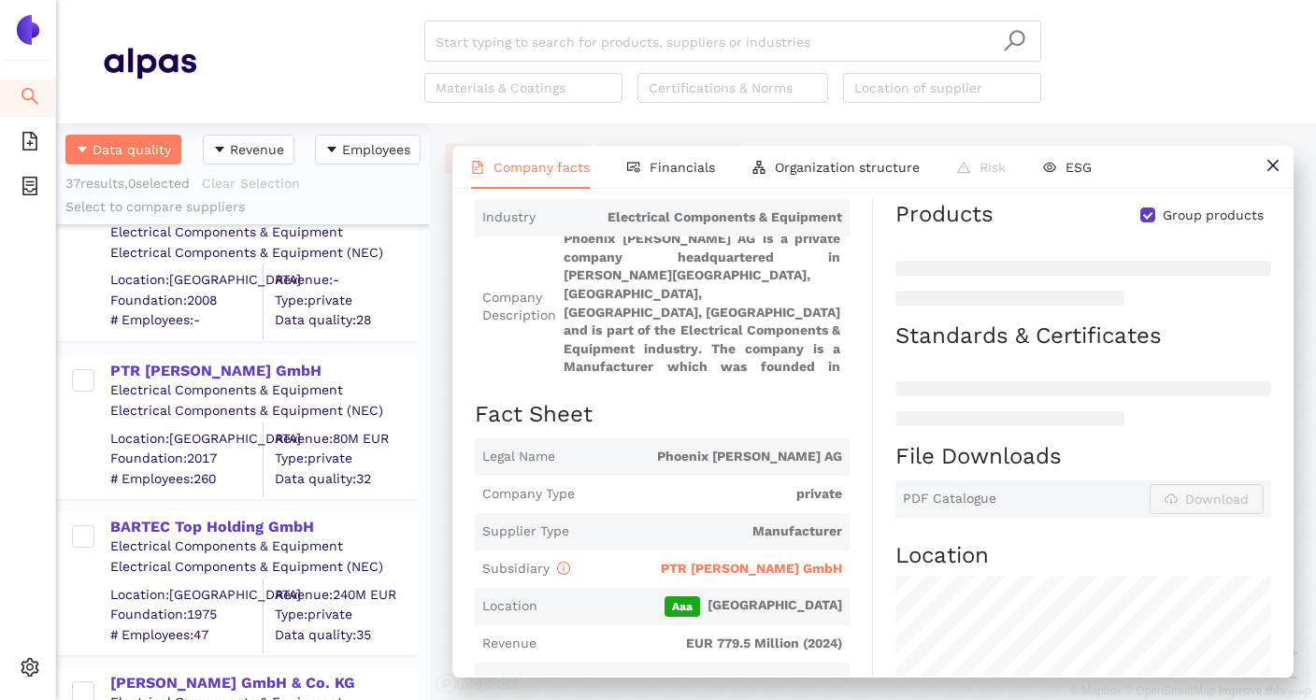
scroll to position [244, 0]
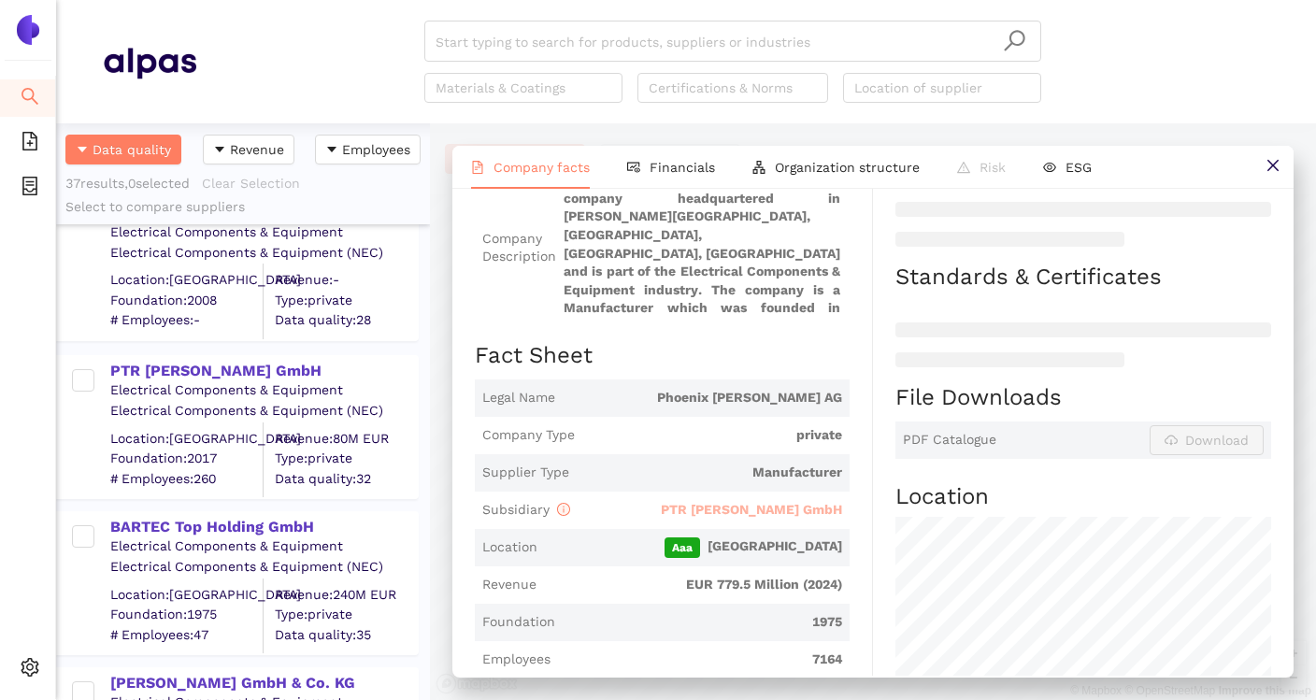
click at [765, 507] on span "PTR [PERSON_NAME] GmbH" at bounding box center [751, 509] width 181 height 15
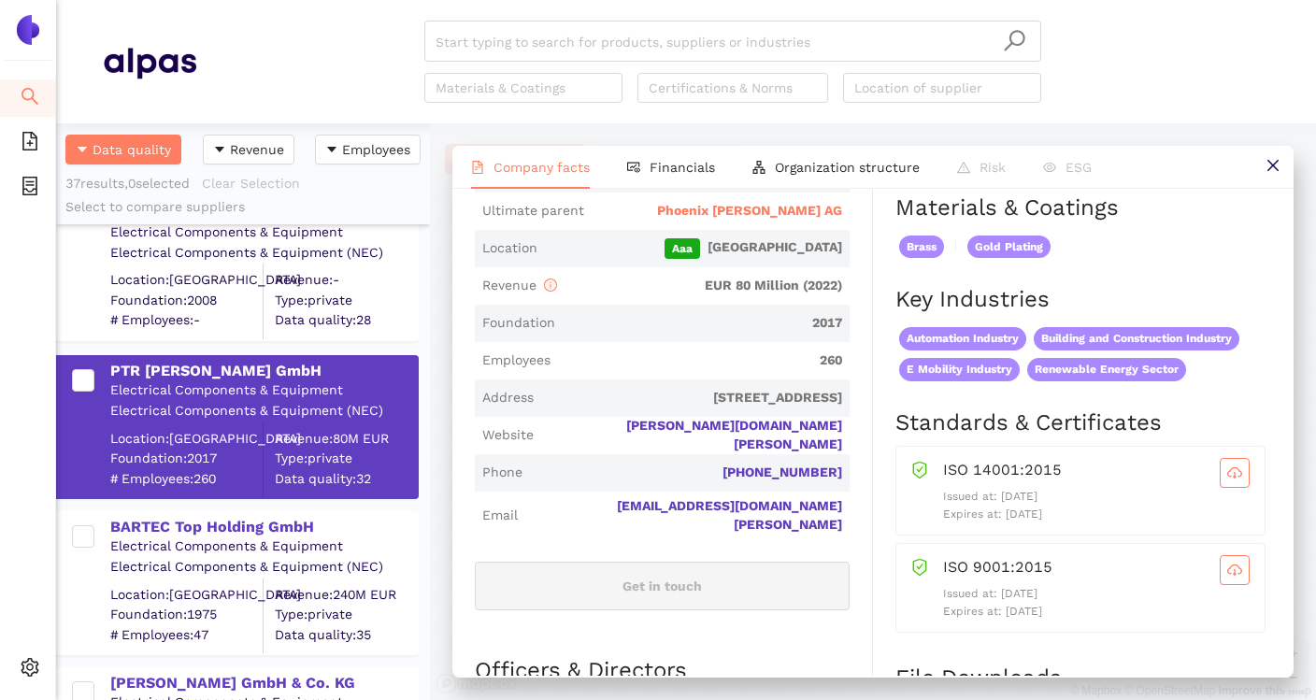
scroll to position [484, 0]
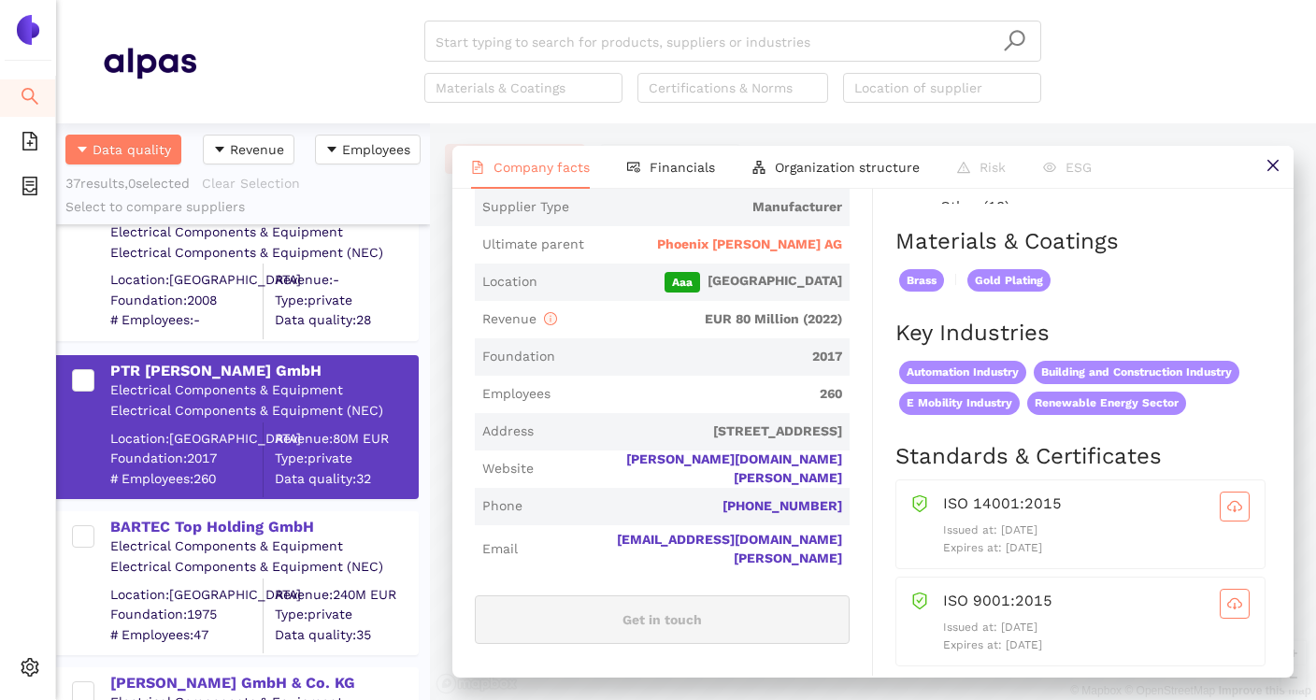
scroll to position [449, 0]
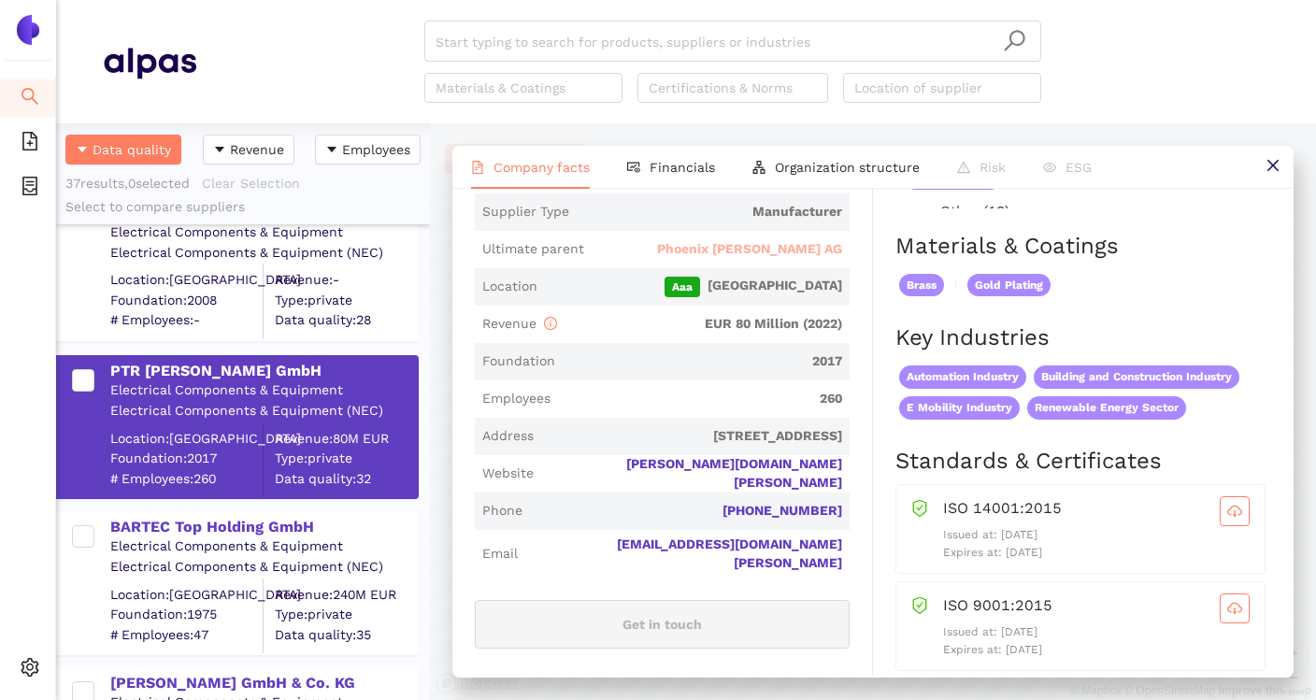
click at [789, 250] on span "Phoenix Mecano AG" at bounding box center [749, 249] width 185 height 19
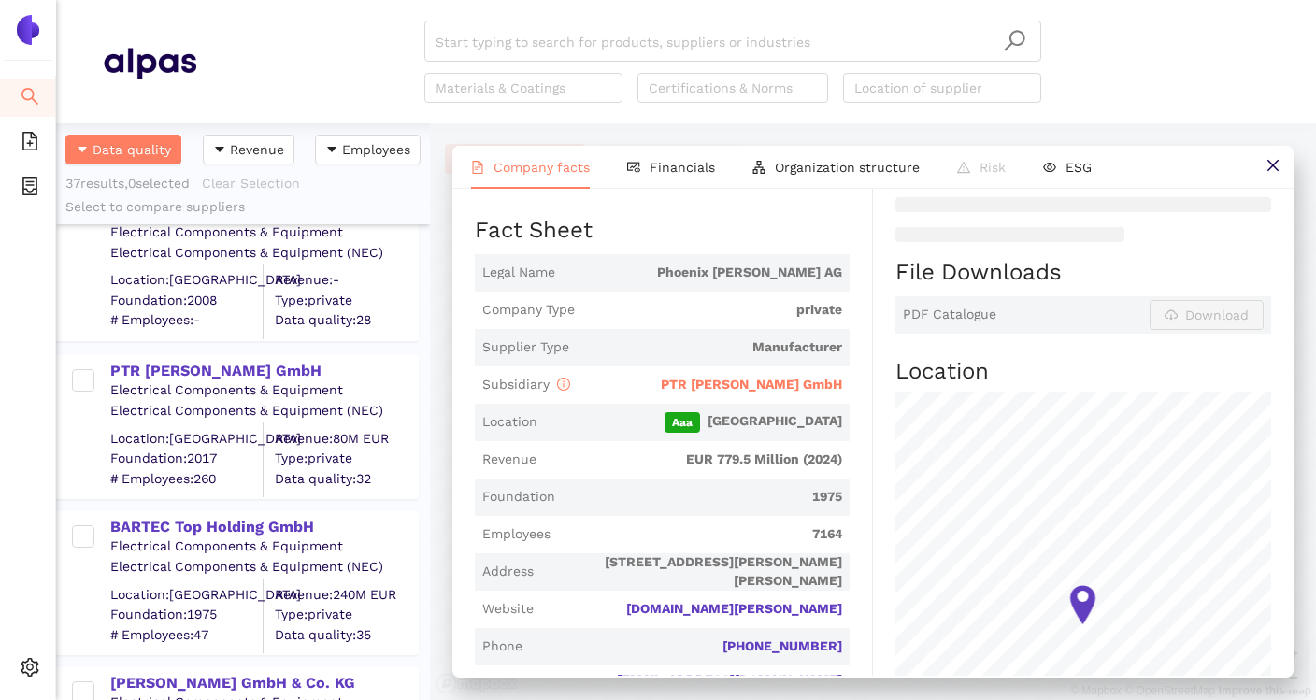
scroll to position [378, 0]
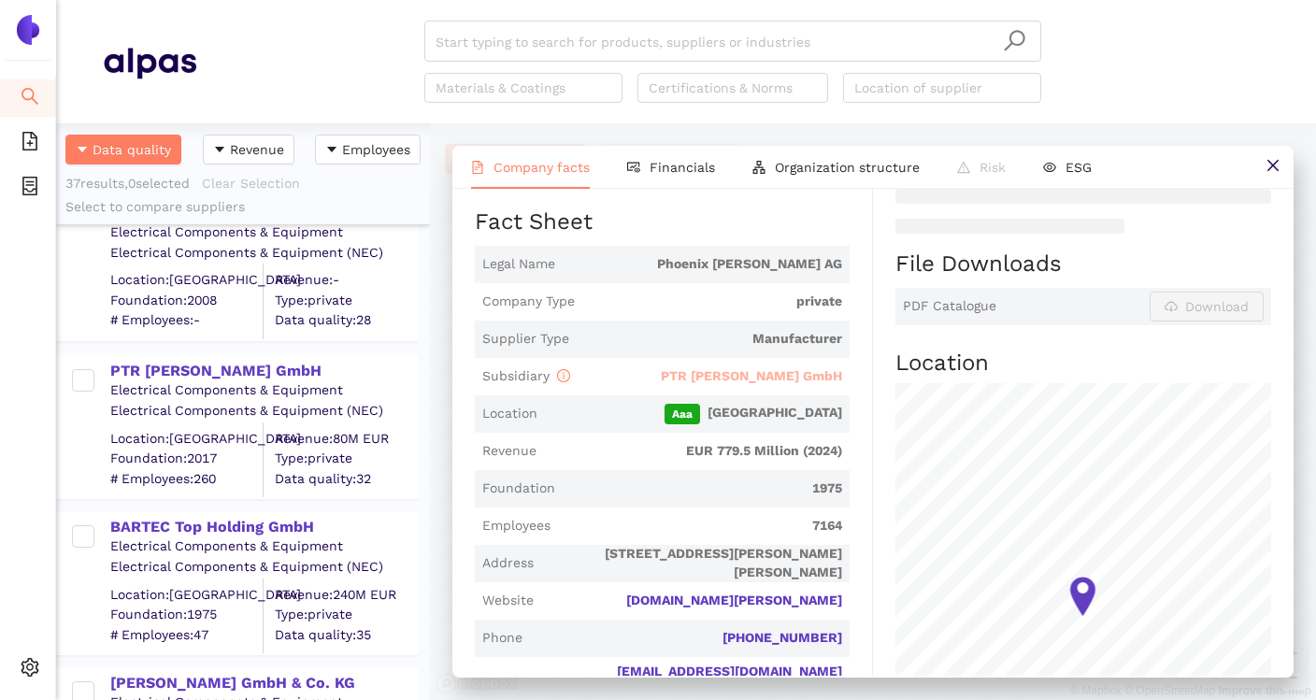
click at [795, 371] on span "PTR [PERSON_NAME] GmbH" at bounding box center [751, 375] width 181 height 15
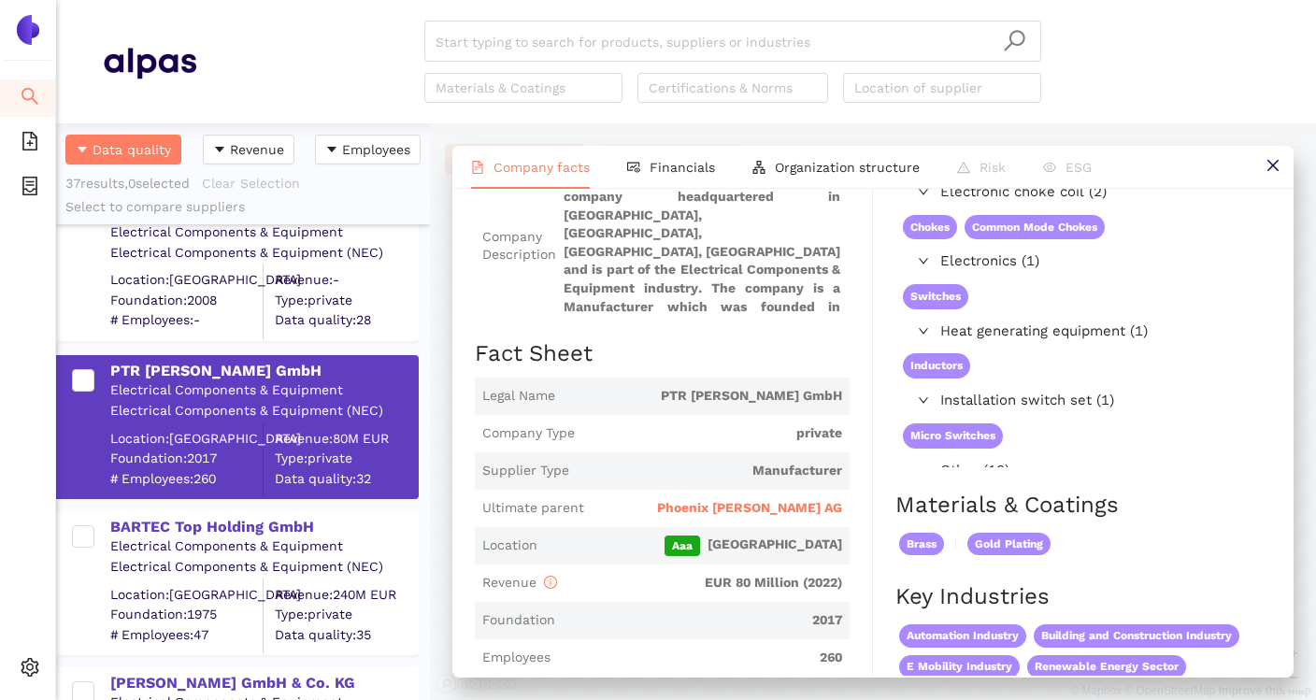
scroll to position [0, 0]
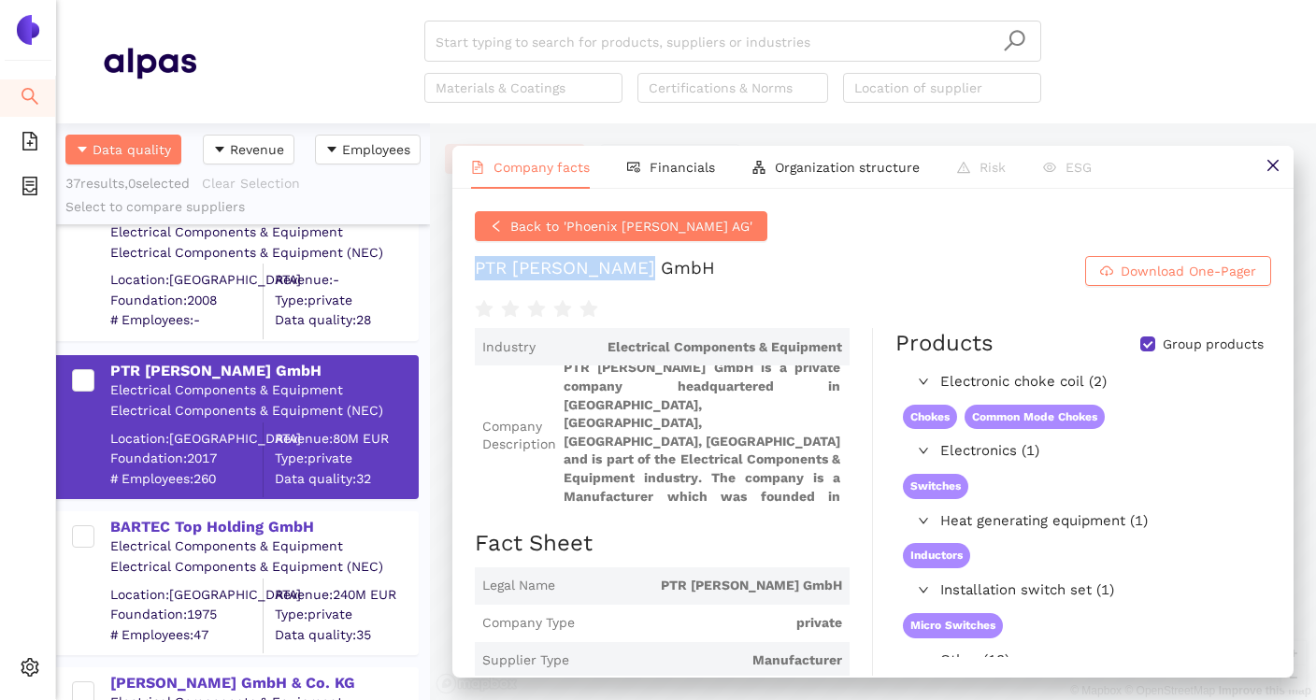
drag, startPoint x: 470, startPoint y: 270, endPoint x: 734, endPoint y: 270, distance: 263.6
click at [734, 270] on div "Back to 'Phoenix Mecano AG' PTR HARTMANN GmbH Download One-Pager Industry Elect…" at bounding box center [872, 432] width 841 height 487
copy div "PTR HARTMANN GmbH"
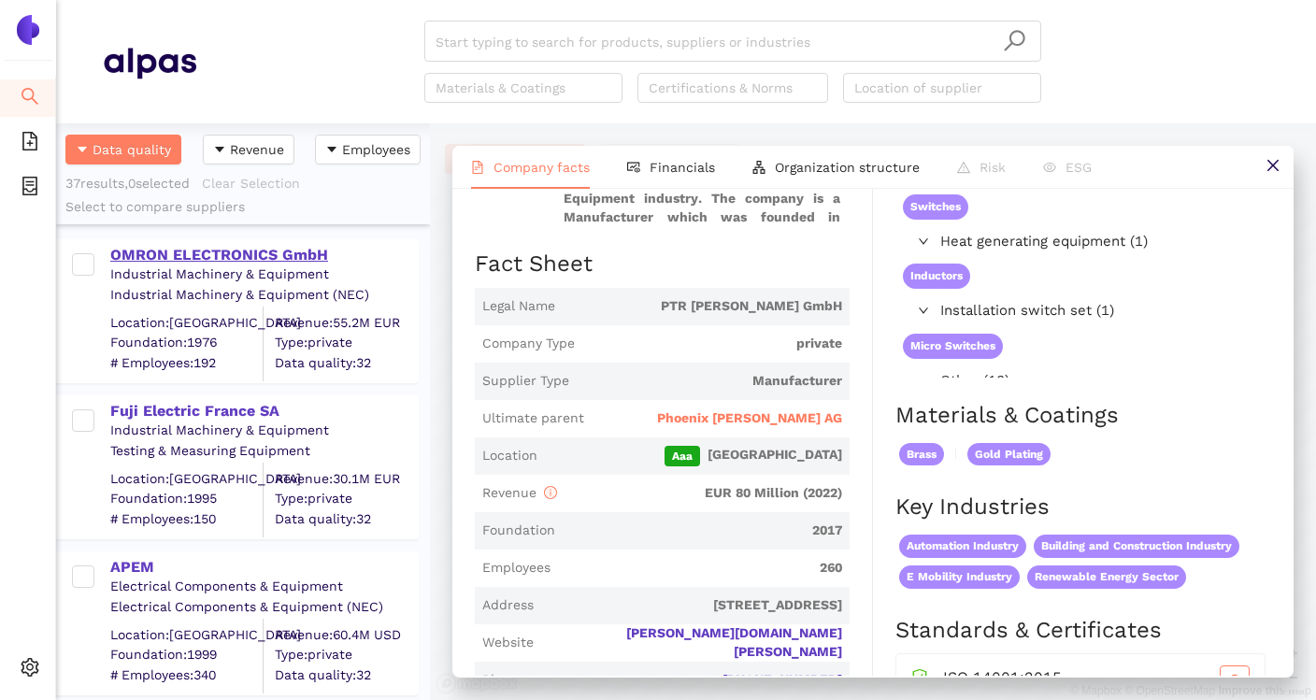
click at [302, 250] on div "OMRON ELECTRONICS GmbH" at bounding box center [263, 255] width 307 height 21
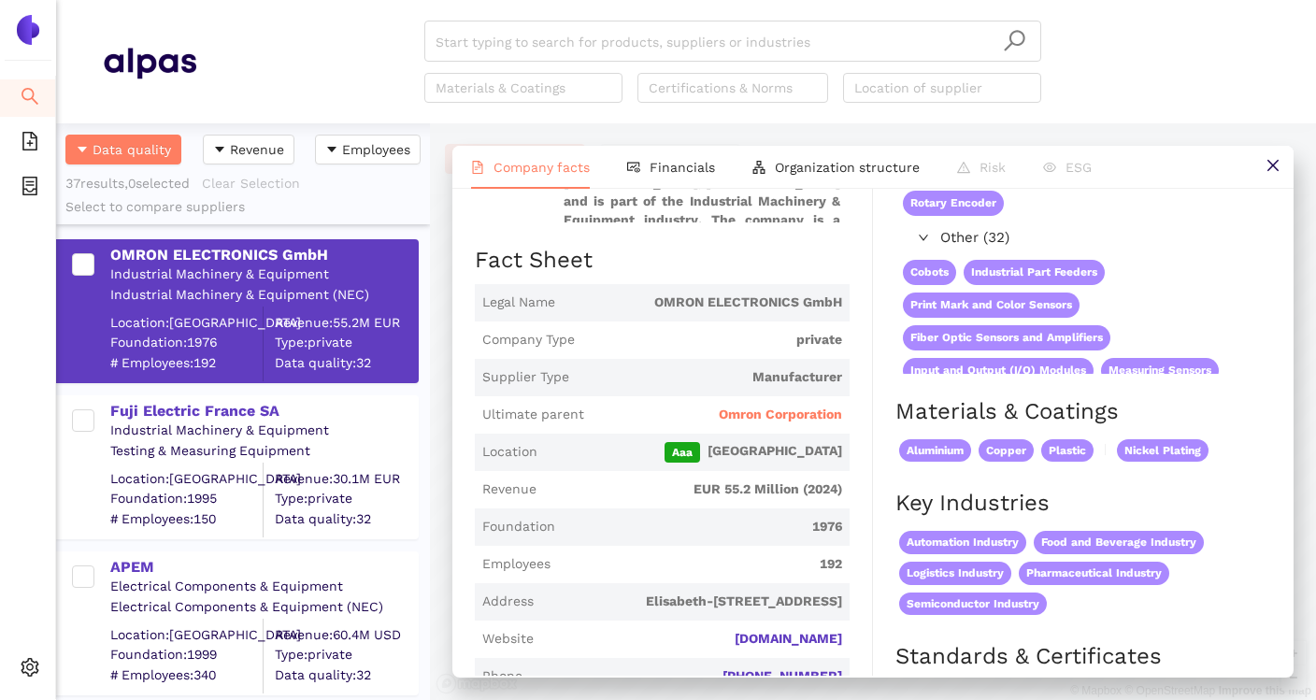
scroll to position [243, 0]
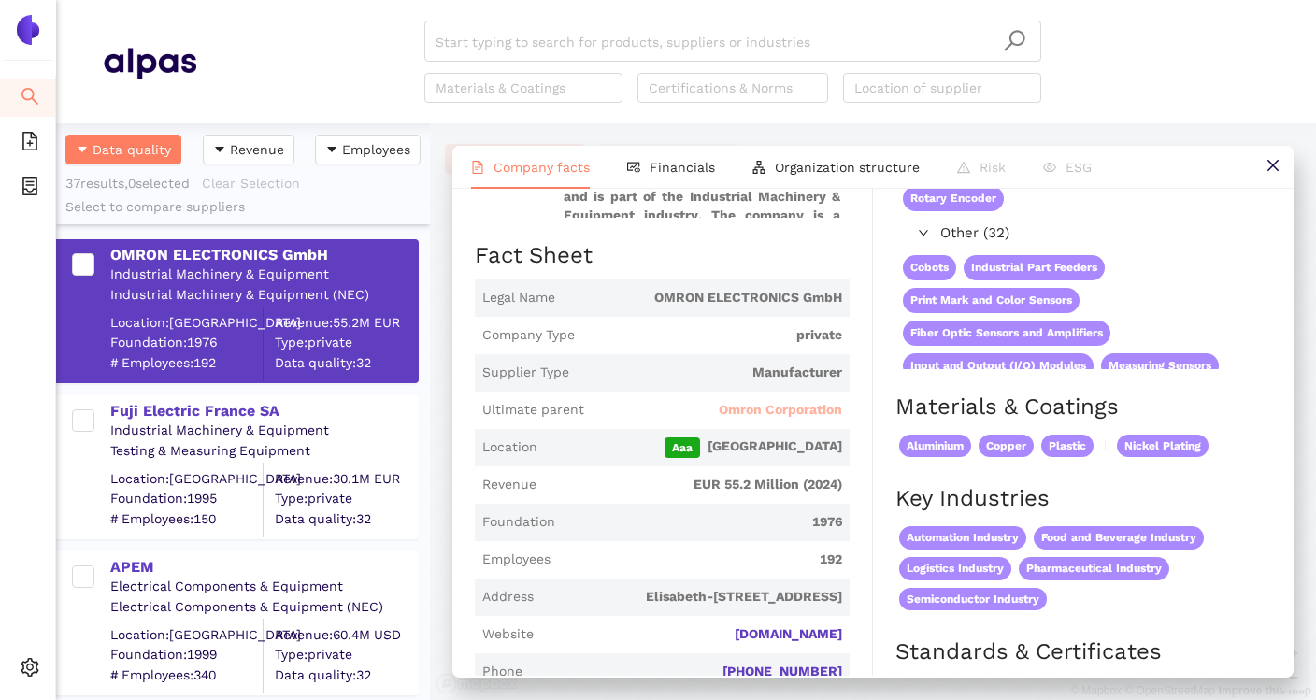
click at [755, 414] on span "Omron Corporation" at bounding box center [780, 410] width 123 height 19
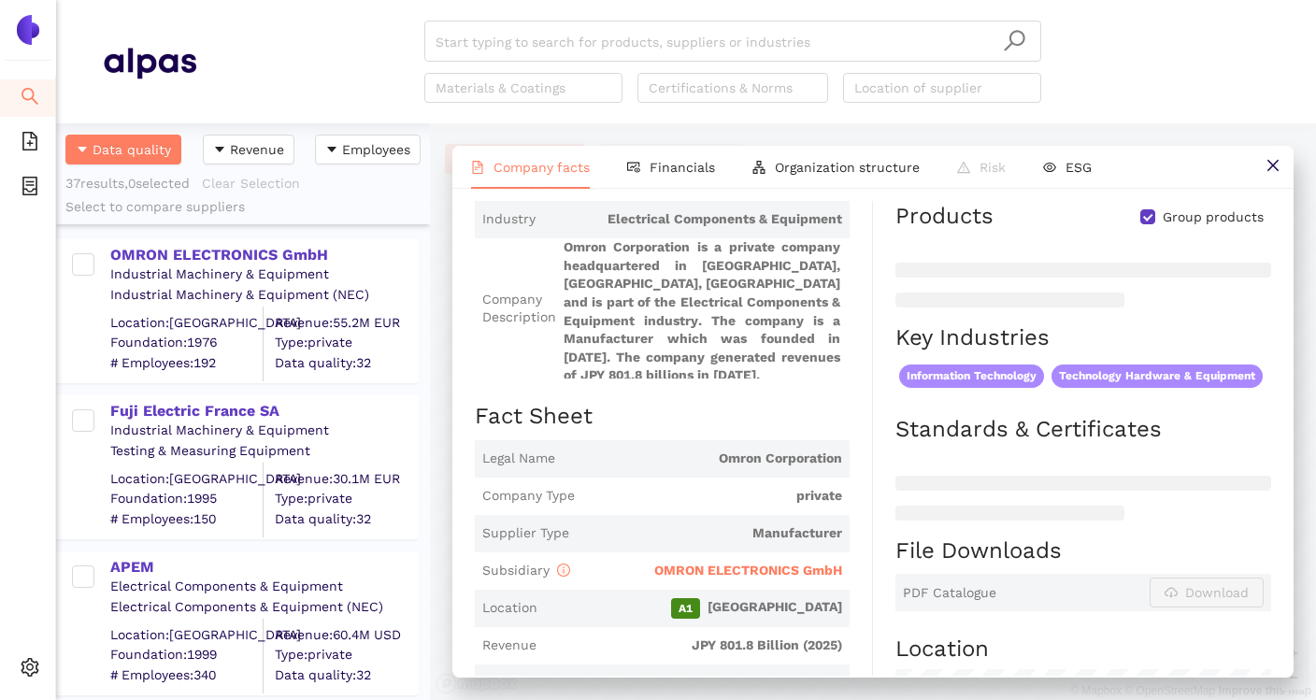
scroll to position [193, 0]
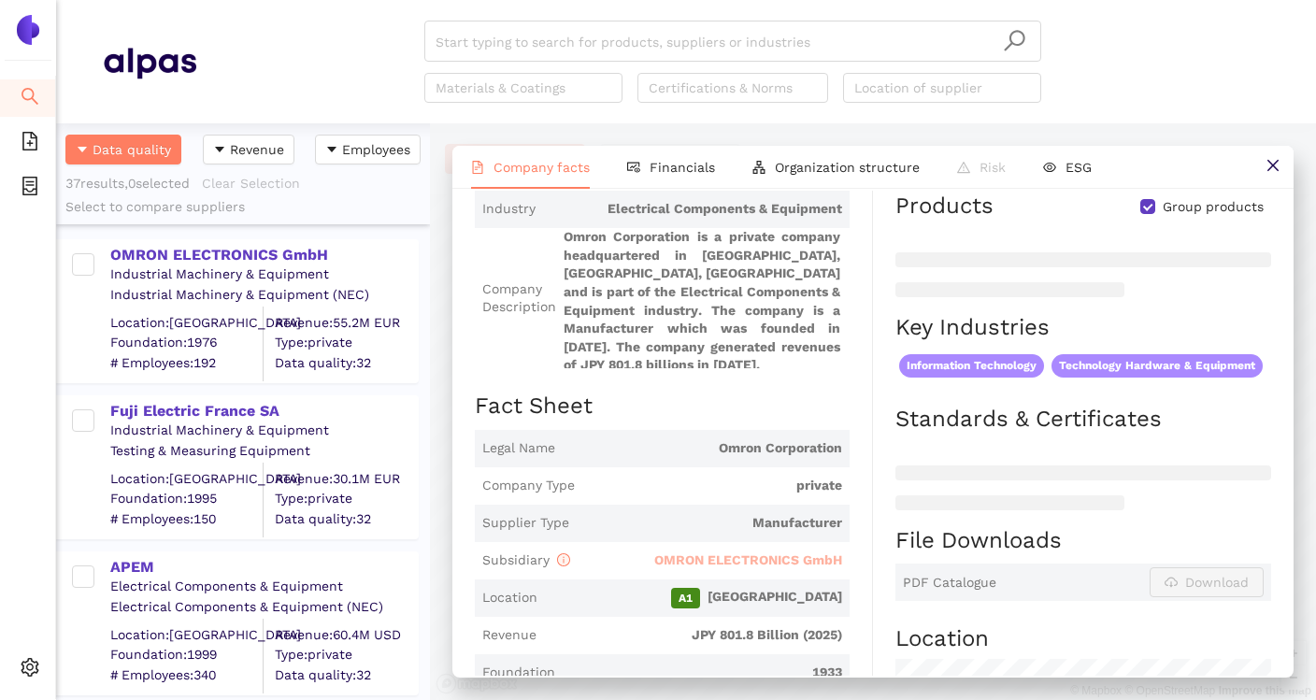
click at [777, 552] on span "OMRON ELECTRONICS GmbH" at bounding box center [748, 559] width 188 height 15
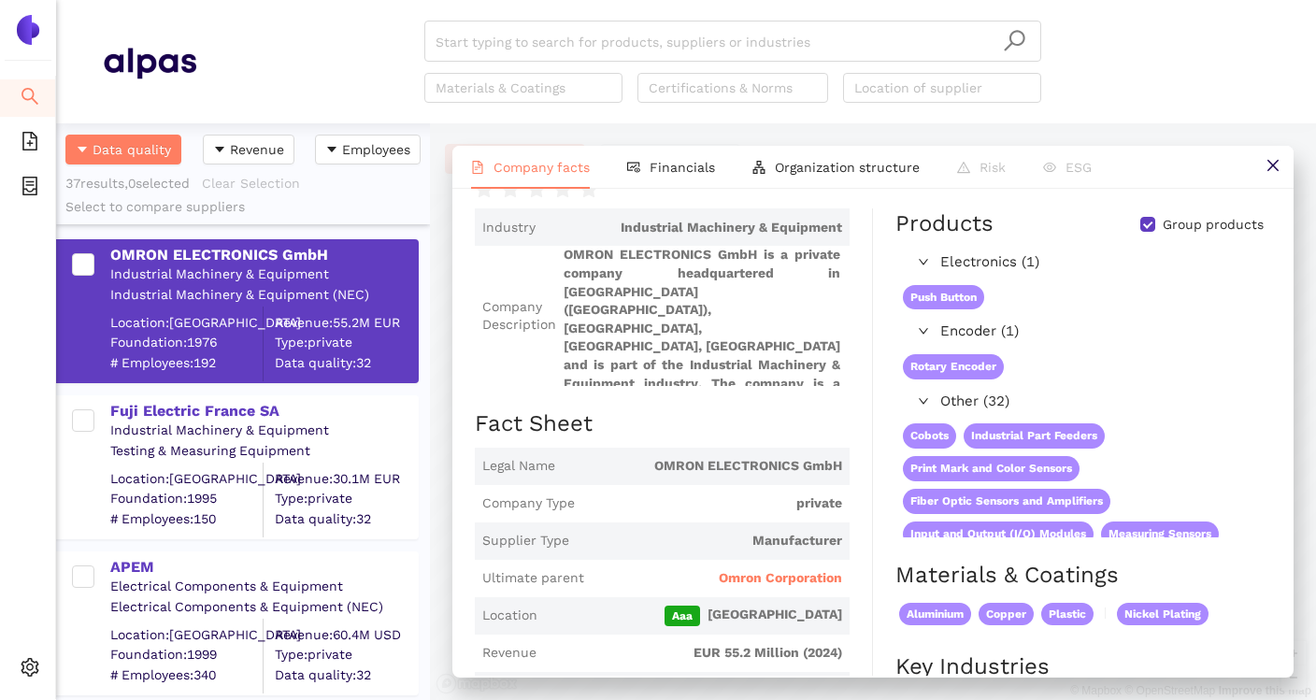
scroll to position [0, 0]
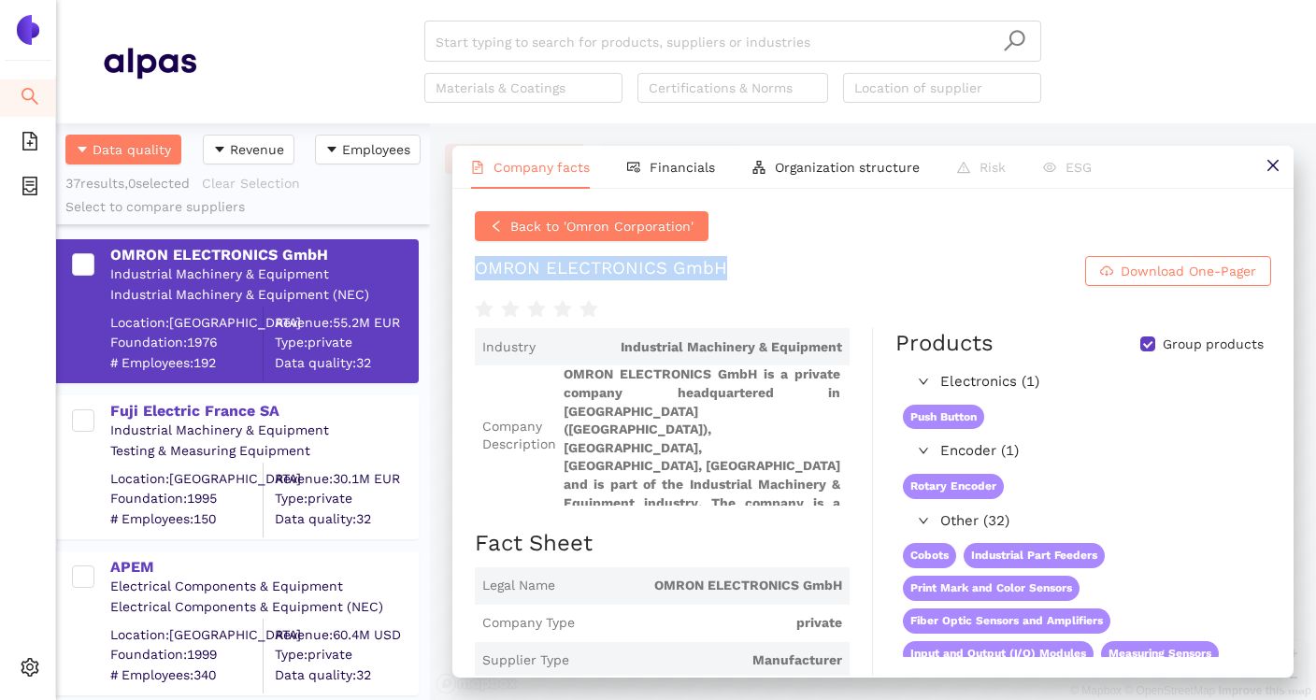
drag, startPoint x: 473, startPoint y: 272, endPoint x: 736, endPoint y: 272, distance: 263.6
click at [736, 272] on div "Back to 'Omron Corporation' OMRON ELECTRONICS GmbH Download One-Pager Industry …" at bounding box center [872, 432] width 841 height 487
copy div "OMRON ELECTRONICS GmbH"
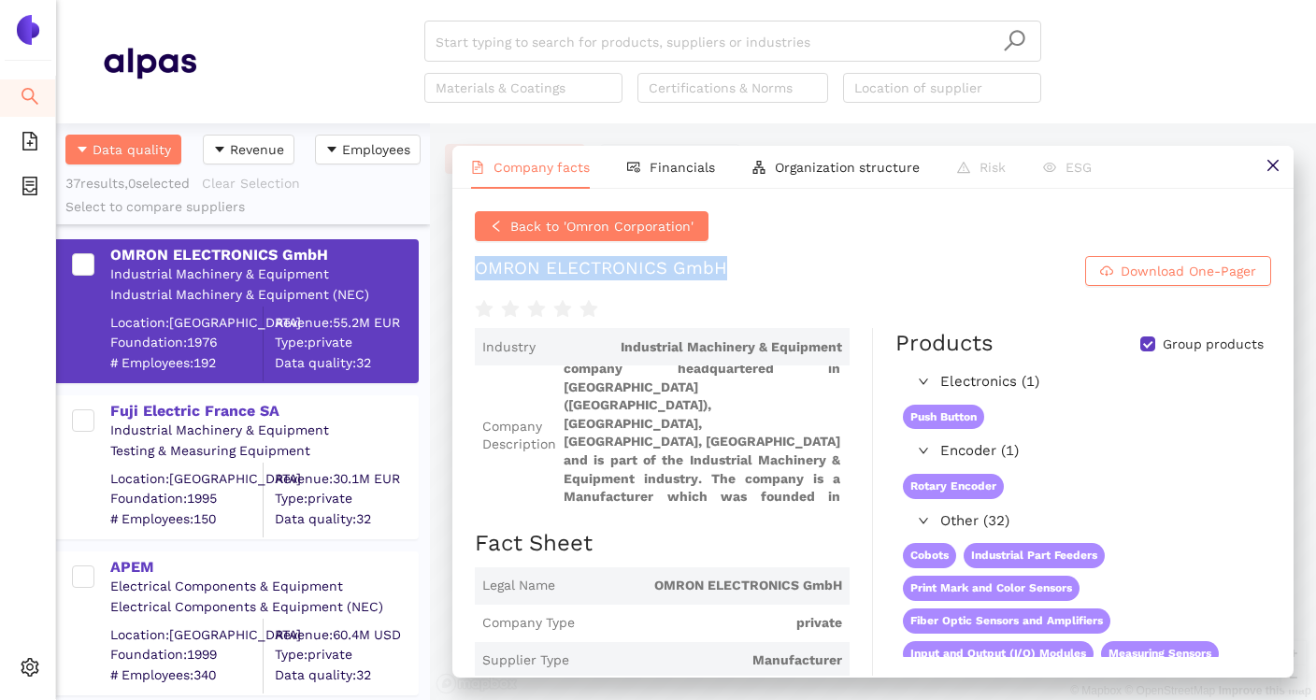
scroll to position [21, 0]
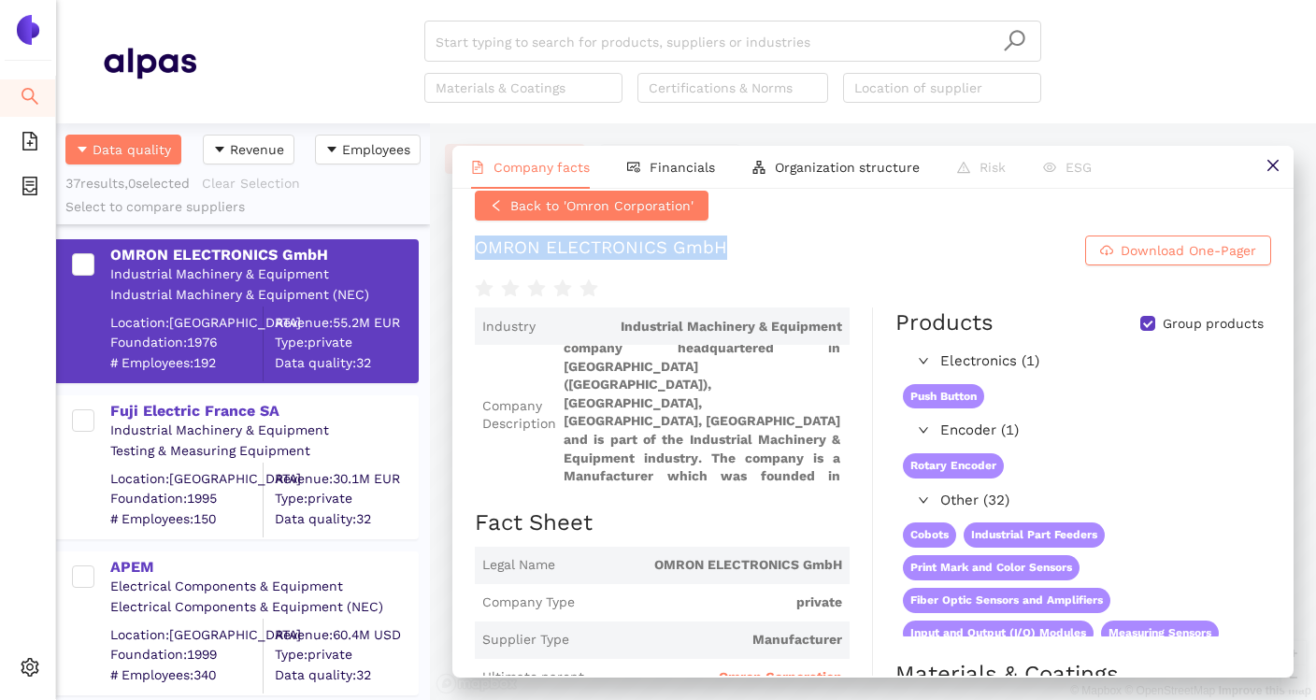
click at [715, 420] on span "OMRON ELECTRONICS GmbH is a private company headquartered in Langenfeld (Rheinl…" at bounding box center [703, 415] width 279 height 140
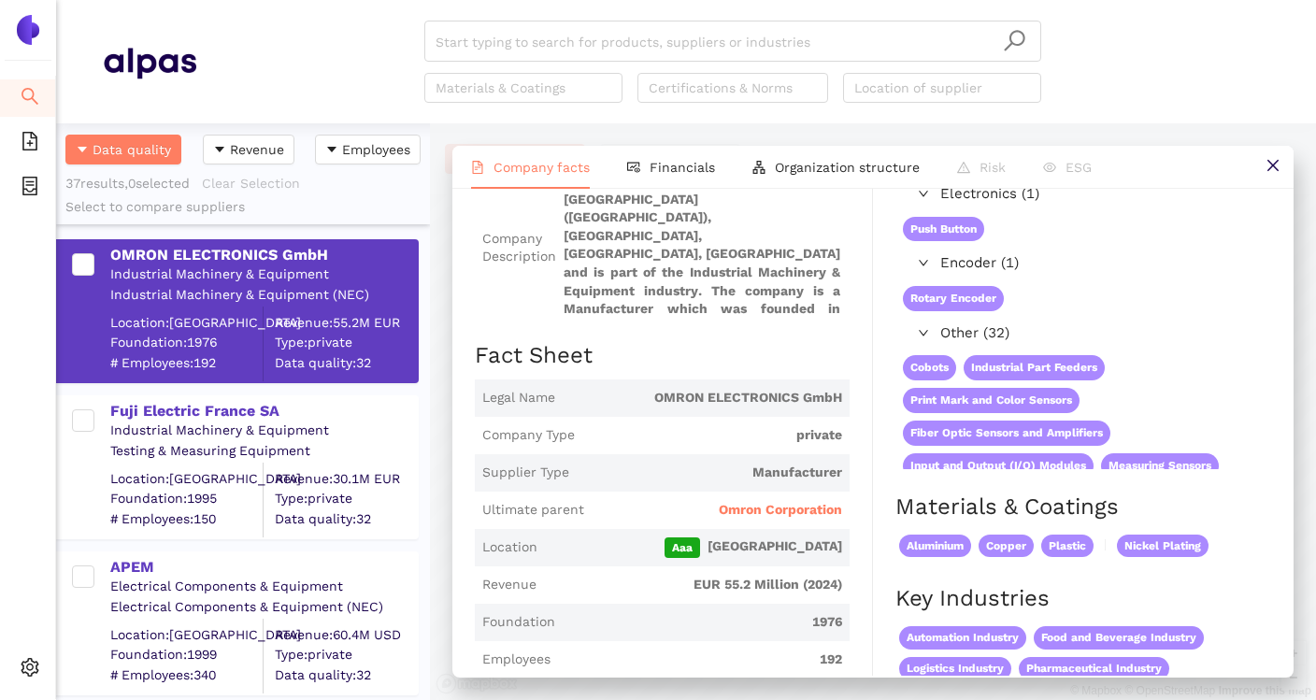
scroll to position [184, 0]
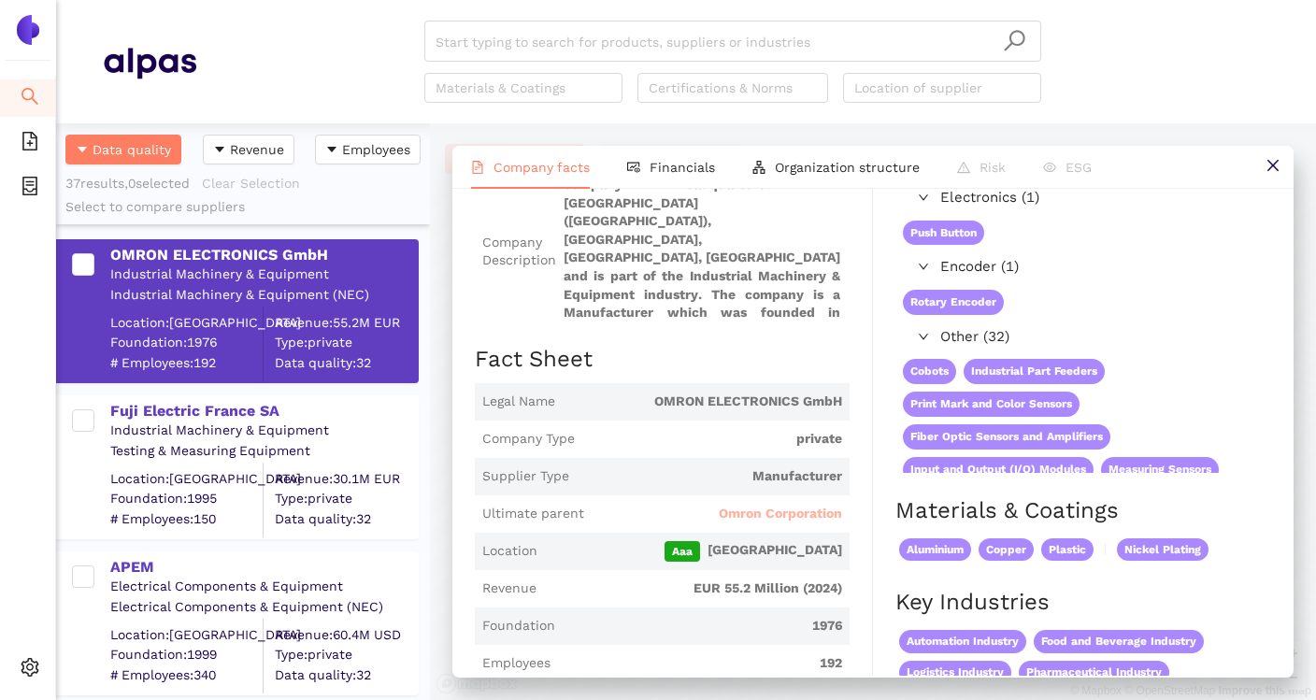
click at [748, 515] on span "Omron Corporation" at bounding box center [780, 514] width 123 height 19
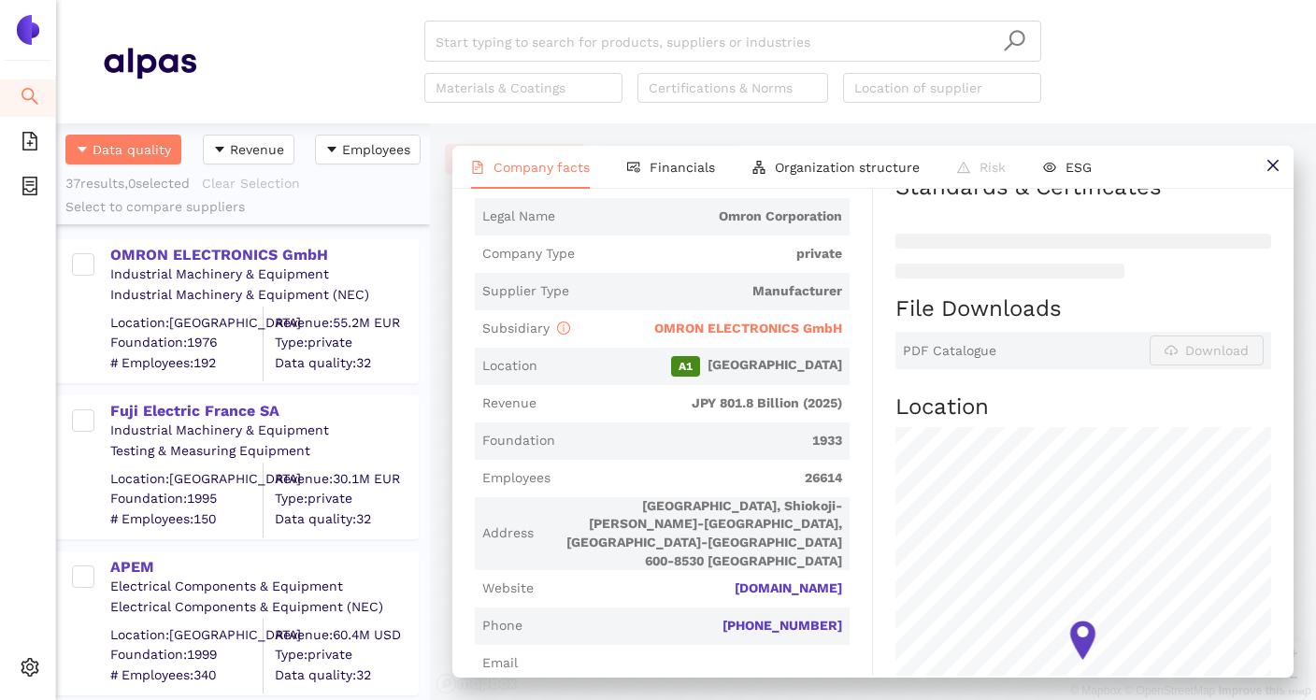
scroll to position [440, 0]
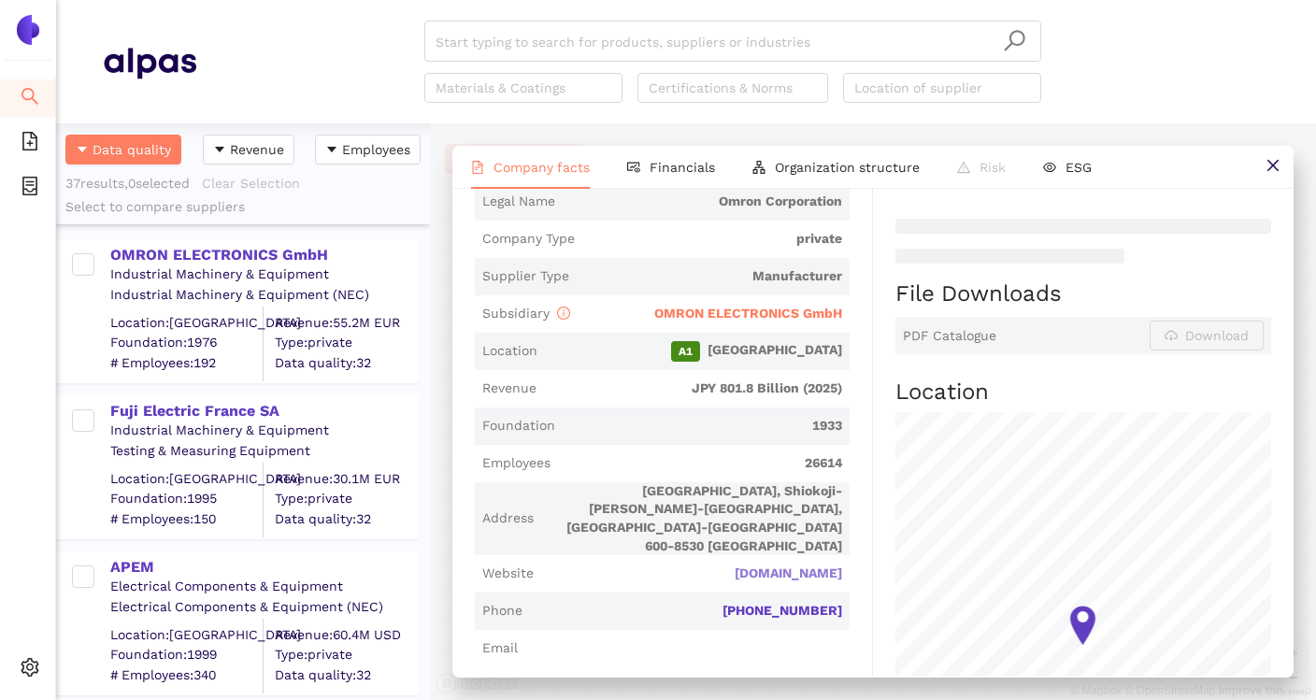
click at [0, 0] on link "[DOMAIN_NAME]" at bounding box center [0, 0] width 0 height 0
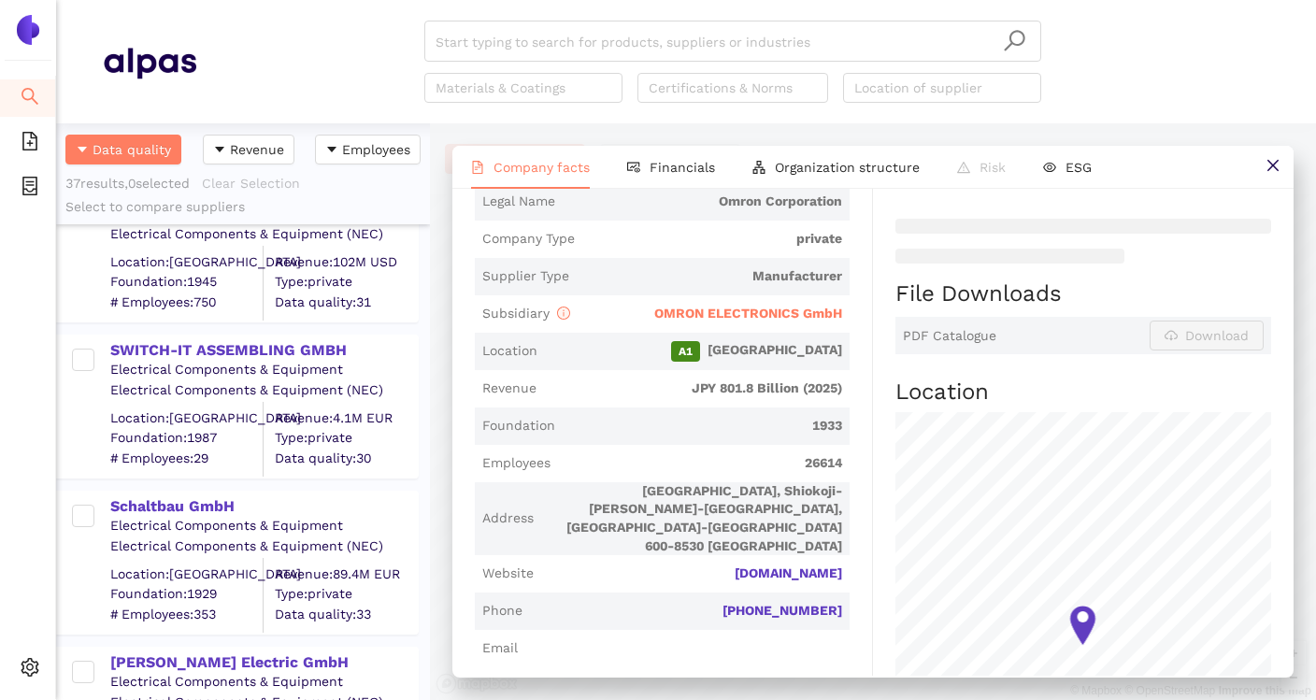
scroll to position [1179, 0]
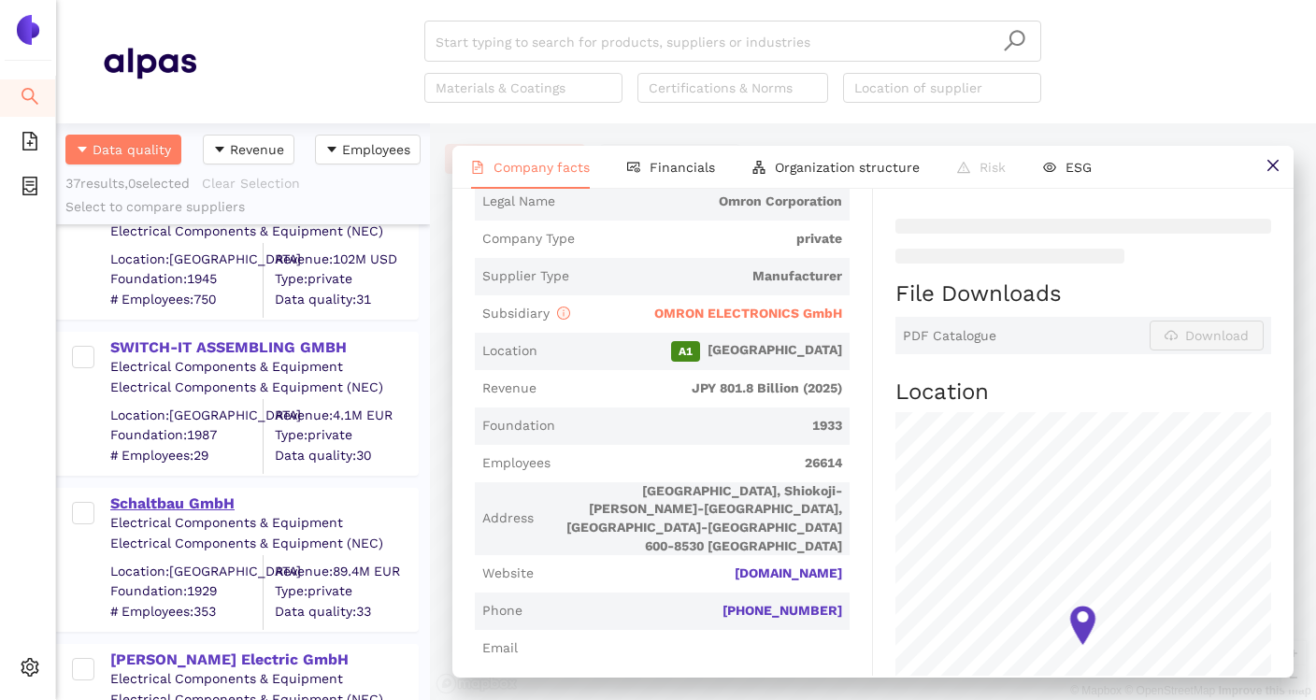
click at [230, 503] on div "Schaltbau GmbH" at bounding box center [263, 503] width 307 height 21
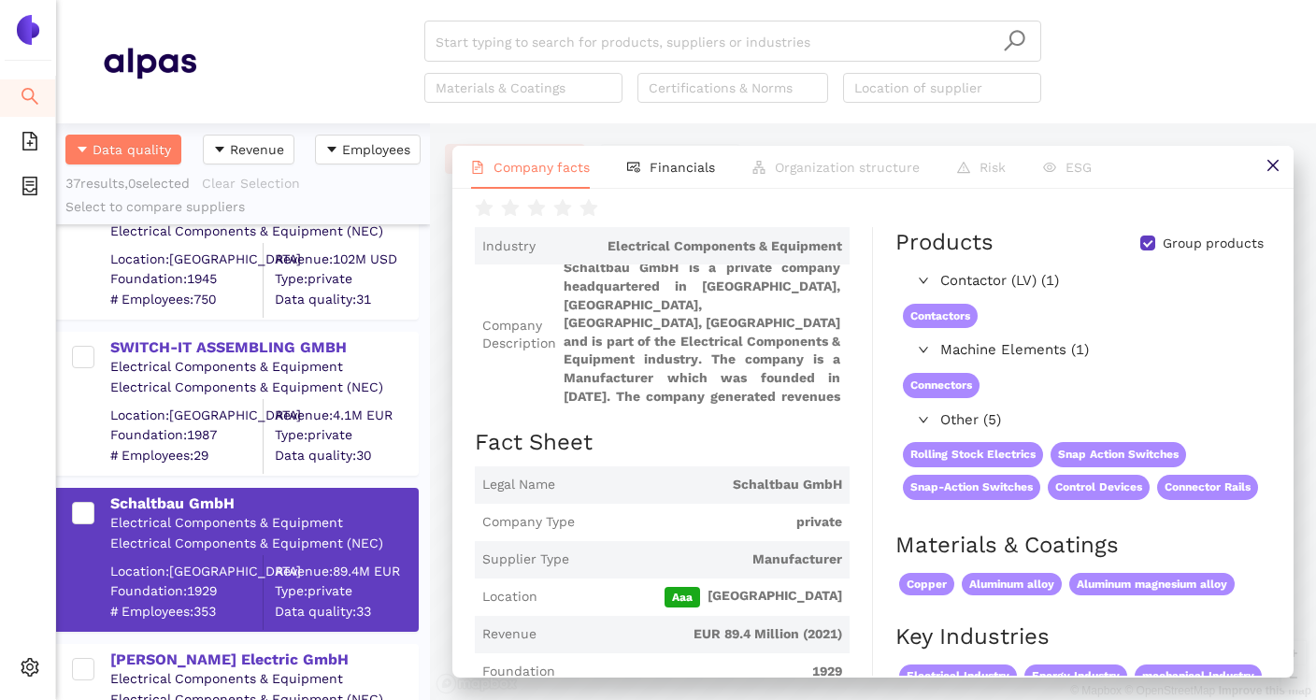
scroll to position [0, 0]
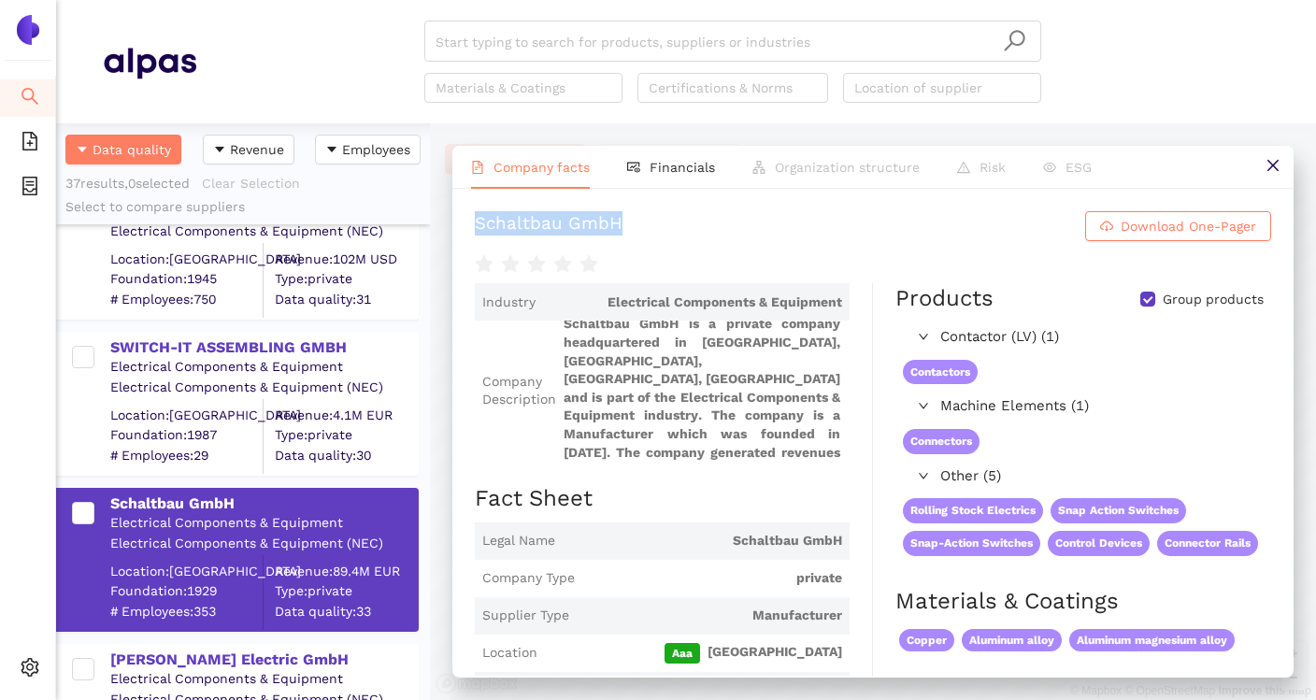
drag, startPoint x: 476, startPoint y: 227, endPoint x: 647, endPoint y: 226, distance: 171.0
click at [648, 226] on h1 "Schaltbau GmbH Download One-Pager" at bounding box center [873, 226] width 796 height 30
copy div "Schaltbau GmbH"
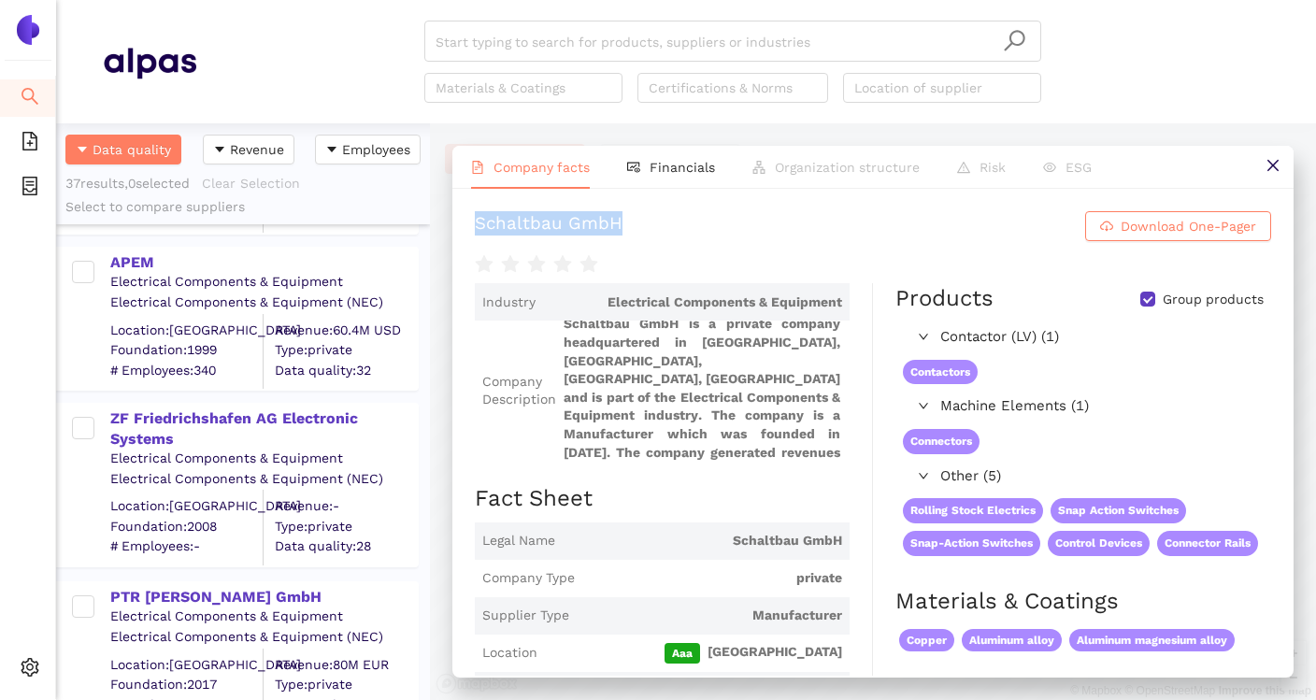
scroll to position [341, 0]
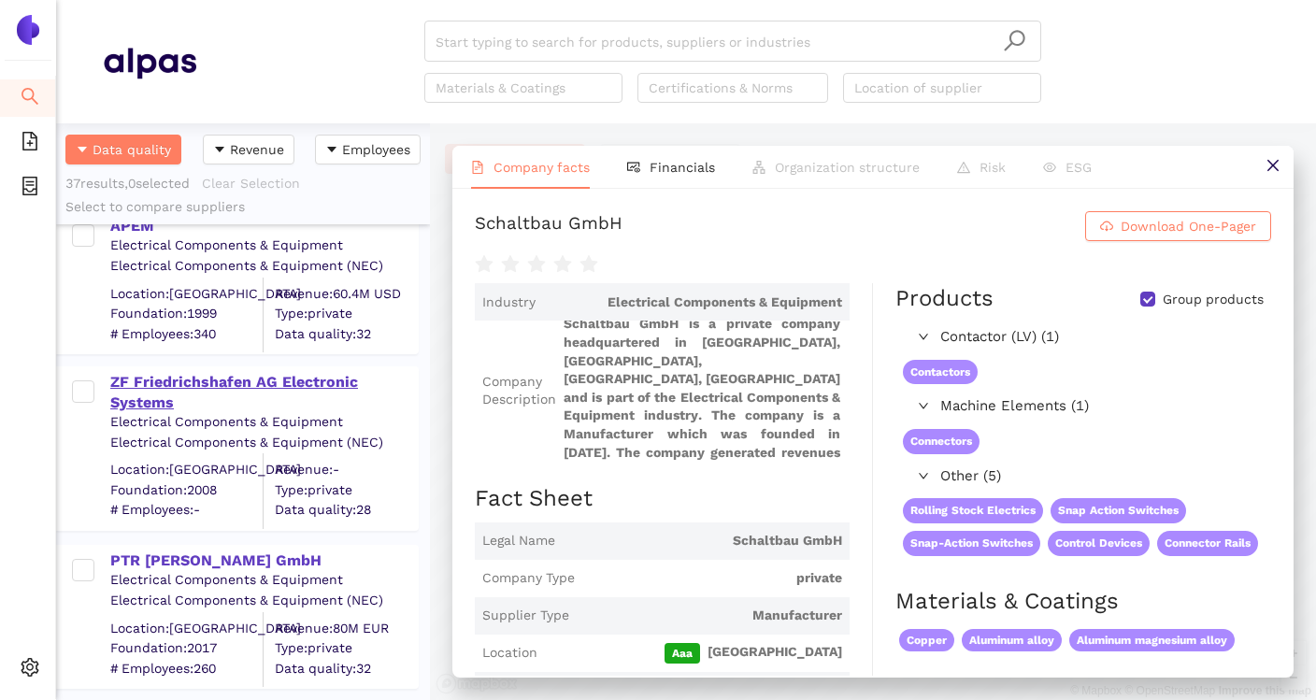
click at [274, 387] on div "ZF Friedrichshafen AG Electronic Systems" at bounding box center [263, 393] width 307 height 42
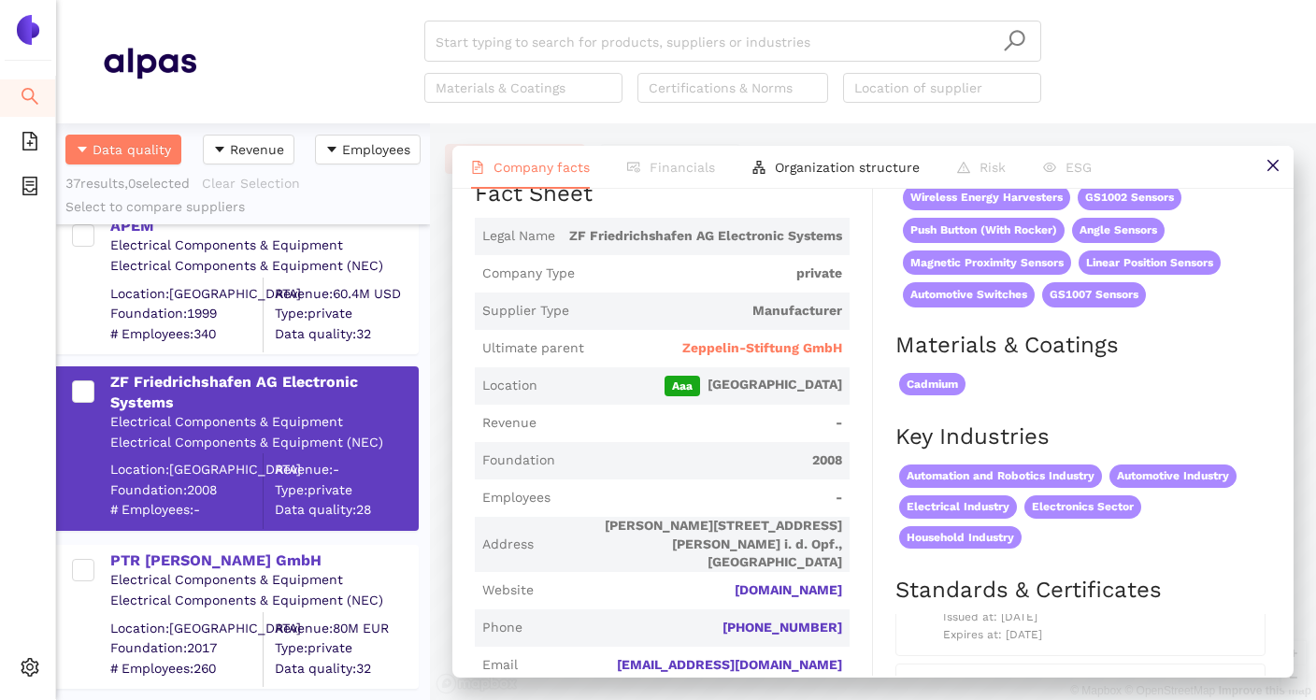
scroll to position [312, 0]
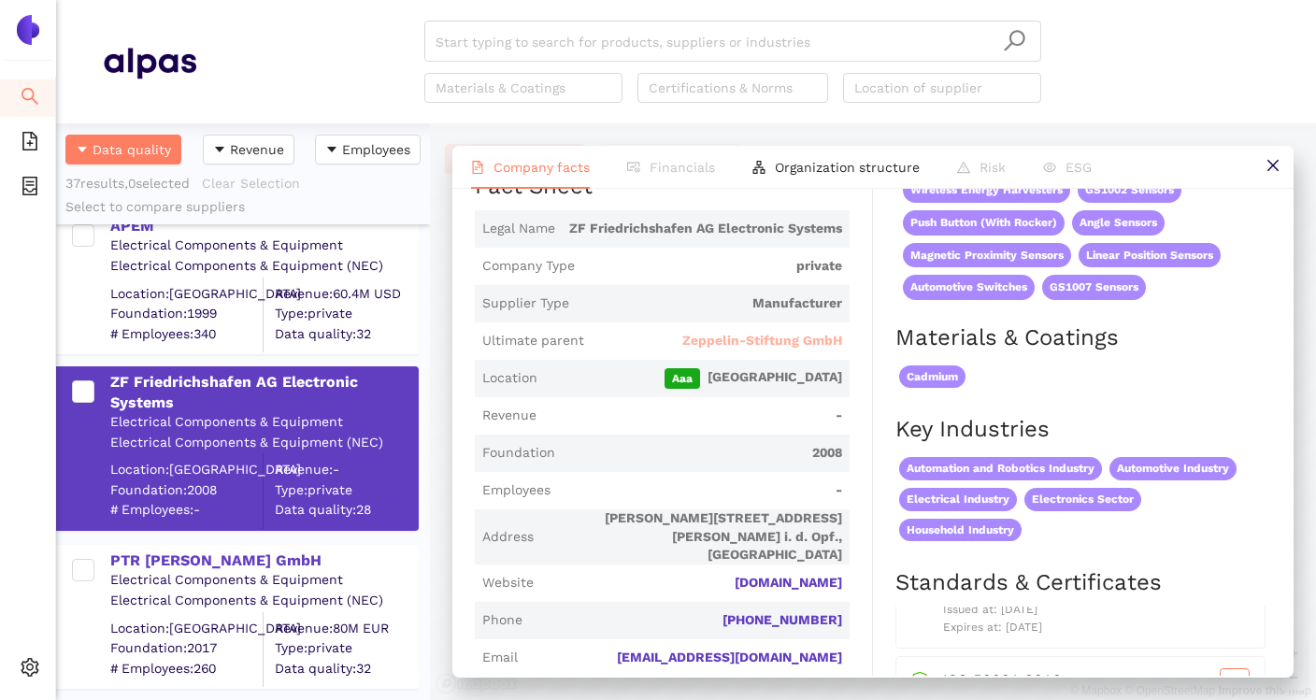
click at [783, 335] on span "Zeppelin-Stiftung GmbH" at bounding box center [762, 341] width 160 height 19
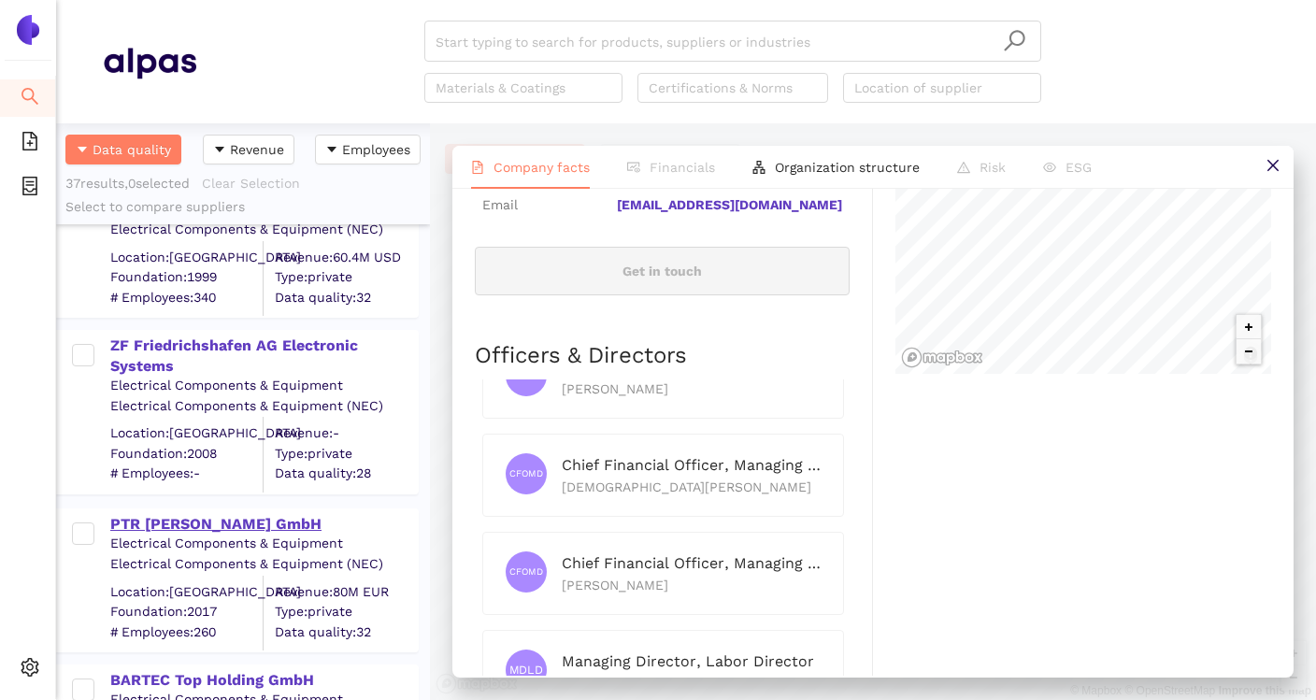
scroll to position [406, 0]
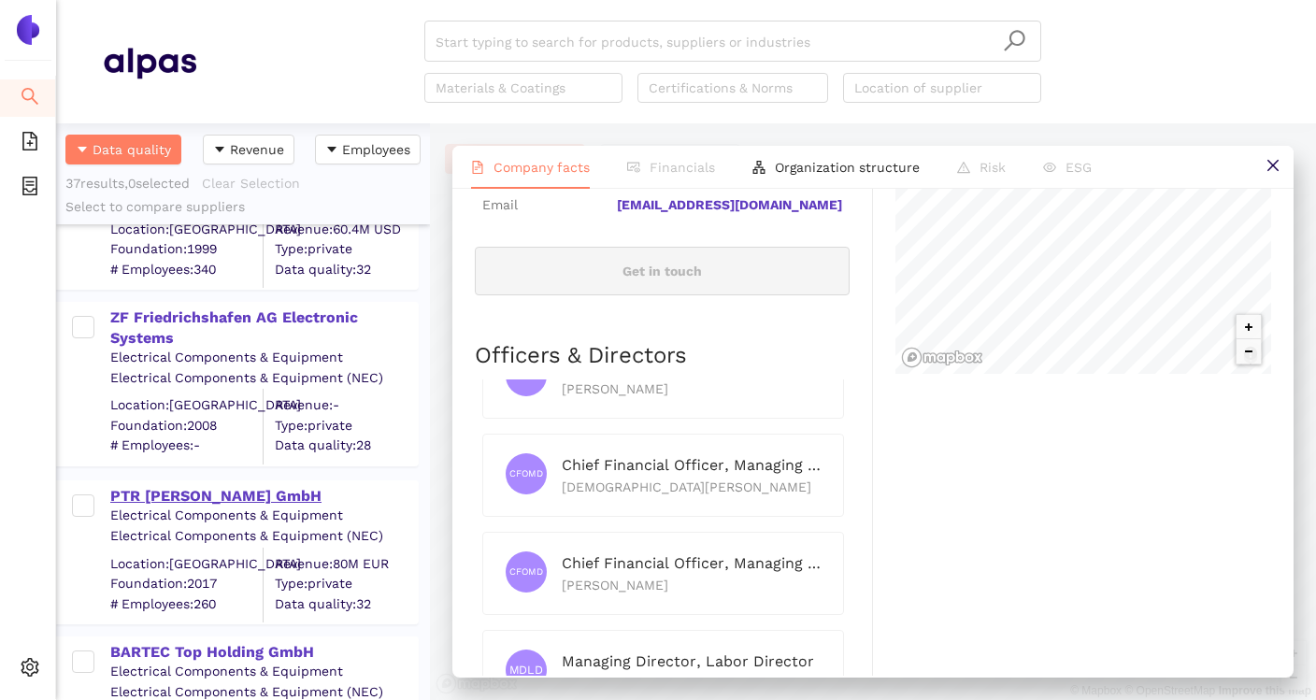
click at [260, 498] on div "PTR [PERSON_NAME] GmbH" at bounding box center [263, 496] width 307 height 21
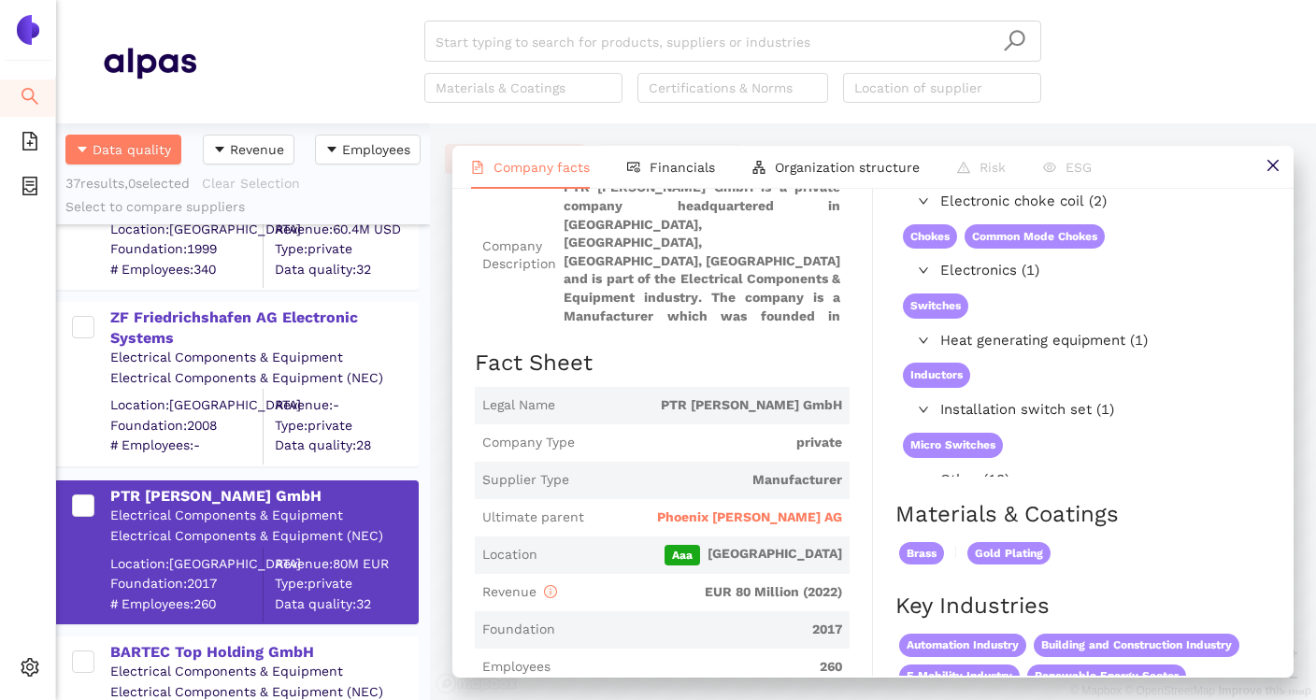
scroll to position [151, 0]
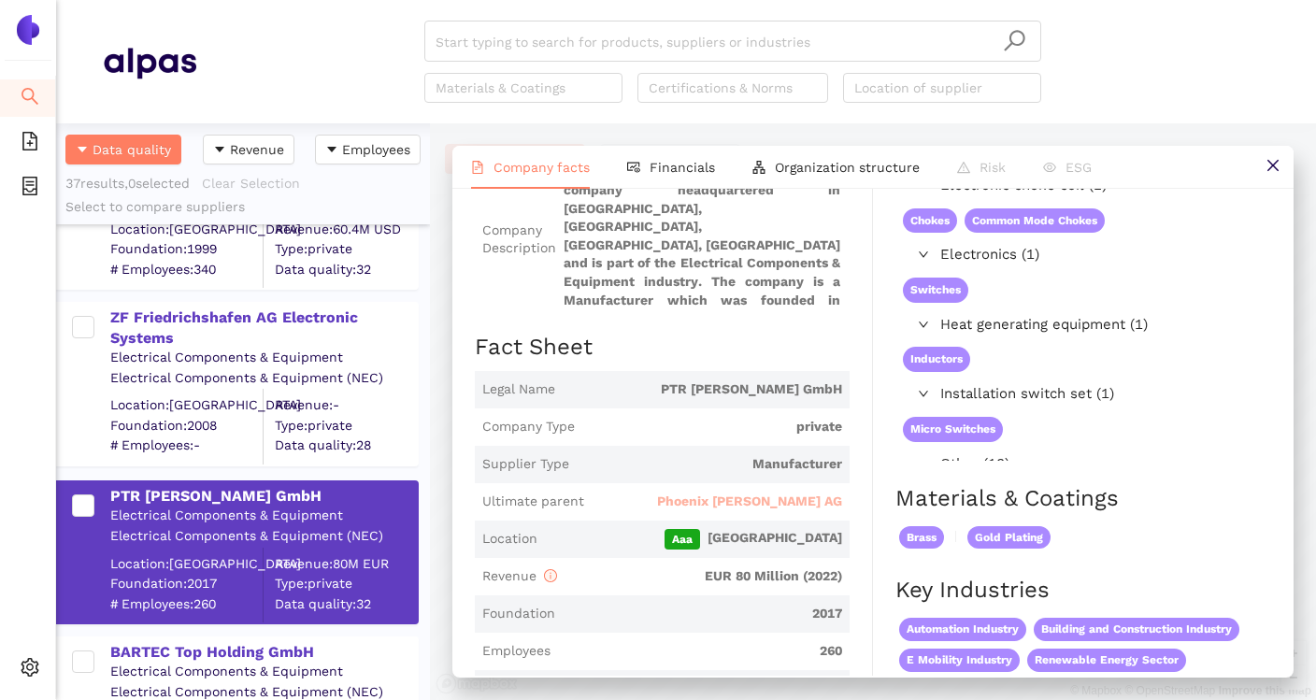
click at [738, 501] on span "Phoenix [PERSON_NAME] AG" at bounding box center [749, 502] width 185 height 19
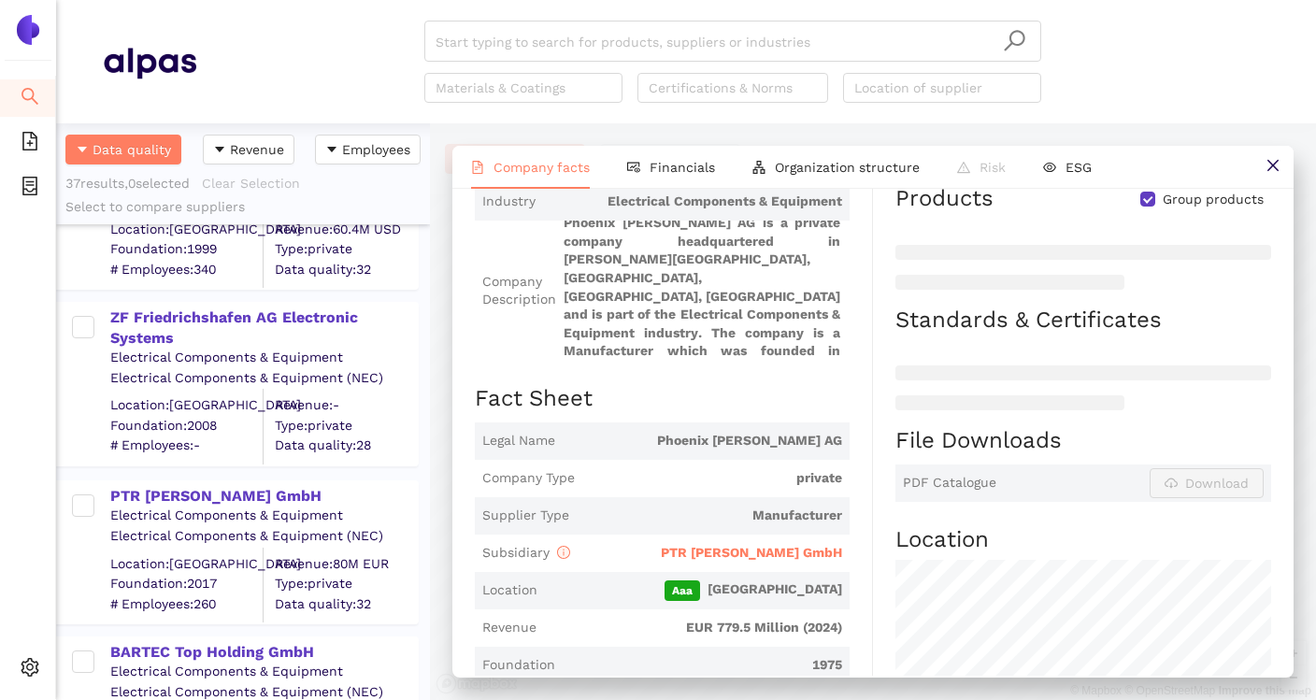
scroll to position [207, 0]
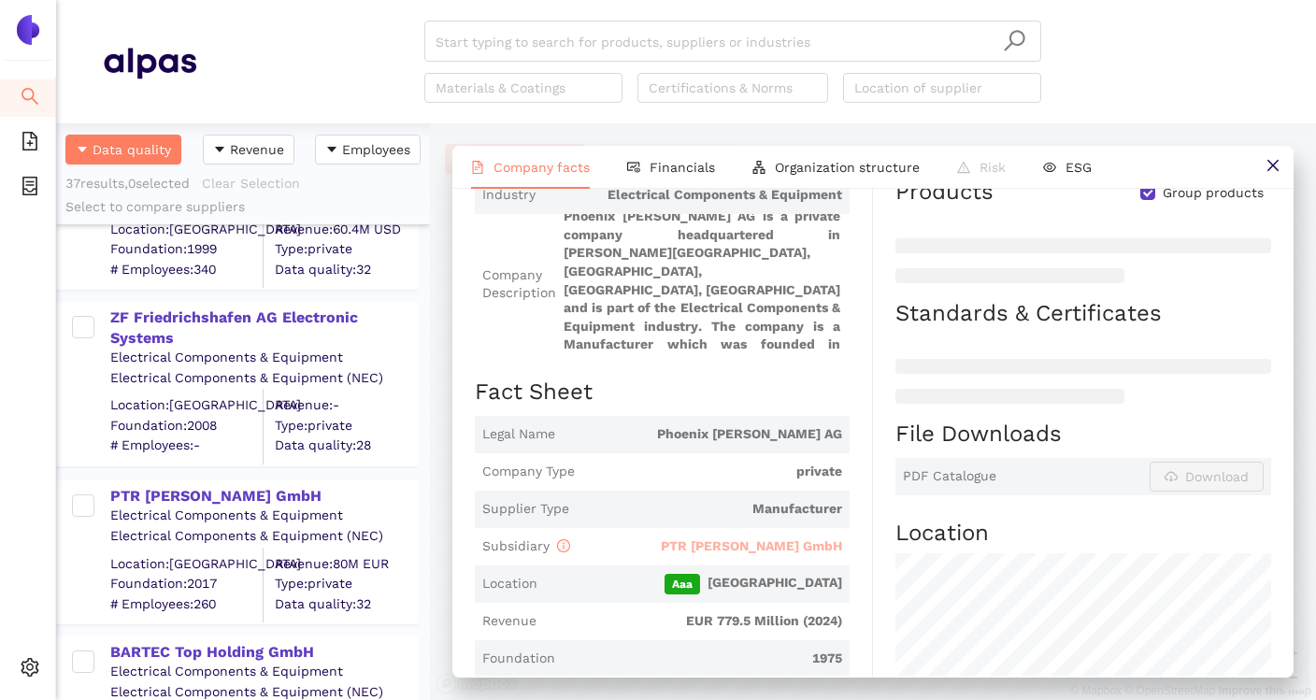
click at [751, 542] on span "PTR [PERSON_NAME] GmbH" at bounding box center [751, 545] width 181 height 15
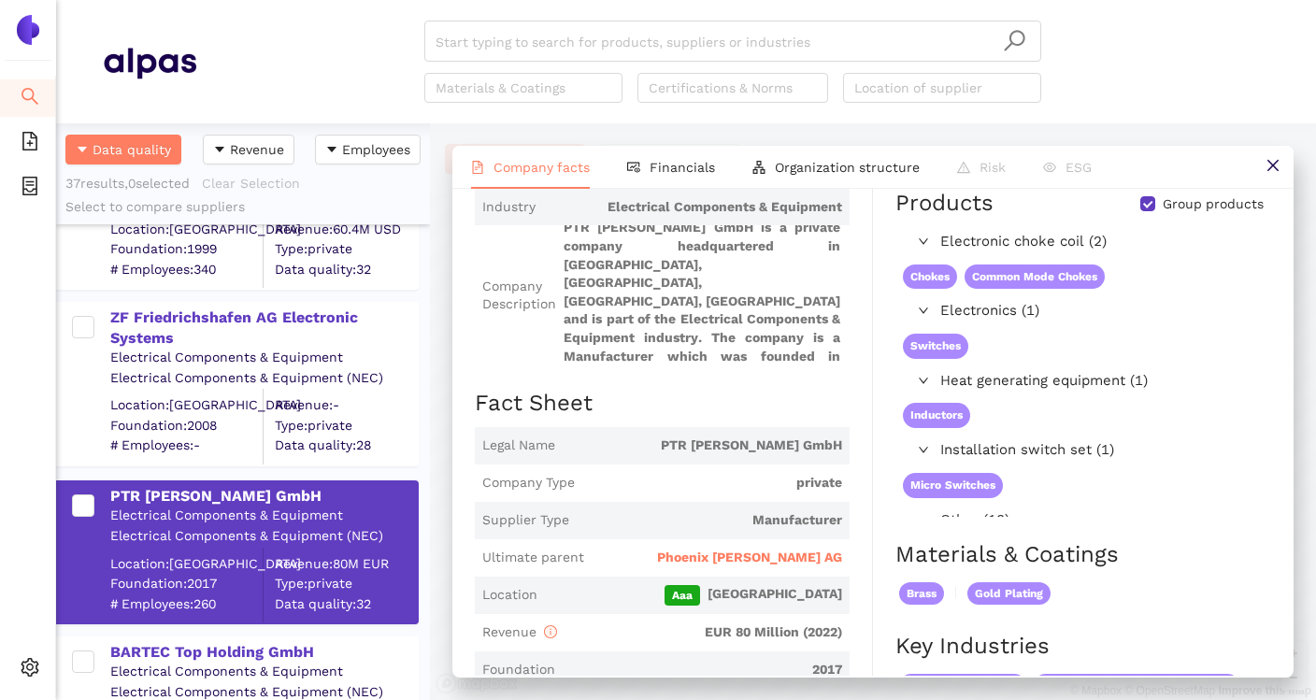
scroll to position [156, 0]
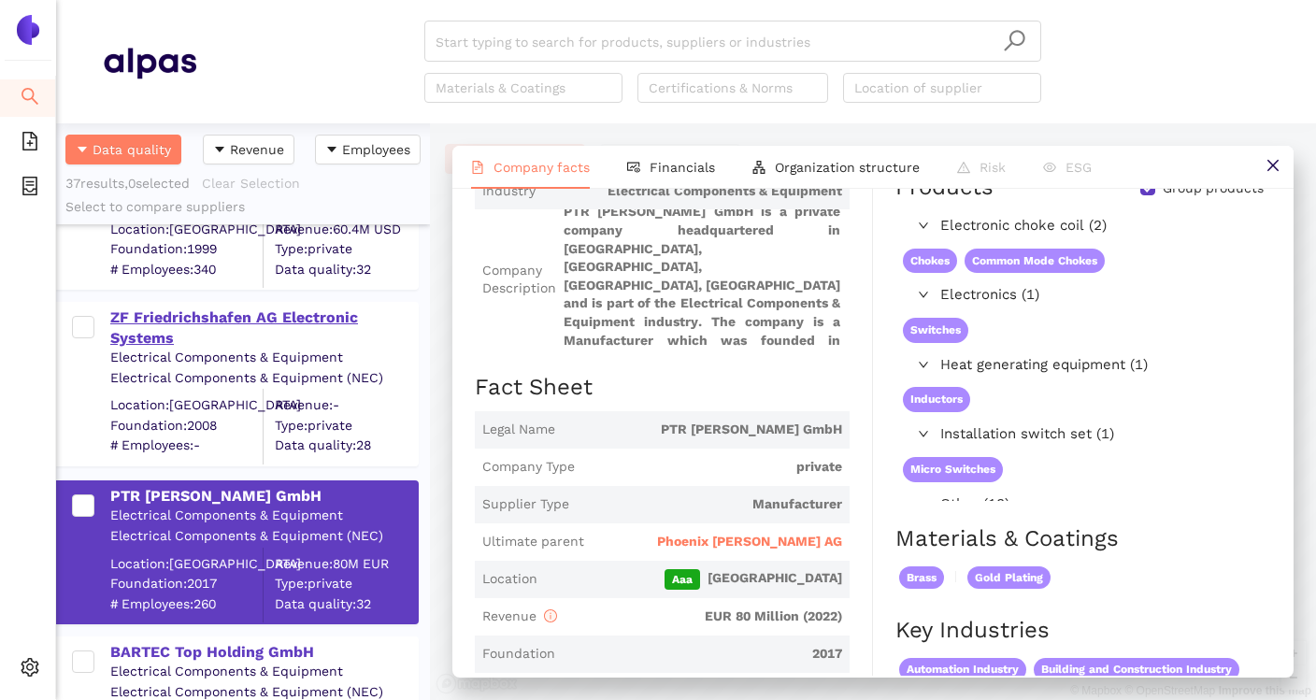
click at [355, 318] on div "ZF Friedrichshafen AG Electronic Systems" at bounding box center [263, 328] width 307 height 42
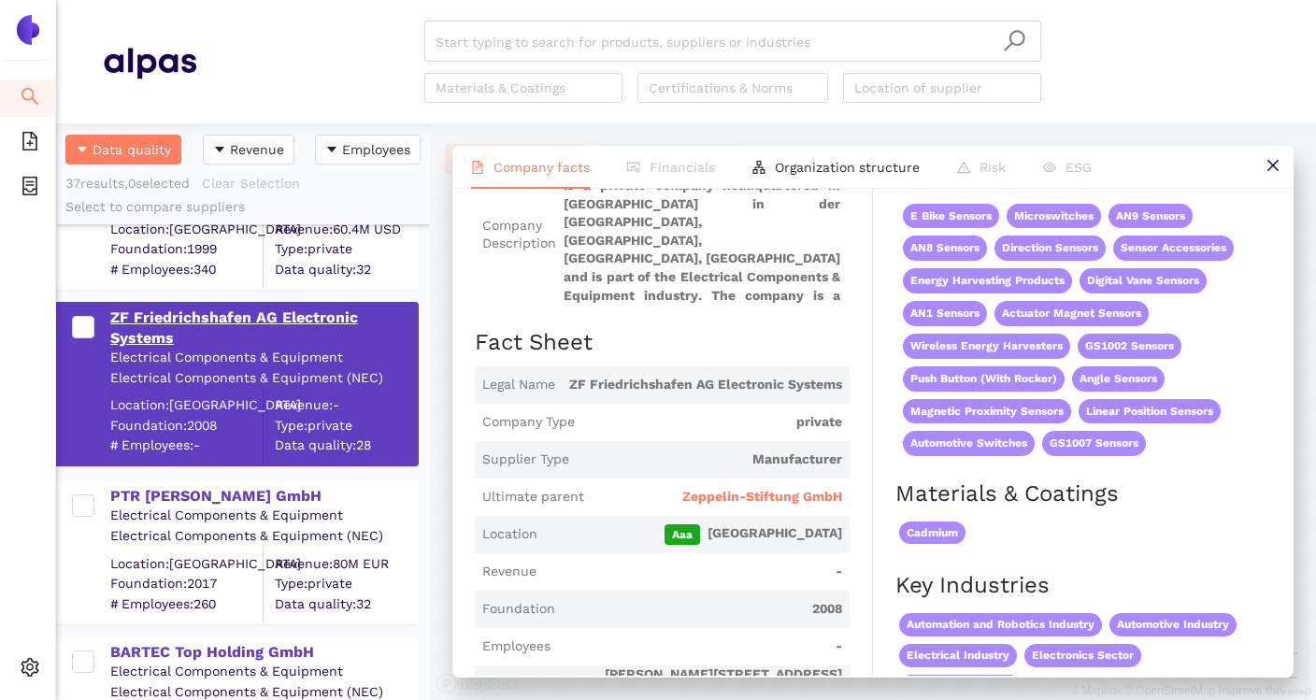
scroll to position [0, 0]
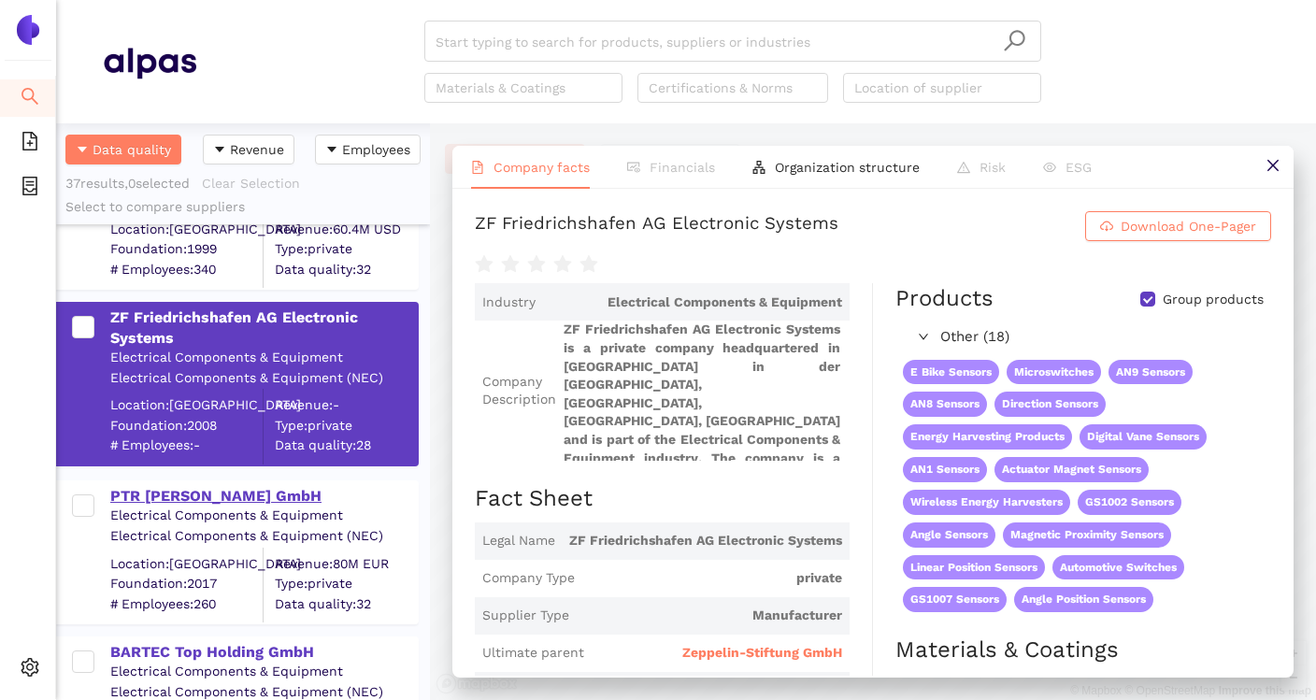
click at [281, 495] on div "PTR [PERSON_NAME] GmbH" at bounding box center [263, 496] width 307 height 21
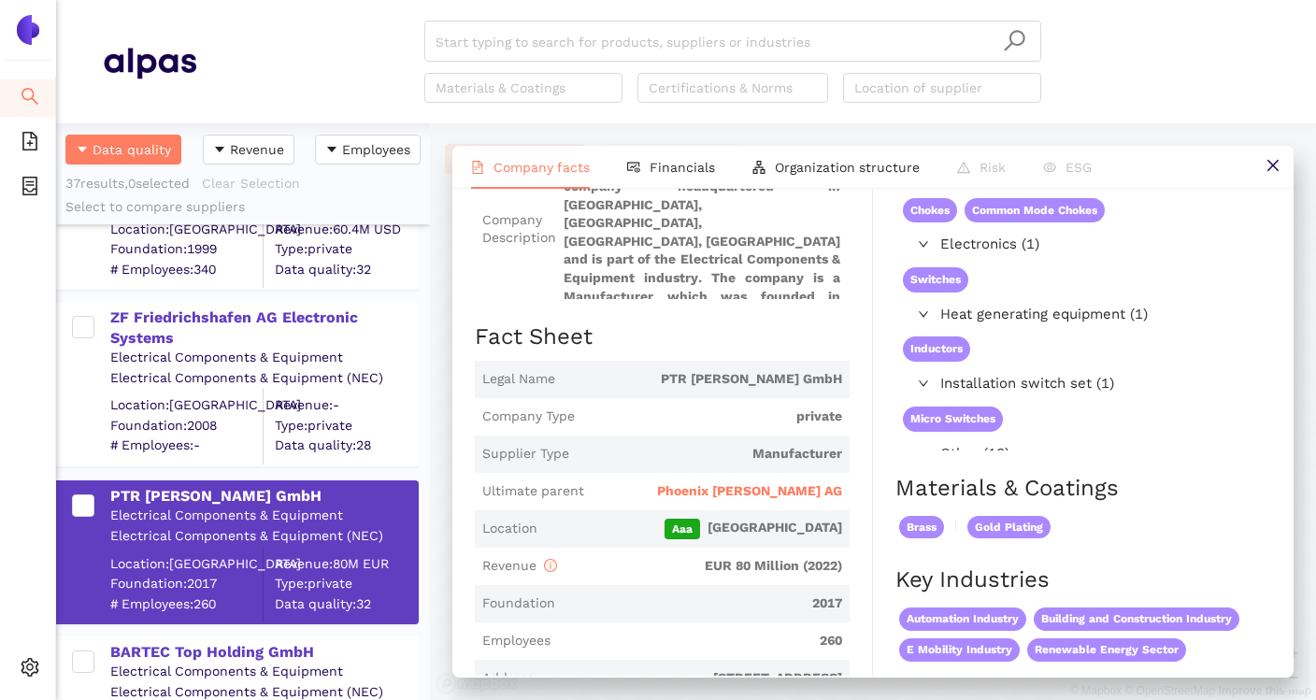
scroll to position [194, 0]
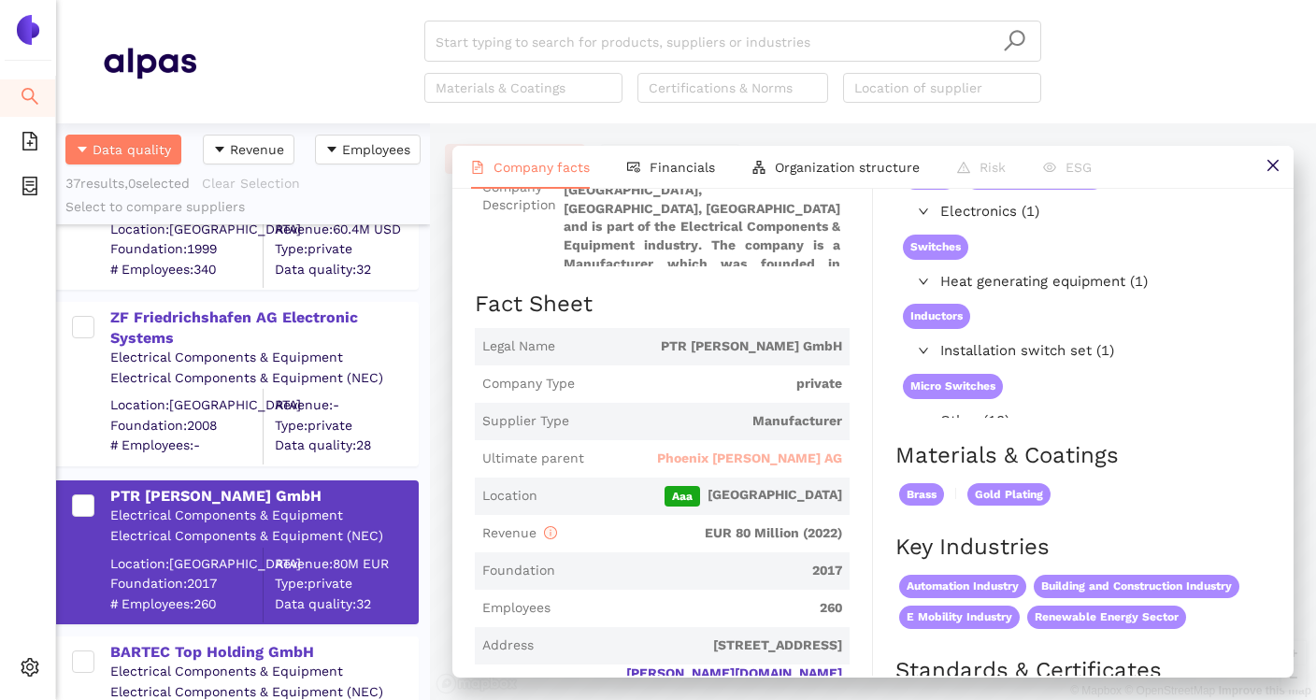
click at [771, 458] on span "Phoenix [PERSON_NAME] AG" at bounding box center [749, 459] width 185 height 19
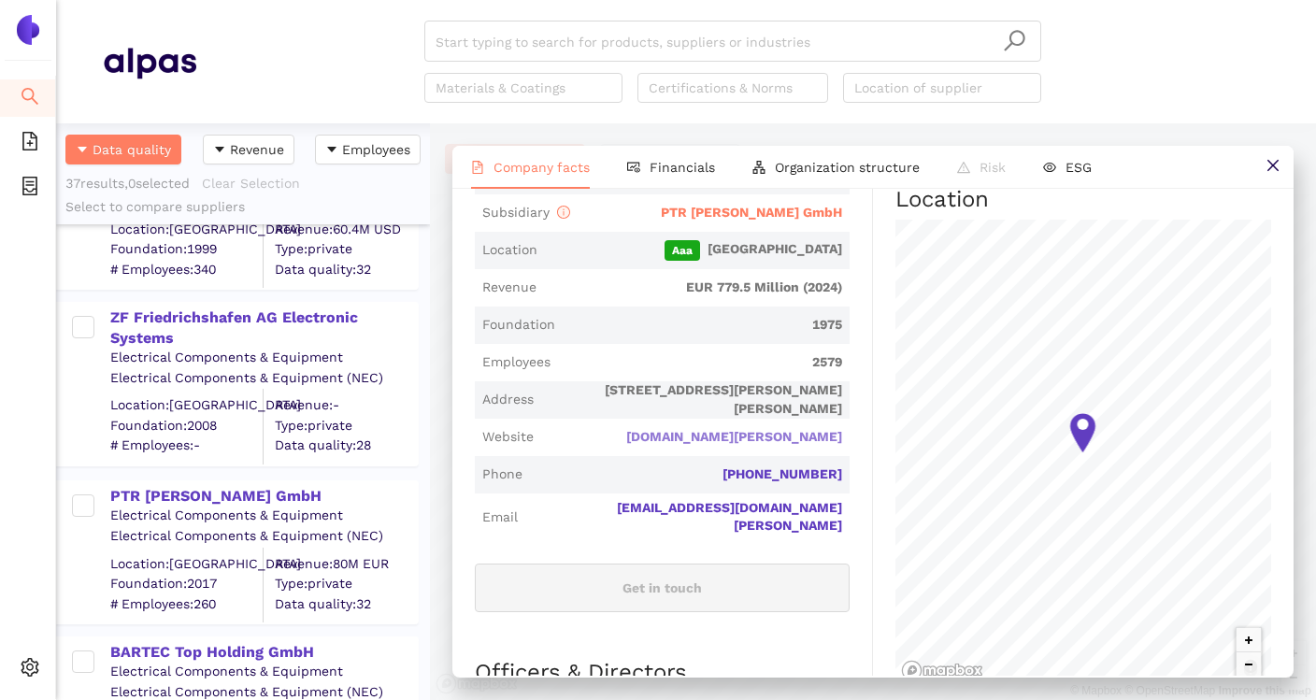
scroll to position [520, 0]
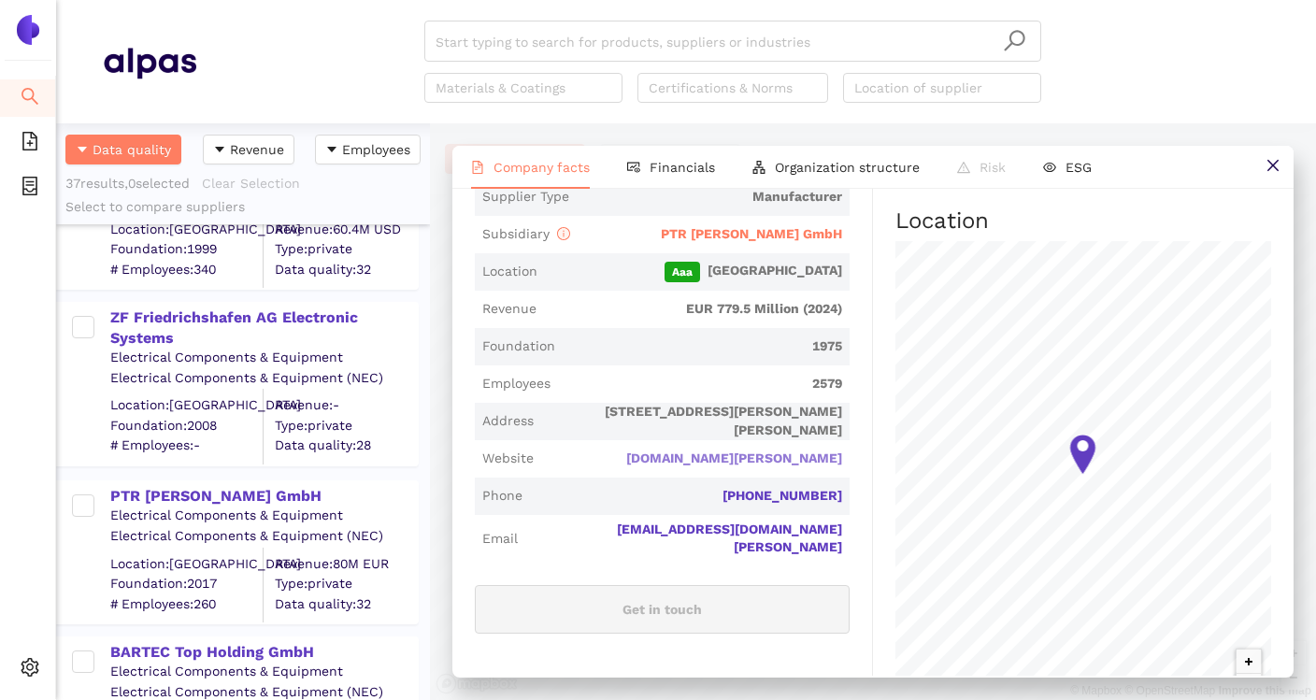
click at [0, 0] on link "phoenix-mecano.com" at bounding box center [0, 0] width 0 height 0
click at [707, 390] on span "2579" at bounding box center [700, 384] width 284 height 19
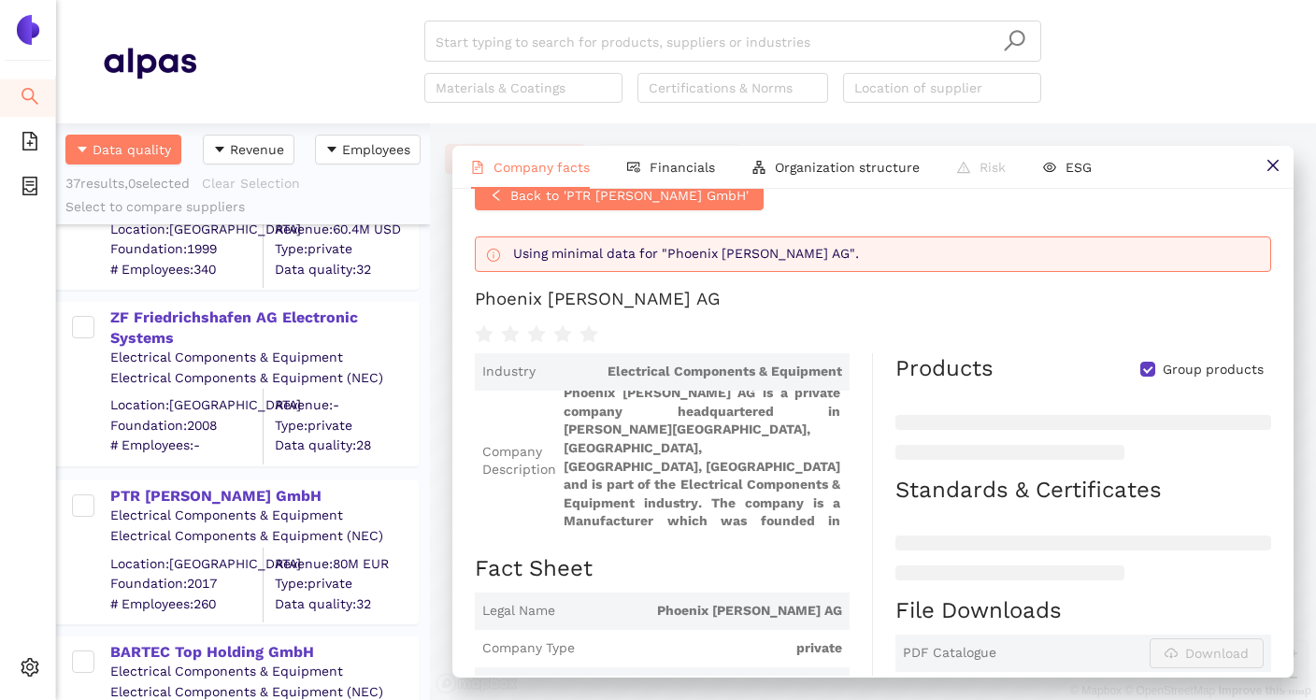
scroll to position [0, 0]
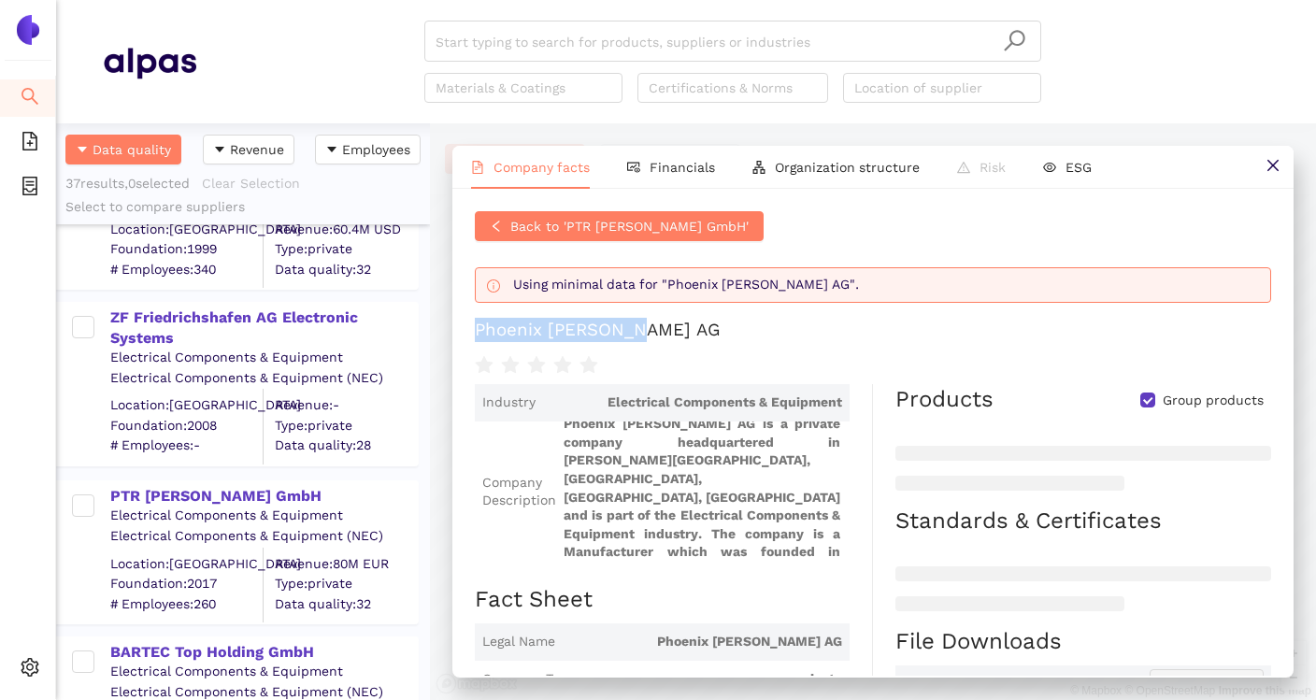
drag, startPoint x: 473, startPoint y: 332, endPoint x: 679, endPoint y: 333, distance: 205.6
click at [679, 332] on div "Back to 'PTR HARTMANN GmbH' Using minimal data for "Phoenix Mecano AG". Phoenix…" at bounding box center [872, 432] width 841 height 487
copy div "Phoenix [PERSON_NAME] AG"
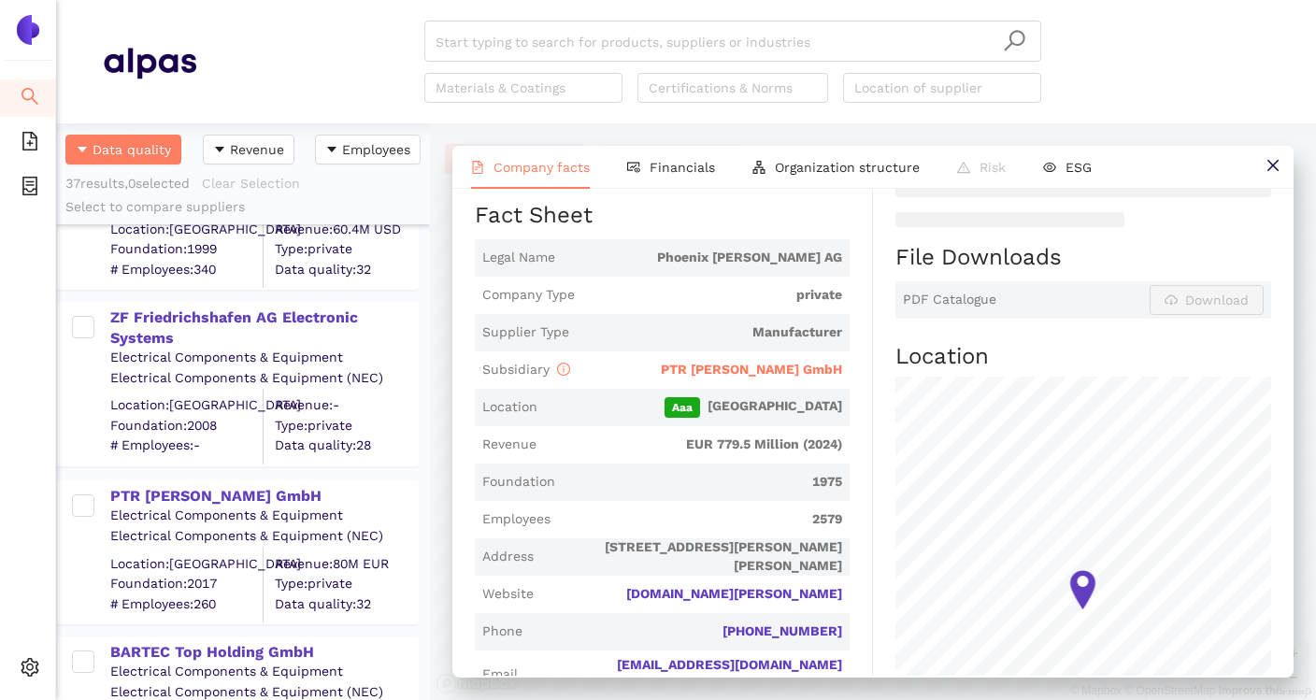
scroll to position [410, 0]
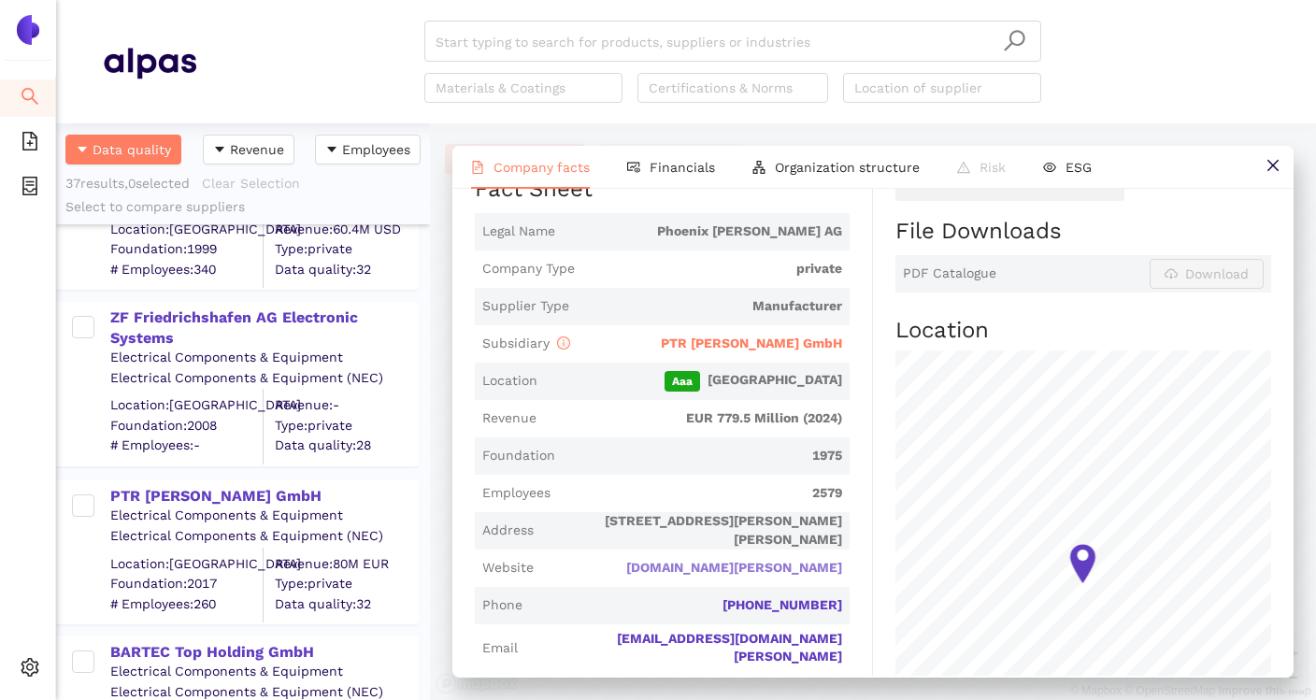
click at [0, 0] on link "phoenix-mecano.com" at bounding box center [0, 0] width 0 height 0
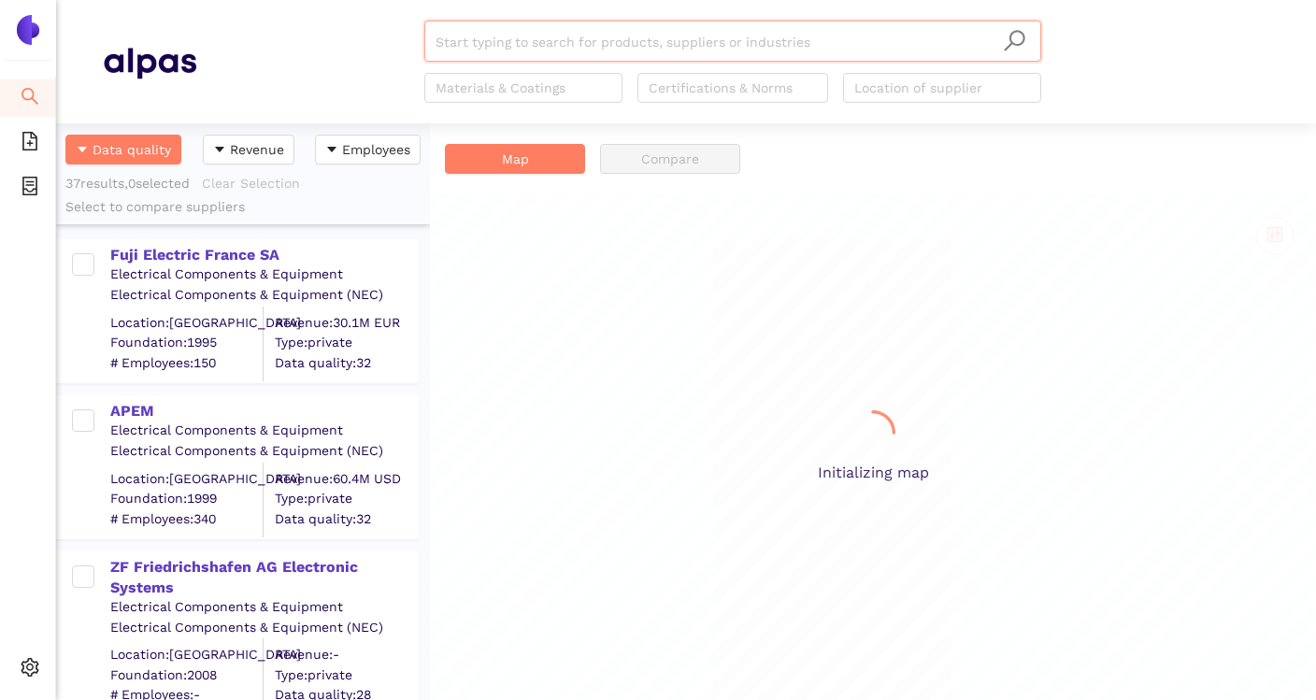
scroll to position [577, 374]
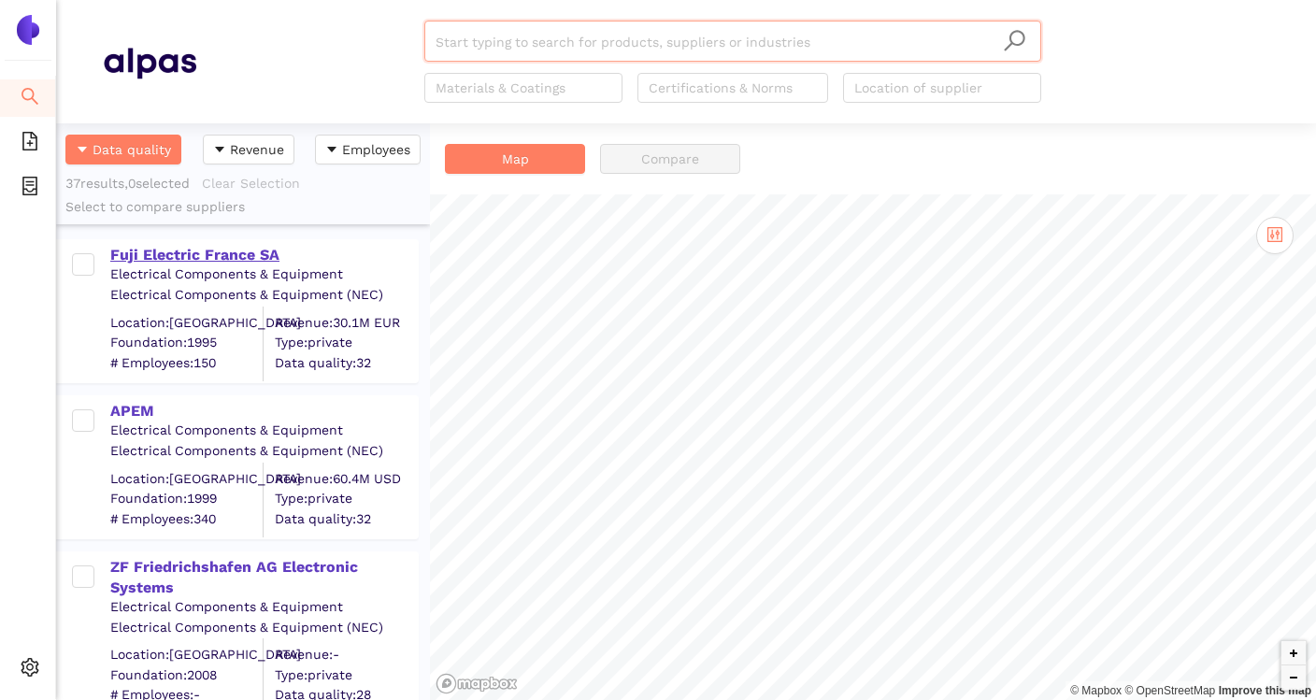
click at [234, 254] on div "Fuji Electric France SA" at bounding box center [263, 255] width 307 height 21
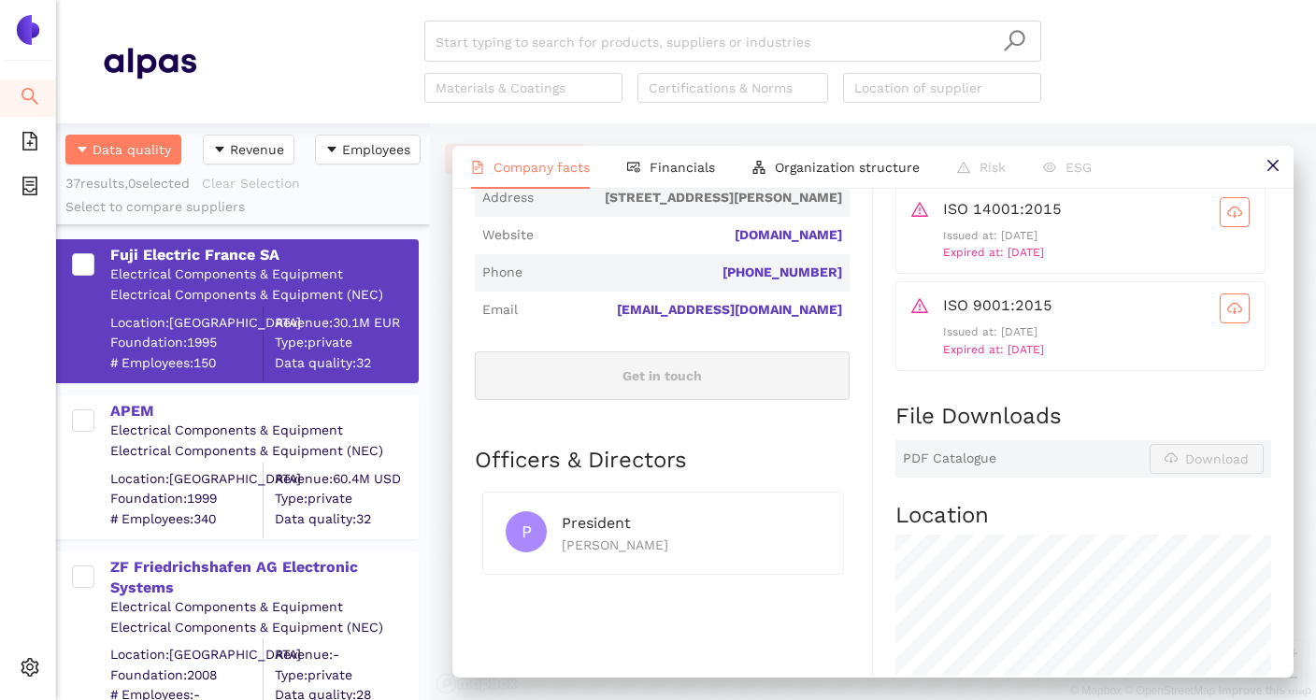
scroll to position [643, 0]
click at [155, 417] on div "APEM" at bounding box center [263, 411] width 307 height 21
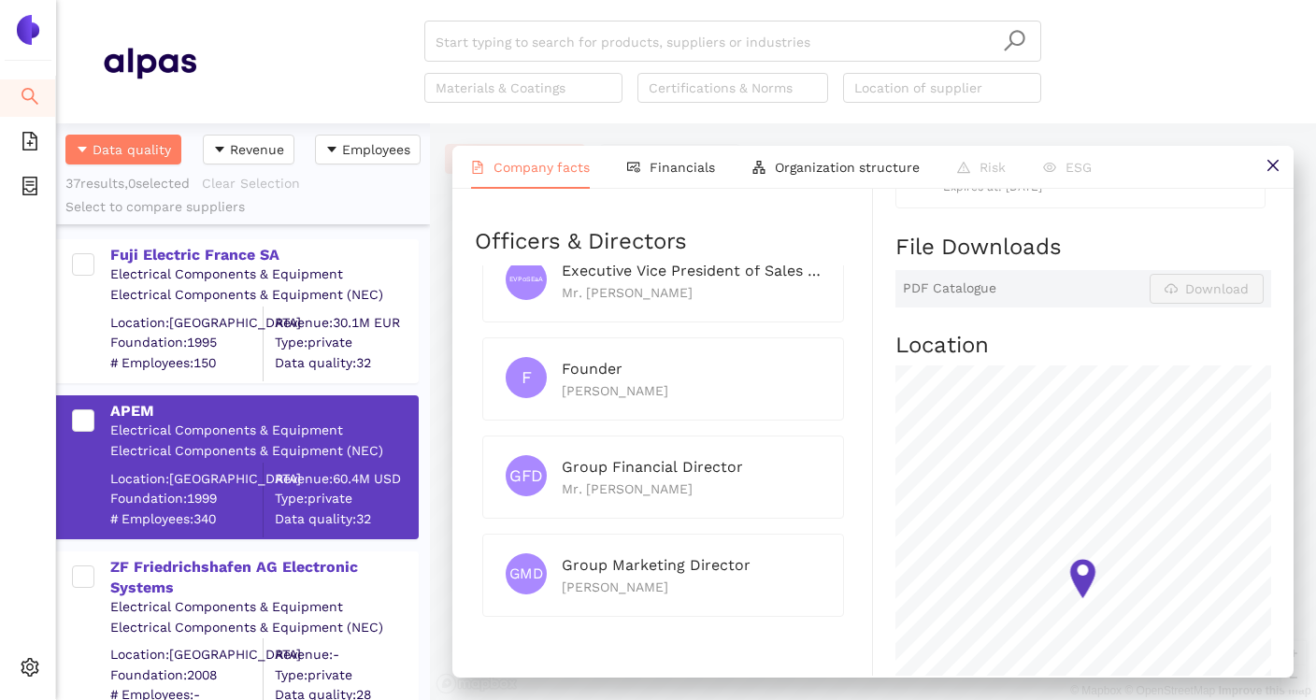
scroll to position [882, 0]
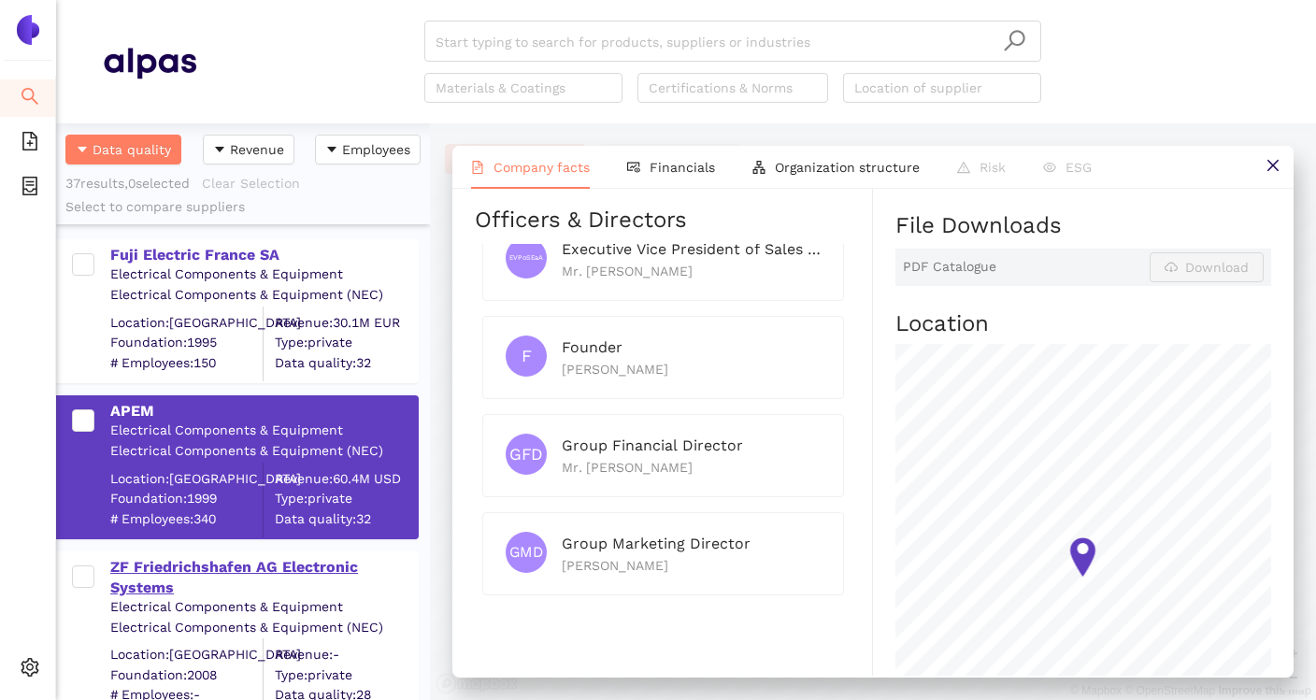
click at [298, 571] on div "ZF Friedrichshafen AG Electronic Systems" at bounding box center [263, 578] width 307 height 42
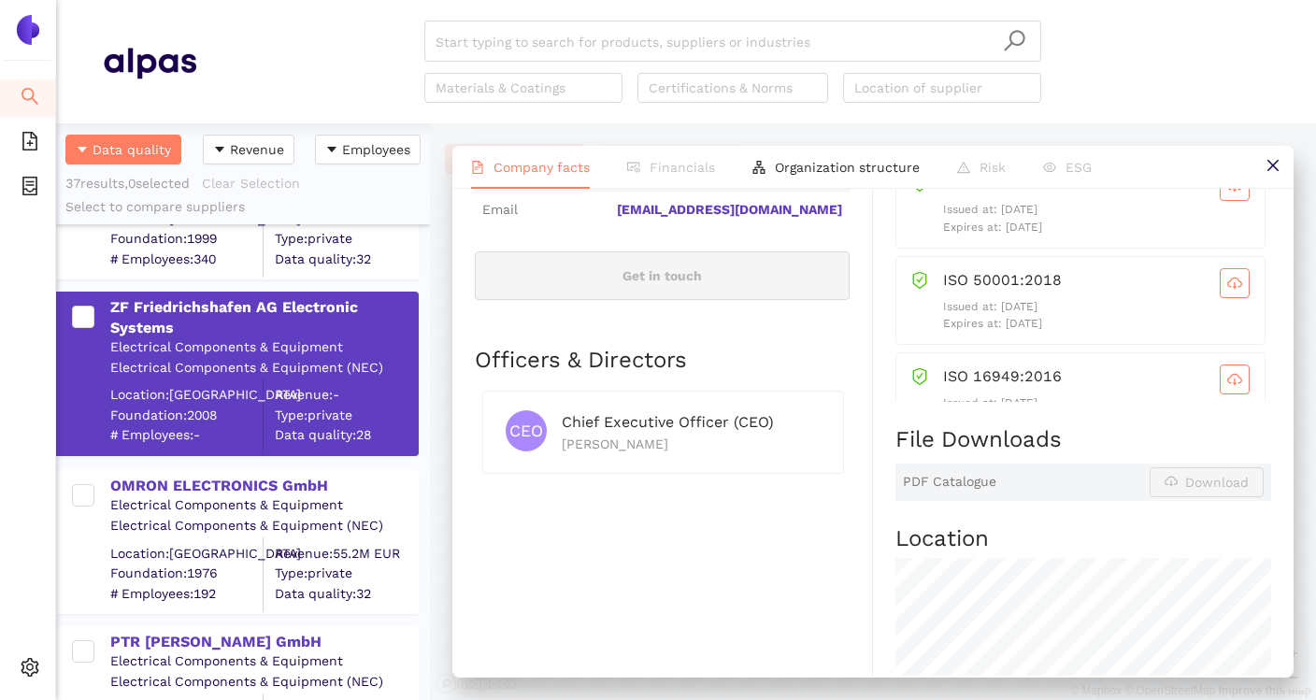
scroll to position [276, 0]
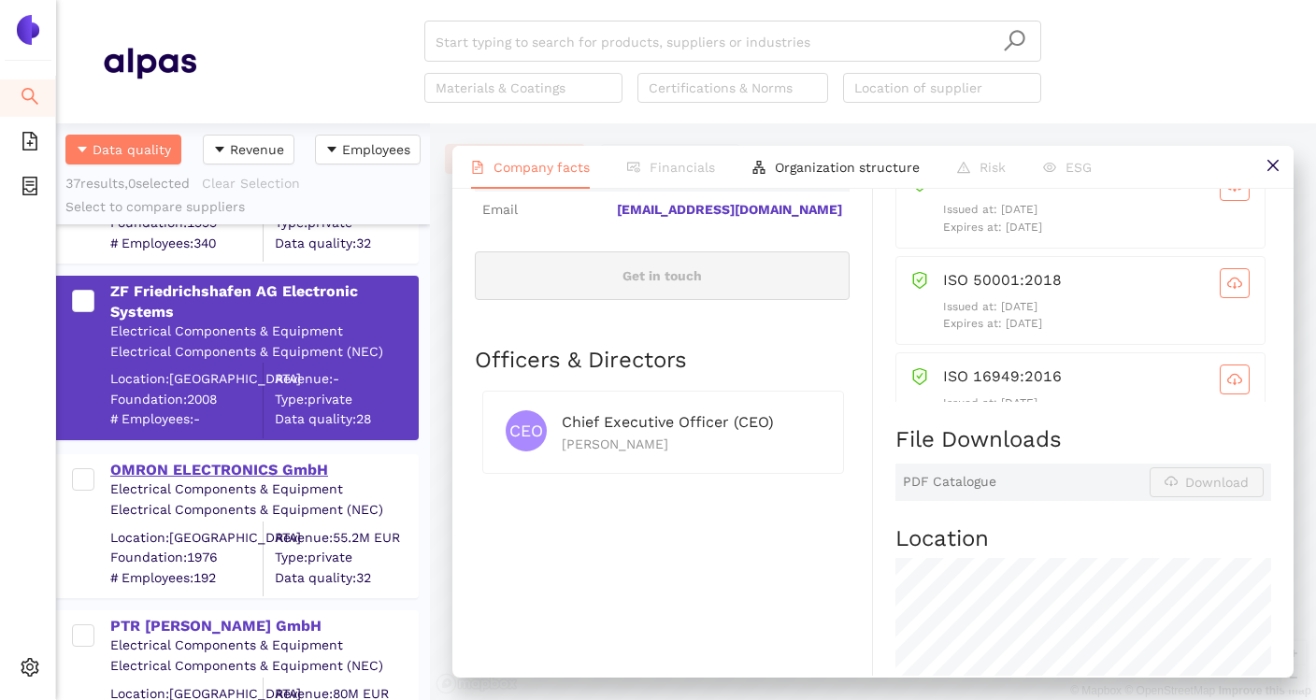
click at [242, 479] on div "OMRON ELECTRONICS GmbH" at bounding box center [263, 470] width 307 height 21
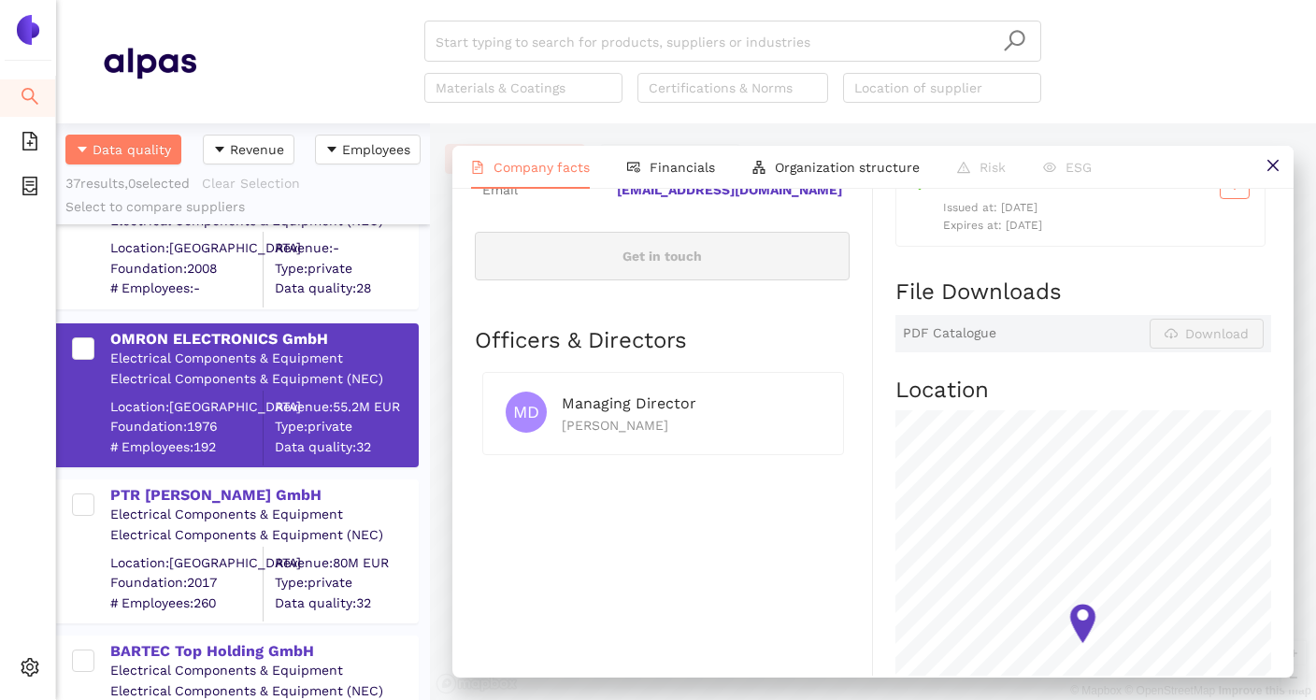
scroll to position [438, 0]
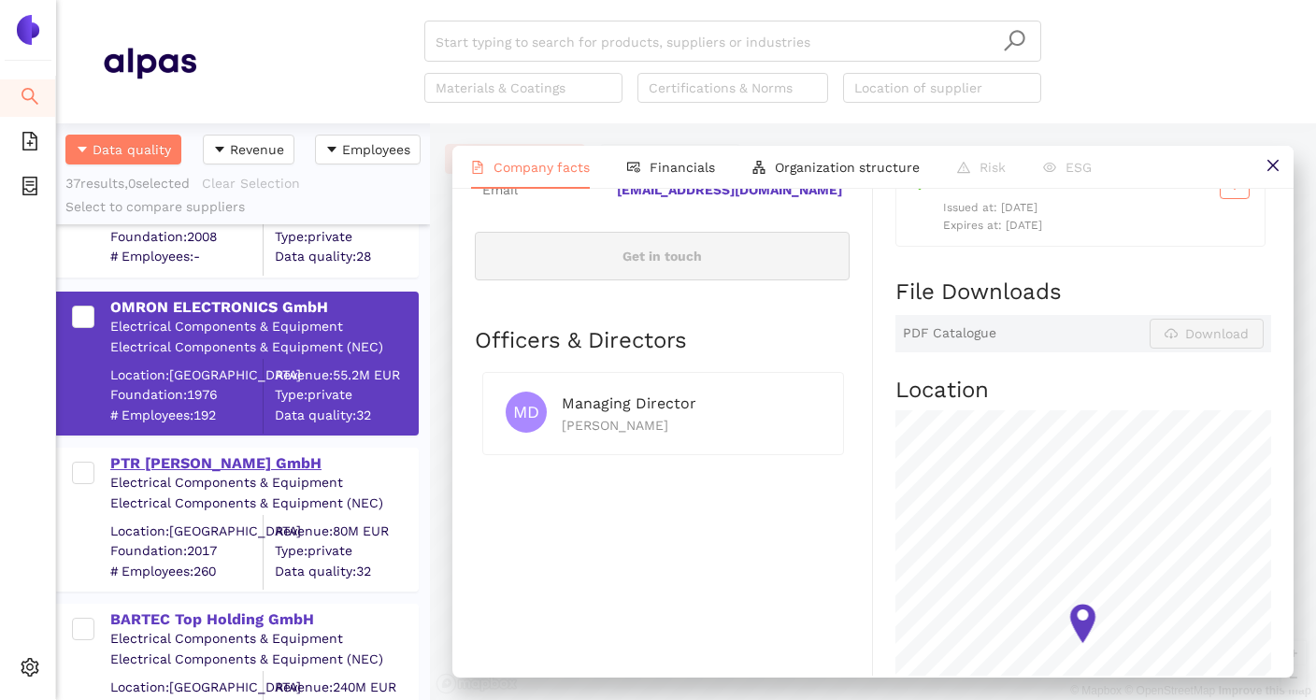
click at [231, 467] on div "PTR [PERSON_NAME] GmbH" at bounding box center [263, 463] width 307 height 21
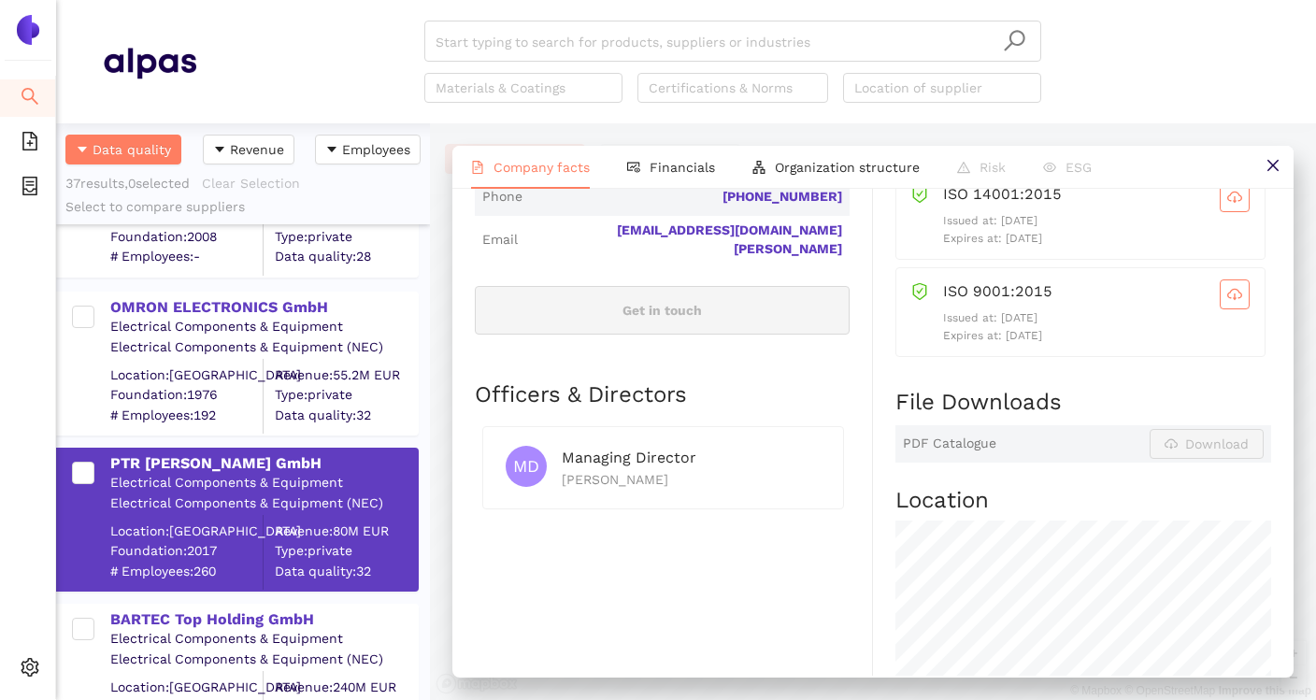
scroll to position [720, 0]
click at [267, 619] on div "BARTEC Top Holding GmbH" at bounding box center [263, 619] width 307 height 21
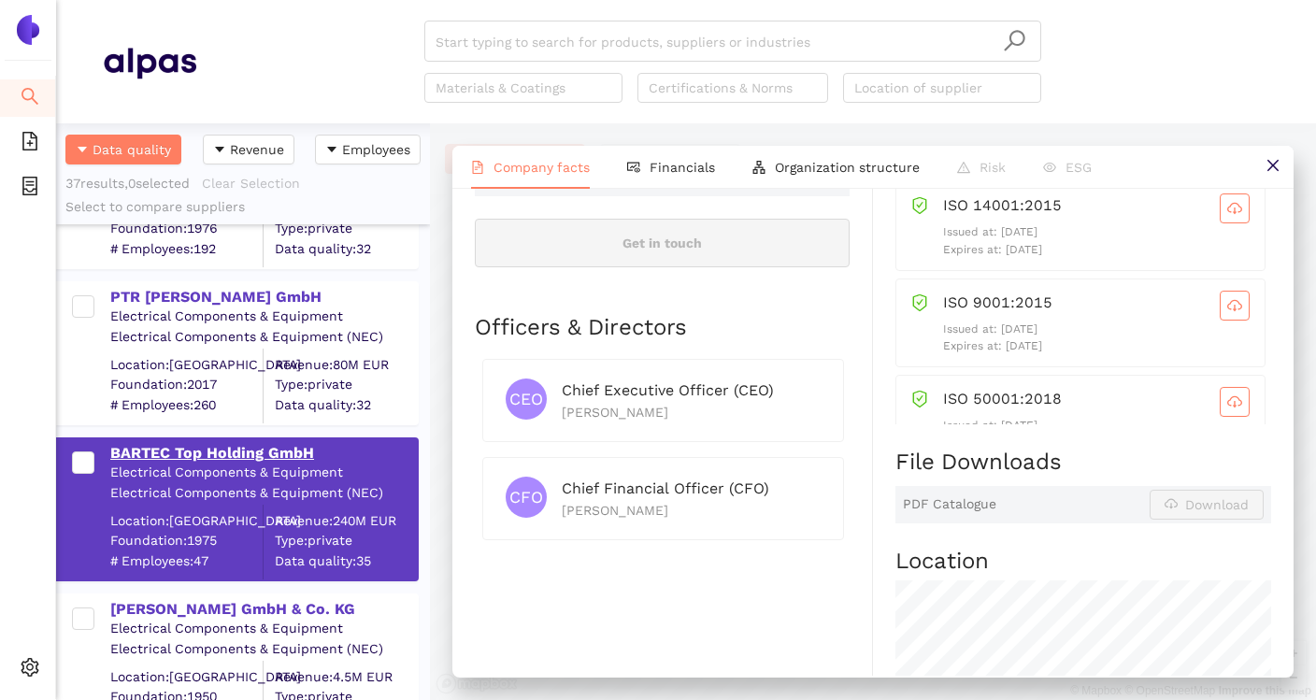
scroll to position [616, 0]
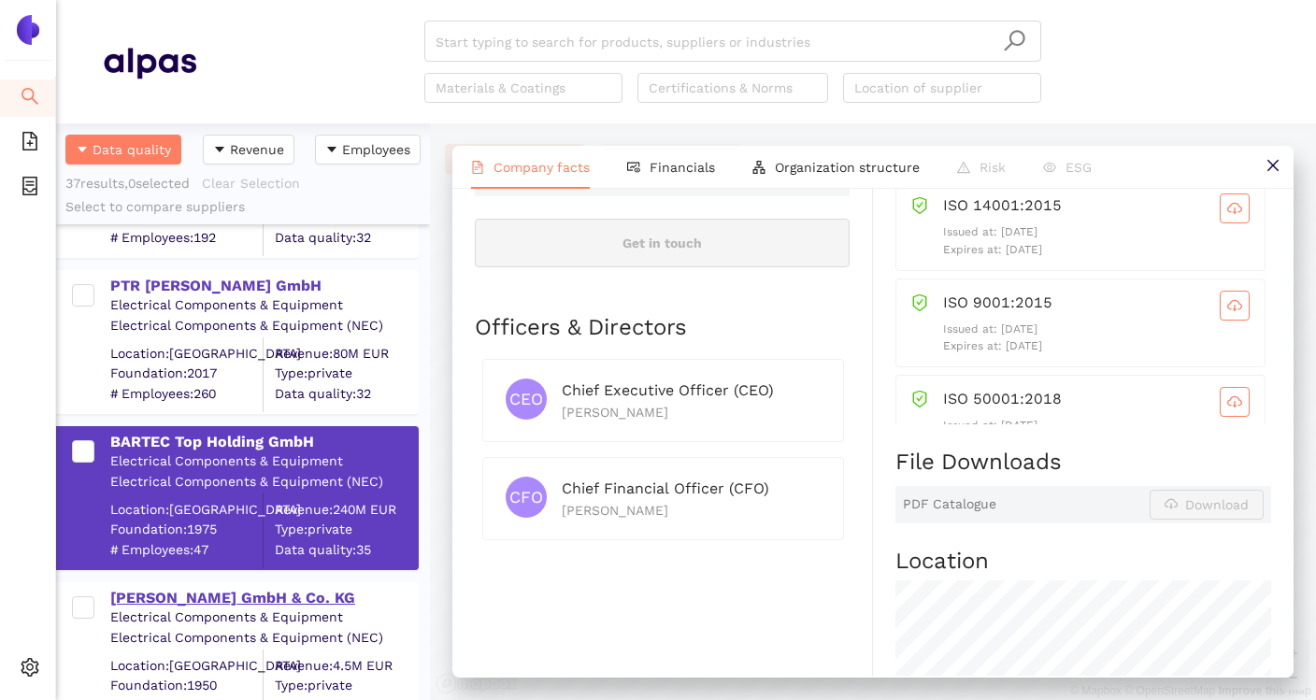
click at [251, 595] on div "[PERSON_NAME] GmbH & Co. KG" at bounding box center [263, 598] width 307 height 21
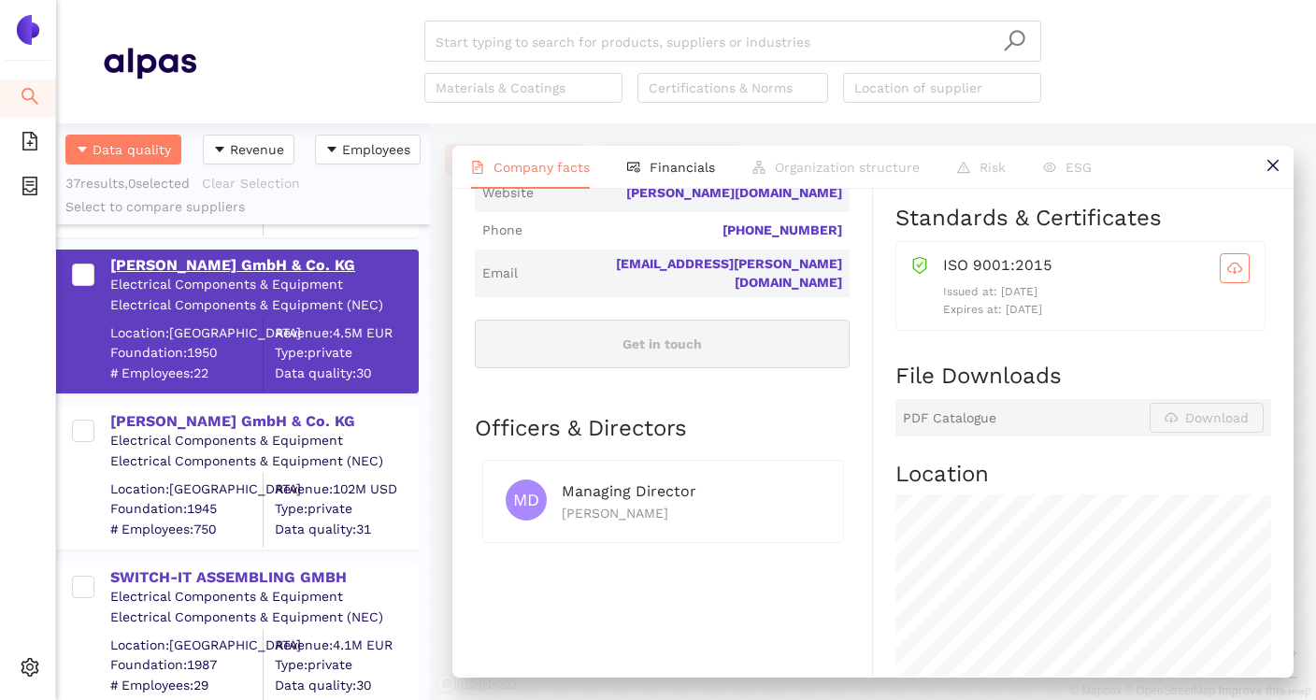
scroll to position [1001, 0]
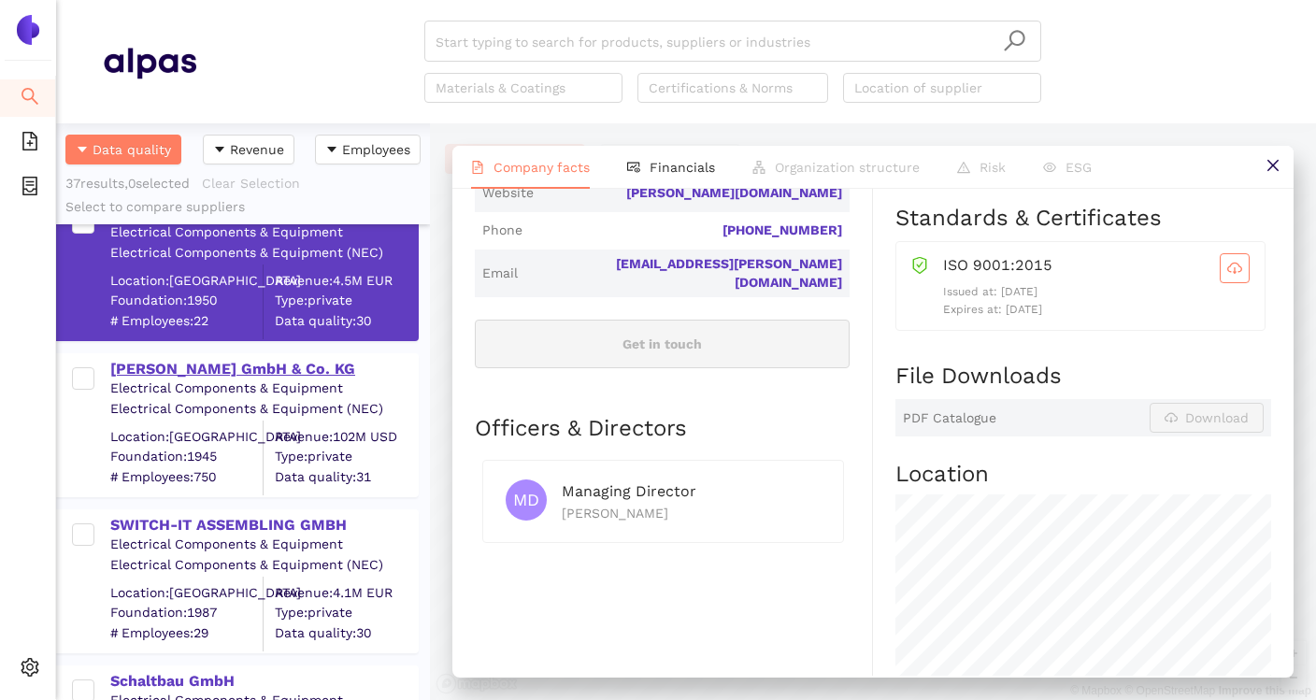
click at [271, 373] on div "[PERSON_NAME] GmbH & Co. KG" at bounding box center [263, 369] width 307 height 21
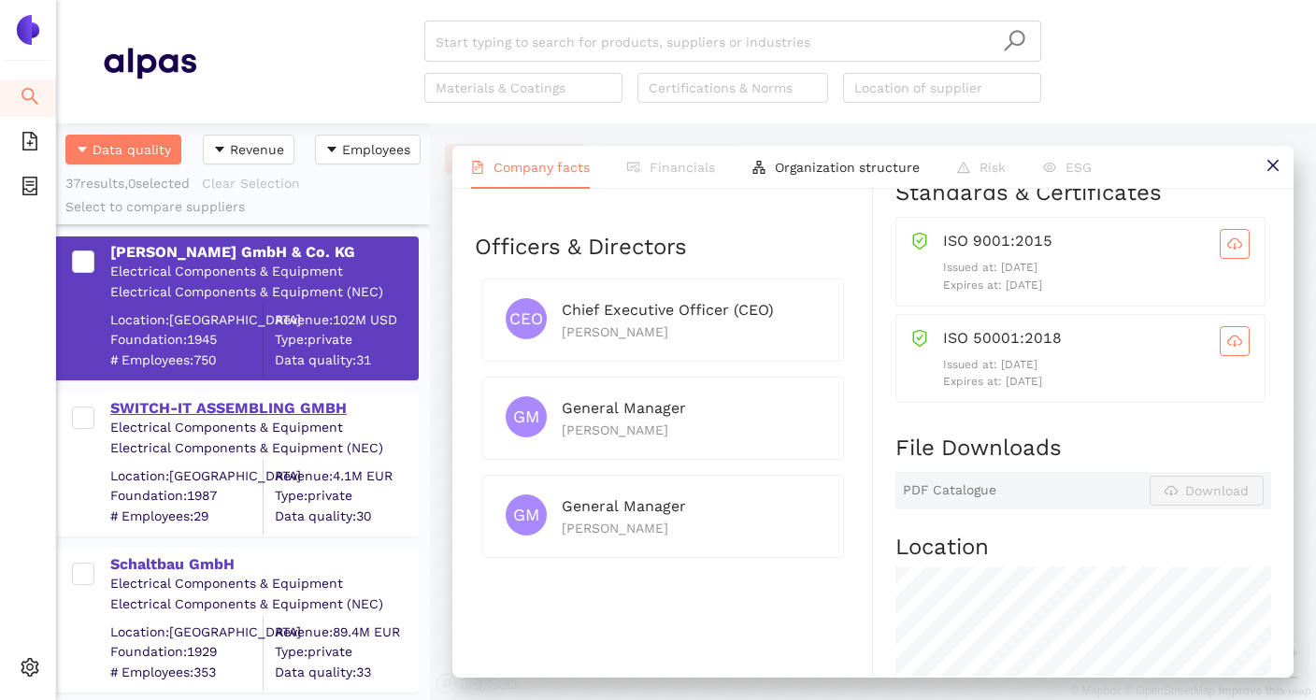
scroll to position [1150, 0]
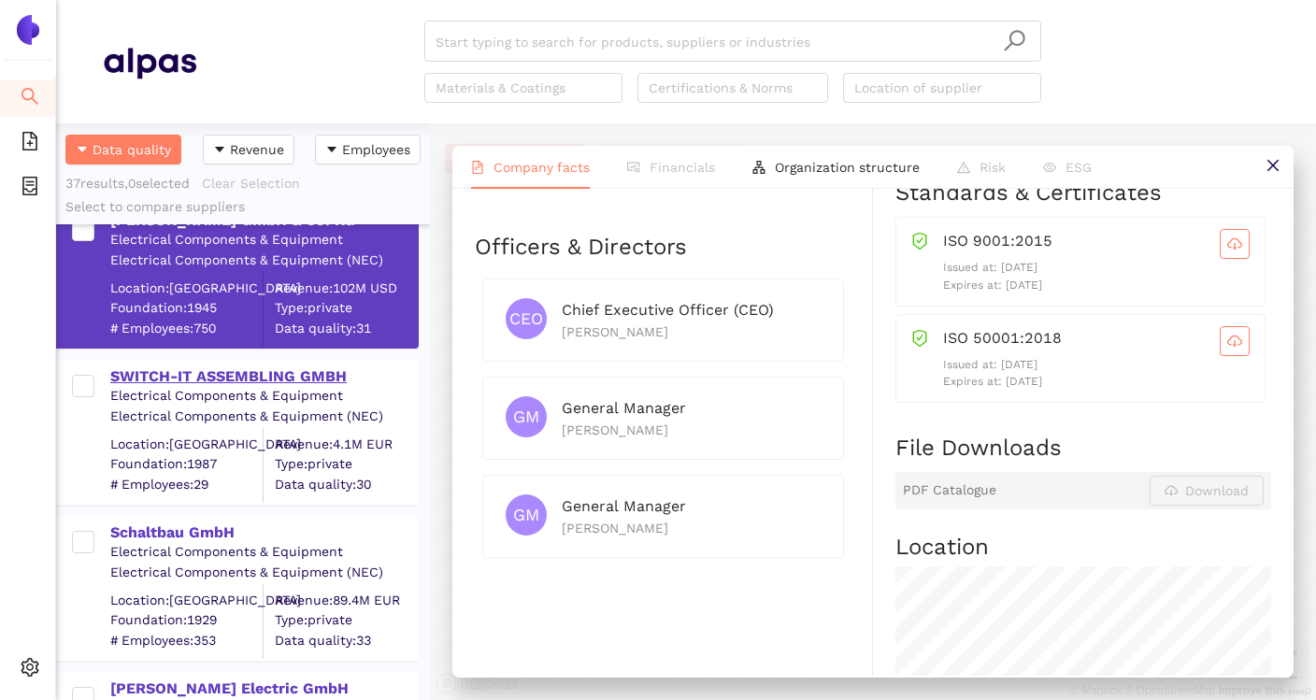
click at [293, 382] on div "SWITCH-IT ASSEMBLING GMBH" at bounding box center [263, 376] width 307 height 21
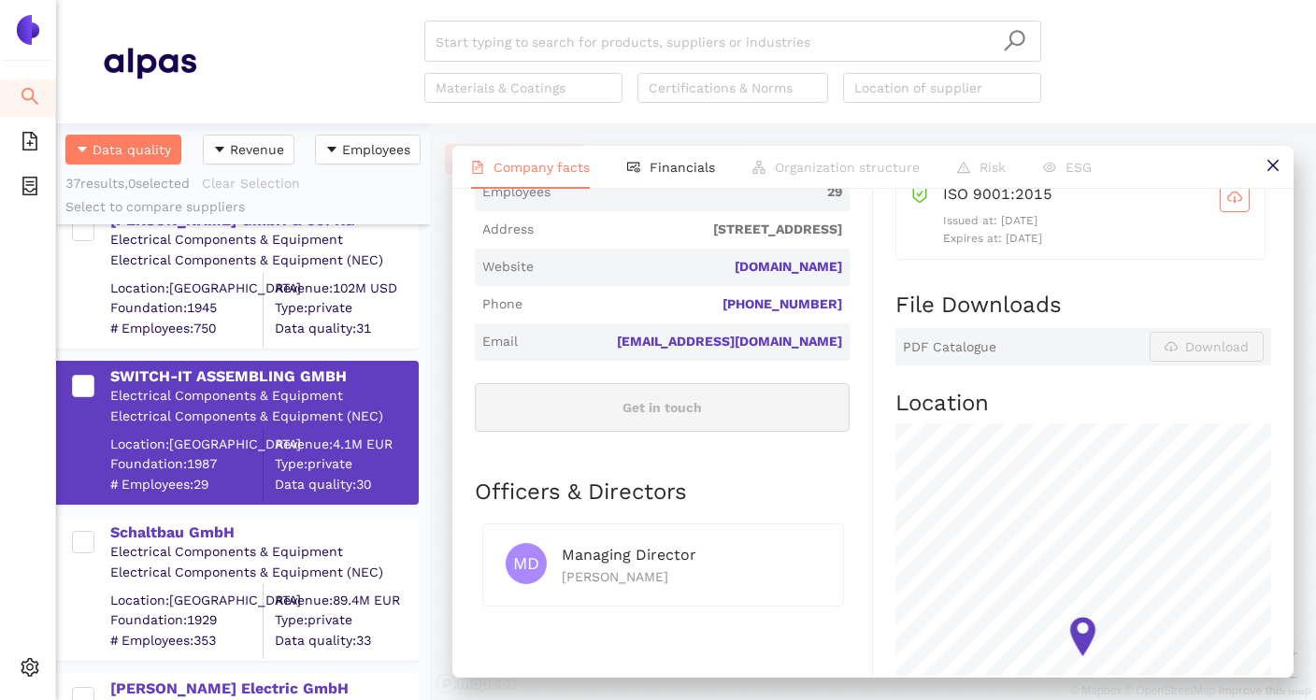
scroll to position [574, 0]
click at [223, 534] on div "Schaltbau GmbH" at bounding box center [263, 532] width 307 height 21
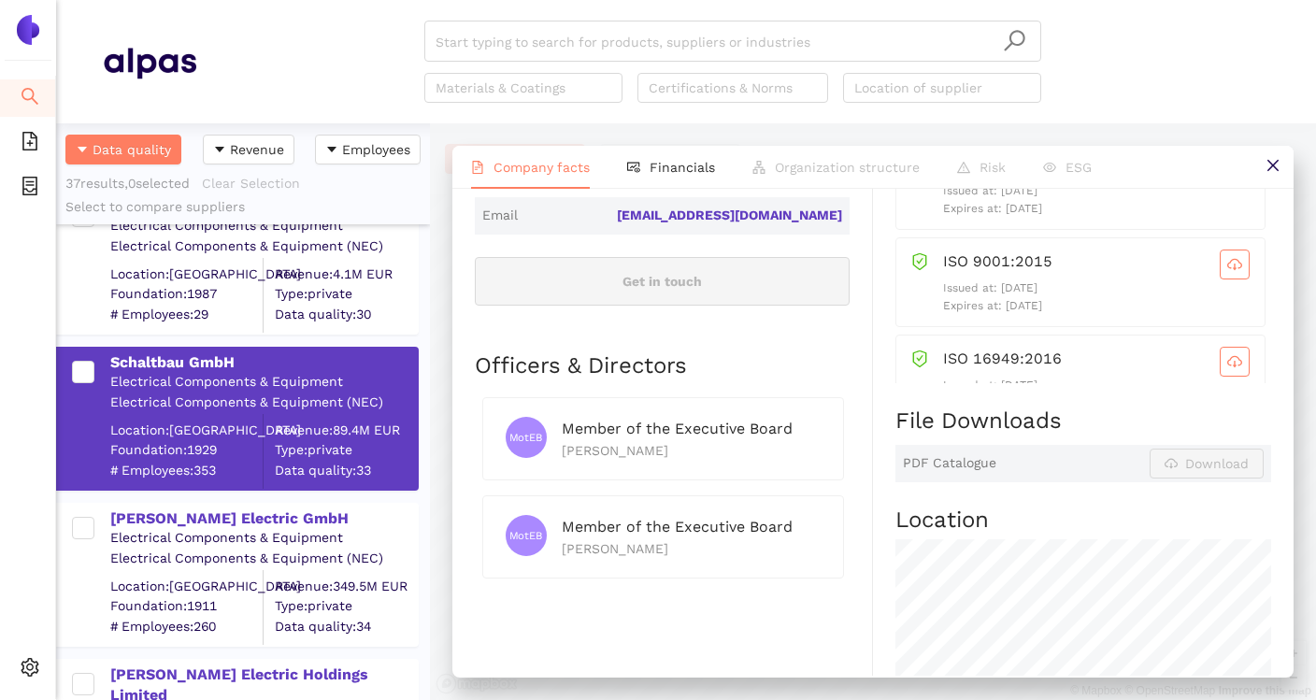
scroll to position [1354, 0]
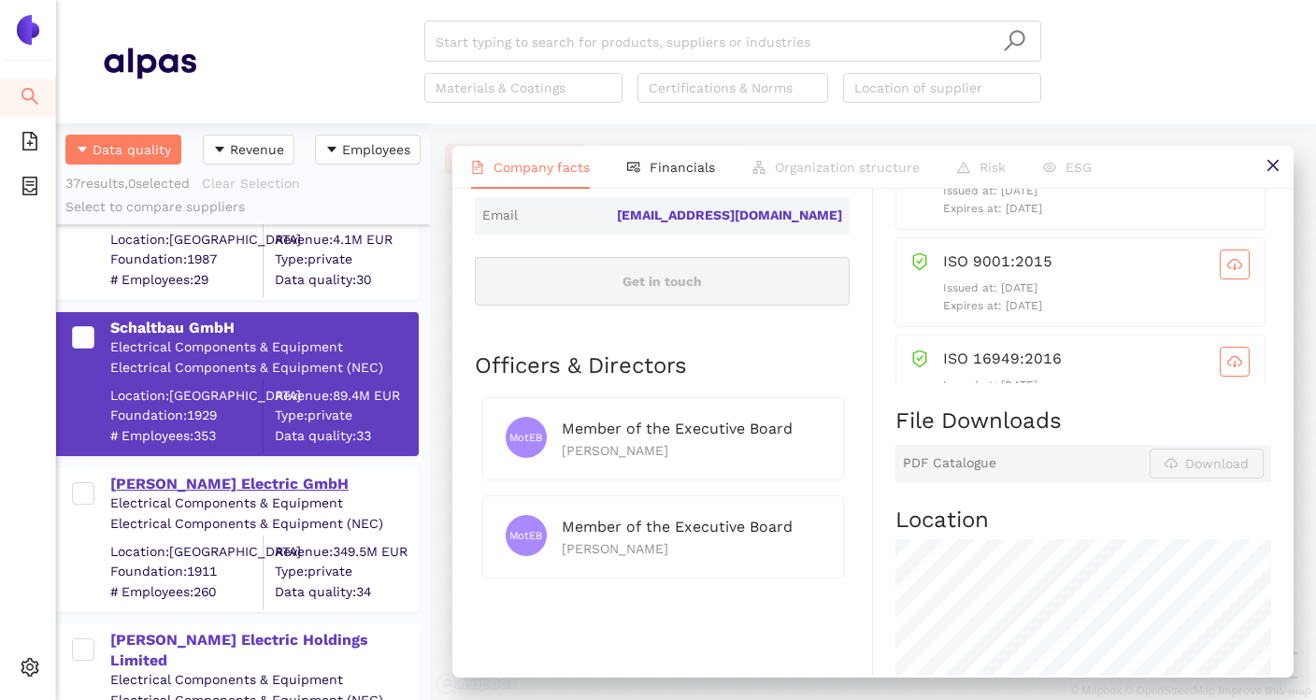
click at [233, 485] on div "[PERSON_NAME] Electric GmbH" at bounding box center [263, 484] width 307 height 21
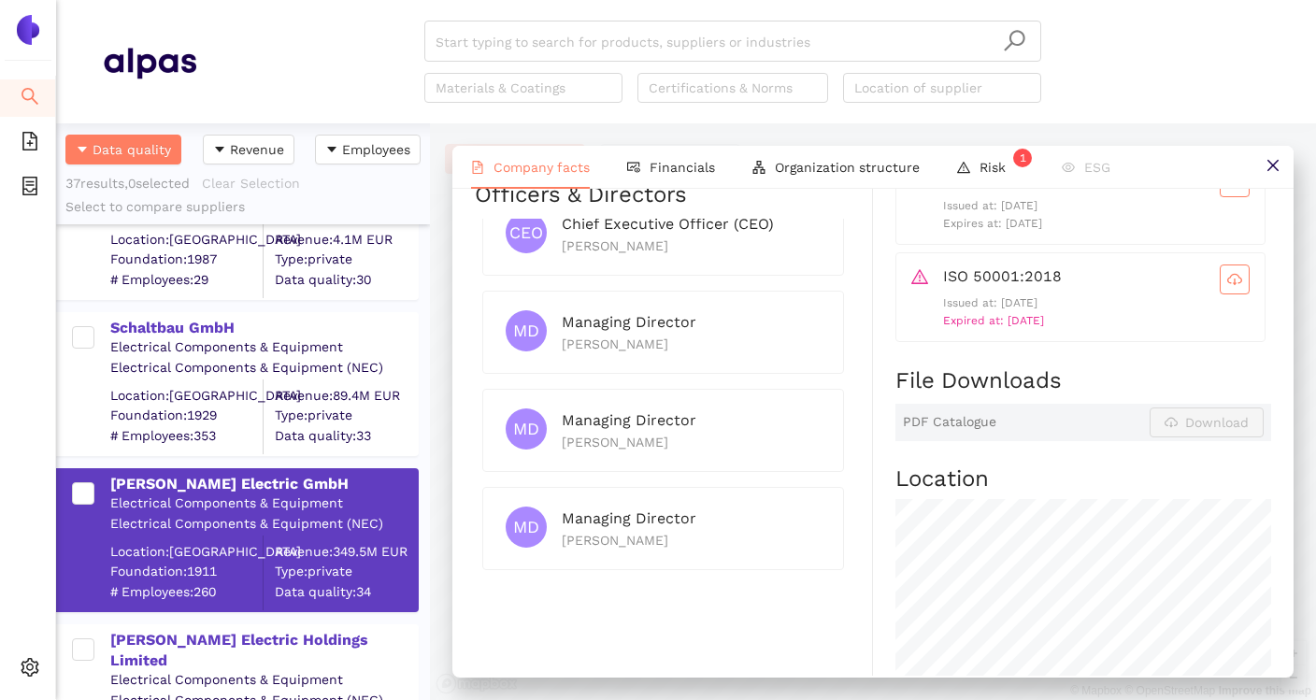
scroll to position [882, 0]
click at [322, 671] on div "Electrical Components & Equipment" at bounding box center [263, 680] width 307 height 19
click at [333, 632] on div "[PERSON_NAME] Electric Holdings Limited" at bounding box center [263, 651] width 307 height 42
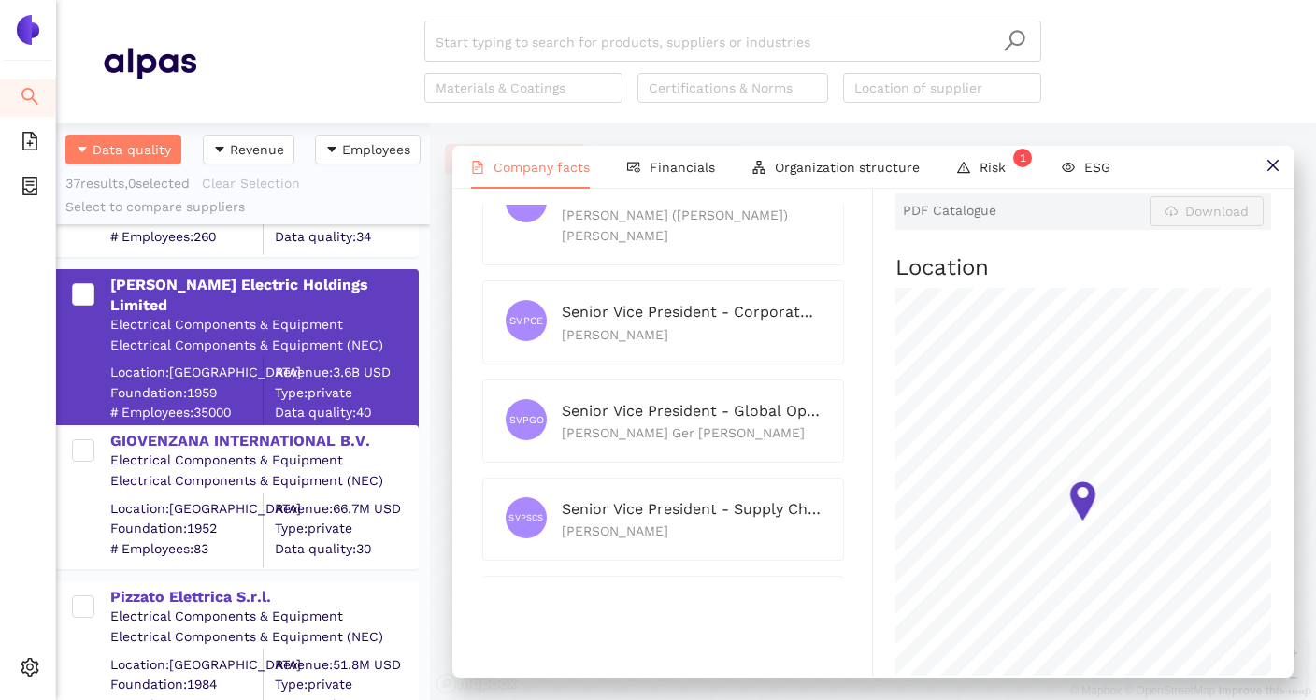
scroll to position [1717, 0]
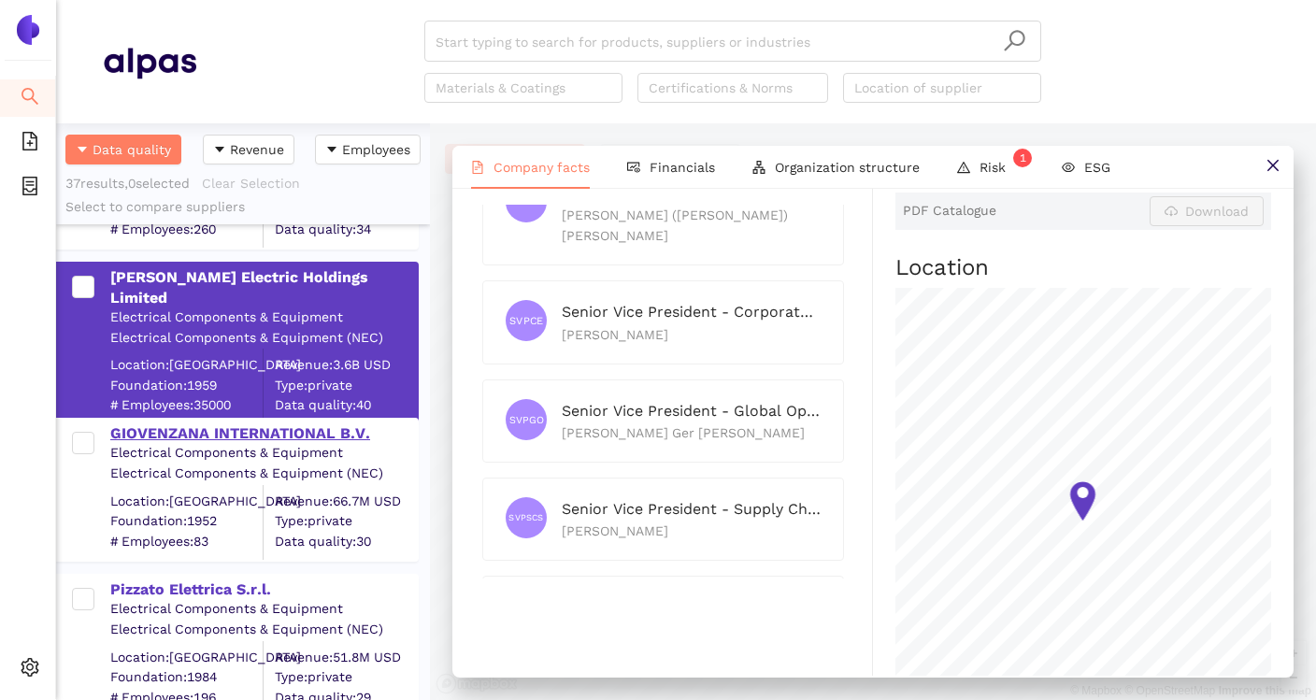
click at [338, 439] on div "GIOVENZANA INTERNATIONAL B.V." at bounding box center [263, 433] width 307 height 21
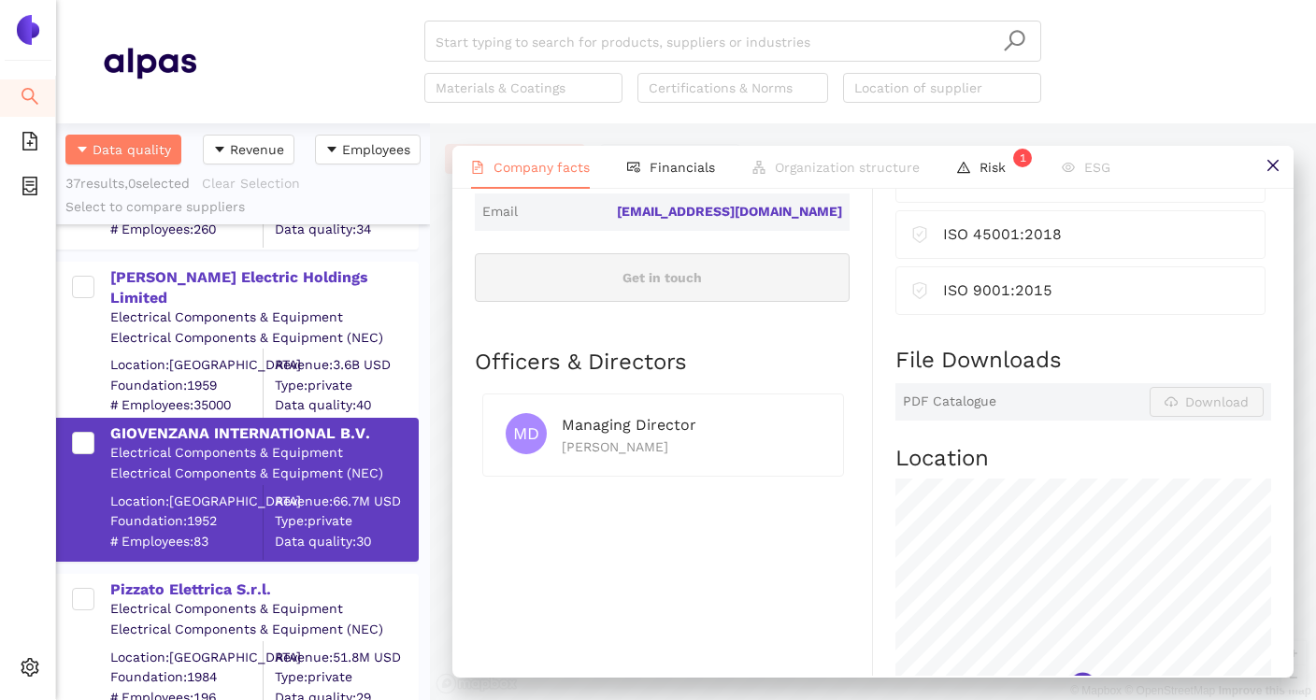
scroll to position [709, 0]
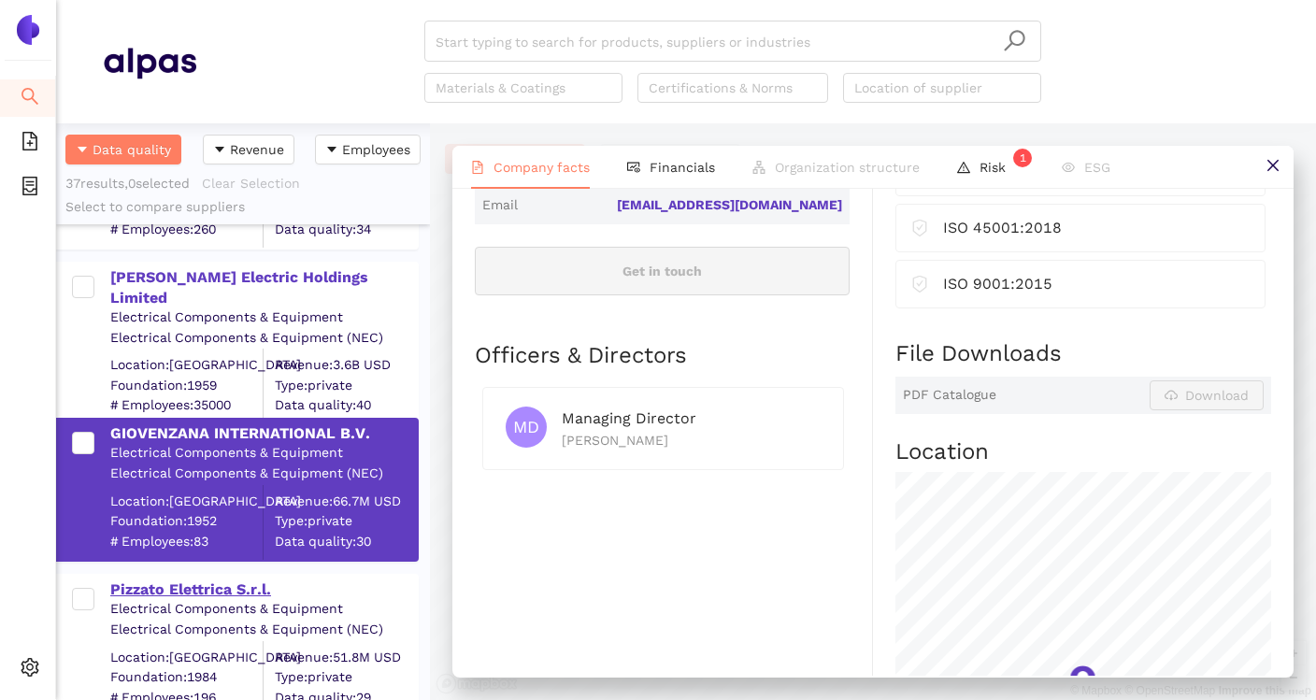
click at [266, 597] on div "Pizzato Elettrica S.r.l." at bounding box center [263, 589] width 307 height 21
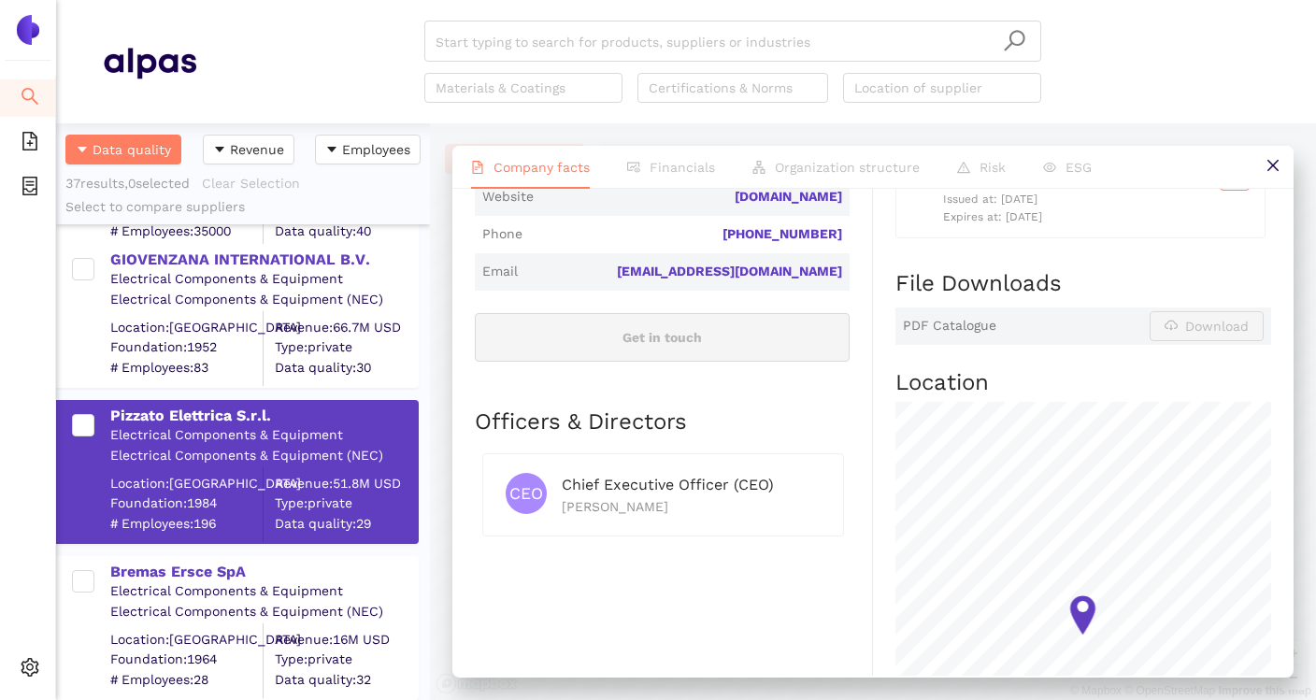
scroll to position [1936, 0]
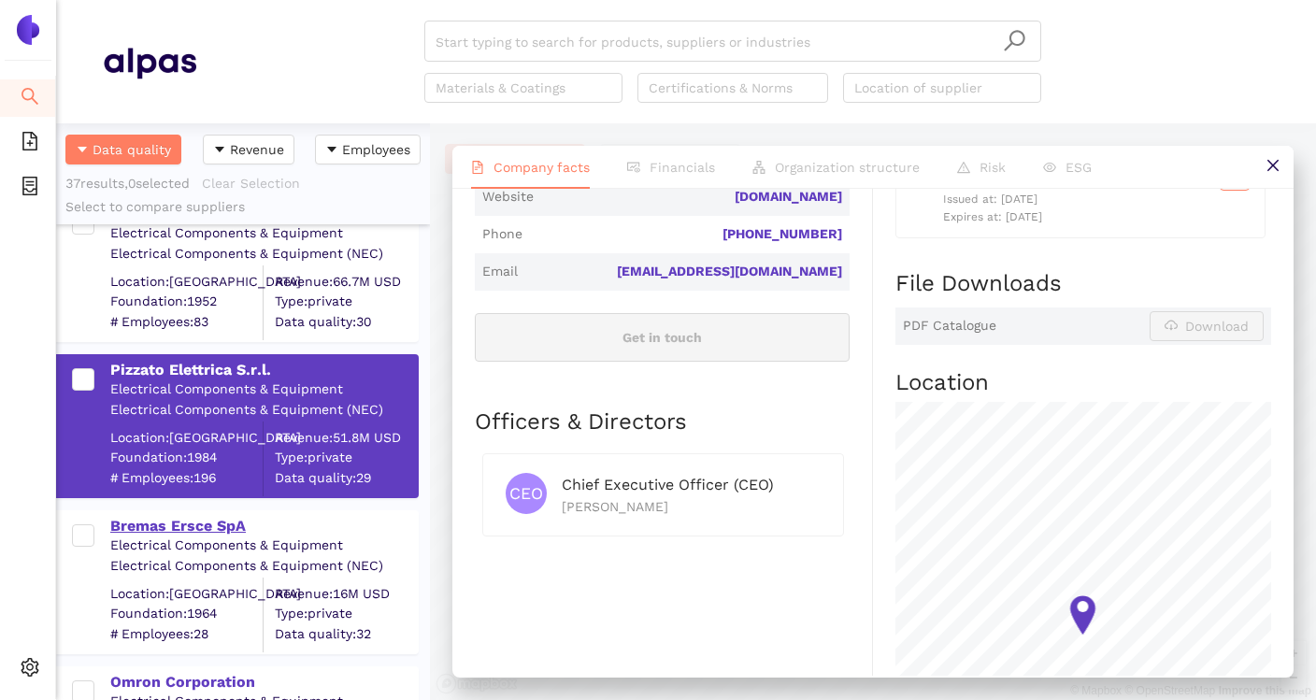
click at [230, 526] on div "Bremas Ersce SpA" at bounding box center [263, 526] width 307 height 21
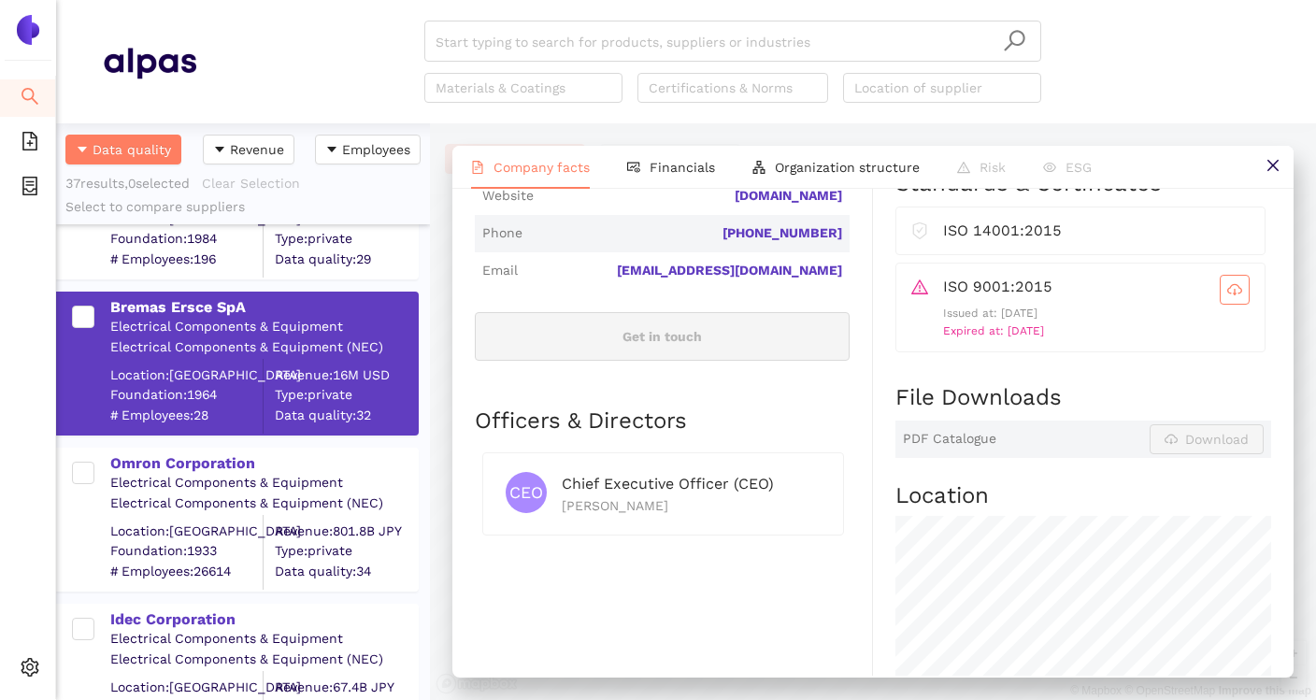
scroll to position [2168, 0]
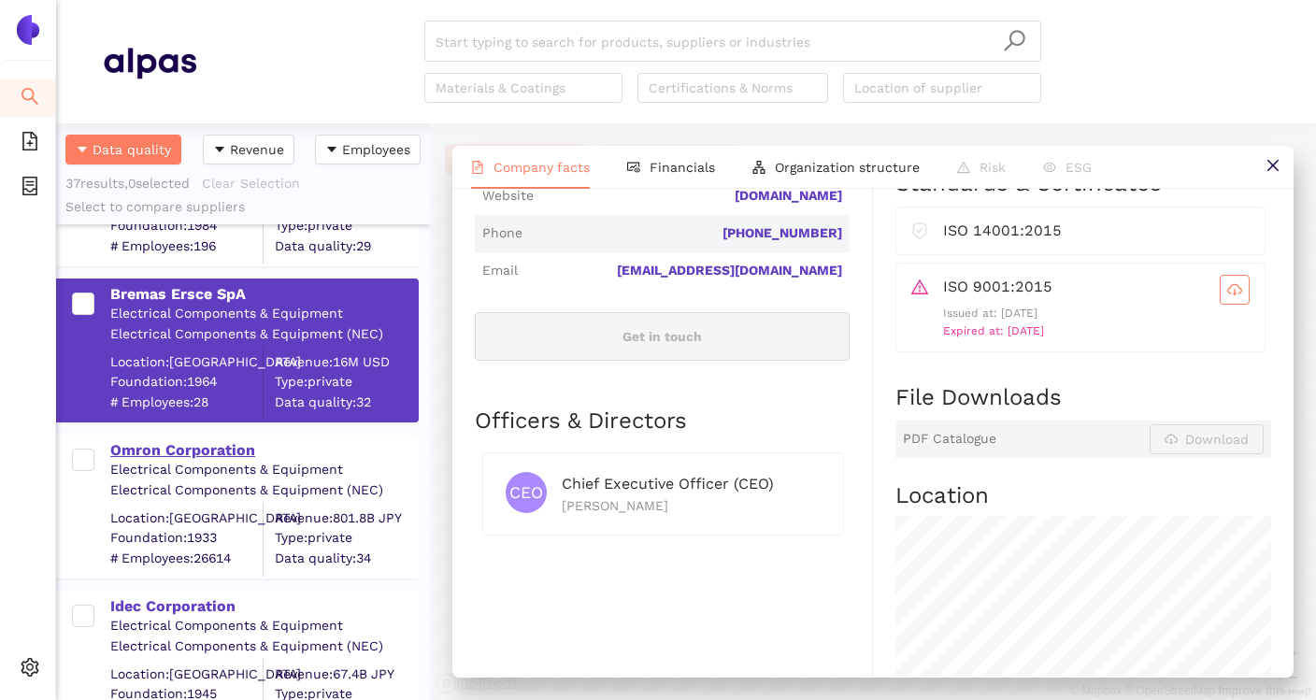
click at [226, 453] on div "Omron Corporation" at bounding box center [263, 450] width 307 height 21
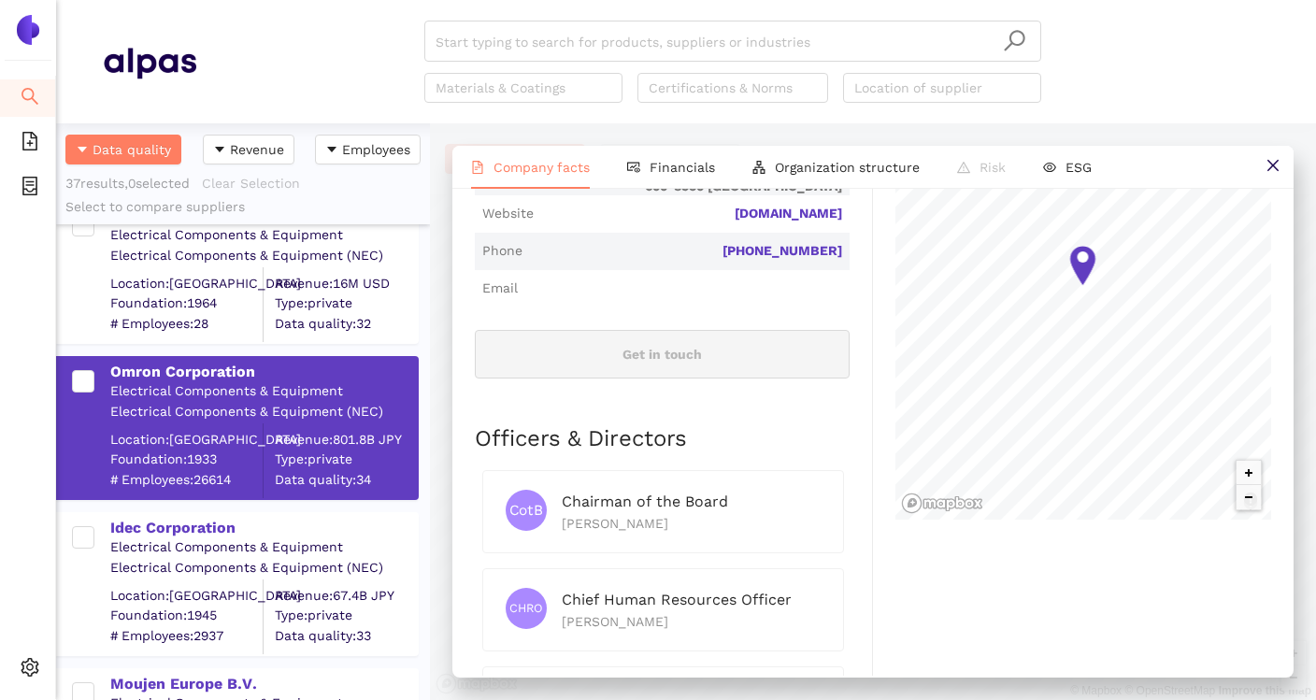
scroll to position [2258, 0]
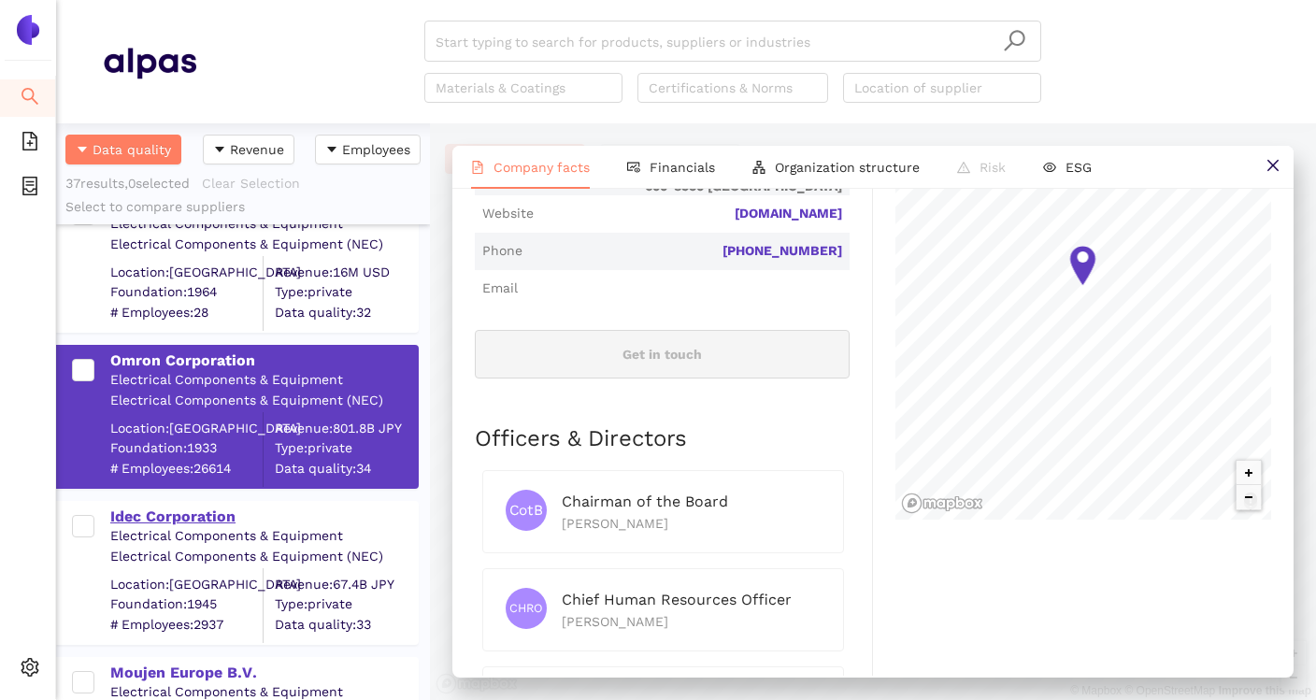
click at [203, 515] on div "Idec Corporation" at bounding box center [263, 517] width 307 height 21
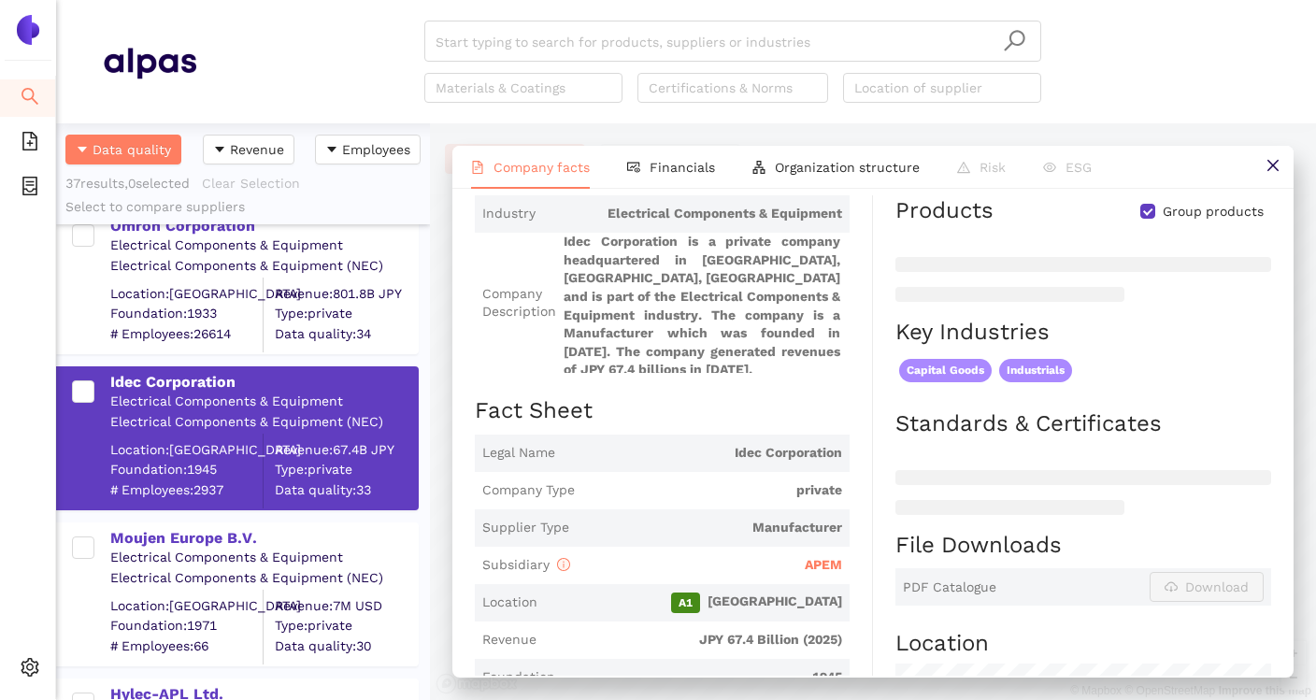
scroll to position [124, 0]
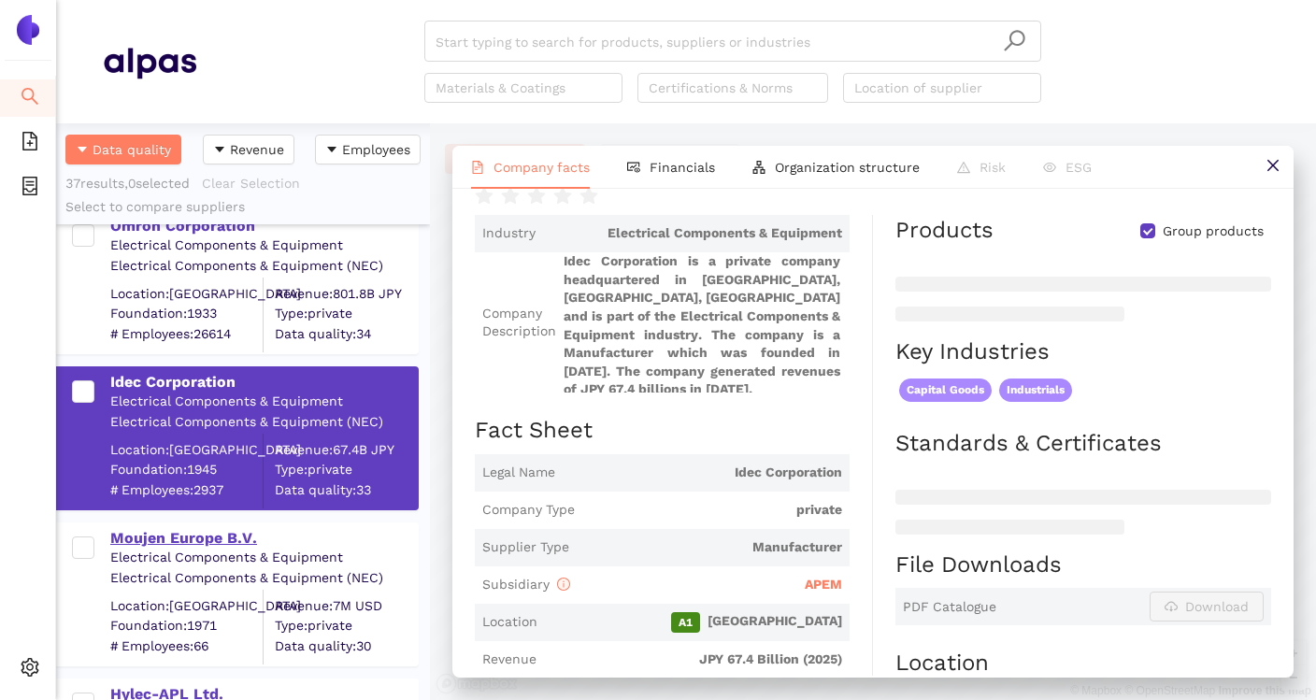
click at [211, 537] on div "Moujen Europe B.V." at bounding box center [263, 538] width 307 height 21
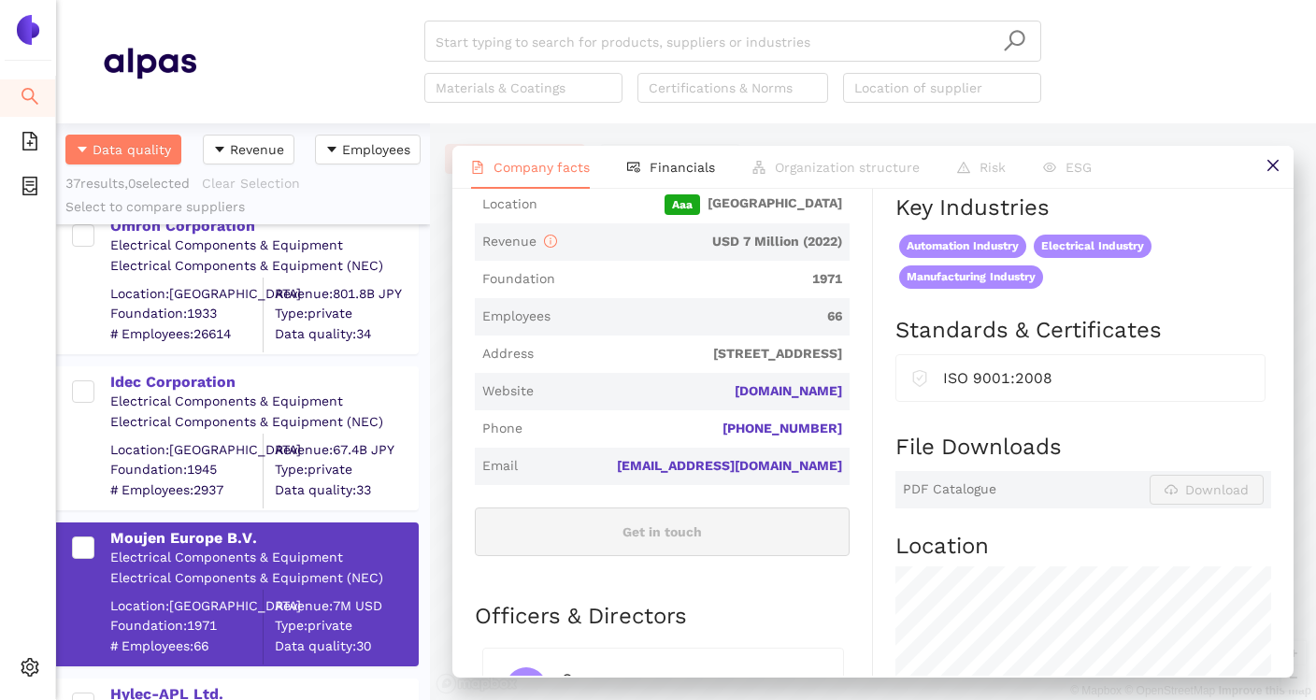
scroll to position [433, 0]
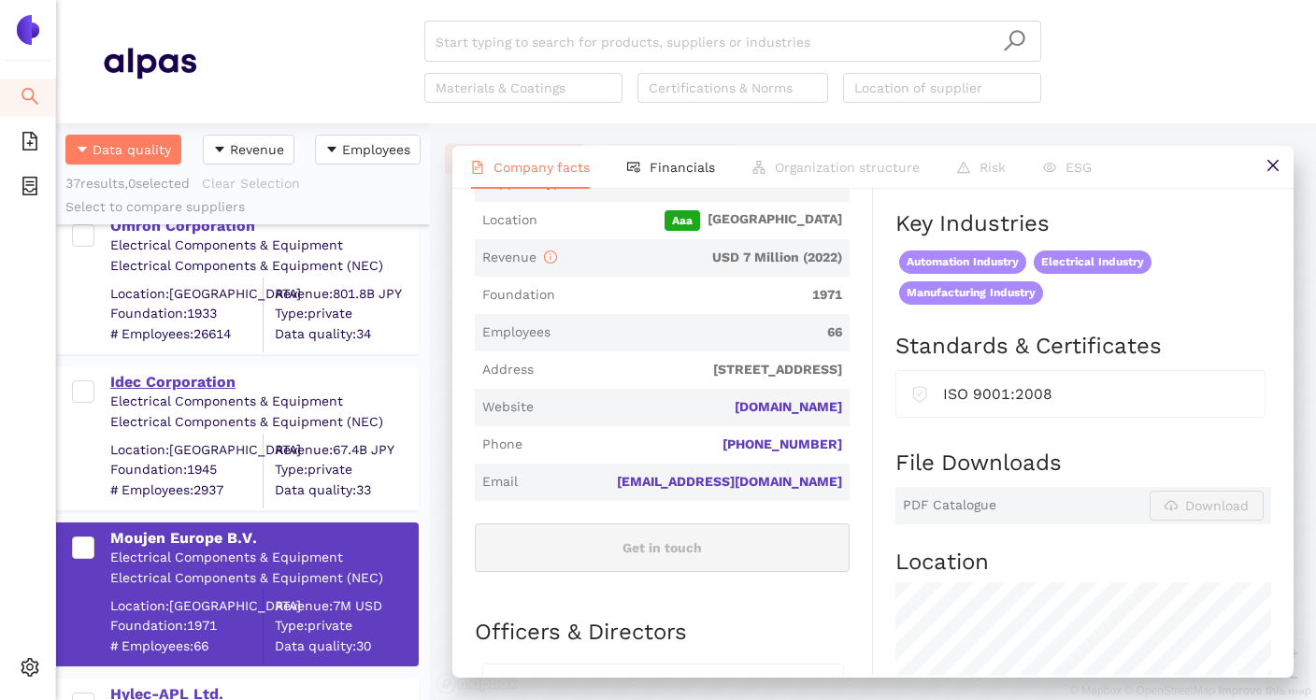
click at [224, 383] on div "Idec Corporation" at bounding box center [263, 382] width 307 height 21
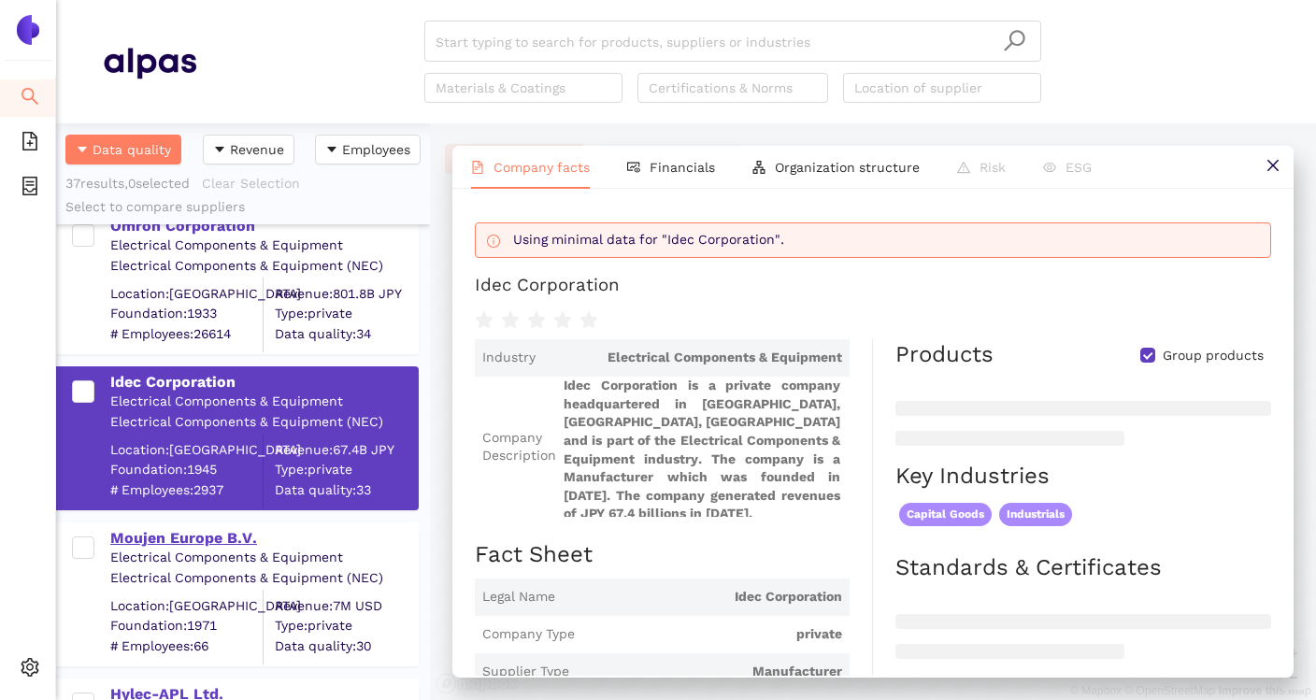
scroll to position [2452, 0]
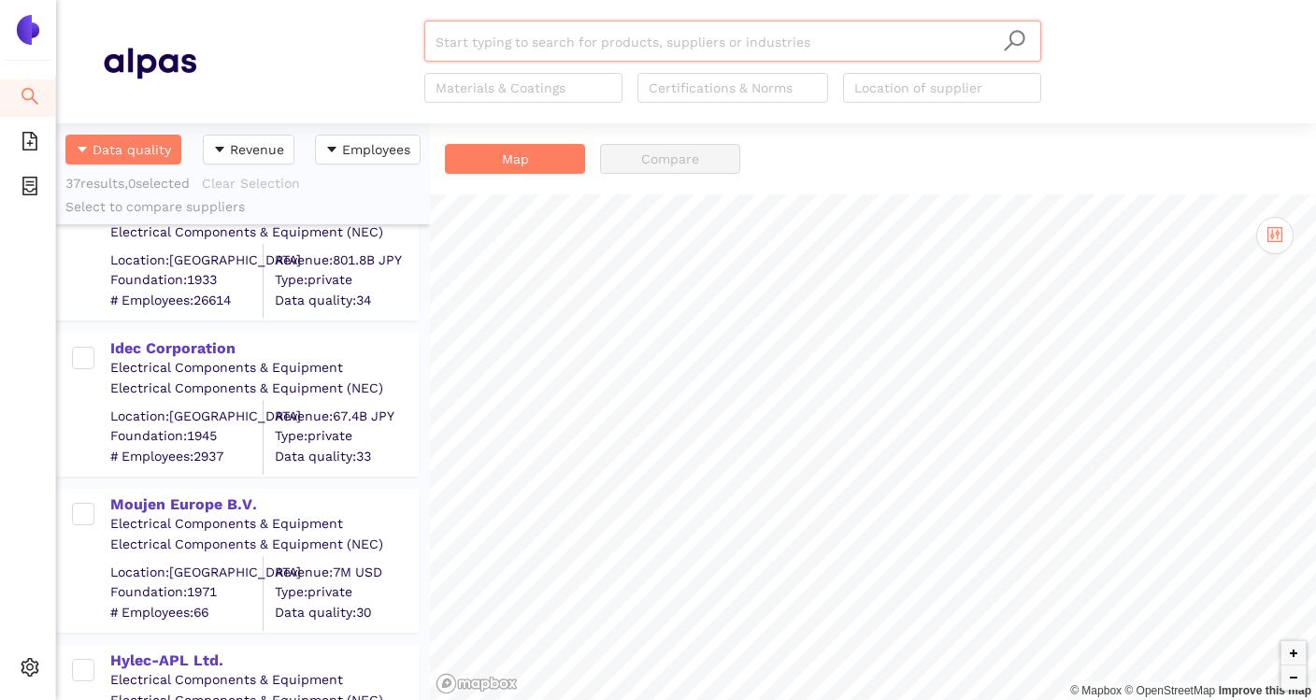
scroll to position [2431, 0]
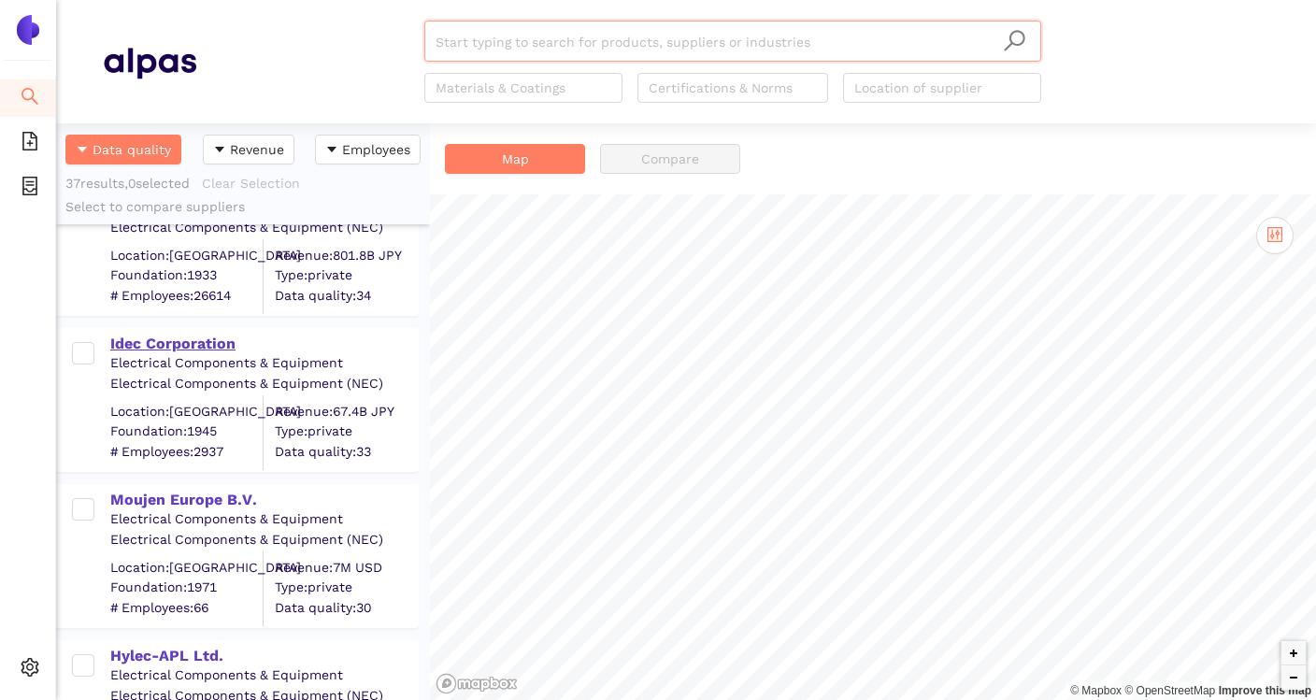
click at [189, 344] on div "Idec Corporation" at bounding box center [263, 344] width 307 height 21
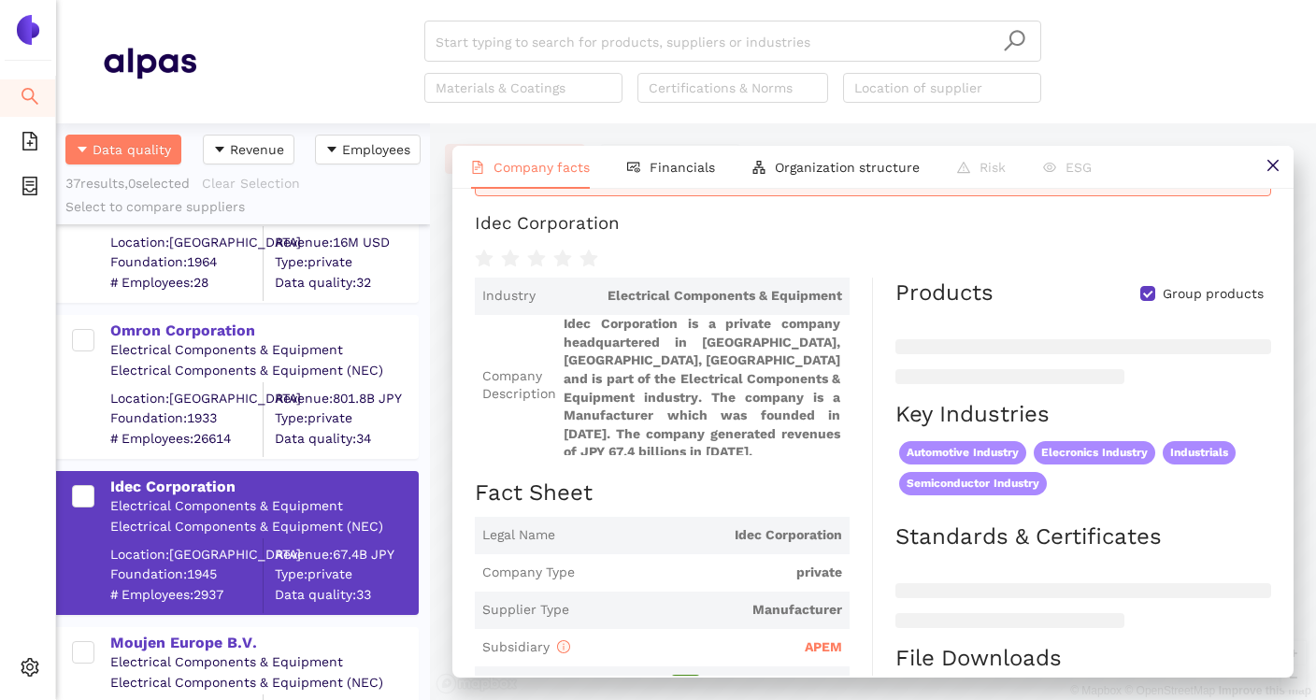
scroll to position [2282, 0]
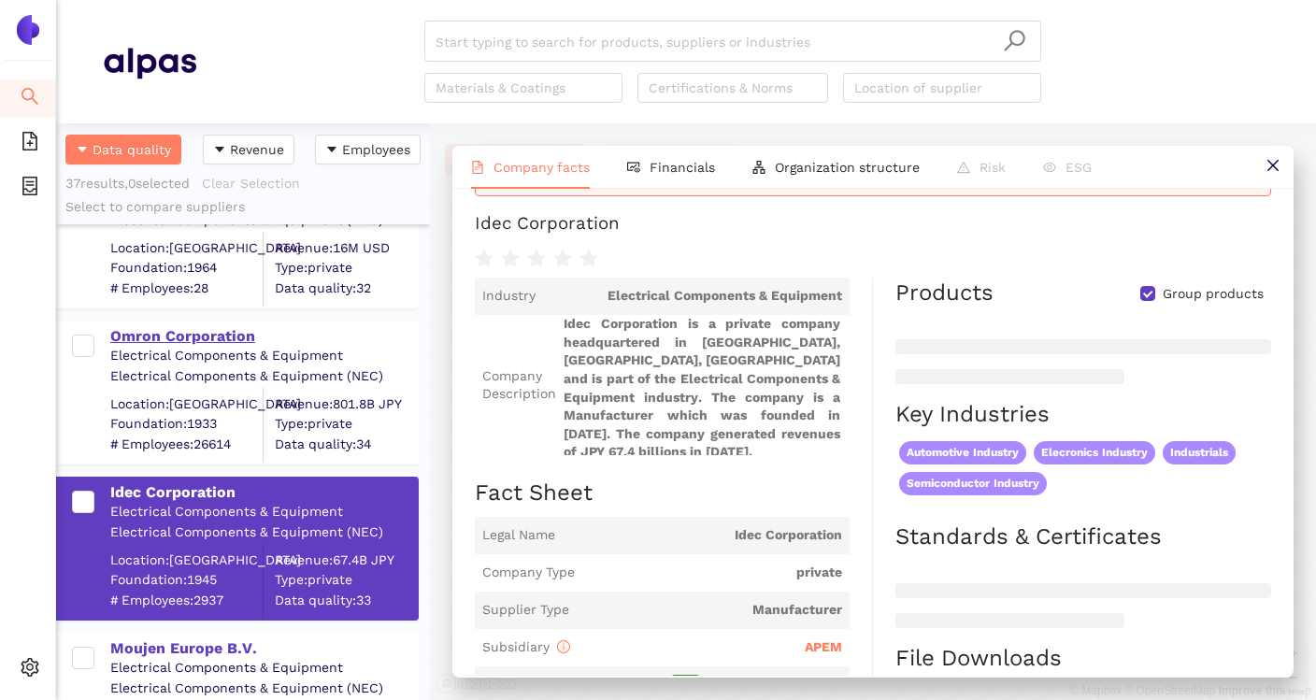
click at [216, 340] on div "Omron Corporation" at bounding box center [263, 336] width 307 height 21
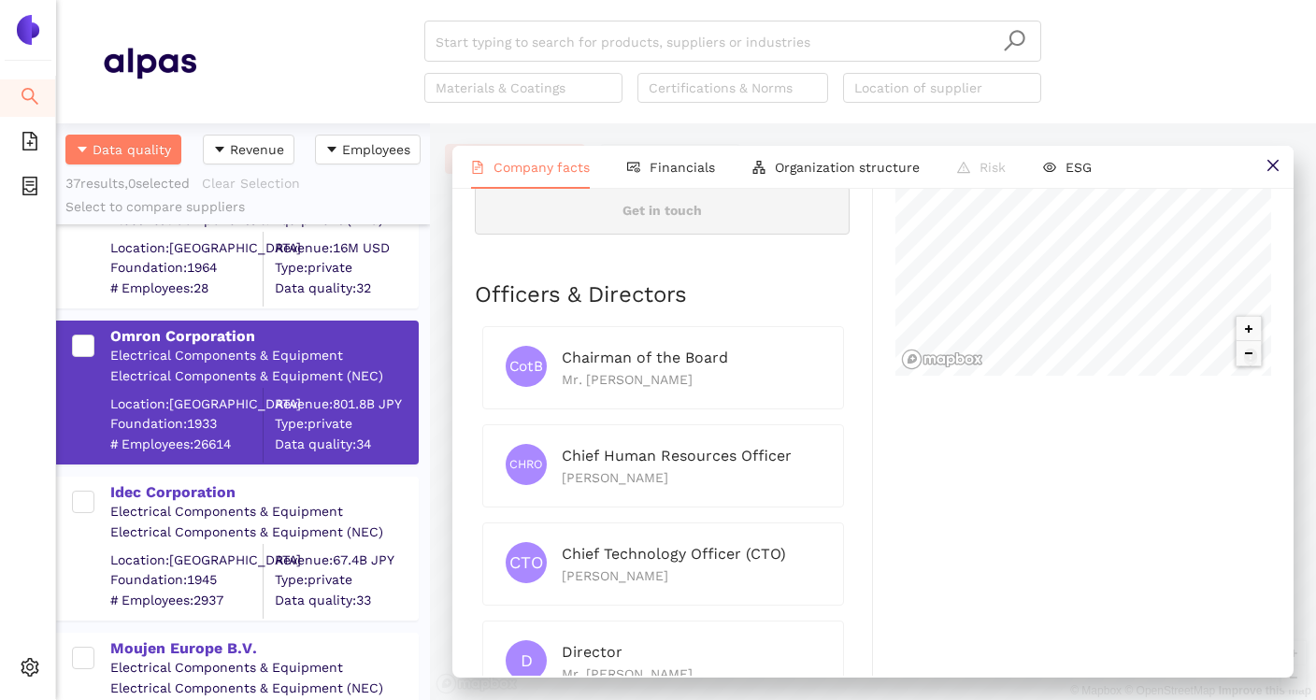
scroll to position [904, 0]
